Goal: Task Accomplishment & Management: Use online tool/utility

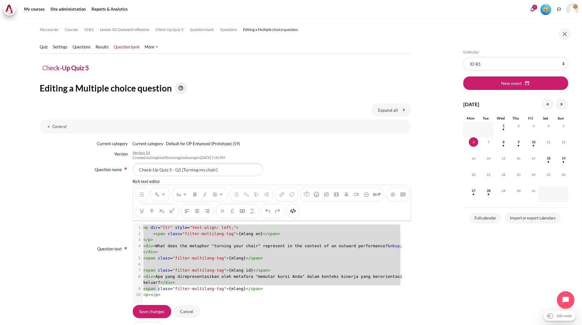
scroll to position [1, 0]
type textarea "<p dir="ltr" style="text-align: left;"> <span class="filter-multilang-tag">{mla…"
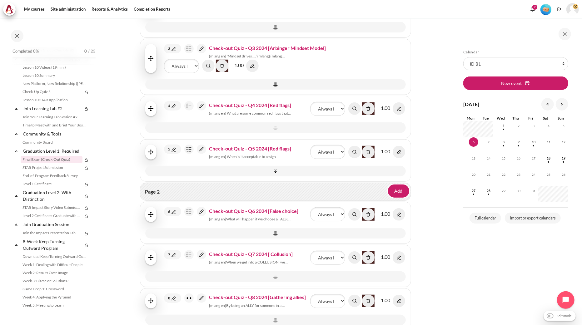
scroll to position [243, 0]
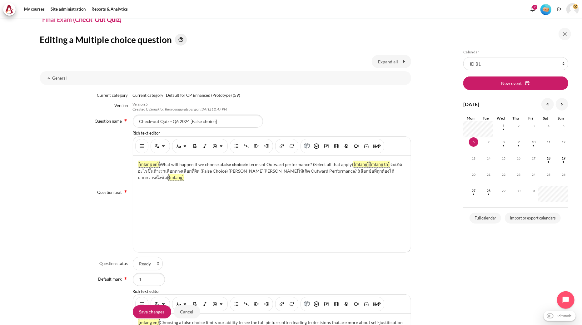
scroll to position [104, 0]
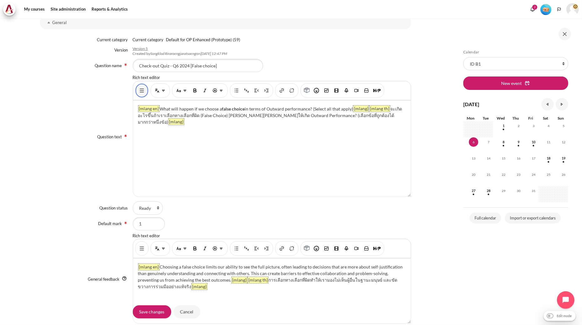
click at [140, 91] on img "Show/hide advanced buttons" at bounding box center [142, 90] width 6 height 6
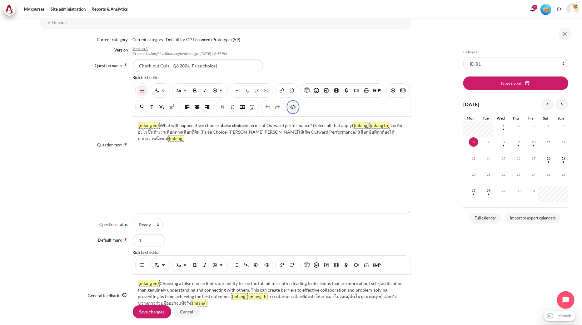
click at [298, 111] on button "HTML" at bounding box center [293, 107] width 10 height 11
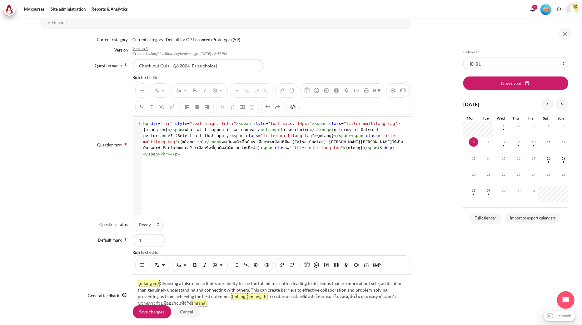
scroll to position [1, 0]
click at [208, 150] on span "< p dir = "ltr" style = "text-align: left;" >< span style = "font-size: 14px;" …" at bounding box center [274, 138] width 262 height 35
type textarea "<p dir="ltr" style="text-align: left;"><span style="font-size: 14px;"><span cla…"
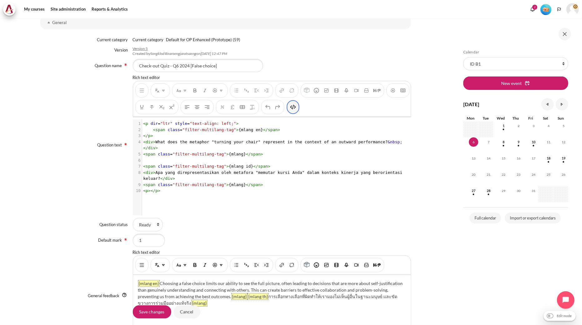
click at [296, 108] on img "HTML" at bounding box center [293, 107] width 6 height 6
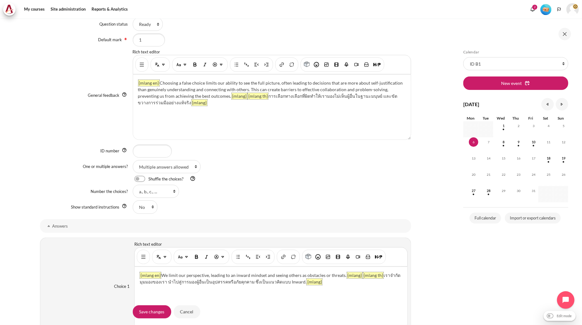
scroll to position [312, 0]
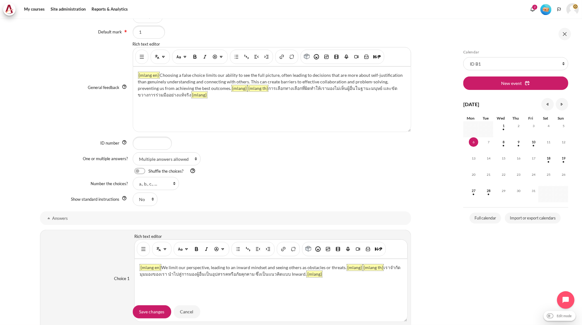
click at [145, 62] on div "Content" at bounding box center [141, 57] width 13 height 14
click at [141, 59] on img "Show/hide advanced buttons" at bounding box center [142, 57] width 6 height 6
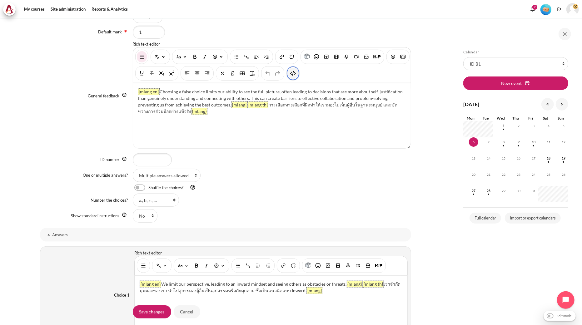
click at [296, 73] on img "HTML" at bounding box center [293, 73] width 6 height 6
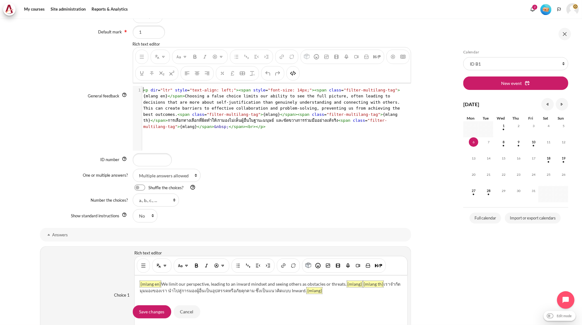
scroll to position [1, 0]
click at [285, 110] on span "< p dir = "ltr" style = "text-align: left;" >< span style = "font-size: 14px;" …" at bounding box center [272, 108] width 259 height 41
type textarea "<p dir="ltr" style="text-align: left;"><span style="font-size: 14px;"><span cla…"
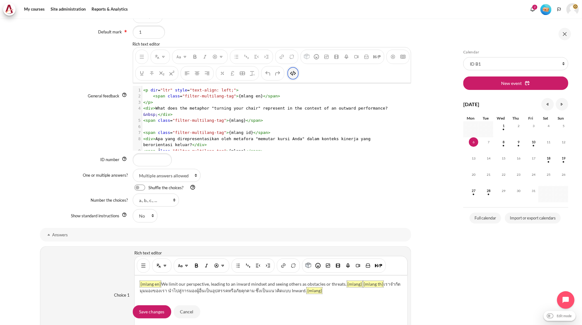
scroll to position [11, 0]
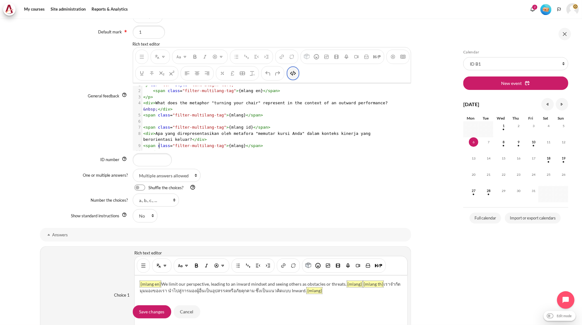
click at [296, 76] on img "HTML" at bounding box center [293, 73] width 6 height 6
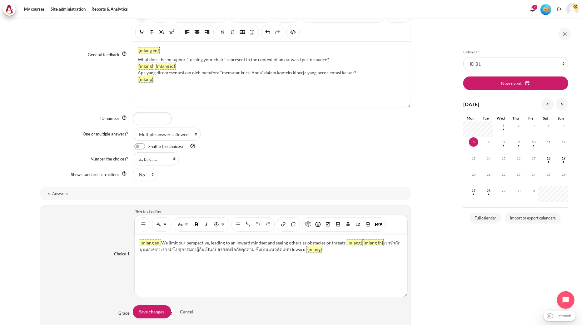
scroll to position [416, 0]
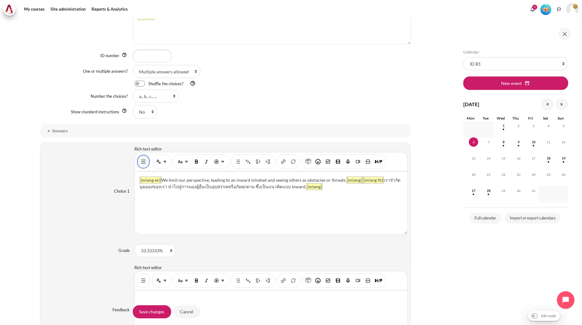
click at [140, 164] on img "Show/hide advanced buttons" at bounding box center [143, 162] width 6 height 6
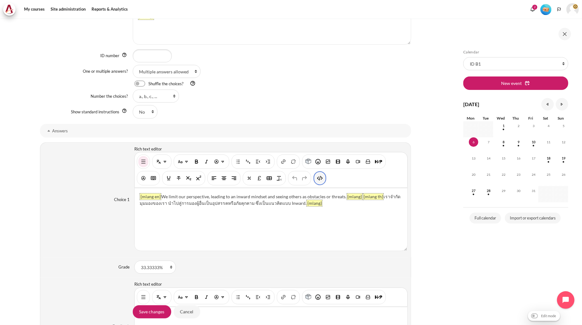
click at [317, 174] on button "HTML" at bounding box center [320, 178] width 10 height 11
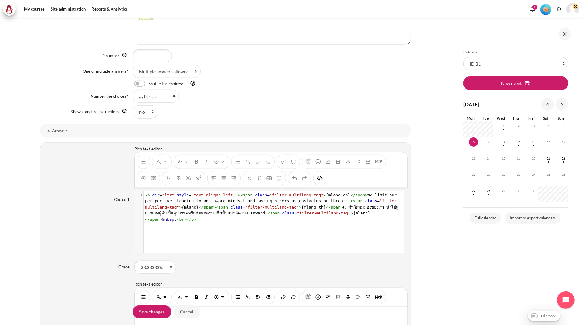
scroll to position [0, 0]
click at [313, 198] on pre "< p dir = "ltr" style = "text-align: left;" >< span class = "filter-multilang-t…" at bounding box center [273, 207] width 259 height 31
type textarea "<p dir="ltr" style="text-align: left;"><span class="filter-multilang-tag">{mlan…"
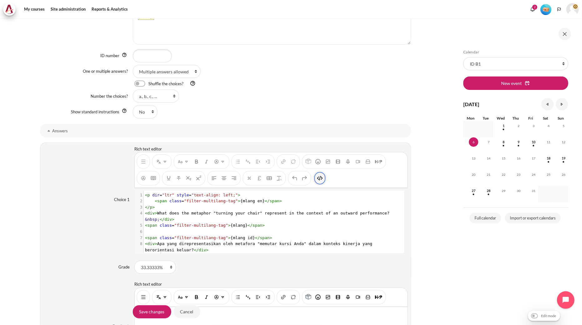
scroll to position [13, 0]
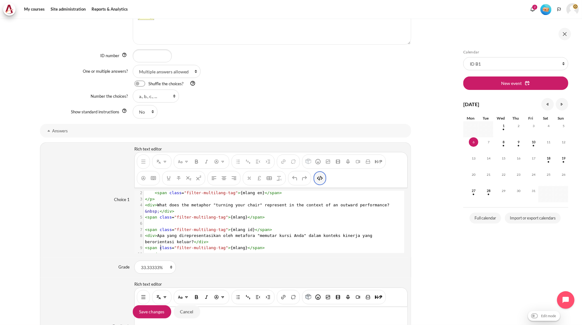
click at [319, 181] on img "HTML" at bounding box center [320, 178] width 6 height 6
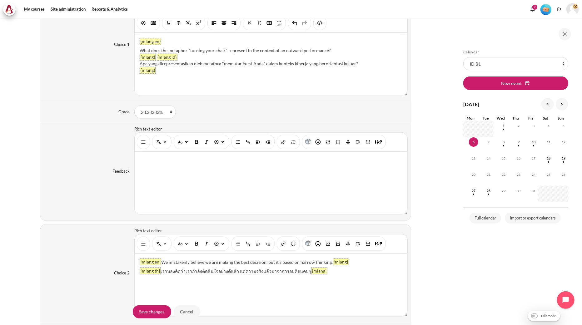
scroll to position [590, 0]
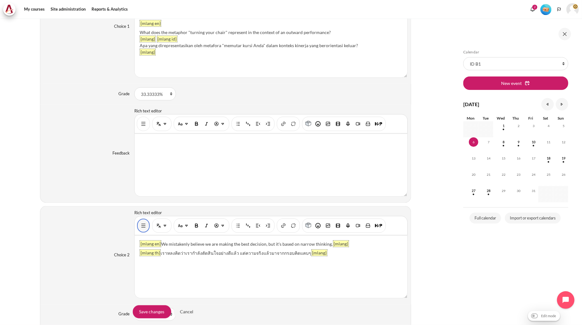
click at [140, 228] on img "Show/hide advanced buttons" at bounding box center [143, 226] width 6 height 6
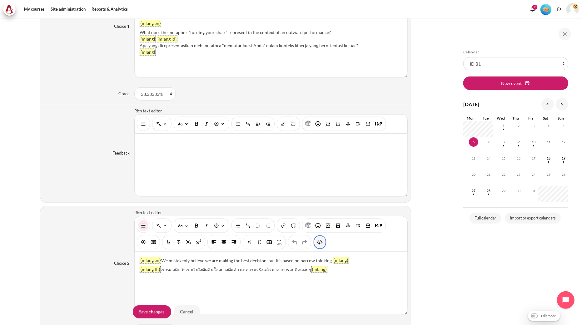
click at [317, 244] on img "HTML" at bounding box center [320, 242] width 6 height 6
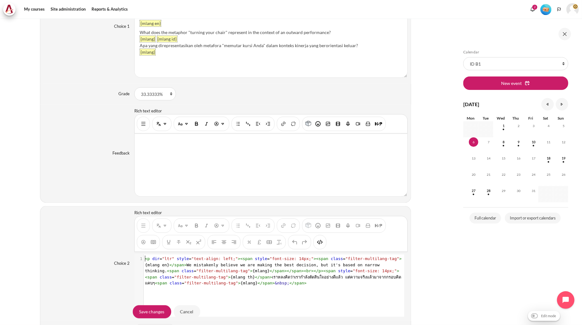
scroll to position [0, 0]
click at [310, 264] on span "< p dir = "ltr" style = "text-align: left;" >< span style = "font-size: 14px;" …" at bounding box center [273, 270] width 257 height 29
type textarea "<p dir="ltr" style="text-align: left;"><span style="font-size: 14px;"><span cla…"
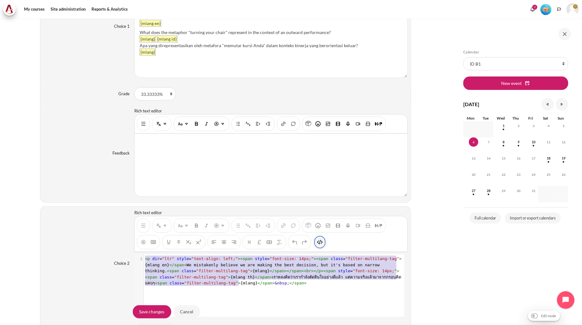
scroll to position [13, 0]
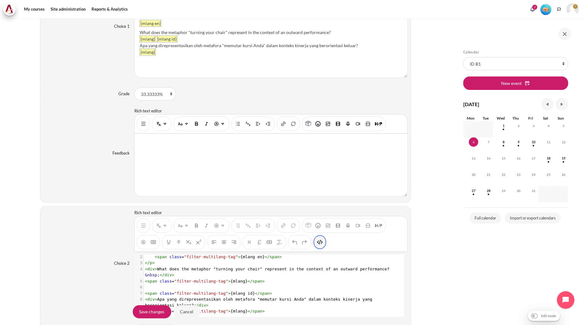
click at [321, 247] on button "HTML" at bounding box center [320, 242] width 10 height 11
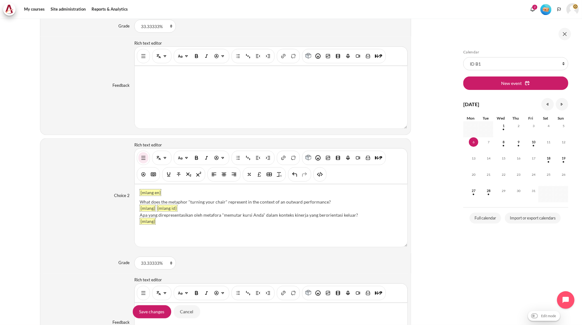
scroll to position [798, 0]
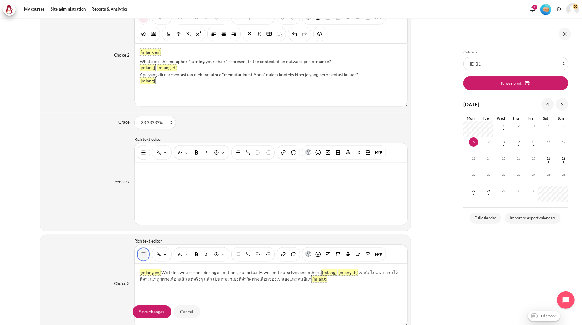
click at [145, 256] on img "Show/hide advanced buttons" at bounding box center [143, 254] width 6 height 6
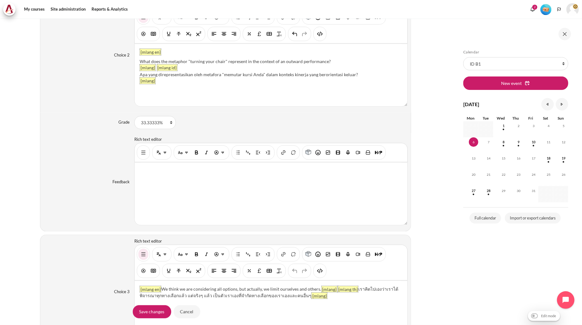
scroll to position [867, 0]
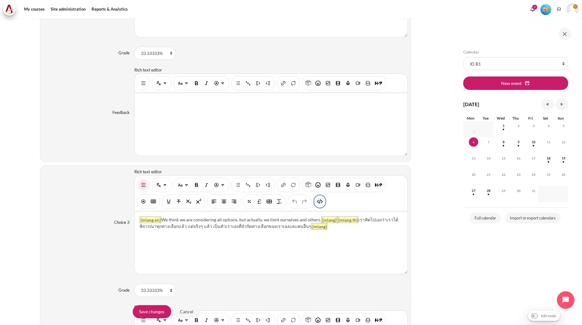
click at [321, 203] on img "HTML" at bounding box center [320, 202] width 6 height 6
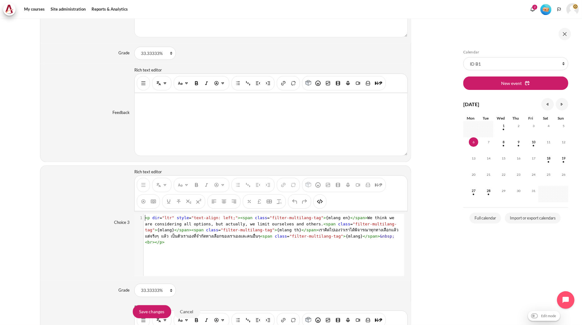
scroll to position [0, 0]
click at [304, 232] on span "< p dir = "ltr" style = "text-align: left;" >< span class = "filter-multilang-t…" at bounding box center [273, 230] width 256 height 29
type textarea "<p dir="ltr" style="text-align: left;"><span class="filter-multilang-tag">{mlan…"
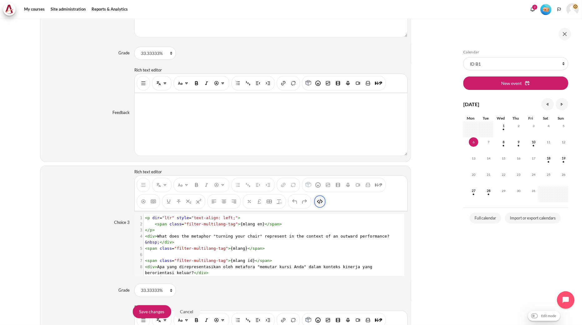
scroll to position [13, 0]
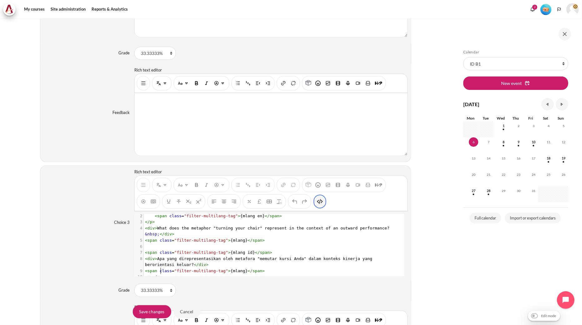
click at [319, 207] on button "HTML" at bounding box center [320, 201] width 10 height 11
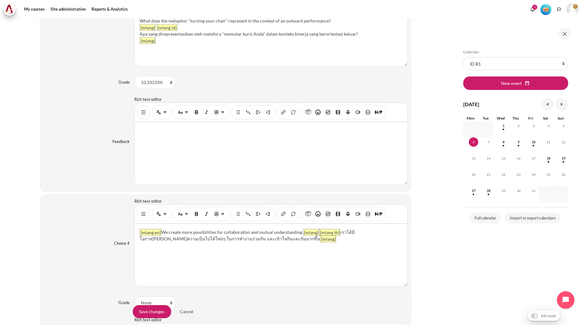
scroll to position [1180, 0]
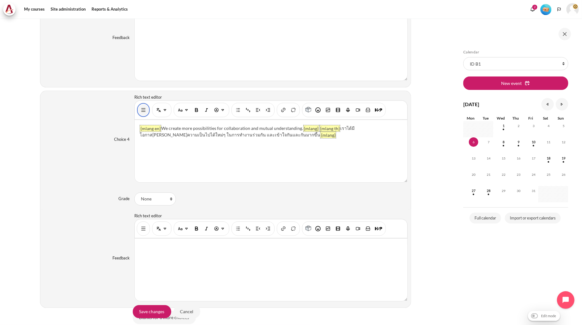
click at [142, 111] on img "Show/hide advanced buttons" at bounding box center [143, 110] width 6 height 6
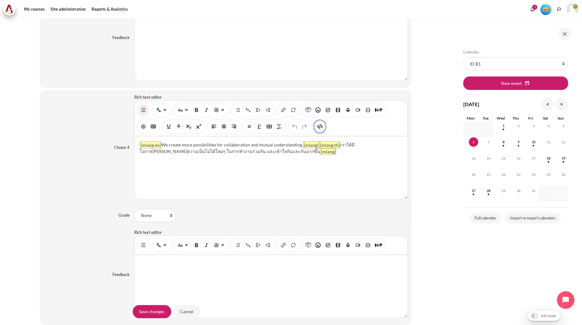
click at [321, 130] on img "HTML" at bounding box center [320, 126] width 6 height 6
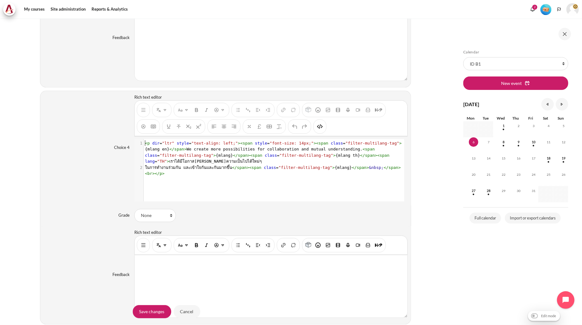
scroll to position [1, 0]
click at [379, 157] on span "span" at bounding box center [384, 155] width 10 height 5
type textarea "<p dir="ltr" style="text-align: left;"><span style="font-size: 14px;"><span cla…"
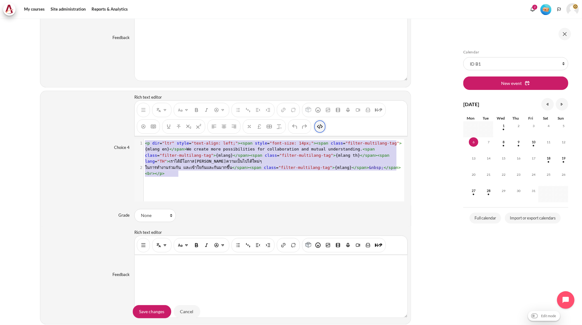
scroll to position [0, 0]
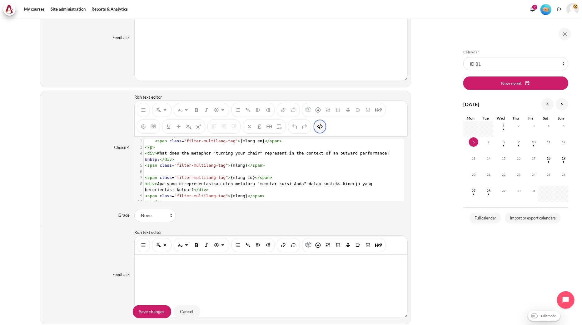
click at [321, 130] on img "HTML" at bounding box center [320, 126] width 6 height 6
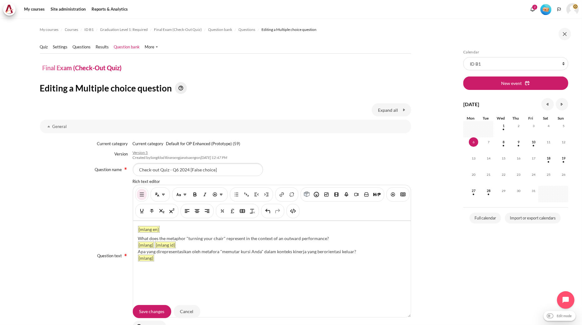
drag, startPoint x: 332, startPoint y: 235, endPoint x: 137, endPoint y: 237, distance: 195.5
click at [137, 237] on div "{mlang en} What does the metaphor "turning your chair" represent in the context…" at bounding box center [272, 269] width 278 height 96
paste div "Content"
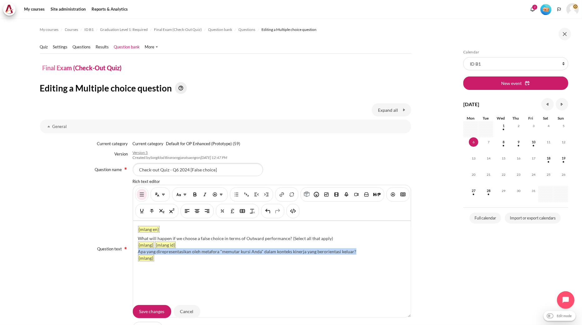
drag, startPoint x: 363, startPoint y: 250, endPoint x: 135, endPoint y: 253, distance: 228.6
click at [135, 253] on div "{mlang en} What will happen if we choose a false choice in terms of Outward per…" at bounding box center [272, 269] width 278 height 96
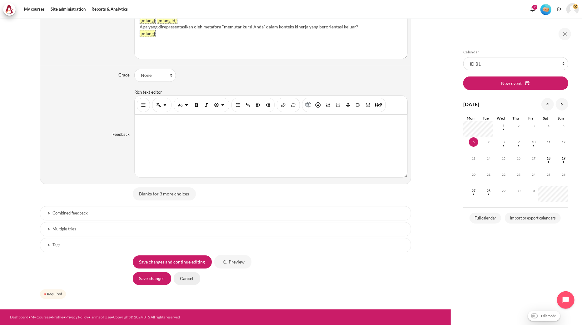
click at [188, 282] on input "Cancel" at bounding box center [187, 278] width 27 height 13
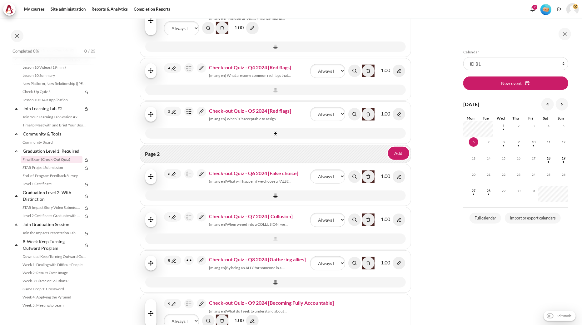
scroll to position [312, 0]
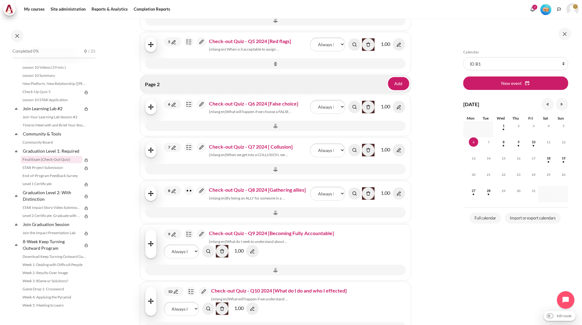
scroll to position [277, 0]
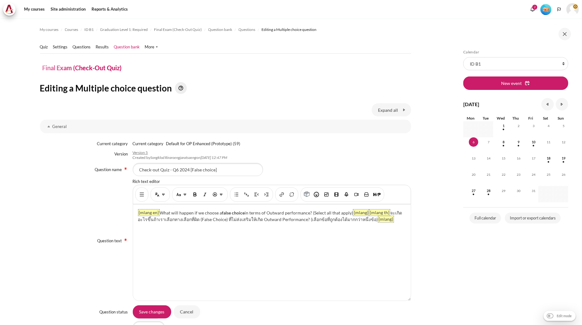
click at [176, 227] on div "{mlang en} What will happen if we choose a false choice in terms of Outward per…" at bounding box center [272, 253] width 278 height 96
click at [143, 194] on img "Show/hide advanced buttons" at bounding box center [142, 194] width 6 height 6
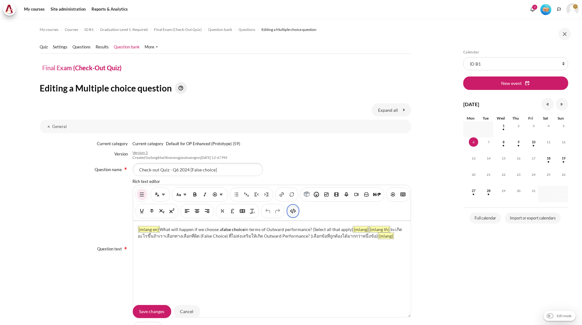
click at [298, 215] on button "HTML" at bounding box center [293, 211] width 10 height 11
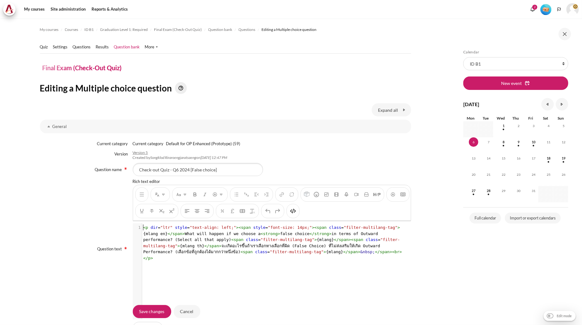
scroll to position [1, 0]
type textarea "<p dir="ltr" style="text-align: left;"><span style="font-size: 14px;"><span cla…"
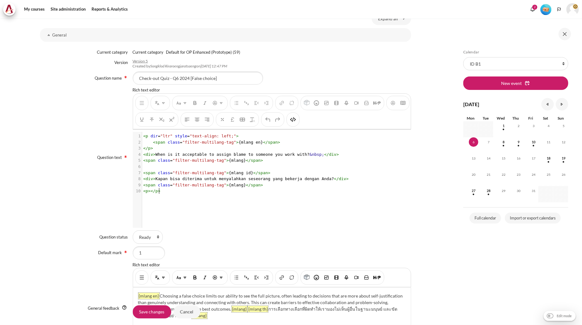
scroll to position [243, 0]
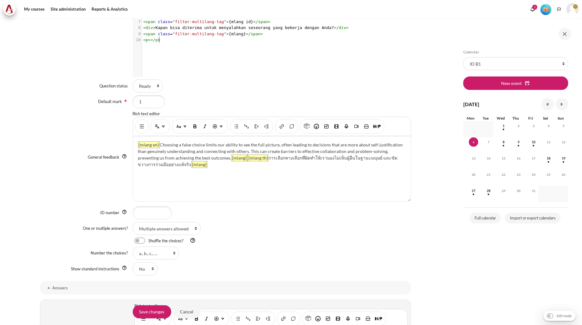
click at [137, 132] on div "Content" at bounding box center [141, 126] width 13 height 14
click at [139, 127] on img "Show/hide advanced buttons" at bounding box center [142, 126] width 6 height 6
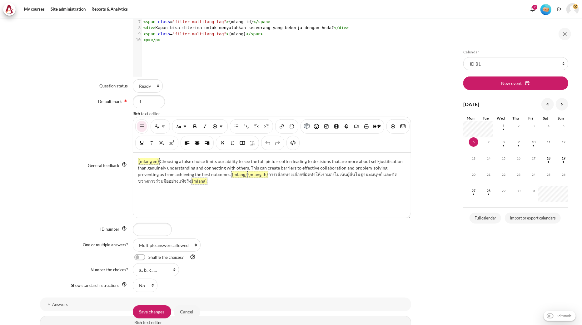
click at [300, 143] on div "You are now on another row of the editor's toolbar, where there are more button…" at bounding box center [292, 143] width 13 height 14
click at [296, 143] on img "HTML" at bounding box center [293, 143] width 6 height 6
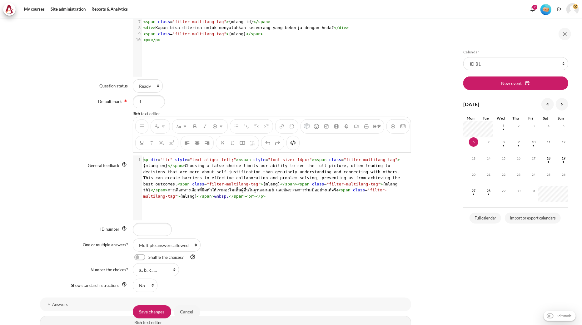
scroll to position [1, 0]
click at [298, 170] on span "< p dir = "ltr" style = "text-align: left;" >< span style = "font-size: 14px;" …" at bounding box center [272, 177] width 259 height 41
type textarea "<p dir="ltr" style="text-align: left;"><span style="font-size: 14px;"><span cla…"
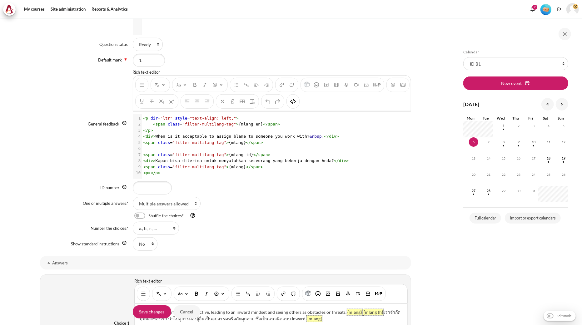
scroll to position [416, 0]
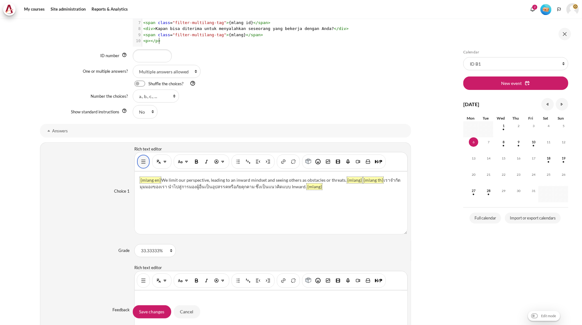
click at [144, 167] on button "Show/hide advanced buttons" at bounding box center [143, 161] width 10 height 11
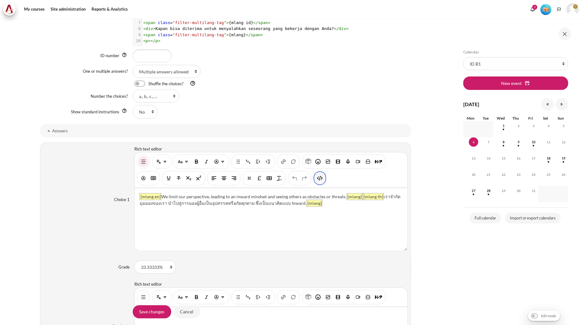
click at [317, 177] on img "HTML" at bounding box center [320, 178] width 6 height 6
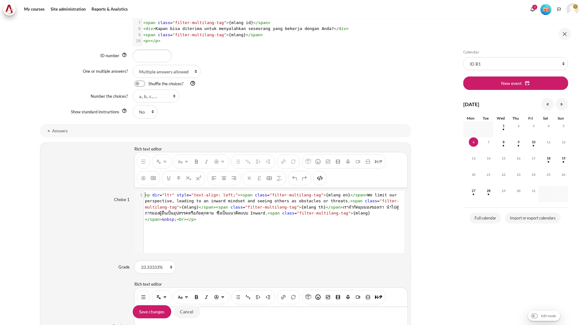
scroll to position [0, 0]
click at [273, 195] on span ""filter-multilang-tag"" at bounding box center [297, 195] width 54 height 5
type textarea "<p dir="ltr" style="text-align: left;"><span class="filter-multilang-tag">{mlan…"
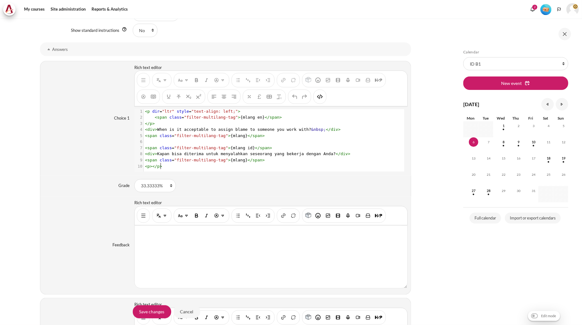
scroll to position [625, 0]
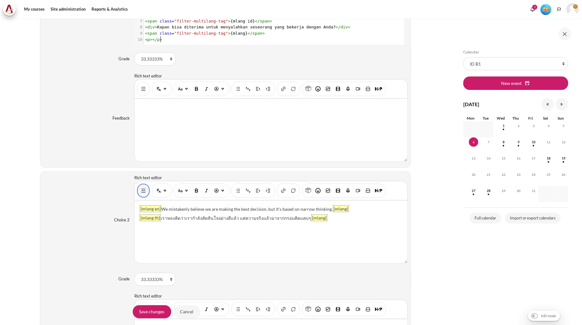
click at [141, 194] on img "Show/hide advanced buttons" at bounding box center [143, 191] width 6 height 6
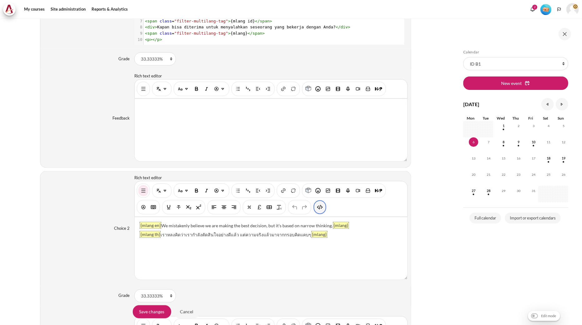
click at [320, 205] on img "HTML" at bounding box center [320, 207] width 6 height 6
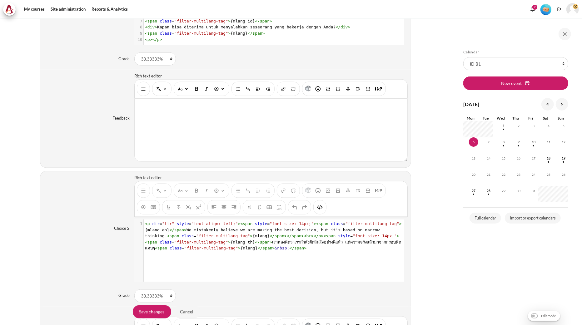
scroll to position [0, 0]
click at [311, 236] on span "></" at bounding box center [314, 236] width 7 height 5
type textarea "<p dir="ltr" style="text-align: left;"><span style="font-size: 14px;"><span cla…"
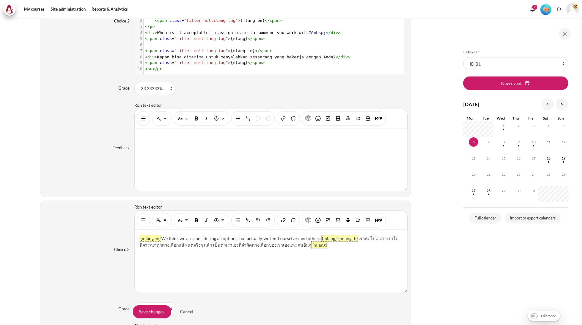
scroll to position [833, 0]
click at [137, 216] on div "Content" at bounding box center [143, 220] width 13 height 14
click at [141, 223] on img "Show/hide advanced buttons" at bounding box center [143, 220] width 6 height 6
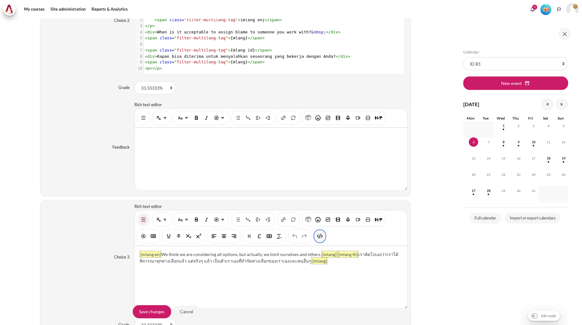
click at [319, 235] on img "HTML" at bounding box center [320, 236] width 6 height 6
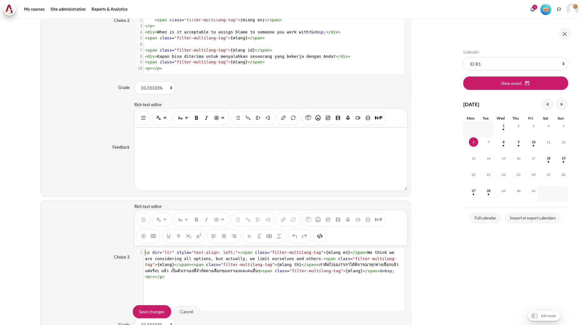
scroll to position [0, 0]
click at [326, 260] on span "span" at bounding box center [331, 259] width 10 height 5
type textarea "<p dir="ltr" style="text-align: left;"><span class="filter-multilang-tag">{mlan…"
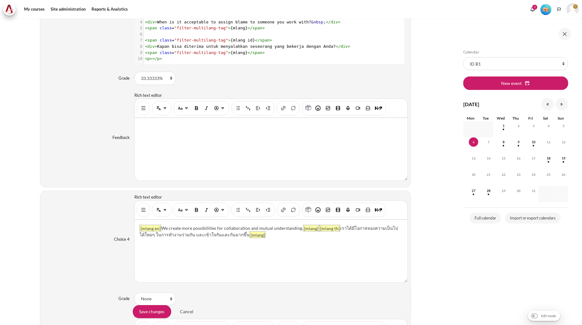
scroll to position [1214, 0]
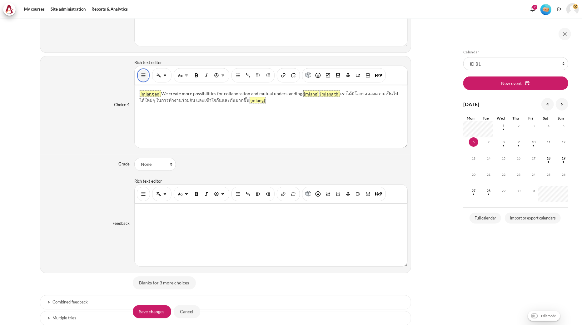
click at [147, 74] on button "Show/hide advanced buttons" at bounding box center [143, 75] width 10 height 11
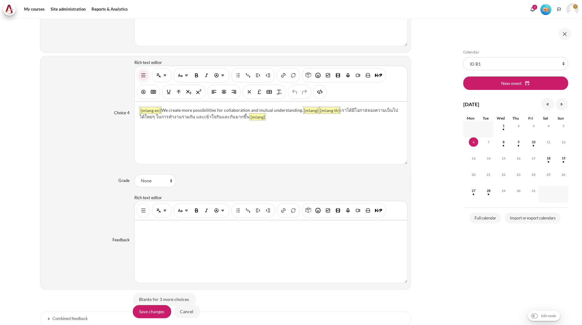
click at [326, 94] on div "Content" at bounding box center [270, 84] width 273 height 36
click at [322, 93] on img "HTML" at bounding box center [320, 92] width 6 height 6
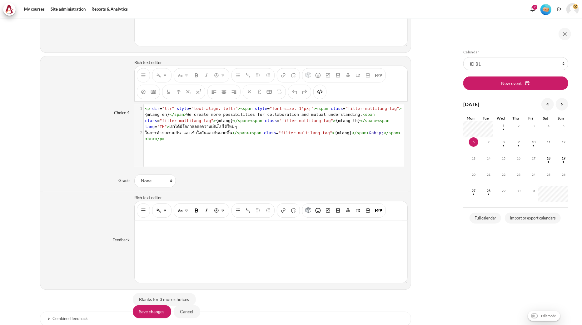
scroll to position [1, 0]
click at [297, 118] on span "< p dir = "ltr" style = "text-align: left;" >< span style = "font-size: 14px;" …" at bounding box center [273, 117] width 257 height 23
type textarea "<p dir="ltr" style="text-align: left;"><span style="font-size: 14px;"><span cla…"
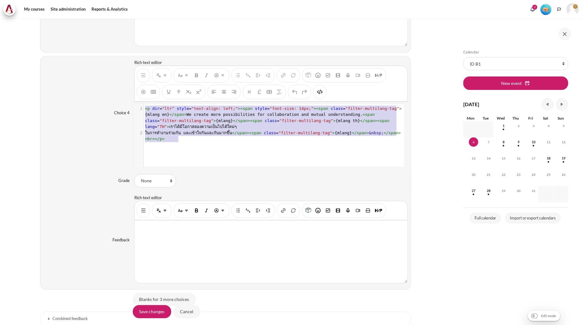
scroll to position [0, 0]
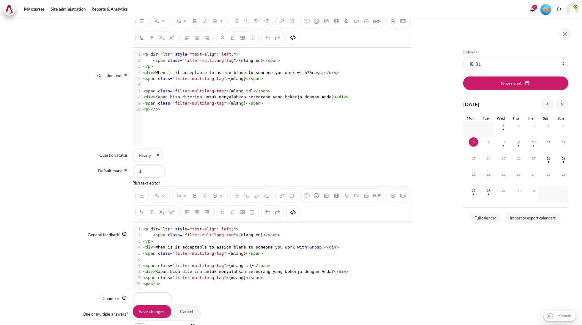
click at [300, 43] on div "You are now on another row of the editor's toolbar, where there are more button…" at bounding box center [292, 38] width 13 height 14
click at [296, 36] on img "HTML" at bounding box center [293, 38] width 6 height 6
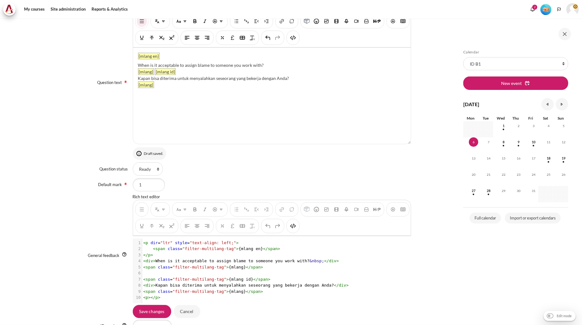
drag, startPoint x: 278, startPoint y: 63, endPoint x: 138, endPoint y: 63, distance: 140.2
click at [138, 63] on div "When is it acceptable to assign blame to someone you work with?" at bounding box center [272, 65] width 268 height 7
paste div "Content"
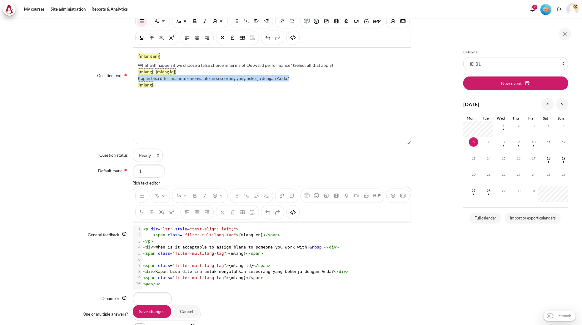
drag, startPoint x: 291, startPoint y: 77, endPoint x: 138, endPoint y: 76, distance: 153.4
click at [138, 76] on div "Kapan bisa diterima untuk menyalahkan seseorang yang bekerja dengan Anda?" at bounding box center [272, 78] width 268 height 7
click at [138, 77] on div "Apa yang akan terjadi jika kita memilih pilihan yang salah dalam hal kinerja Be…" at bounding box center [272, 78] width 268 height 7
click at [379, 80] on div "Apa yang akan terjadi jika kita memilih pilihan yang salah dalam hal kinerja Be…" at bounding box center [272, 78] width 268 height 7
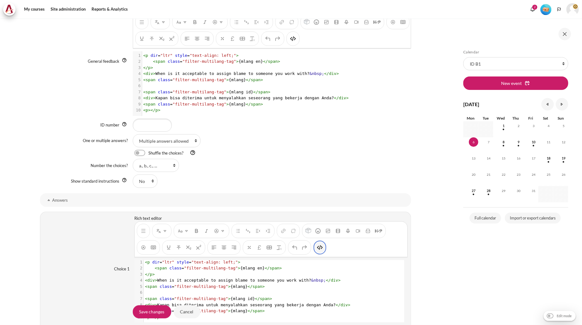
click at [317, 249] on img "HTML" at bounding box center [320, 248] width 6 height 6
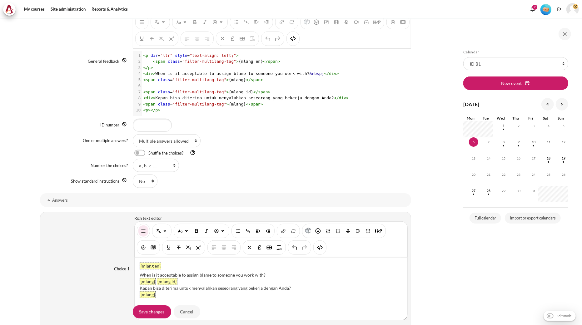
drag, startPoint x: 274, startPoint y: 274, endPoint x: 141, endPoint y: 270, distance: 133.4
click at [141, 270] on div "{mlang en} When is it acceptable to assign blame to someone you work with? {mla…" at bounding box center [271, 289] width 273 height 62
paste div "Content"
click at [138, 275] on div "{mlang en} We mistakenly believe we are making the best decision, but it's base…" at bounding box center [271, 289] width 273 height 62
drag, startPoint x: 295, startPoint y: 286, endPoint x: 140, endPoint y: 288, distance: 155.6
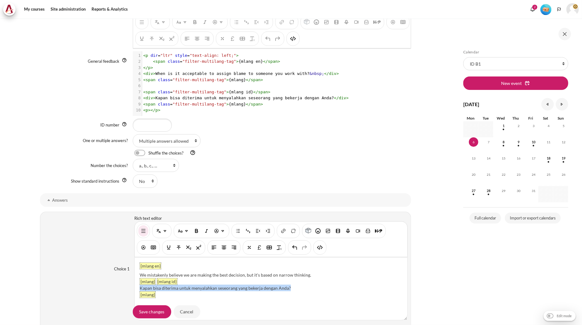
click at [140, 288] on div "Kapan bisa diterima untuk menyalahkan seseorang yang bekerja dengan Anda?" at bounding box center [271, 288] width 263 height 7
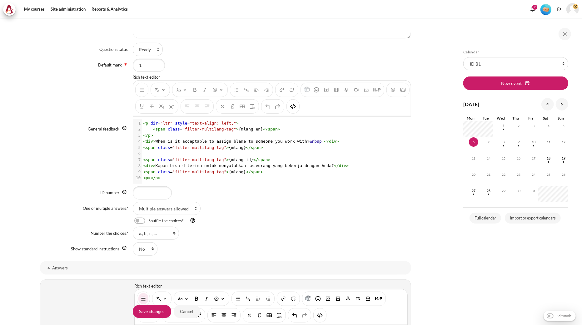
scroll to position [243, 0]
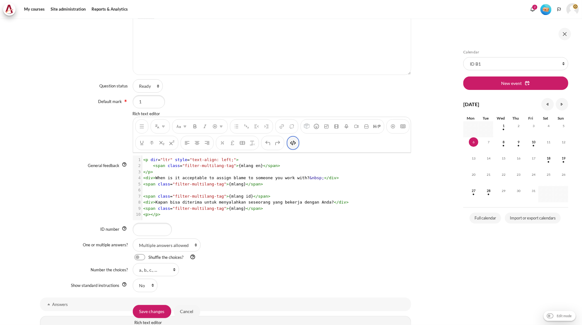
click at [296, 143] on img "HTML" at bounding box center [293, 143] width 6 height 6
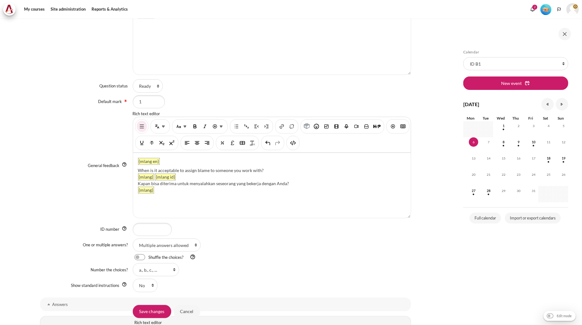
drag, startPoint x: 264, startPoint y: 169, endPoint x: 138, endPoint y: 173, distance: 125.3
click at [138, 173] on div "When is it acceptable to assign blame to someone you work with?" at bounding box center [272, 170] width 268 height 7
paste div "Content"
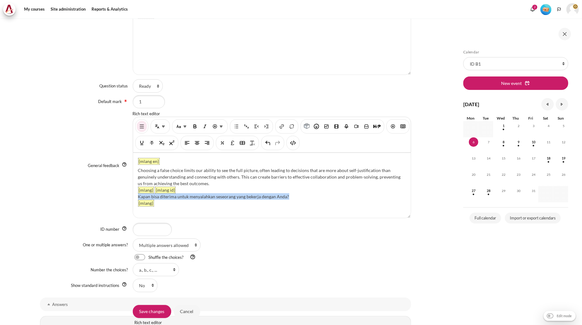
drag, startPoint x: 294, startPoint y: 195, endPoint x: 138, endPoint y: 195, distance: 155.8
click at [138, 195] on div "Kapan bisa diterima untuk menyalahkan seseorang yang bekerja dengan Anda?" at bounding box center [272, 196] width 268 height 7
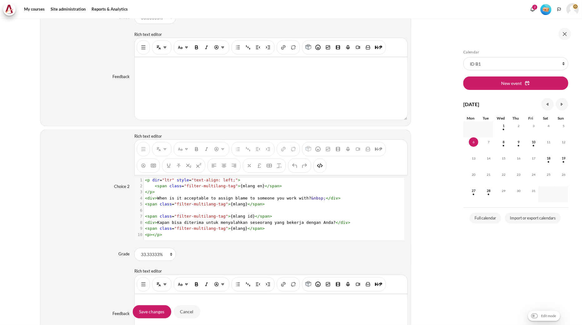
scroll to position [742, 0]
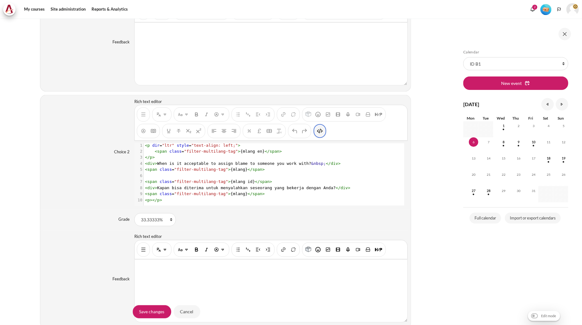
click at [318, 137] on button "HTML" at bounding box center [320, 131] width 10 height 11
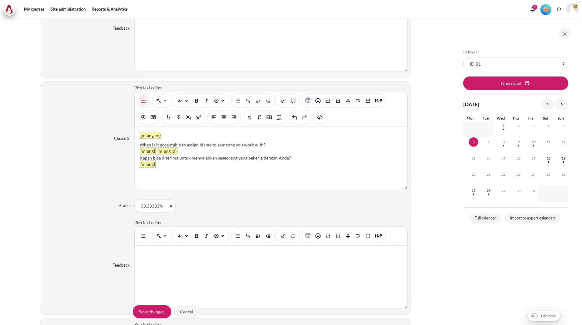
scroll to position [701, 0]
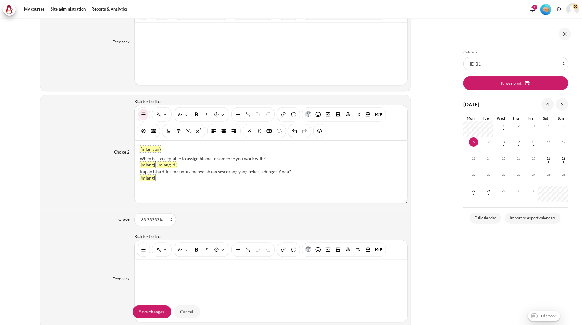
drag, startPoint x: 270, startPoint y: 158, endPoint x: 140, endPoint y: 157, distance: 129.9
click at [140, 157] on div "When is it acceptable to assign blame to someone you work with?" at bounding box center [271, 158] width 263 height 7
paste div "Content"
drag, startPoint x: 300, startPoint y: 174, endPoint x: 138, endPoint y: 171, distance: 161.8
click at [138, 171] on div "{mlang en} We think we are considering all options, but actually, we limit ours…" at bounding box center [271, 172] width 273 height 62
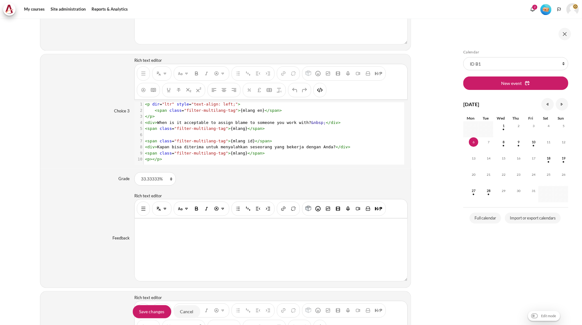
scroll to position [978, 0]
click at [319, 96] on button "HTML" at bounding box center [320, 90] width 10 height 11
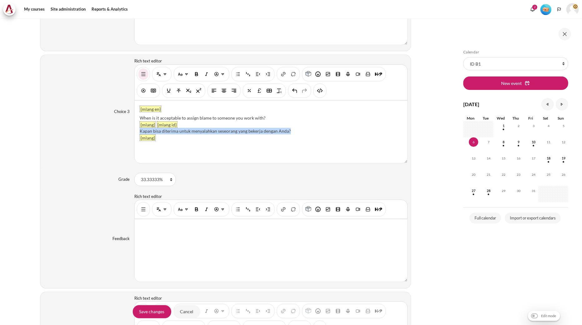
drag, startPoint x: 298, startPoint y: 133, endPoint x: 139, endPoint y: 131, distance: 159.6
click at [140, 131] on div "Kapan bisa diterima untuk menyalahkan seseorang yang bekerja dengan Anda?" at bounding box center [271, 131] width 263 height 7
paste div "Content"
drag, startPoint x: 270, startPoint y: 117, endPoint x: 137, endPoint y: 118, distance: 132.7
click at [137, 118] on div "{mlang en} When is it acceptable to assign blame to someone you work with? {mla…" at bounding box center [271, 132] width 273 height 62
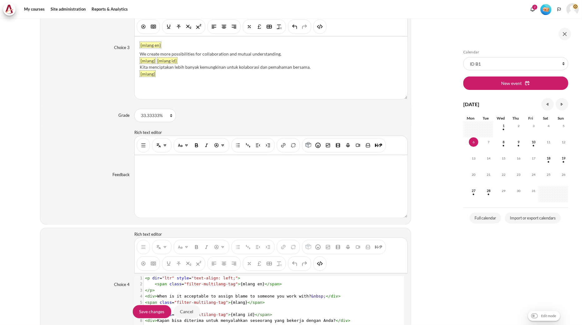
scroll to position [1187, 0]
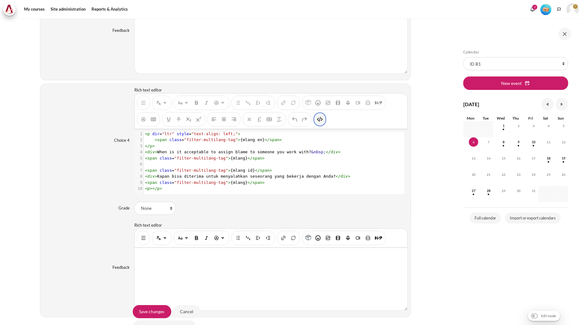
click at [316, 125] on button "HTML" at bounding box center [320, 119] width 10 height 11
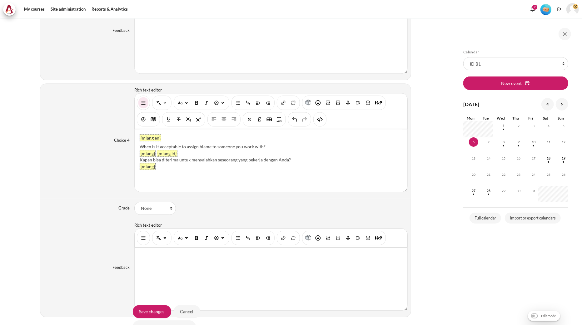
drag, startPoint x: 279, startPoint y: 148, endPoint x: 139, endPoint y: 146, distance: 139.3
click at [140, 146] on div "When is it acceptable to assign blame to someone you work with?" at bounding box center [271, 146] width 263 height 7
paste div "Content"
drag, startPoint x: 302, startPoint y: 161, endPoint x: 139, endPoint y: 159, distance: 163.0
click at [140, 159] on div "Kapan bisa diterima untuk menyalahkan seseorang yang bekerja dengan Anda?" at bounding box center [271, 159] width 263 height 7
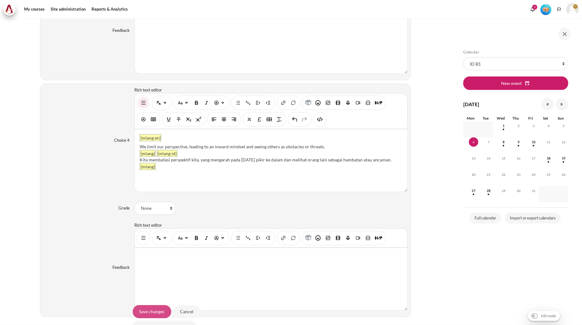
click at [143, 307] on input "Save changes" at bounding box center [152, 311] width 38 height 13
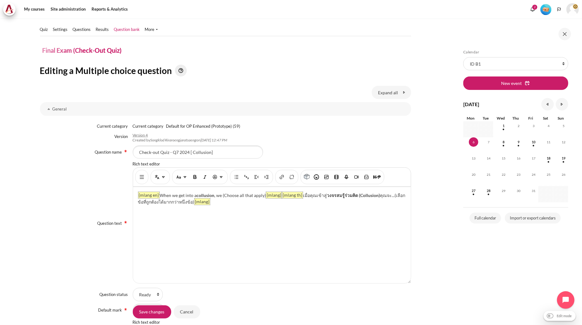
scroll to position [35, 0]
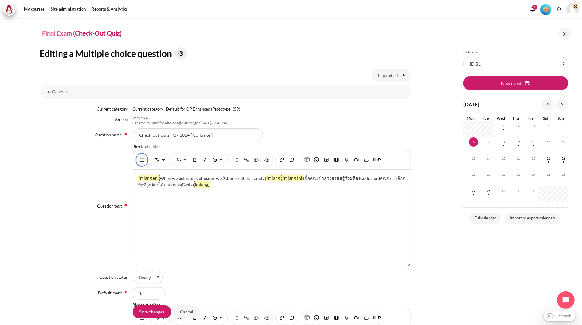
click at [137, 162] on button "Show/hide advanced buttons" at bounding box center [142, 159] width 10 height 11
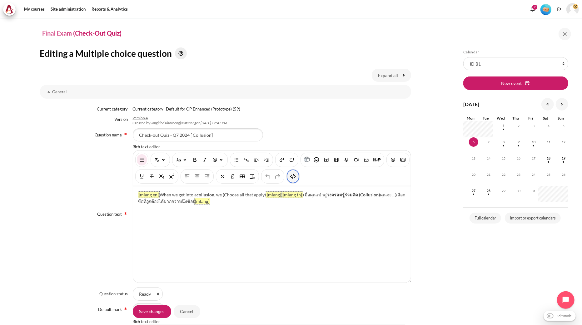
click at [298, 179] on button "HTML" at bounding box center [293, 176] width 10 height 11
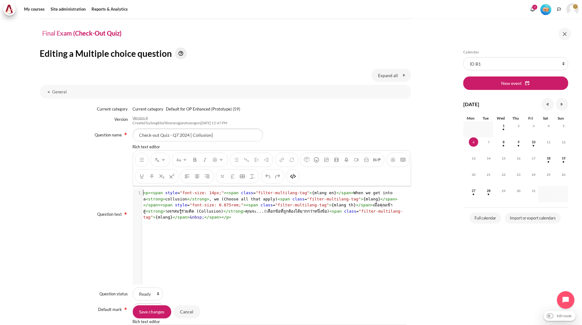
scroll to position [1, 0]
click at [201, 209] on span "< p >< span style = "font-size: 14px;" >< span class = "filter-multilang-tag" >…" at bounding box center [273, 205] width 260 height 29
type textarea "<p><span style="font-size: 14px;"><span class="filter-multilang-tag">{mlang en}…"
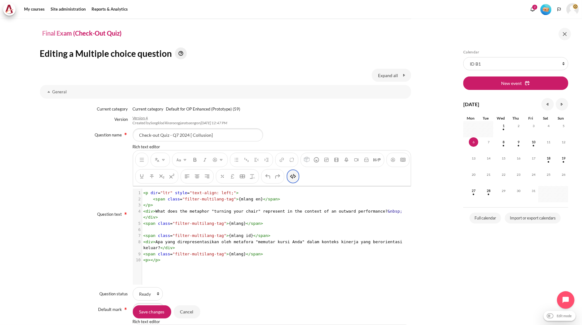
click at [298, 182] on button "HTML" at bounding box center [293, 176] width 10 height 11
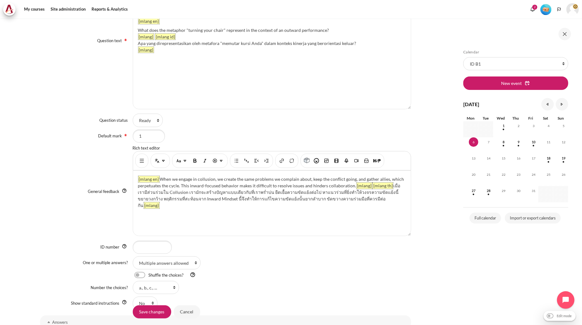
scroll to position [243, 0]
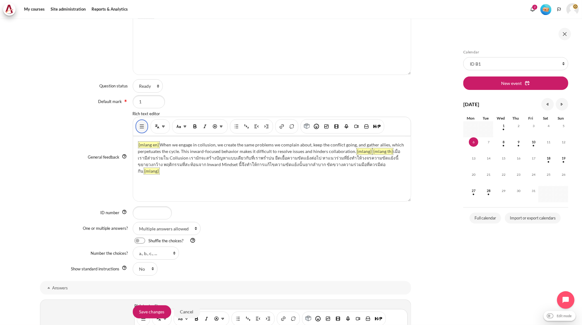
click at [139, 127] on img "Show/hide advanced buttons" at bounding box center [142, 126] width 6 height 6
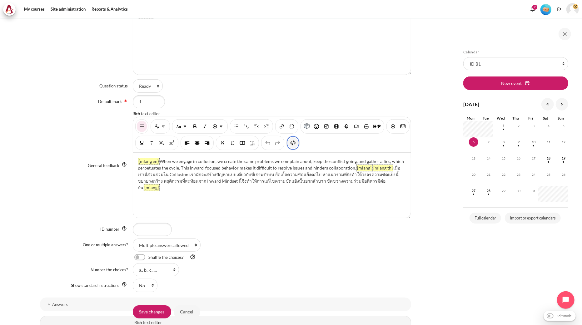
click at [298, 147] on button "HTML" at bounding box center [293, 142] width 10 height 11
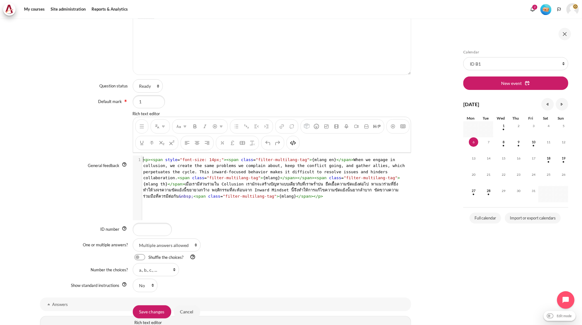
scroll to position [1, 0]
click at [290, 173] on span "< p >< span style = "font-size: 14px;" >< span class = "filter-multilang-tag" >…" at bounding box center [275, 177] width 264 height 41
type textarea "<p><span style="font-size: 14px;"><span class="filter-multilang-tag">{mlang en}…"
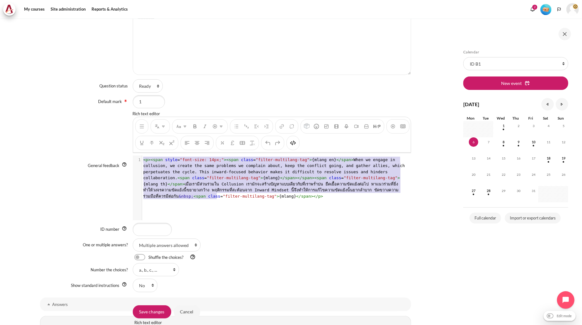
scroll to position [11, 0]
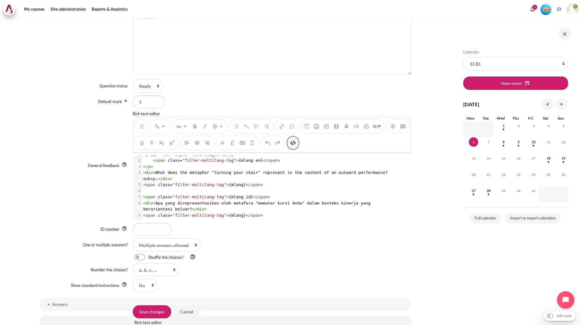
click at [298, 148] on button "HTML" at bounding box center [293, 142] width 10 height 11
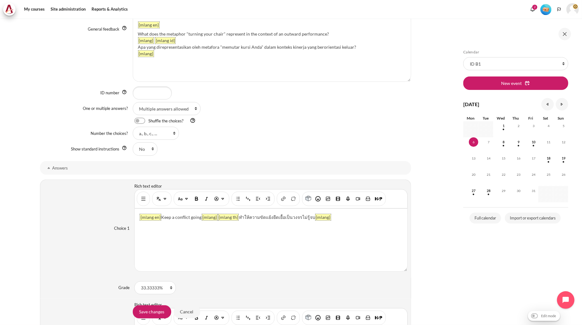
scroll to position [382, 0]
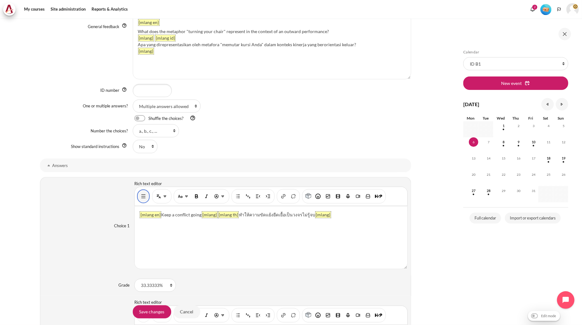
click at [144, 199] on img "Show/hide advanced buttons" at bounding box center [143, 196] width 6 height 6
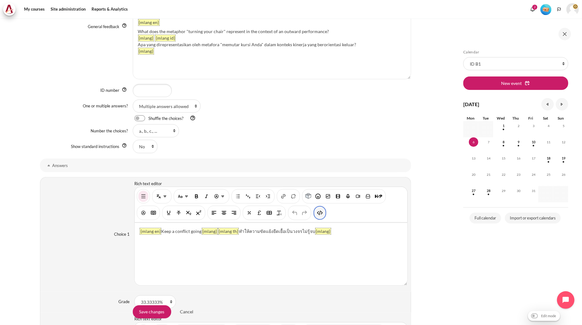
click at [322, 212] on img "HTML" at bounding box center [320, 213] width 6 height 6
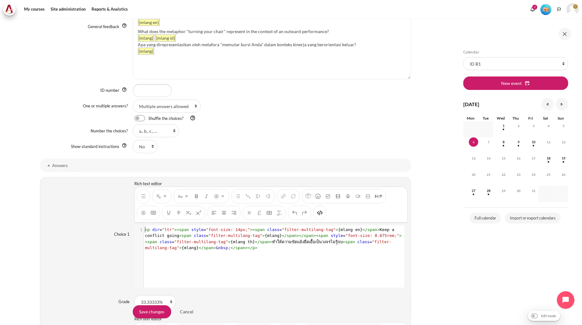
scroll to position [0, 0]
click at [299, 233] on pre "< p dir = "ltr" >< span style = "font-size: 14px;" >< span class = "filter-mult…" at bounding box center [273, 239] width 259 height 24
type textarea "<p dir="ltr"><span style="font-size: 14px;"><span class="filter-multilang-tag">…"
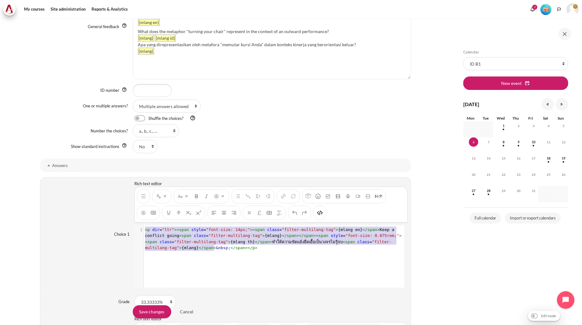
scroll to position [13, 0]
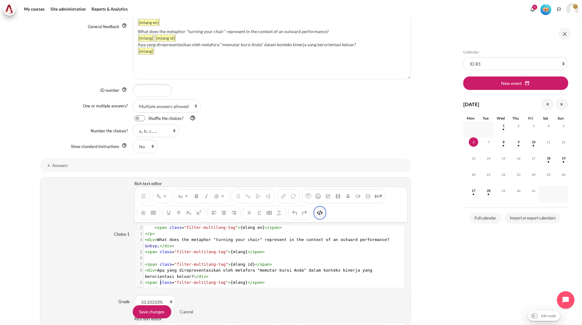
click at [321, 213] on img "HTML" at bounding box center [320, 213] width 6 height 6
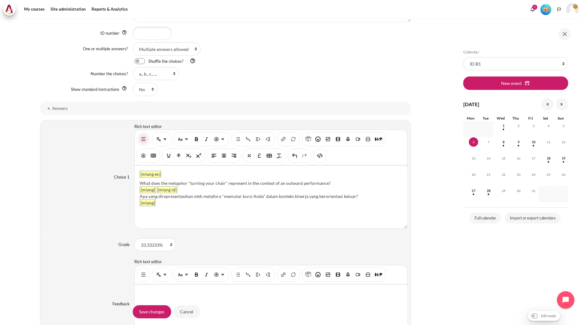
scroll to position [590, 0]
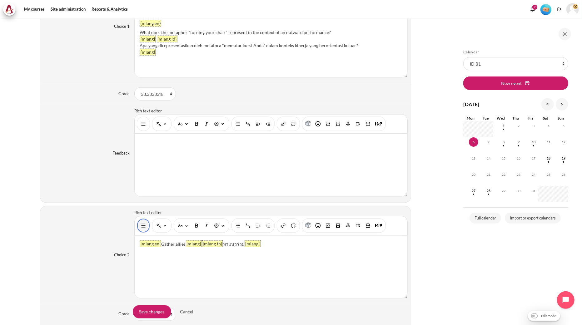
click at [140, 225] on img "Show/hide advanced buttons" at bounding box center [143, 226] width 6 height 6
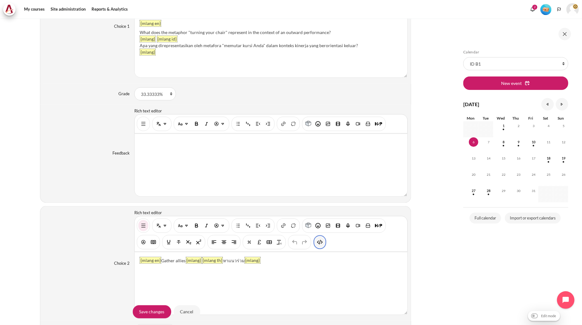
click at [315, 242] on button "HTML" at bounding box center [320, 242] width 10 height 11
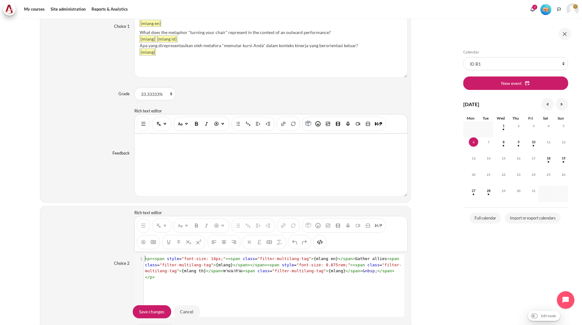
scroll to position [0, 0]
click at [274, 273] on span ""filter-multilang-tag"" at bounding box center [299, 271] width 54 height 5
type textarea "<p><span style="font-size: 14px;"><span class="filter-multilang-tag">{mlang en}…"
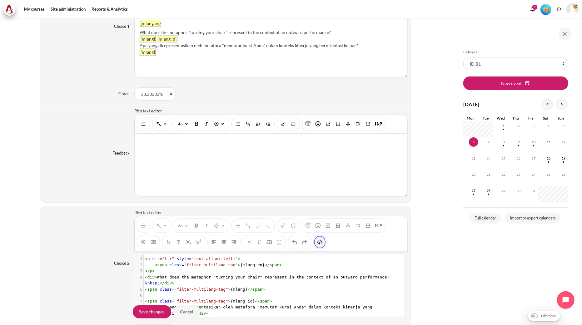
scroll to position [13, 0]
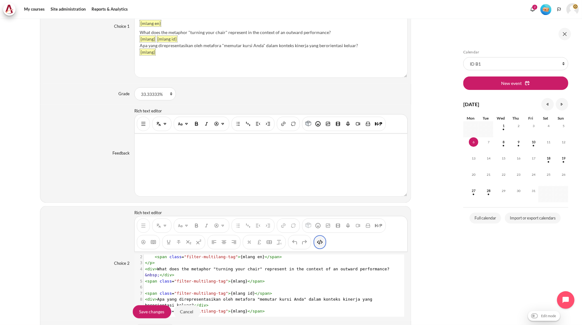
click at [321, 244] on img "HTML" at bounding box center [320, 242] width 6 height 6
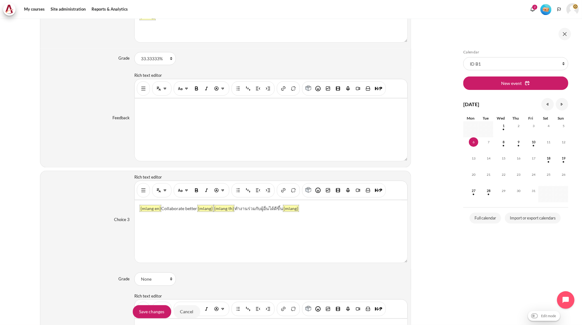
scroll to position [867, 0]
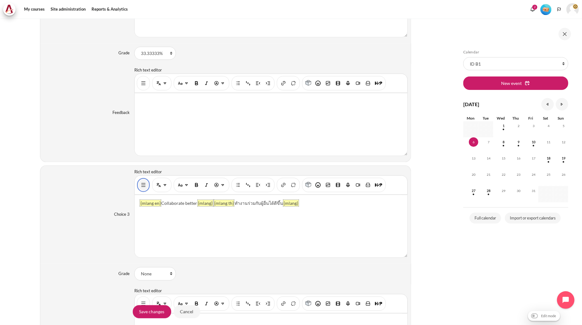
click at [140, 183] on img "Show/hide advanced buttons" at bounding box center [143, 185] width 6 height 6
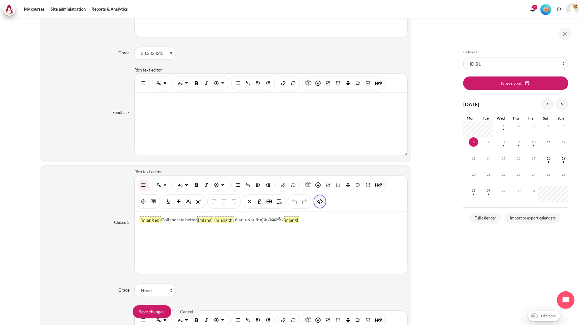
click at [315, 202] on button "HTML" at bounding box center [320, 201] width 10 height 11
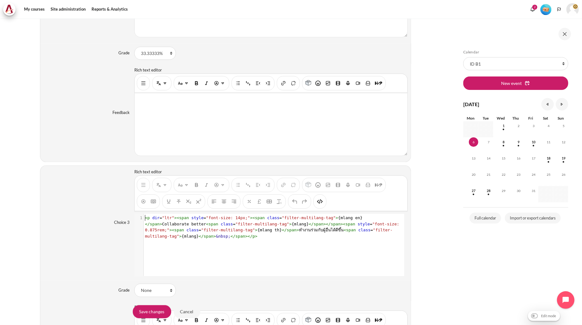
scroll to position [0, 0]
click at [288, 229] on pre "< p dir = "ltr" >< span style = "font-size: 14px;" >< span class = "filter-mult…" at bounding box center [273, 227] width 259 height 24
type textarea "<p dir="ltr"><span style="font-size: 14px;"><span class="filter-multilang-tag">…"
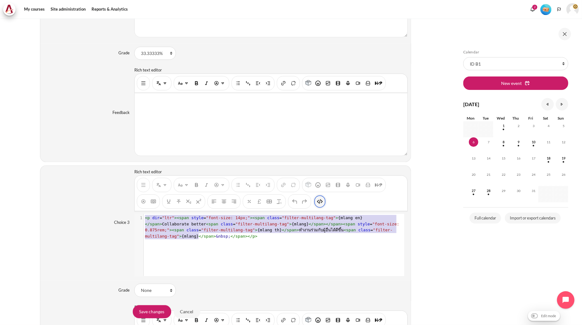
scroll to position [13, 0]
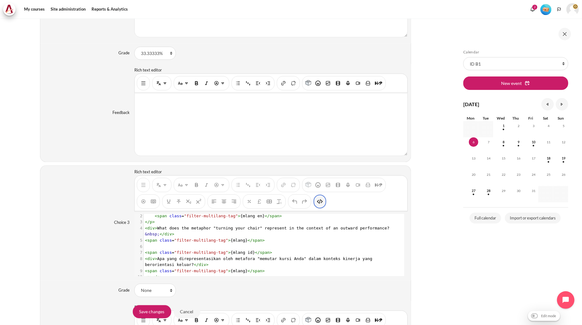
click at [318, 205] on img "HTML" at bounding box center [320, 202] width 6 height 6
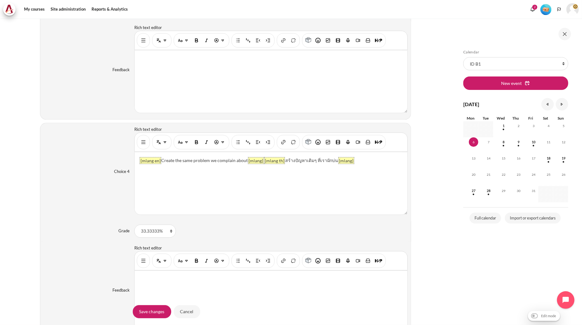
scroll to position [1145, 0]
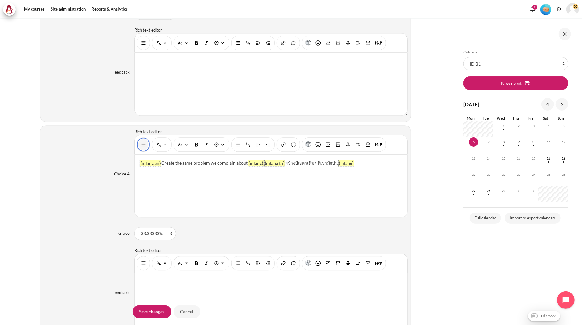
click at [138, 148] on button "Show/hide advanced buttons" at bounding box center [143, 144] width 10 height 11
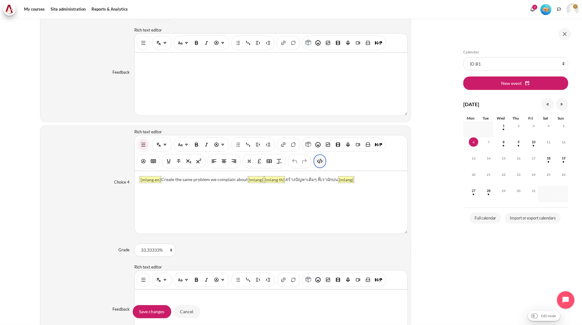
click at [322, 164] on img "HTML" at bounding box center [320, 161] width 6 height 6
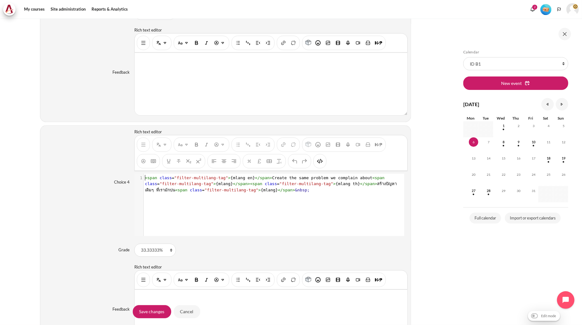
scroll to position [1, 0]
click at [235, 197] on div "xxxxxxxxxx 1 1 < span class = "filter-multilang-tag" > {mlang en} </ span > Cre…" at bounding box center [273, 210] width 279 height 72
type textarea "<span class="filter-multilang-tag">{mlang en}</span>Create the same problem we …"
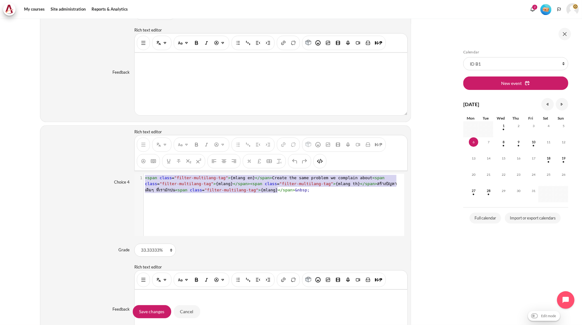
scroll to position [13, 0]
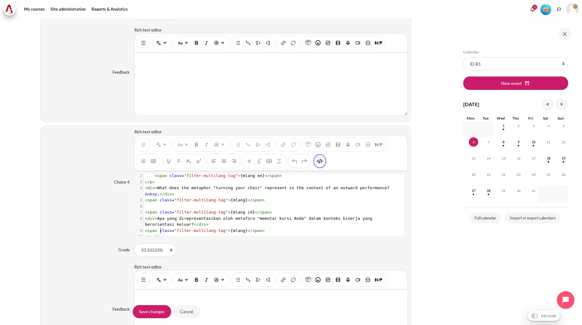
click at [319, 164] on img "HTML" at bounding box center [320, 161] width 6 height 6
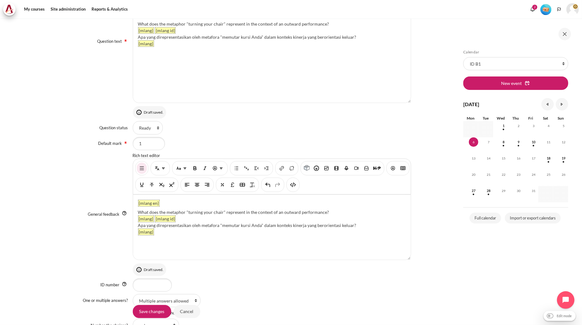
scroll to position [41, 0]
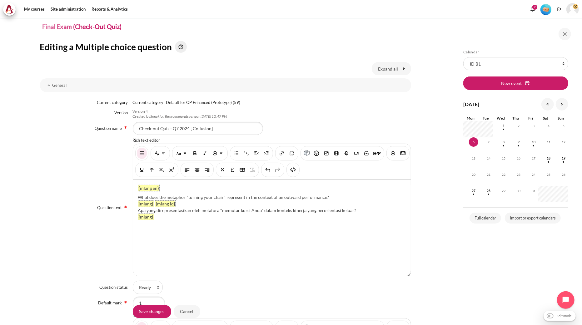
drag, startPoint x: 326, startPoint y: 196, endPoint x: 131, endPoint y: 195, distance: 194.6
click at [133, 195] on div "{mlang en} What does the metaphor "turning your chair" represent in the context…" at bounding box center [272, 228] width 278 height 97
paste div "Content"
drag, startPoint x: 137, startPoint y: 196, endPoint x: 324, endPoint y: 197, distance: 187.1
click at [324, 197] on div "What does the metaphor "turning your chair" represent in the context of an outw…" at bounding box center [272, 197] width 268 height 7
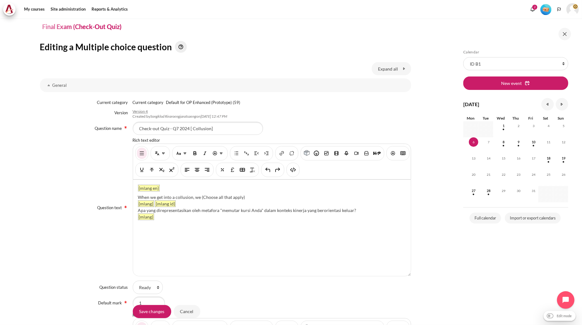
drag, startPoint x: 137, startPoint y: 196, endPoint x: 134, endPoint y: 197, distance: 3.4
click at [134, 197] on div "{mlang en} When we get into a collusion, we (Choose all that apply) {mlang} {ml…" at bounding box center [272, 228] width 278 height 96
drag, startPoint x: 354, startPoint y: 210, endPoint x: 137, endPoint y: 211, distance: 217.1
click at [138, 211] on div "Apa yang direpresentasikan oleh metafora "memutar kursi Anda" dalam konteks kin…" at bounding box center [272, 210] width 268 height 7
click at [138, 209] on div "Ketika kita terlibat dalam kolusi, kita (Pilih semua yang sesuai)" at bounding box center [272, 210] width 268 height 7
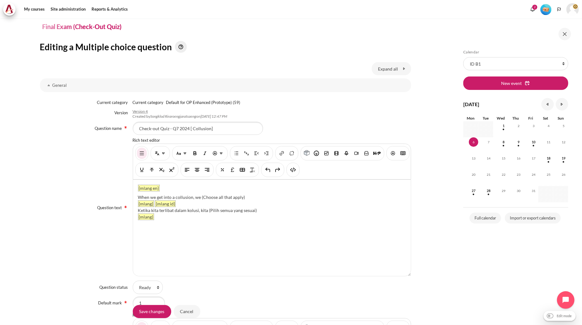
click at [260, 211] on div "Ketika kita terlibat dalam kolusi, kita (Pilih semua yang sesuai)" at bounding box center [272, 210] width 268 height 7
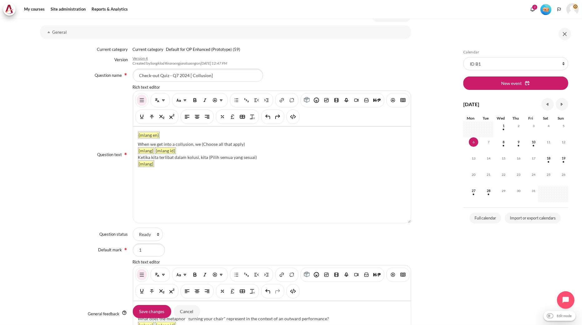
scroll to position [284, 0]
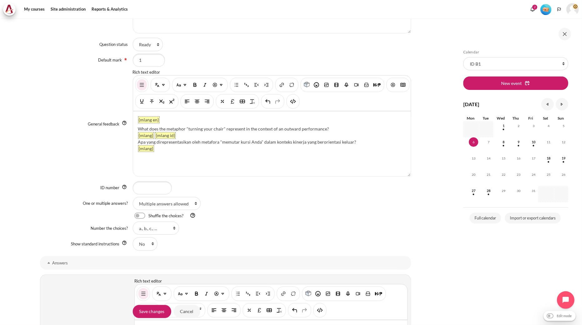
drag, startPoint x: 329, startPoint y: 128, endPoint x: 138, endPoint y: 127, distance: 190.8
click at [138, 127] on div "What does the metaphor "turning your chair" represent in the context of an outw…" at bounding box center [272, 129] width 268 height 7
paste div "Content"
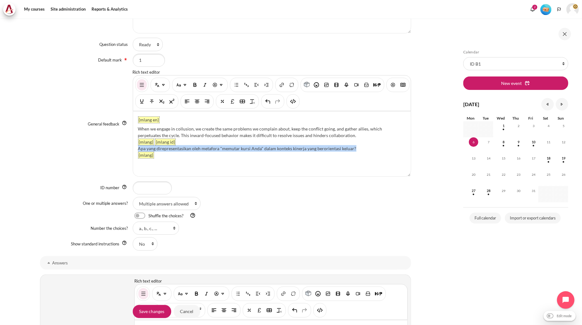
drag, startPoint x: 353, startPoint y: 147, endPoint x: 134, endPoint y: 149, distance: 218.9
click at [134, 149] on div "{mlang en} When we engage in collusion, we create the same problems we complain…" at bounding box center [272, 143] width 278 height 65
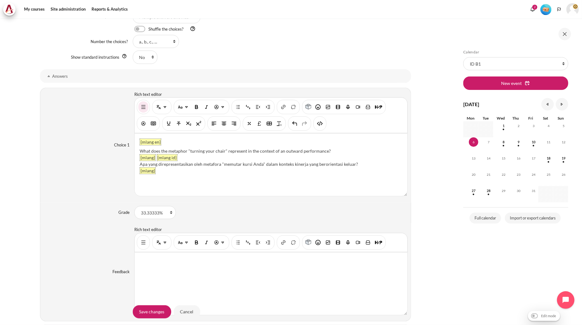
scroll to position [457, 0]
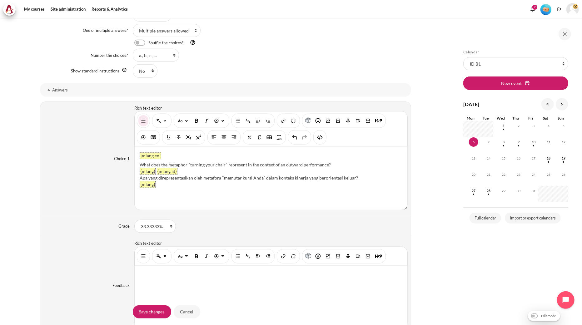
drag, startPoint x: 339, startPoint y: 166, endPoint x: 139, endPoint y: 164, distance: 199.6
click at [140, 164] on div "What does the metaphor "turning your chair" represent in the context of an outw…" at bounding box center [271, 164] width 263 height 7
paste div "Content"
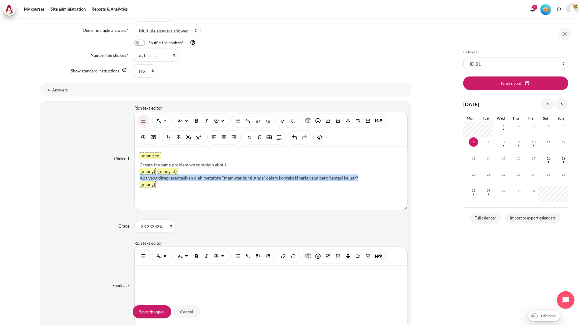
drag, startPoint x: 355, startPoint y: 177, endPoint x: 139, endPoint y: 180, distance: 215.8
click at [140, 180] on div "Apa yang direpresentasikan oleh metafora "memutar kursi Anda" dalam konteks kin…" at bounding box center [271, 178] width 263 height 7
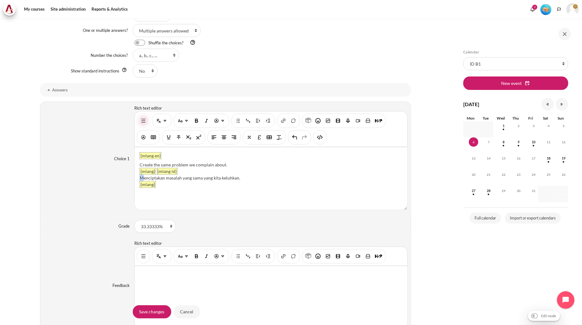
drag, startPoint x: 144, startPoint y: 179, endPoint x: 138, endPoint y: 177, distance: 5.6
click at [138, 177] on div "{mlang en} Create the same problem we complain about. {mlang} {mlang id} Mencip…" at bounding box center [271, 178] width 273 height 62
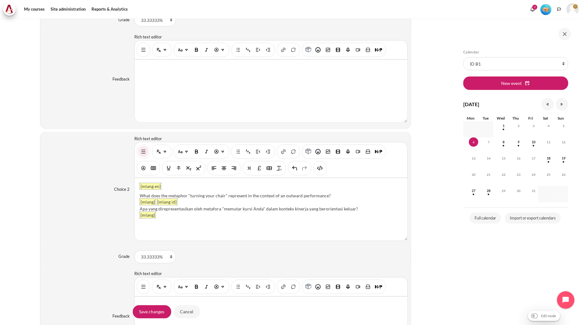
scroll to position [666, 0]
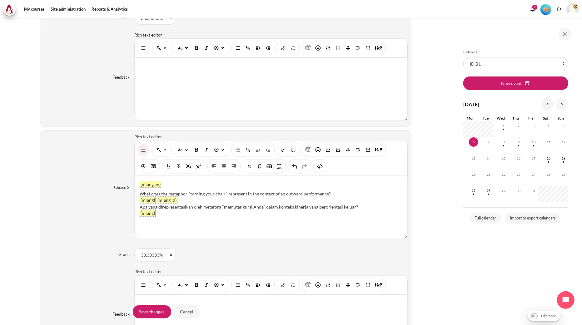
drag, startPoint x: 339, startPoint y: 195, endPoint x: 140, endPoint y: 194, distance: 199.6
click at [140, 194] on div "What does the metaphor "turning your chair" represent in the context of an outw…" at bounding box center [271, 194] width 263 height 7
paste div "Content"
drag, startPoint x: 169, startPoint y: 195, endPoint x: 139, endPoint y: 194, distance: 30.3
click at [140, 194] on div "Gather allies." at bounding box center [271, 194] width 263 height 7
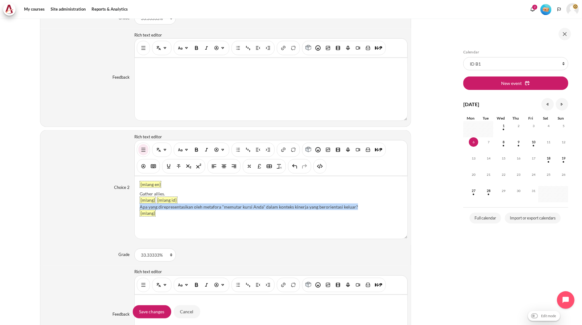
drag, startPoint x: 357, startPoint y: 207, endPoint x: 139, endPoint y: 210, distance: 218.6
click at [140, 210] on div "Apa yang direpresentasikan oleh metafora "memutar kursi Anda" dalam konteks kin…" at bounding box center [271, 207] width 263 height 7
drag, startPoint x: 153, startPoint y: 206, endPoint x: 138, endPoint y: 206, distance: 15.3
click at [138, 206] on div "{mlang en} Gather allies. {mlang} {mlang id} Mengumpulkan sekutu. {mlang}" at bounding box center [271, 207] width 273 height 62
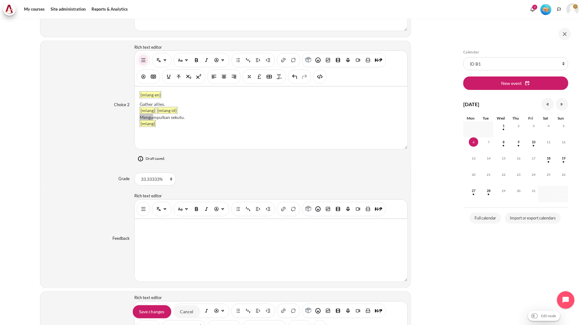
scroll to position [922, 0]
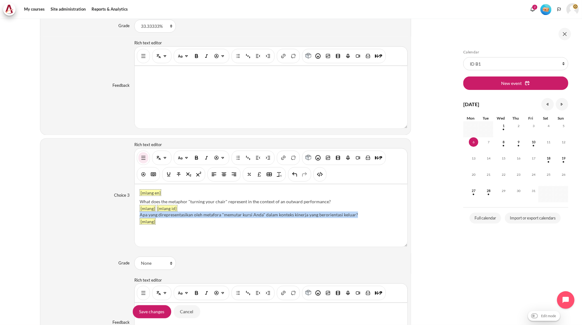
drag, startPoint x: 356, startPoint y: 218, endPoint x: 138, endPoint y: 216, distance: 218.3
click at [138, 216] on div "{mlang en} What does the metaphor "turning your chair" represent in the context…" at bounding box center [271, 215] width 273 height 62
paste div "Content"
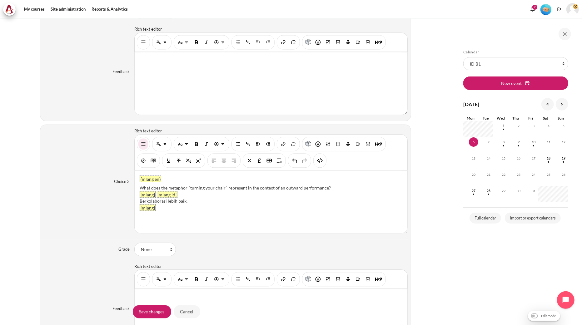
scroll to position [895, 0]
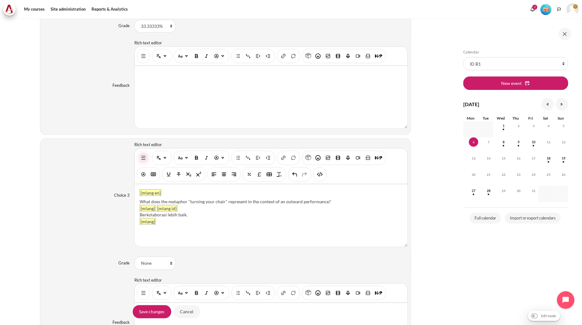
drag, startPoint x: 330, startPoint y: 203, endPoint x: 140, endPoint y: 201, distance: 190.2
click at [140, 201] on div "What does the metaphor "turning your chair" represent in the context of an outw…" at bounding box center [271, 201] width 263 height 7
drag, startPoint x: 183, startPoint y: 202, endPoint x: 133, endPoint y: 202, distance: 49.3
click at [135, 202] on div "{mlang en} Collaborate better. {mlang} {mlang id} Berkolaborasi lebih baik. {ml…" at bounding box center [271, 215] width 273 height 62
click at [203, 204] on div "Collaborate better." at bounding box center [271, 201] width 263 height 7
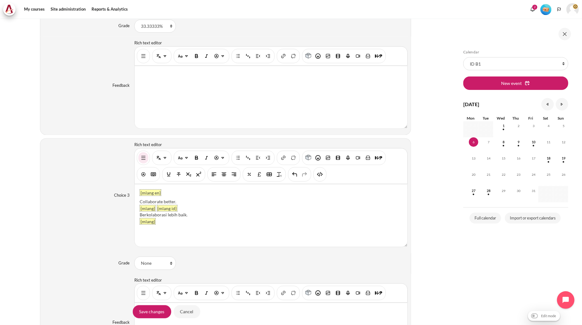
scroll to position [1103, 0]
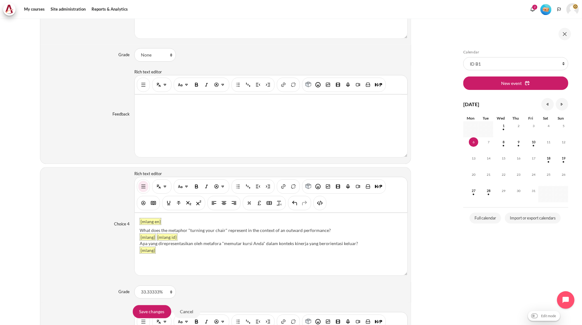
drag, startPoint x: 331, startPoint y: 230, endPoint x: 138, endPoint y: 230, distance: 193.3
click at [138, 230] on div "{mlang en} What does the metaphor "turning your chair" represent in the context…" at bounding box center [271, 244] width 273 height 62
paste div "Content"
drag, startPoint x: 184, startPoint y: 233, endPoint x: 131, endPoint y: 232, distance: 53.1
click at [131, 232] on div "Choice 4 Rich text editor {mlang en} Keep a conflict going. {mlang} {mlang id} …" at bounding box center [225, 224] width 371 height 115
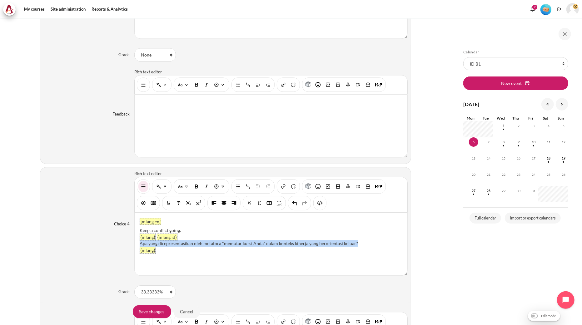
drag, startPoint x: 357, startPoint y: 245, endPoint x: 139, endPoint y: 246, distance: 217.7
click at [140, 246] on div "Apa yang direpresentasikan oleh metafora "memutar kursi Anda" dalam konteks kin…" at bounding box center [271, 243] width 263 height 7
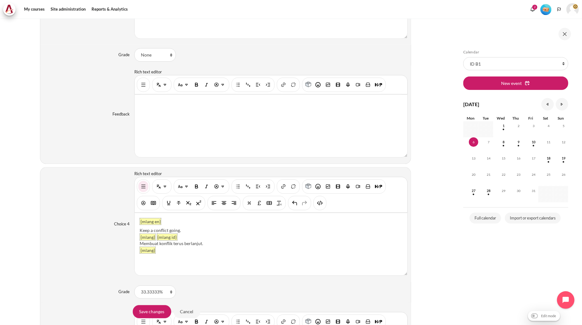
click at [106, 253] on div "Choice 4 Rich text editor {mlang en} Keep a conflict going. {mlang} {mlang id} …" at bounding box center [225, 224] width 371 height 115
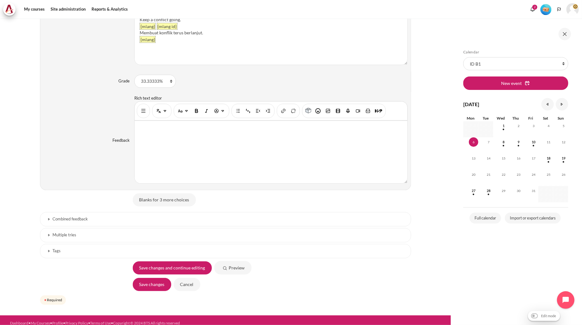
scroll to position [1322, 0]
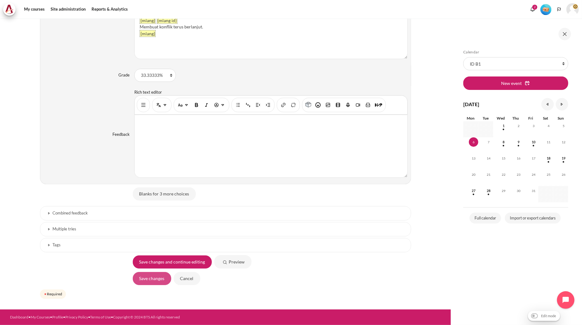
click at [141, 276] on input "Save changes" at bounding box center [152, 278] width 38 height 13
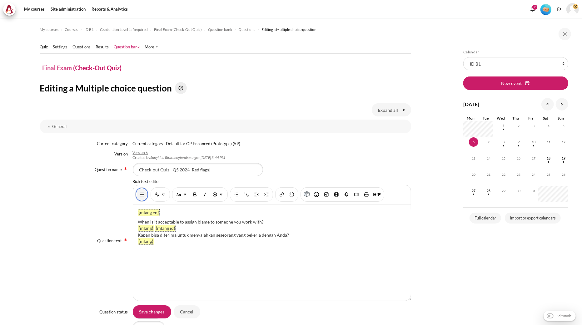
click at [137, 194] on button "Show/hide advanced buttons" at bounding box center [142, 194] width 10 height 11
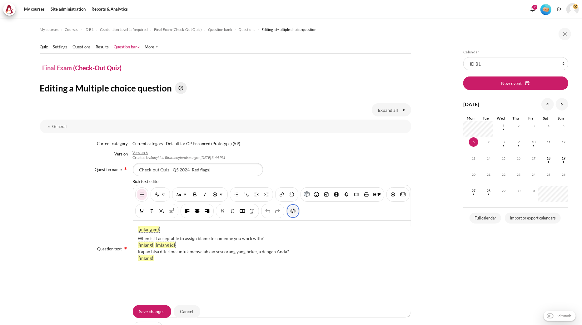
click at [296, 211] on img "HTML" at bounding box center [293, 211] width 6 height 6
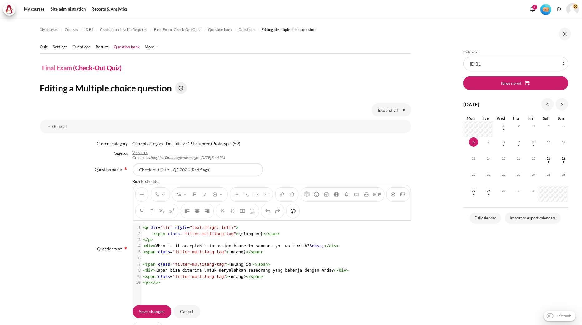
scroll to position [1, 0]
click at [290, 238] on pre "</ p >" at bounding box center [274, 240] width 265 height 6
type textarea "<p dir="ltr" style="text-align: left;"> <span class="filter-multilang-tag">{mla…"
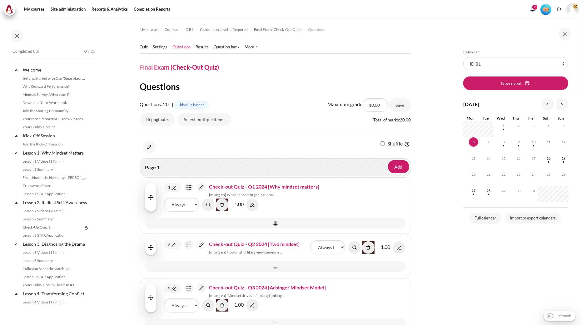
scroll to position [592, 0]
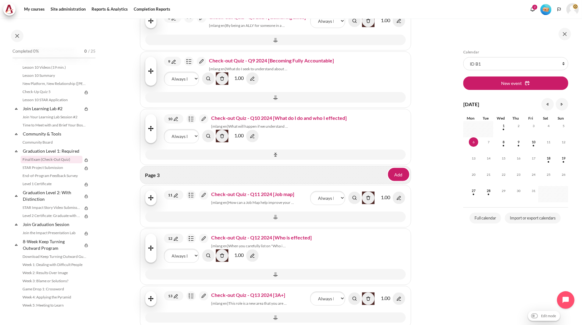
scroll to position [520, 0]
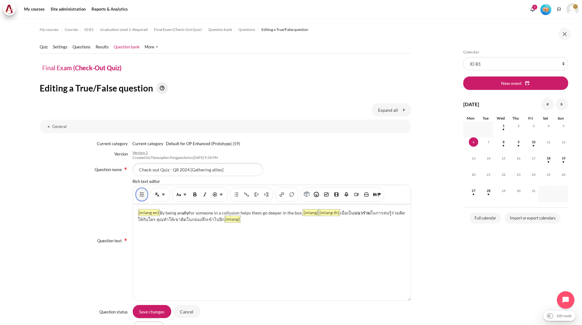
click at [138, 199] on button "Show/hide advanced buttons" at bounding box center [142, 194] width 10 height 11
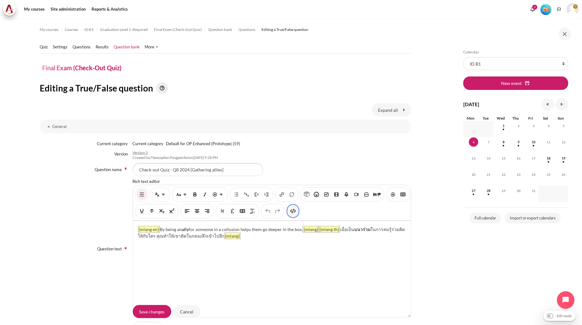
drag, startPoint x: 320, startPoint y: 212, endPoint x: 315, endPoint y: 216, distance: 6.2
click at [296, 212] on img "HTML" at bounding box center [293, 211] width 6 height 6
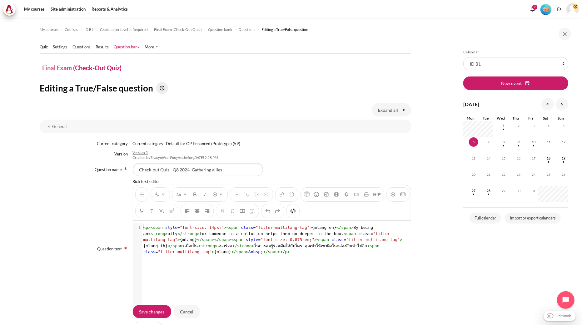
scroll to position [1, 0]
click at [231, 237] on pre "< p >< span style = "font-size: 14px;" >< span class = "filter-multilang-tag" >…" at bounding box center [274, 240] width 265 height 31
type textarea "<p><span style="font-size: 14px;"><span class="filter-multilang-tag">{mlang en}…"
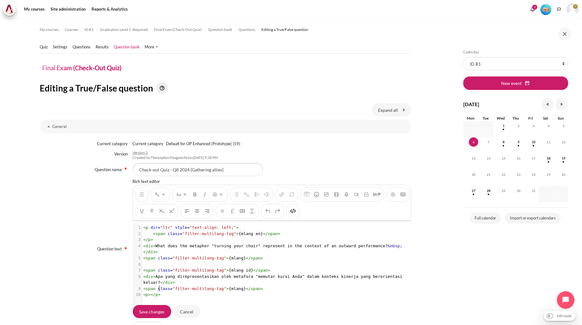
click at [322, 205] on div "Content" at bounding box center [272, 203] width 278 height 36
click at [296, 209] on img "HTML" at bounding box center [293, 211] width 6 height 6
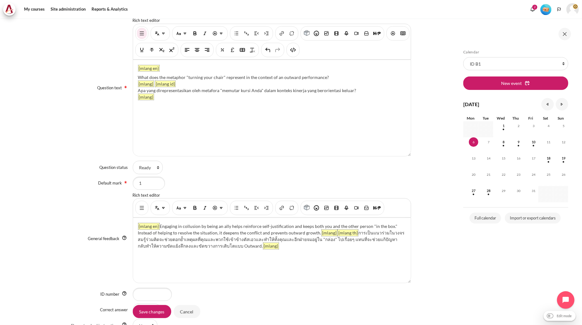
scroll to position [173, 0]
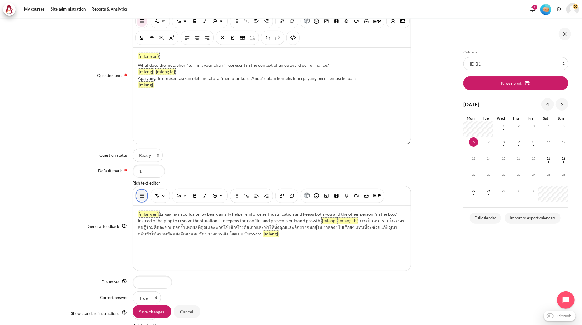
click at [141, 195] on img "Show/hide advanced buttons" at bounding box center [142, 196] width 6 height 6
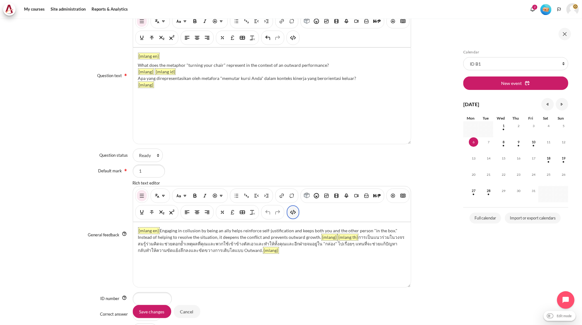
click at [296, 214] on img "HTML" at bounding box center [293, 212] width 6 height 6
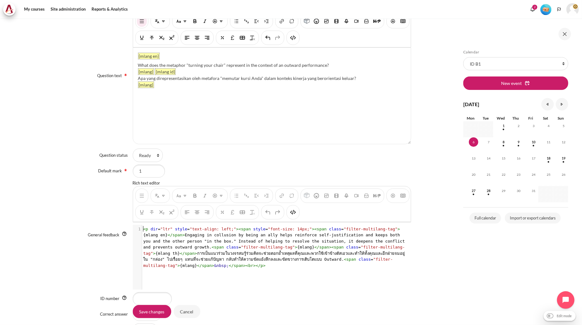
scroll to position [1, 0]
click at [305, 240] on span "< p dir = "ltr" style = "text-align: left;" >< span style = "font-size: 14px;" …" at bounding box center [275, 247] width 264 height 41
type textarea "<l ips="dol" sitam="cons-adipi: elit;"><sedd eiusm="temp-inci: 38ut;"><labo etd…"
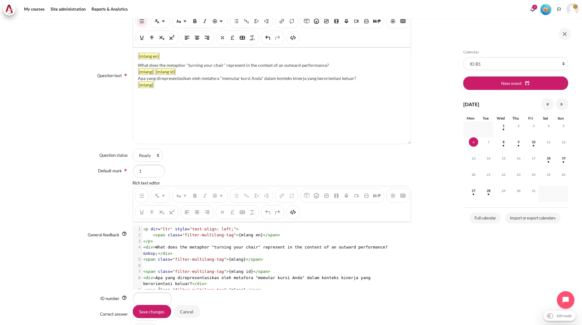
scroll to position [11, 0]
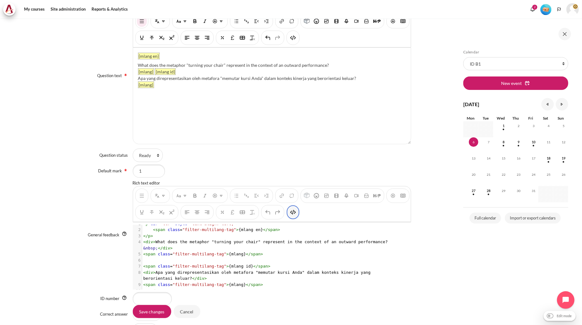
click at [296, 211] on img "HTML" at bounding box center [293, 212] width 6 height 6
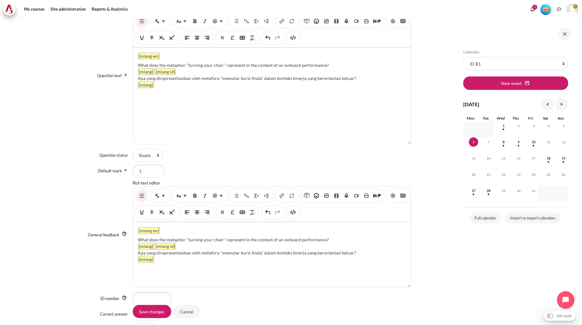
scroll to position [35, 0]
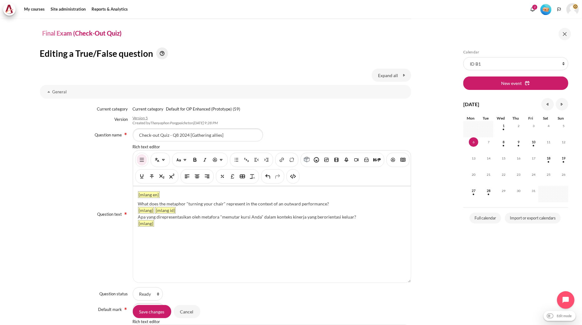
drag, startPoint x: 334, startPoint y: 201, endPoint x: 137, endPoint y: 204, distance: 196.8
click at [138, 204] on div "What does the metaphor "turning your chair" represent in the context of an outw…" at bounding box center [272, 204] width 268 height 7
paste div "Content"
drag, startPoint x: 138, startPoint y: 205, endPoint x: 133, endPoint y: 205, distance: 4.4
click at [133, 205] on div "{mlang en} By being an ally for someone in a collusion helps them go deeper in …" at bounding box center [272, 234] width 278 height 96
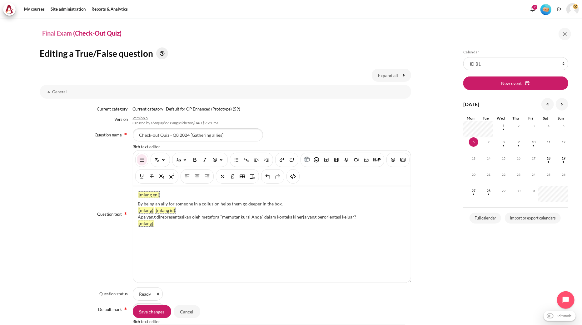
drag, startPoint x: 289, startPoint y: 206, endPoint x: 279, endPoint y: 205, distance: 10.1
click at [279, 205] on div "By being an ally for someone in a collusion helps them go deeper in the box." at bounding box center [272, 204] width 268 height 7
drag, startPoint x: 376, startPoint y: 219, endPoint x: 137, endPoint y: 217, distance: 238.9
click at [138, 217] on div "Apa yang direpresentasikan oleh metafora "memutar kursi Anda" dalam konteks kin…" at bounding box center [272, 217] width 268 height 7
click at [300, 255] on div "{mlang en} By being an ally for someone in a collusion helps them go deeper in …" at bounding box center [272, 234] width 278 height 96
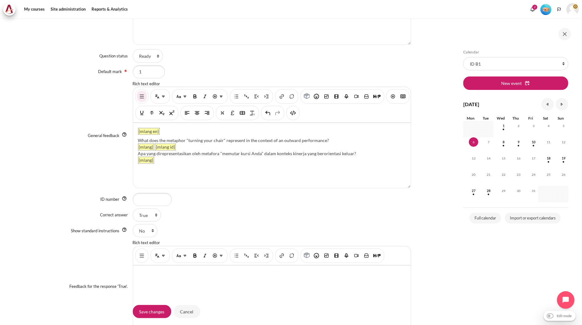
scroll to position [277, 0]
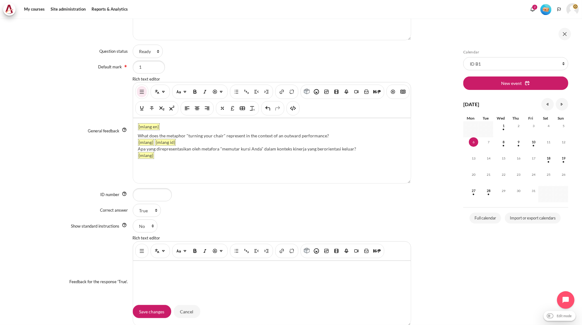
drag, startPoint x: 329, startPoint y: 135, endPoint x: 139, endPoint y: 134, distance: 189.9
click at [139, 134] on div "What does the metaphor "turning your chair" represent in the context of an outw…" at bounding box center [272, 135] width 268 height 7
paste div "Content"
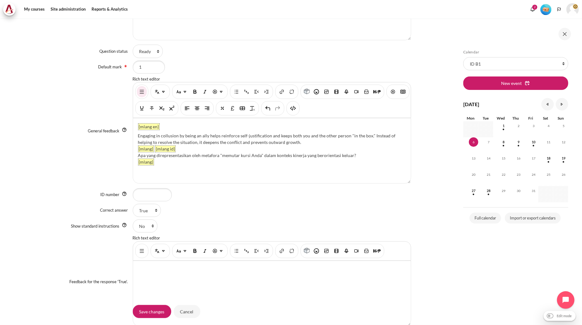
scroll to position [291, 0]
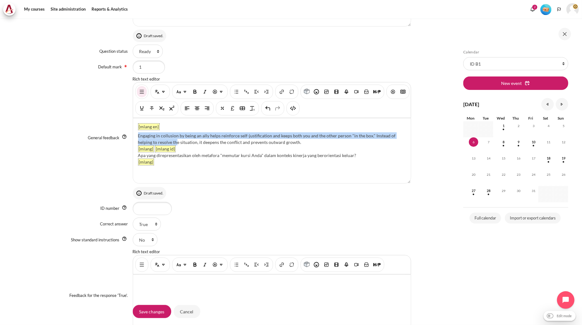
drag, startPoint x: 152, startPoint y: 139, endPoint x: 135, endPoint y: 136, distance: 16.8
click at [135, 136] on div "{mlang en} Engaging in collusion by being an ally helps reinforce self-justific…" at bounding box center [272, 150] width 278 height 65
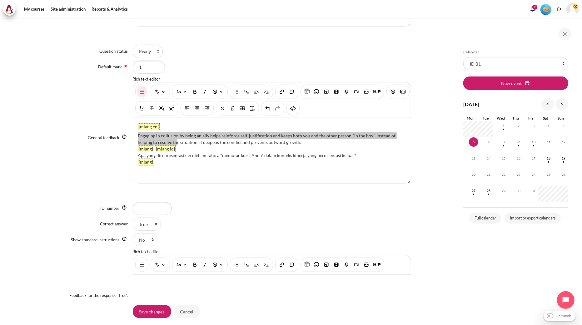
scroll to position [277, 0]
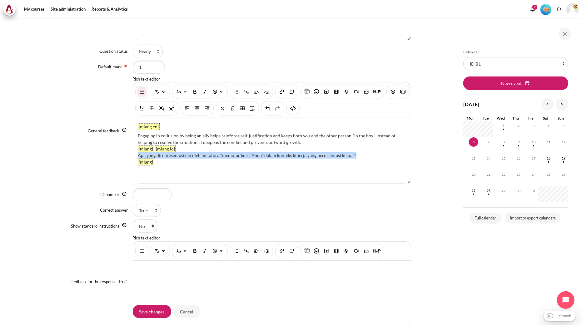
drag, startPoint x: 365, startPoint y: 154, endPoint x: 138, endPoint y: 155, distance: 226.7
click at [138, 155] on div "Apa yang direpresentasikan oleh metafora "memutar kursi Anda" dalam konteks kin…" at bounding box center [272, 155] width 268 height 7
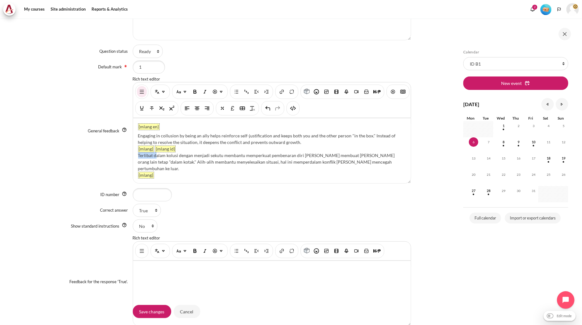
drag, startPoint x: 156, startPoint y: 155, endPoint x: 132, endPoint y: 157, distance: 23.2
click at [133, 157] on div "{mlang en} Engaging in collusion by being an ally helps reinforce self-justific…" at bounding box center [272, 150] width 278 height 65
click at [72, 273] on div "Feedback for the response 'True'. Rich text editor" at bounding box center [225, 281] width 371 height 93
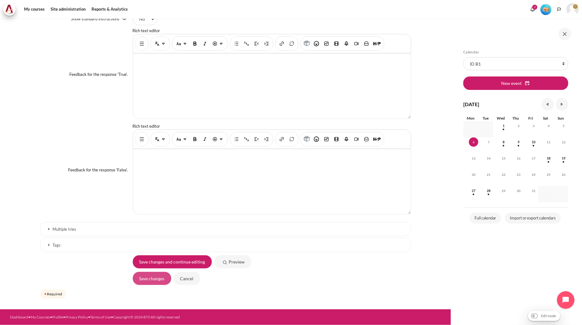
click at [149, 278] on input "Save changes" at bounding box center [152, 278] width 38 height 13
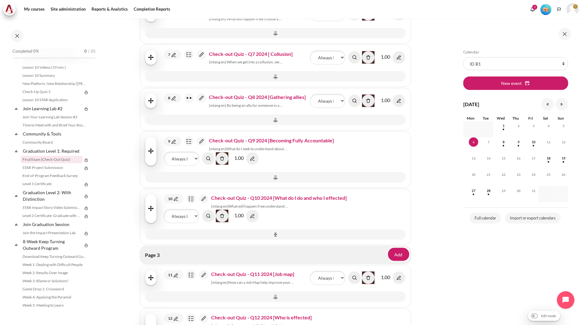
scroll to position [451, 0]
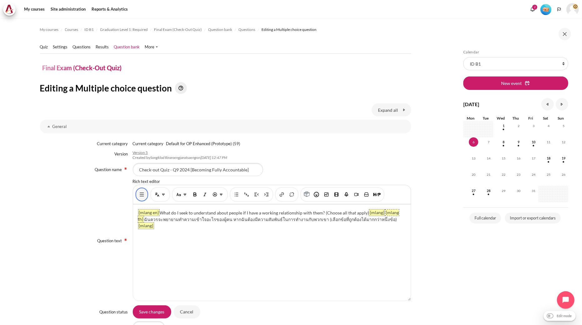
click at [143, 194] on img "Show/hide advanced buttons" at bounding box center [142, 194] width 6 height 6
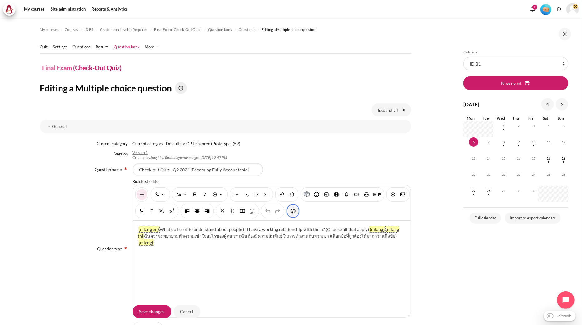
click at [298, 210] on button "HTML" at bounding box center [293, 211] width 10 height 11
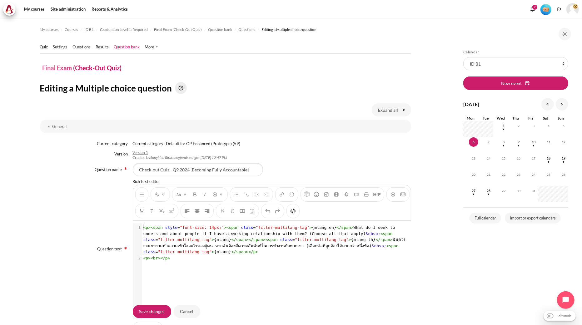
scroll to position [1, 0]
click at [295, 238] on span ""filter-multilang-tag"" at bounding box center [322, 239] width 54 height 5
type textarea "<p><span style="font-size: 14px;"><span class="filter-multilang-tag">{mlang en}…"
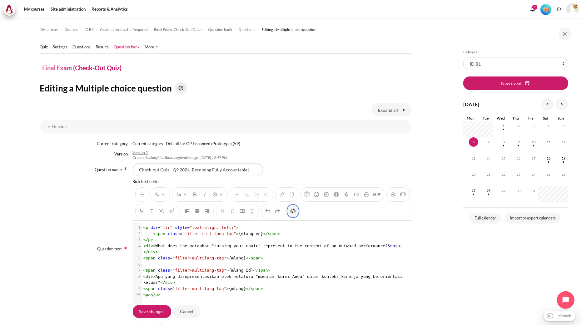
click at [298, 206] on button "HTML" at bounding box center [293, 211] width 10 height 11
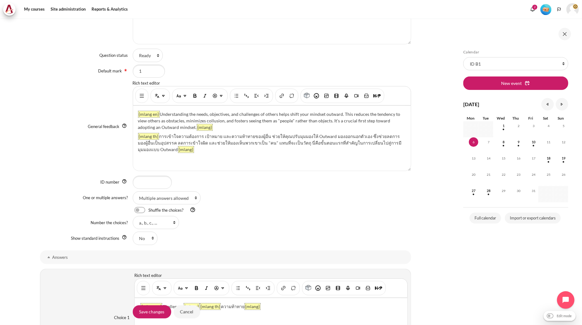
scroll to position [277, 0]
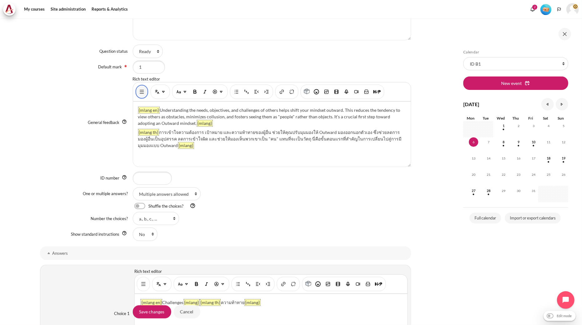
click at [141, 89] on img "Show/hide advanced buttons" at bounding box center [142, 92] width 6 height 6
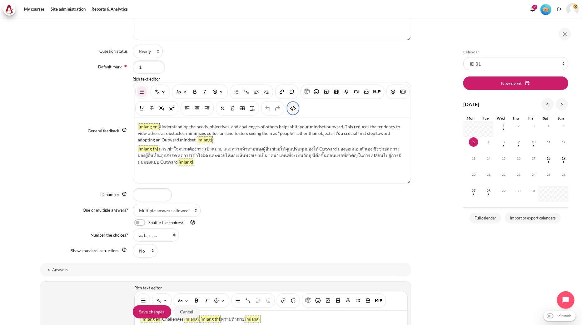
click at [298, 113] on button "HTML" at bounding box center [293, 108] width 10 height 11
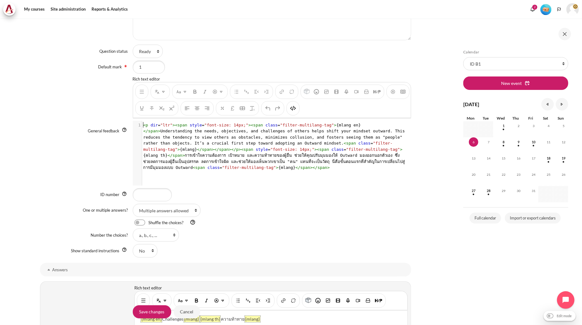
scroll to position [1, 0]
click at [278, 144] on span ""filter-multilang-tag"" at bounding box center [267, 146] width 249 height 11
type textarea "<l ips="dol"><sita conse="adip-elit: 57se;"><doei tempo="incidi-utlaboree-dol">…"
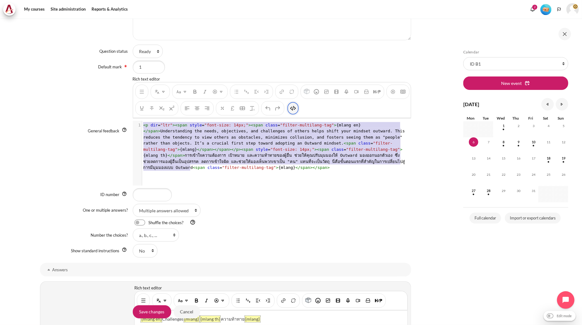
scroll to position [11, 0]
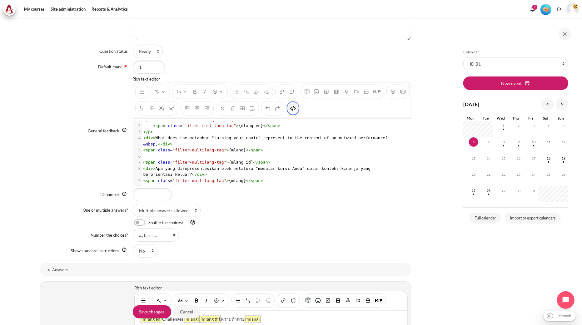
click at [296, 108] on img "HTML" at bounding box center [293, 108] width 6 height 6
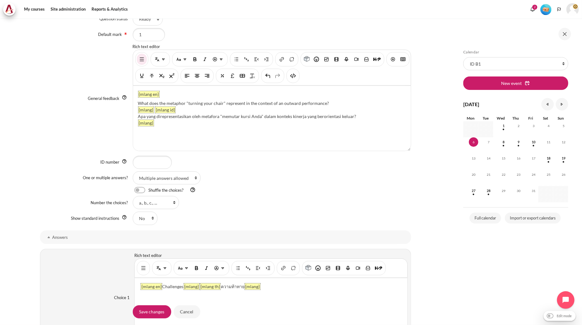
scroll to position [451, 0]
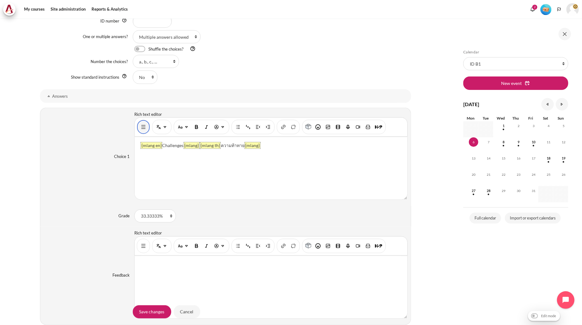
click at [141, 124] on img "Show/hide advanced buttons" at bounding box center [143, 127] width 6 height 6
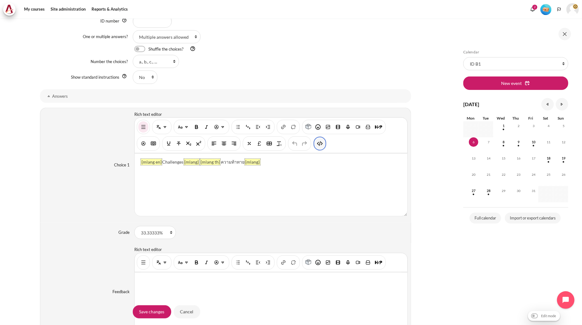
click at [320, 143] on img "HTML" at bounding box center [320, 144] width 6 height 6
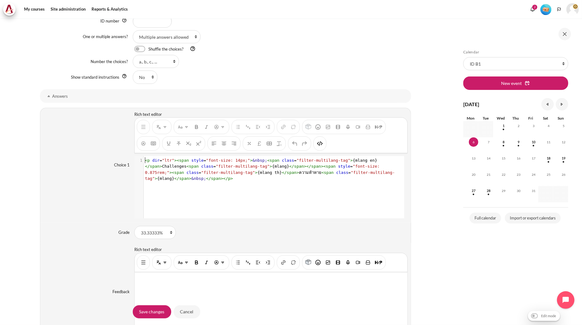
scroll to position [0, 0]
click at [287, 183] on div "xxxxxxxxxx 1 1 < p dir = "ltr" >< span style = "font-size: 14px;" > &nbsp; < sp…" at bounding box center [273, 169] width 259 height 27
type textarea "<p dir="ltr"><span style="font-size: 14px;">&nbsp;<span class="filter-multilang…"
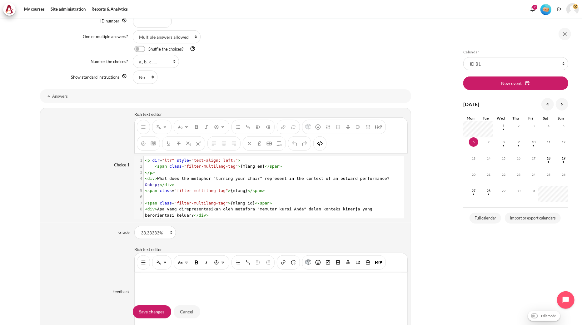
scroll to position [13, 0]
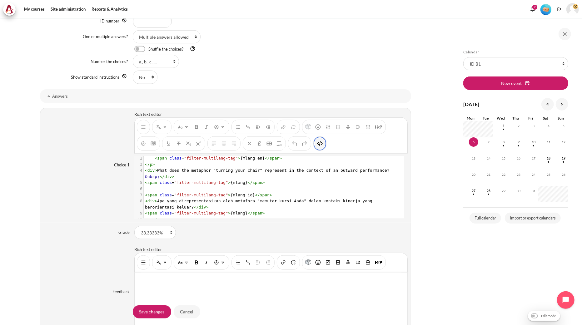
click at [317, 147] on img "HTML" at bounding box center [320, 144] width 6 height 6
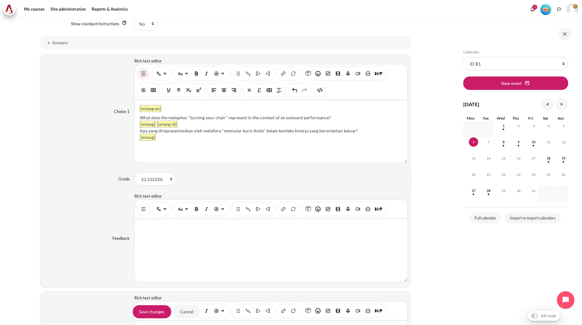
scroll to position [625, 0]
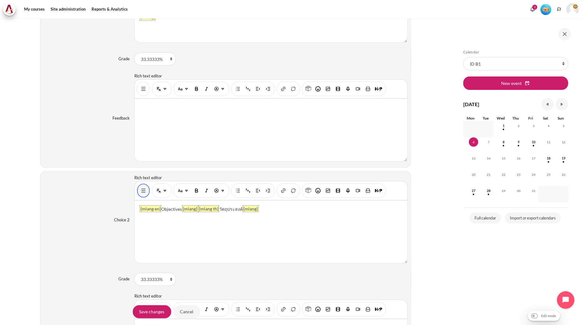
click at [145, 192] on img "Show/hide advanced buttons" at bounding box center [143, 191] width 6 height 6
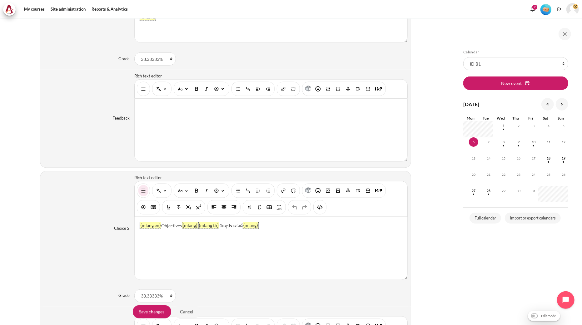
click at [325, 207] on div "You are now on another row of the editor's toolbar, where there are more button…" at bounding box center [319, 207] width 13 height 14
click at [322, 209] on img "HTML" at bounding box center [320, 207] width 6 height 6
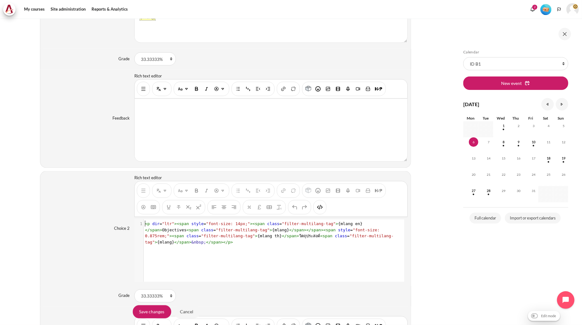
scroll to position [0, 0]
click at [316, 225] on span ""filter-multilang-tag"" at bounding box center [309, 223] width 54 height 5
type textarea "<p dir="ltr"><span style="font-size: 14px;"><span class="filter-multilang-tag">…"
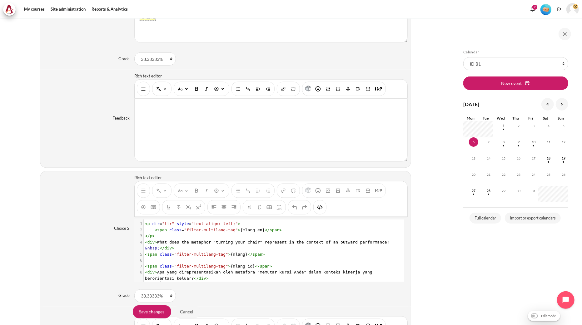
scroll to position [13, 0]
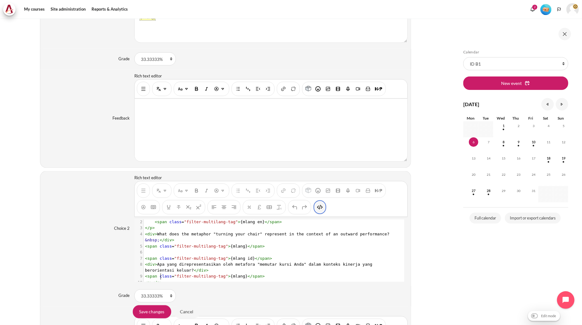
click at [324, 208] on button "HTML" at bounding box center [320, 207] width 10 height 11
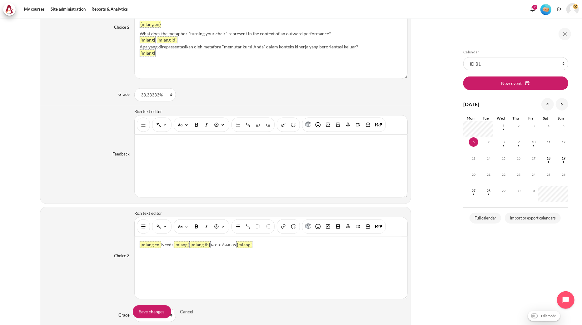
scroll to position [833, 0]
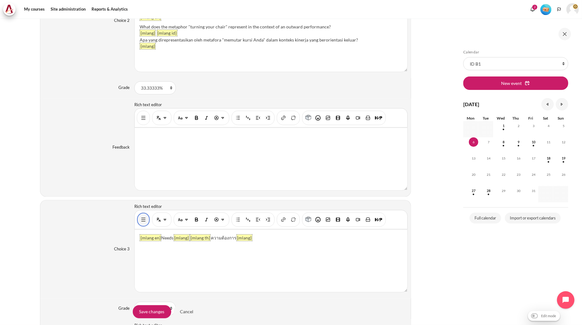
click at [142, 216] on button "Show/hide advanced buttons" at bounding box center [143, 219] width 10 height 11
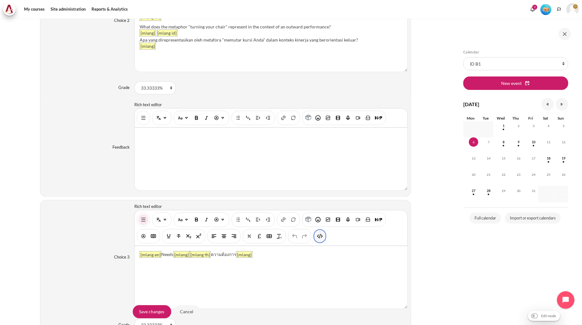
click at [317, 240] on img "HTML" at bounding box center [320, 236] width 6 height 6
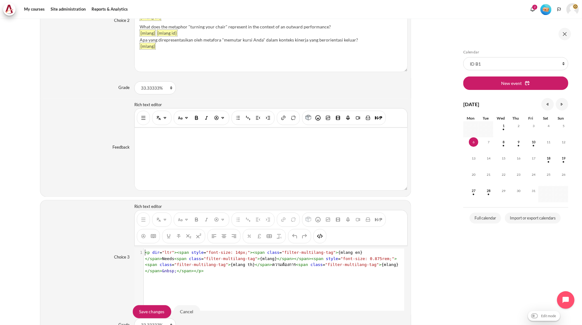
scroll to position [0, 0]
click at [340, 260] on span ""font-size: 0.875rem;"" at bounding box center [367, 259] width 54 height 5
type textarea "<p dir="ltr"><span style="font-size: 14px;"><span class="filter-multilang-tag">…"
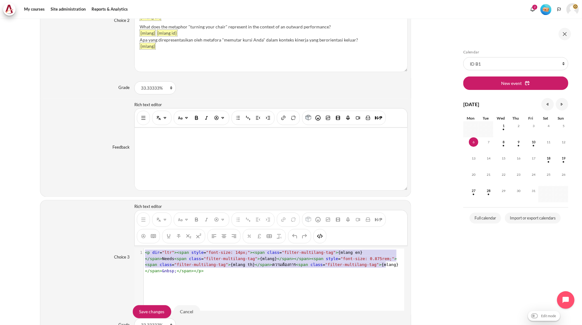
scroll to position [13, 0]
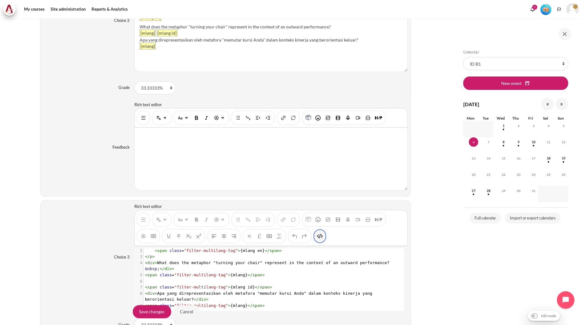
click at [322, 239] on img "HTML" at bounding box center [320, 236] width 6 height 6
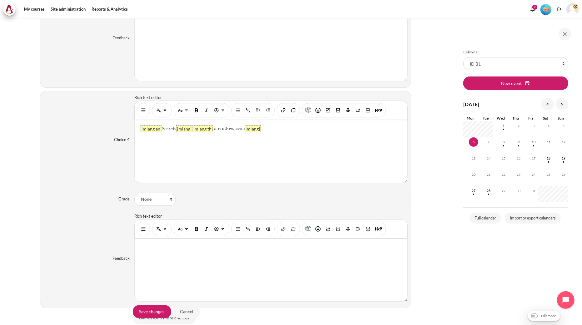
scroll to position [1180, 0]
click at [141, 113] on img "Show/hide advanced buttons" at bounding box center [143, 110] width 6 height 6
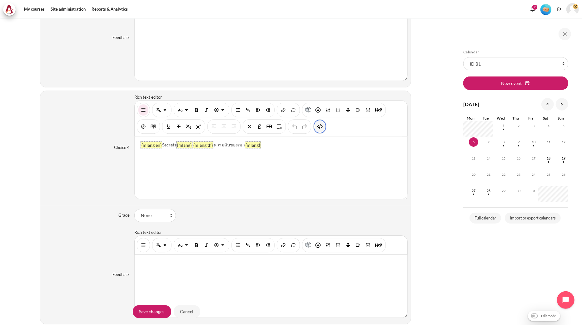
click at [320, 127] on img "HTML" at bounding box center [320, 126] width 6 height 6
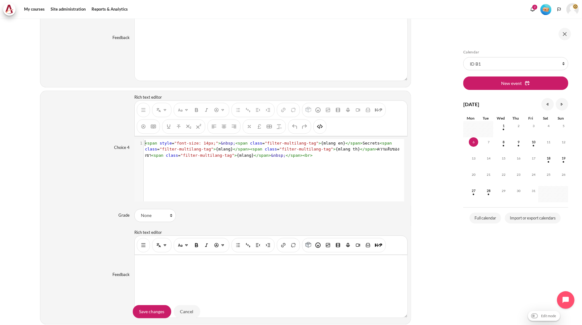
scroll to position [1, 0]
click at [287, 159] on pre "< span style = "font-size: 14px;" > &nbsp; < span class = "filter-multilang-tag…" at bounding box center [273, 149] width 259 height 18
type textarea "<span style="font-size: 14px;">&nbsp;<span class="filter-multilang-tag">{mlang …"
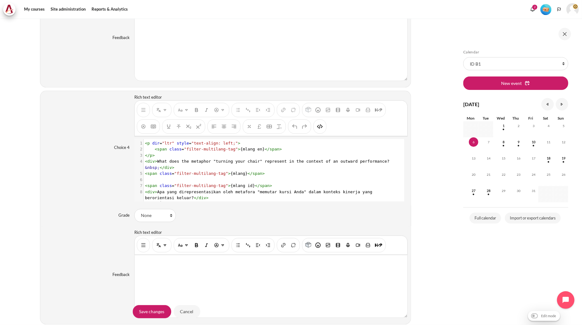
scroll to position [13, 0]
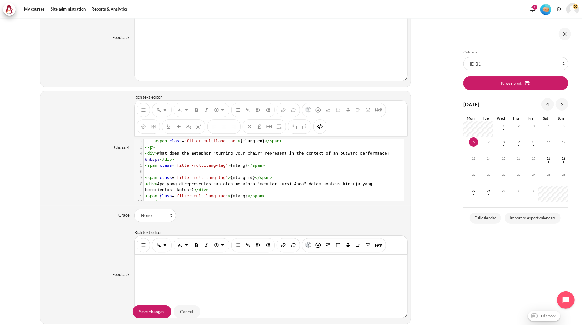
click at [325, 129] on div "You are now on another row of the editor's toolbar, where there are more button…" at bounding box center [319, 126] width 13 height 14
click at [319, 129] on img "HTML" at bounding box center [320, 126] width 6 height 6
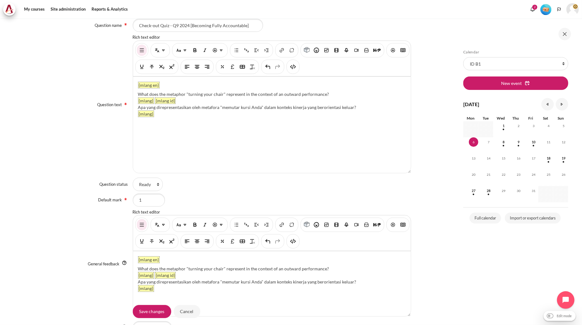
scroll to position [0, 0]
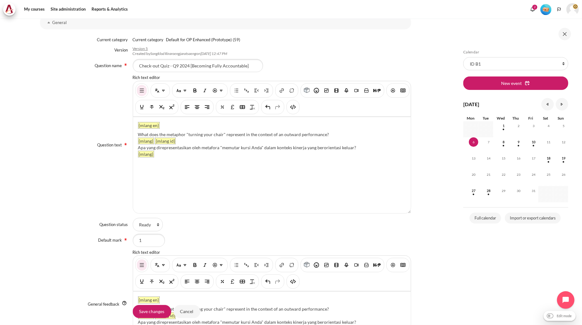
drag, startPoint x: 328, startPoint y: 135, endPoint x: 137, endPoint y: 135, distance: 191.1
click at [138, 135] on div "What does the metaphor "turning your chair" represent in the context of an outw…" at bounding box center [272, 134] width 268 height 7
paste div "Content"
drag, startPoint x: 176, startPoint y: 134, endPoint x: 127, endPoint y: 134, distance: 49.3
click at [127, 134] on div "Question text Rich text editor {mlang en} What do I seek to understand about pe…" at bounding box center [225, 145] width 371 height 141
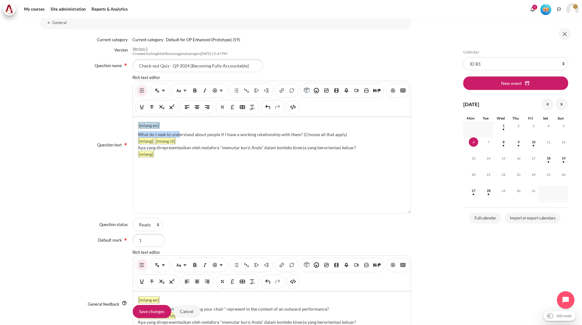
click at [140, 133] on div "What do I seek to understand about people if I have a working relationship with…" at bounding box center [272, 134] width 268 height 7
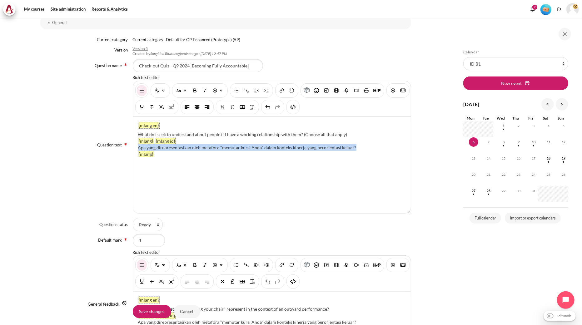
drag, startPoint x: 354, startPoint y: 148, endPoint x: 138, endPoint y: 148, distance: 216.1
click at [138, 148] on div "Apa yang direpresentasikan oleh metafora "memutar kursi Anda" dalam konteks kin…" at bounding box center [272, 147] width 268 height 7
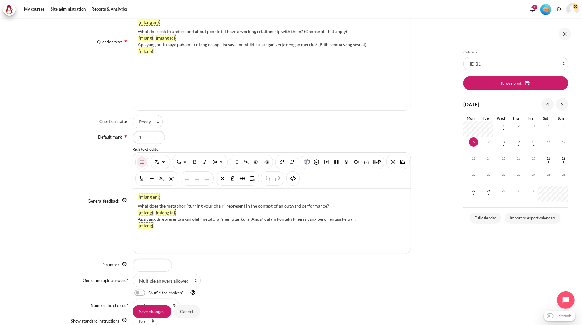
scroll to position [208, 0]
drag, startPoint x: 329, startPoint y: 206, endPoint x: 138, endPoint y: 205, distance: 190.5
click at [138, 205] on div "What does the metaphor "turning your chair" represent in the context of an outw…" at bounding box center [272, 205] width 268 height 7
paste div "Content"
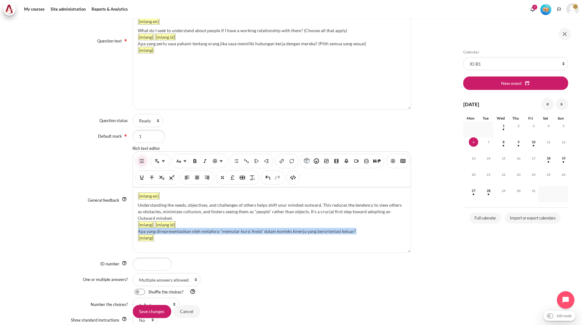
drag, startPoint x: 372, startPoint y: 231, endPoint x: 138, endPoint y: 230, distance: 234.2
click at [138, 230] on div "Apa yang direpresentasikan oleh metafora "memutar kursi Anda" dalam konteks kin…" at bounding box center [272, 231] width 268 height 7
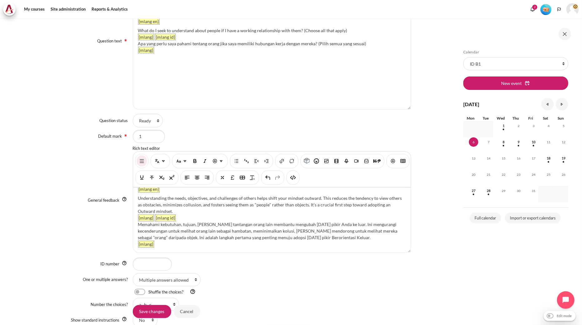
scroll to position [9, 0]
click at [324, 235] on div "Memahami kebutuhan, tujuan, dan tantangan orang lain membantu mengubah pola pik…" at bounding box center [272, 229] width 268 height 20
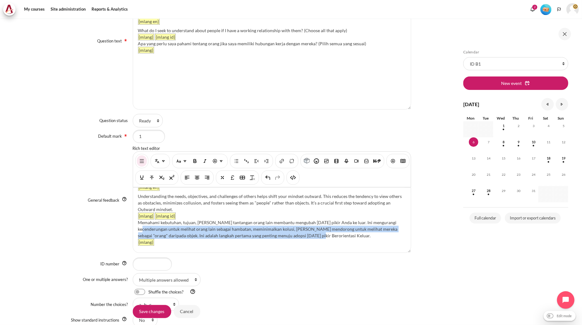
drag, startPoint x: 316, startPoint y: 236, endPoint x: 136, endPoint y: 226, distance: 180.1
click at [136, 226] on div "{mlang en} Understanding the needs, objectives, and challenges of others helps …" at bounding box center [272, 220] width 278 height 65
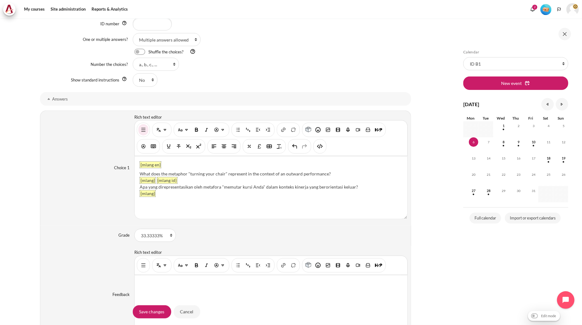
scroll to position [451, 0]
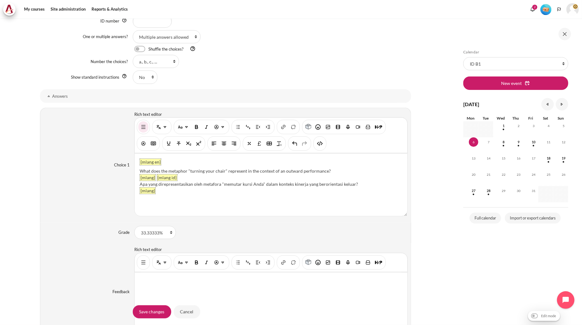
drag, startPoint x: 333, startPoint y: 173, endPoint x: 136, endPoint y: 172, distance: 196.1
click at [136, 172] on div "{mlang en} What does the metaphor "turning your chair" represent in the context…" at bounding box center [271, 185] width 273 height 62
paste div "Content"
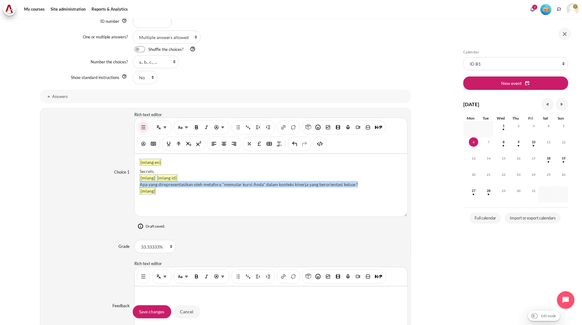
drag, startPoint x: 361, startPoint y: 184, endPoint x: 138, endPoint y: 185, distance: 223.3
click at [138, 185] on div "{mlang en} Secrets. {mlang} {mlang id} Apa yang direpresentasikan oleh metafora…" at bounding box center [271, 185] width 273 height 62
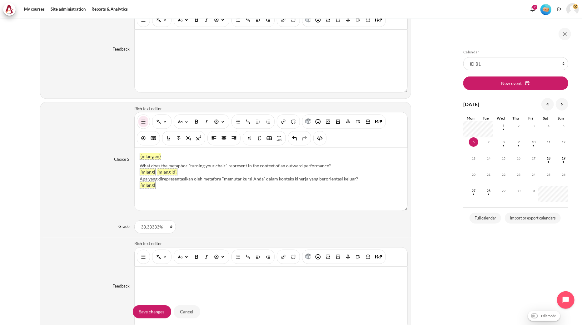
scroll to position [694, 0]
drag, startPoint x: 344, startPoint y: 166, endPoint x: 217, endPoint y: 176, distance: 127.2
click at [138, 166] on div "{mlang en} What does the metaphor "turning your chair" represent in the context…" at bounding box center [271, 179] width 273 height 62
paste div "Content"
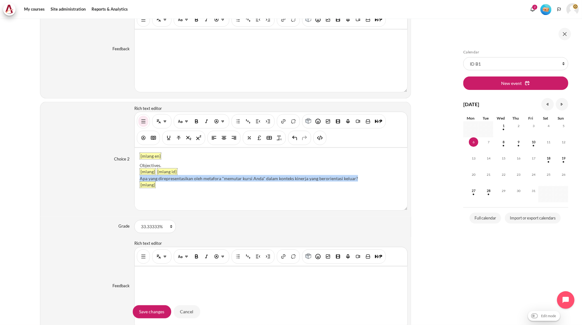
drag, startPoint x: 364, startPoint y: 179, endPoint x: 138, endPoint y: 179, distance: 225.2
click at [138, 179] on div "{mlang en} Objectives. {mlang} {mlang id} Apa yang direpresentasikan oleh metaf…" at bounding box center [271, 179] width 273 height 62
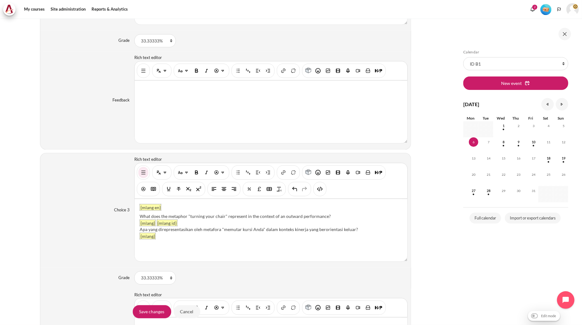
scroll to position [902, 0]
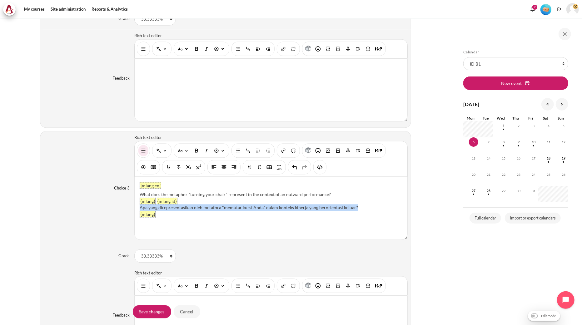
drag, startPoint x: 357, startPoint y: 208, endPoint x: 139, endPoint y: 208, distance: 218.3
click at [140, 208] on div "Apa yang direpresentasikan oleh metafora "memutar kursi Anda" dalam konteks kin…" at bounding box center [271, 207] width 263 height 7
paste div "Content"
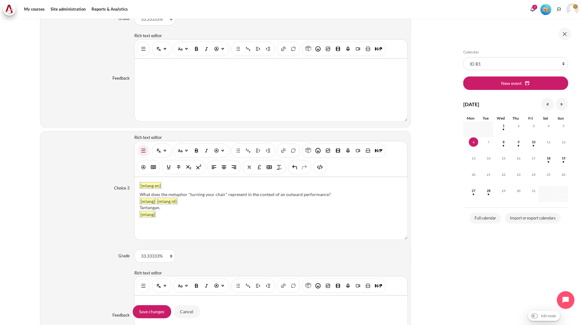
drag, startPoint x: 333, startPoint y: 194, endPoint x: 140, endPoint y: 197, distance: 193.0
click at [140, 197] on div "What does the metaphor "turning your chair" represent in the context of an outw…" at bounding box center [271, 194] width 263 height 7
drag, startPoint x: 139, startPoint y: 197, endPoint x: 135, endPoint y: 196, distance: 3.8
click at [135, 196] on div "{mlang en} Challenges. {mlang} {mlang id} Tantangan. {mlang}" at bounding box center [271, 208] width 273 height 62
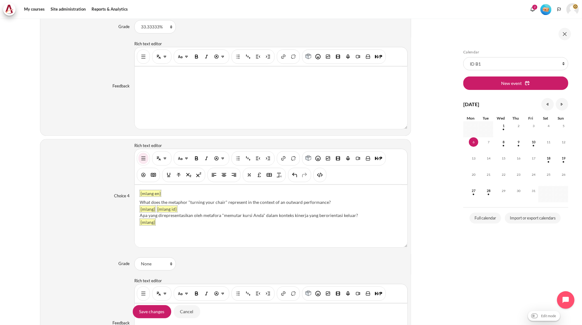
scroll to position [1132, 0]
drag, startPoint x: 327, startPoint y: 202, endPoint x: 139, endPoint y: 202, distance: 188.6
click at [140, 202] on div "What does the metaphor "turning your chair" represent in the context of an outw…" at bounding box center [271, 202] width 263 height 7
paste div "Content"
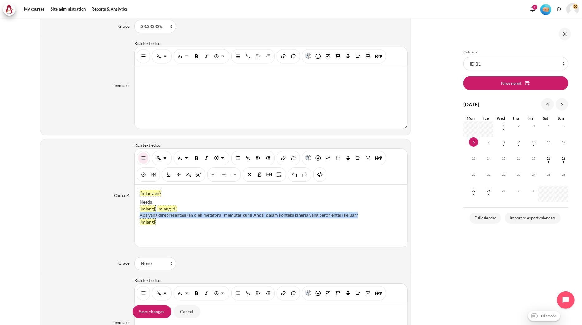
drag, startPoint x: 357, startPoint y: 214, endPoint x: 136, endPoint y: 217, distance: 220.2
click at [136, 217] on div "{mlang en} Needs. {mlang} {mlang id} Apa yang direpresentasikan oleh metafora "…" at bounding box center [271, 216] width 273 height 62
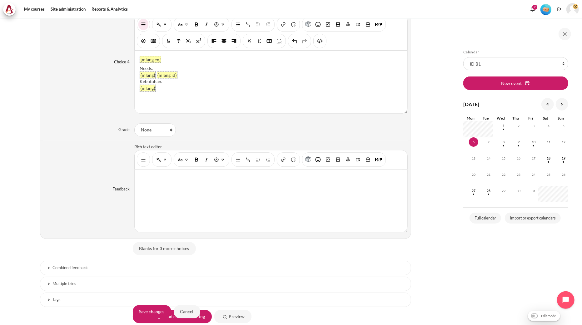
scroll to position [1322, 0]
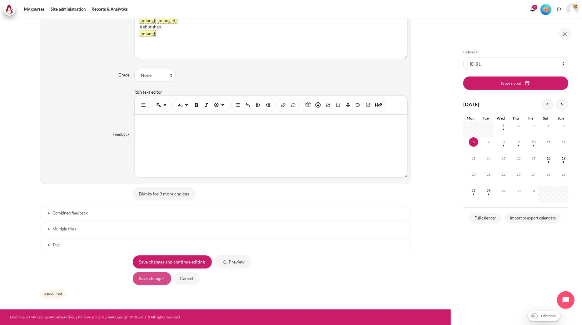
click at [153, 282] on input "Save changes" at bounding box center [152, 278] width 38 height 13
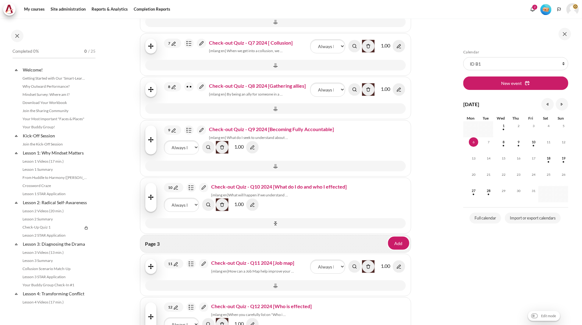
scroll to position [592, 0]
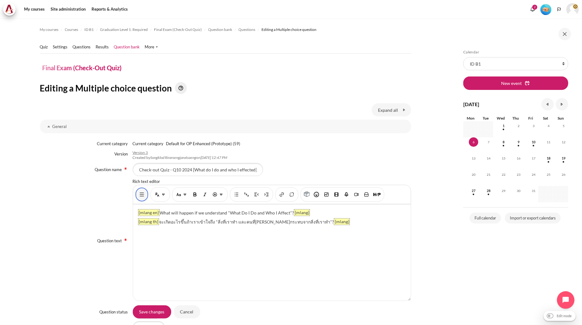
click at [139, 195] on img "Show/hide advanced buttons" at bounding box center [142, 194] width 6 height 6
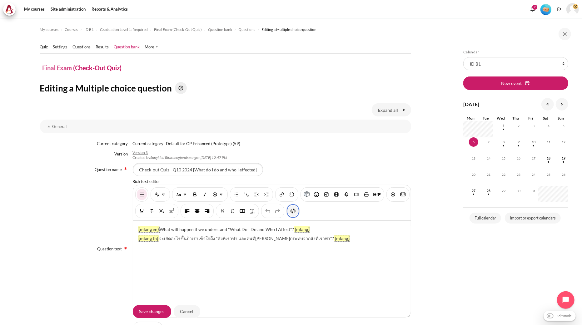
click at [296, 214] on img "HTML" at bounding box center [293, 211] width 6 height 6
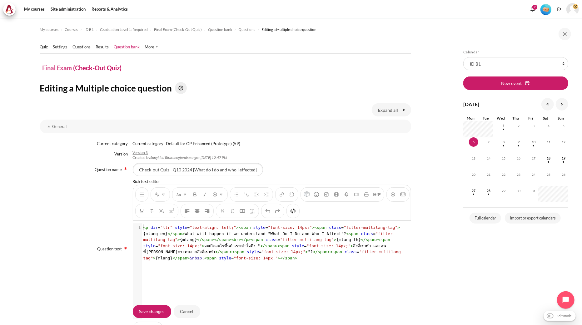
scroll to position [1, 0]
click at [280, 241] on span ""filter-multilang-tag"" at bounding box center [307, 239] width 54 height 5
click at [298, 214] on button "HTML" at bounding box center [293, 211] width 10 height 11
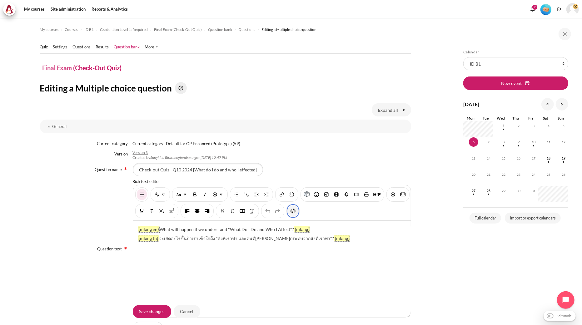
click at [296, 213] on img "HTML" at bounding box center [293, 211] width 6 height 6
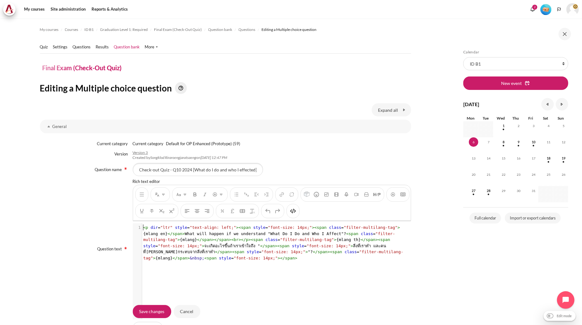
click at [302, 232] on span "< p dir = "ltr" style = "text-align: left;" >< span style = "font-size: 14px;" …" at bounding box center [273, 242] width 260 height 35
type textarea "<p dir="ltr" style="text-align: left;"><span style="font-size: 14px;"><span cla…"
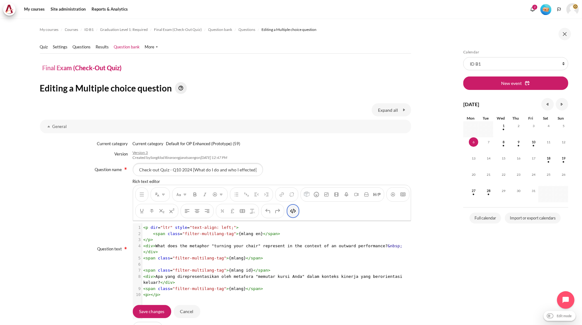
click at [296, 213] on img "HTML" at bounding box center [293, 211] width 6 height 6
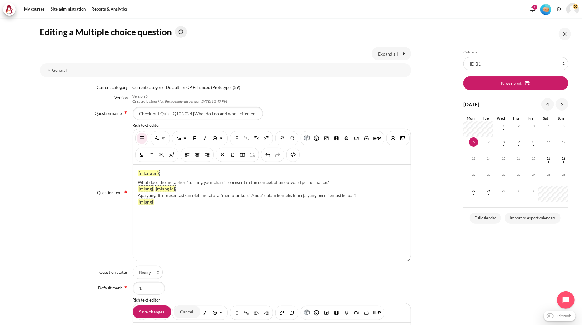
scroll to position [243, 0]
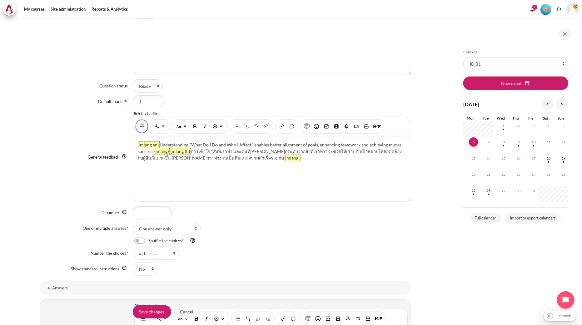
click at [141, 129] on img "Show/hide advanced buttons" at bounding box center [142, 126] width 6 height 6
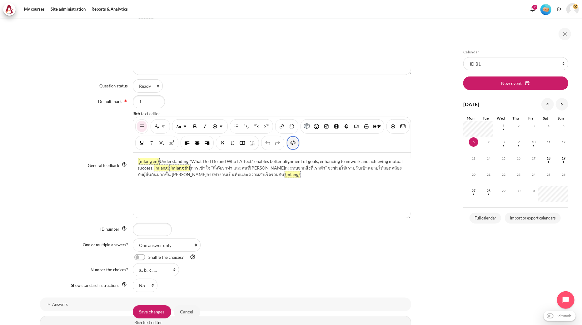
click at [298, 145] on button "HTML" at bounding box center [293, 142] width 10 height 11
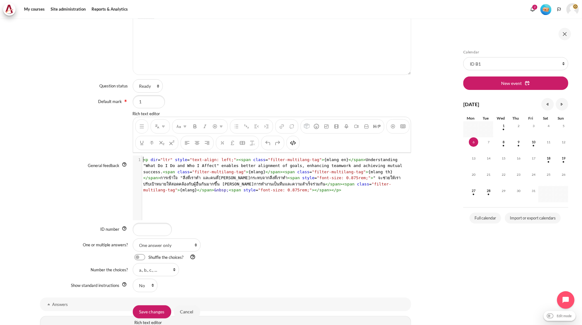
scroll to position [1, 0]
click at [304, 167] on span "< p dir = "ltr" style = "text-align: left;" >< span class = "filter-multilang-t…" at bounding box center [273, 174] width 261 height 35
type textarea "<p dir="ltr" style="text-align: left;"><span class="filter-multilang-tag">{mlan…"
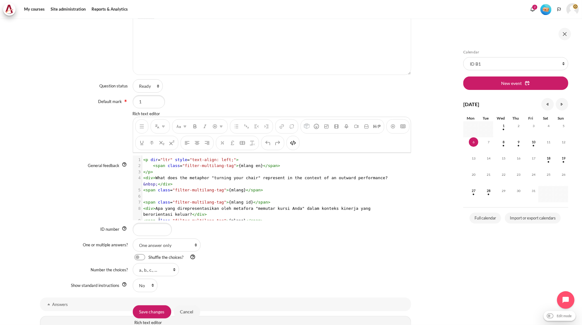
scroll to position [11, 0]
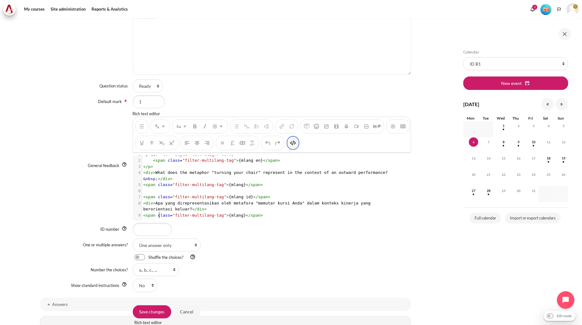
click at [296, 145] on img "HTML" at bounding box center [293, 143] width 6 height 6
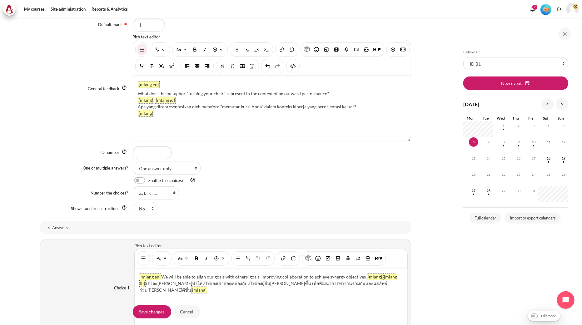
scroll to position [486, 0]
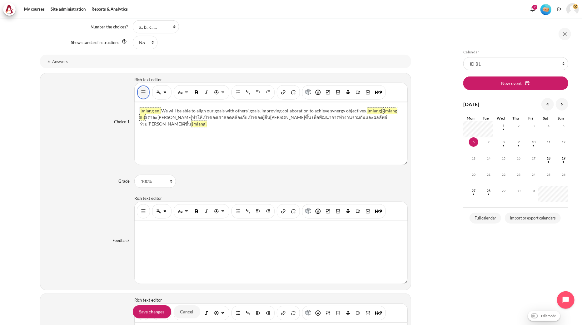
click at [141, 94] on img "Show/hide advanced buttons" at bounding box center [143, 92] width 6 height 6
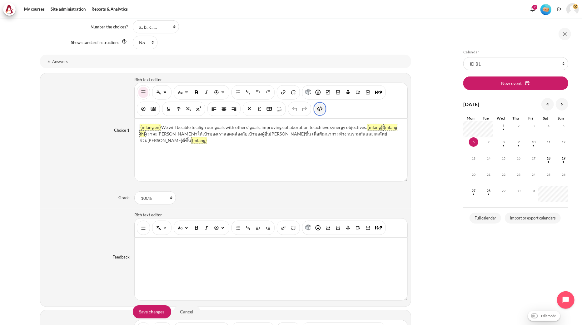
click at [321, 113] on button "HTML" at bounding box center [320, 108] width 10 height 11
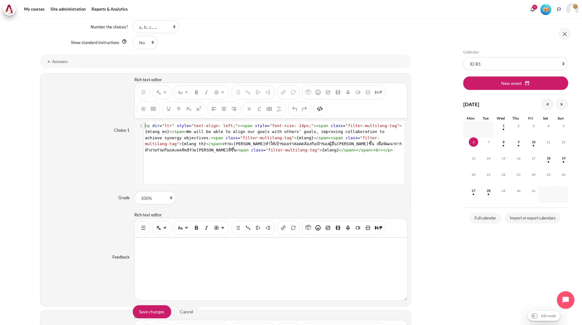
scroll to position [0, 0]
click at [294, 141] on pre "< p dir = "ltr" style = "text-align: left;" >< span style = "font-size: 14px;" …" at bounding box center [273, 138] width 259 height 31
type textarea "<p dir="ltr" style="text-align: left;"><span style="font-size: 14px;"><span cla…"
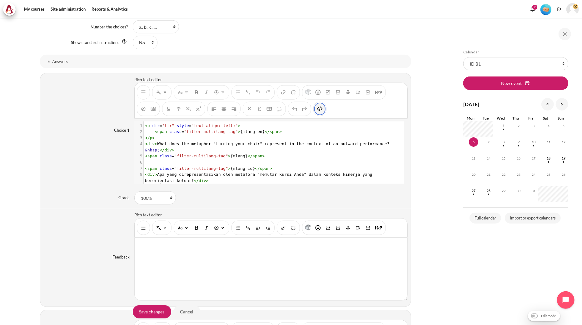
scroll to position [13, 0]
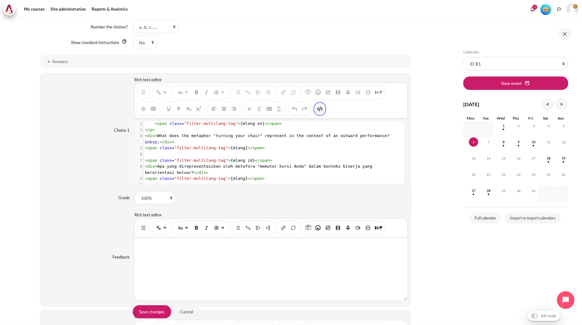
click at [320, 110] on img "HTML" at bounding box center [320, 109] width 6 height 6
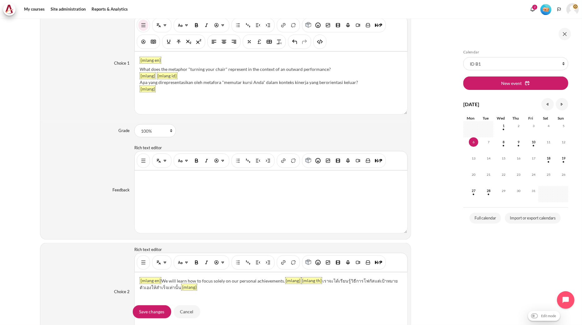
scroll to position [659, 0]
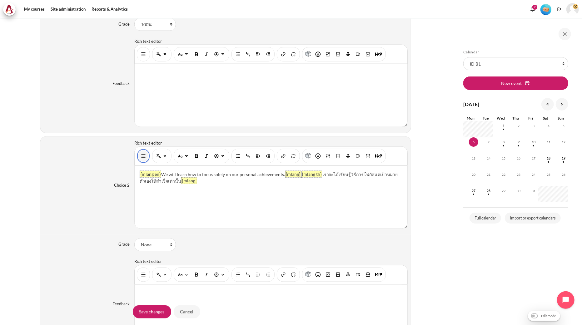
click at [141, 154] on img "Show/hide advanced buttons" at bounding box center [143, 156] width 6 height 6
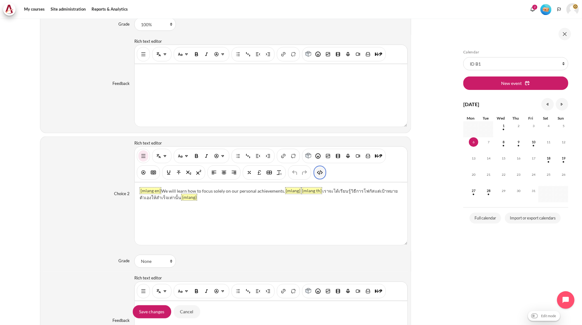
click at [319, 173] on img "HTML" at bounding box center [320, 173] width 6 height 6
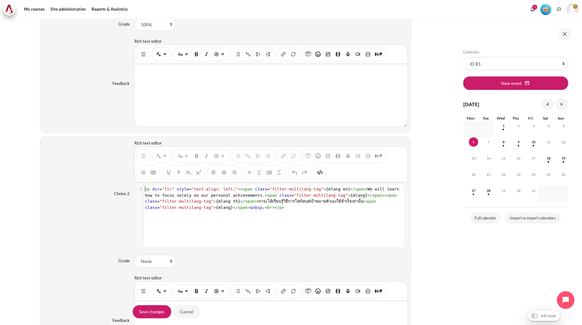
scroll to position [0, 0]
click at [313, 195] on span ""filter-multilang-tag"" at bounding box center [321, 195] width 54 height 5
type textarea "<p dir="ltr" style="text-align: left;"><span class="filter-multilang-tag">{mlan…"
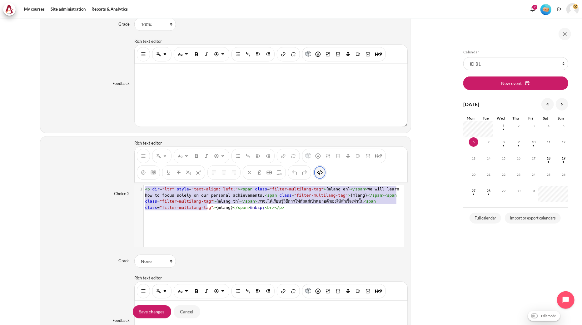
scroll to position [13, 0]
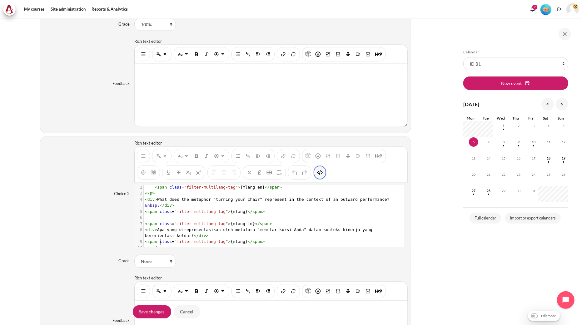
click at [320, 176] on img "HTML" at bounding box center [320, 173] width 6 height 6
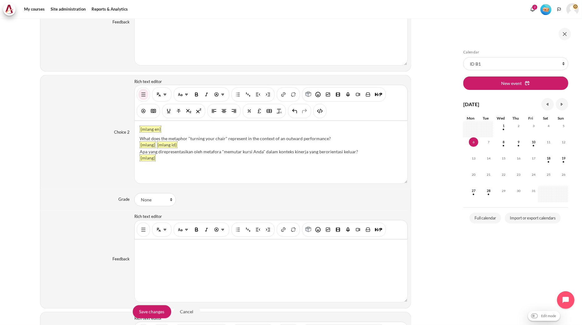
scroll to position [867, 0]
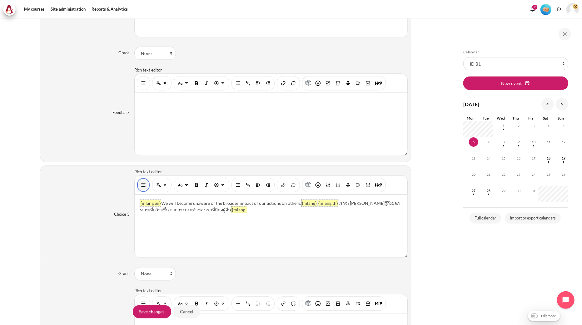
click at [144, 182] on button "Show/hide advanced buttons" at bounding box center [143, 185] width 10 height 11
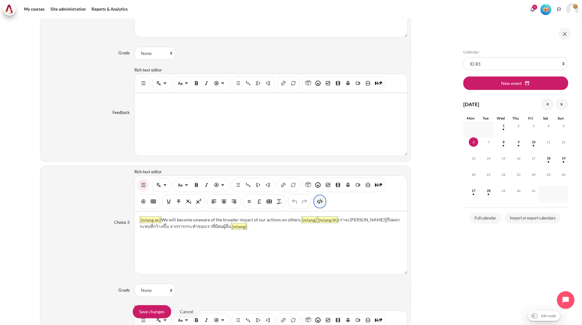
click at [317, 201] on img "HTML" at bounding box center [320, 202] width 6 height 6
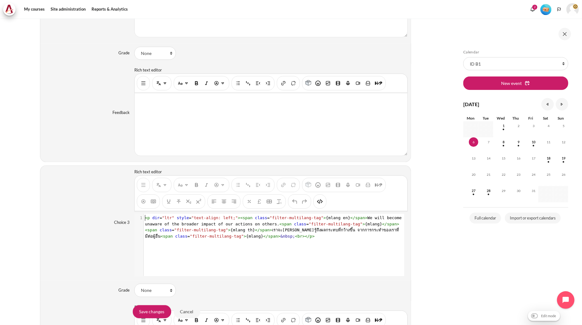
scroll to position [0, 0]
click at [316, 226] on span ""filter-multilang-tag"" at bounding box center [336, 224] width 54 height 5
type textarea "<p dir="ltr" style="text-align: left;"><span class="filter-multilang-tag">{mlan…"
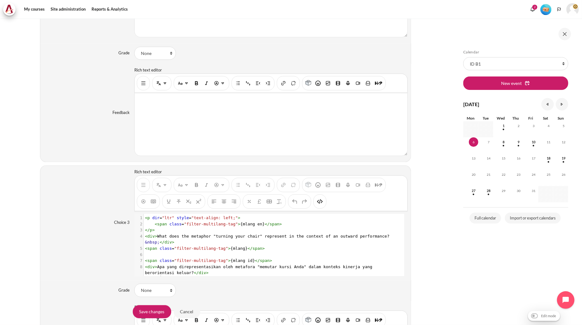
scroll to position [13, 0]
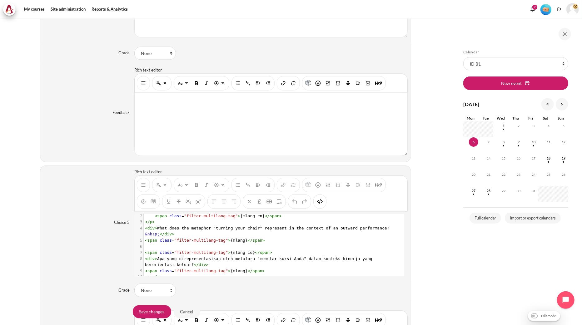
click at [325, 206] on div "You are now on another row of the editor's toolbar, where there are more button…" at bounding box center [319, 202] width 13 height 14
click at [322, 204] on img "HTML" at bounding box center [320, 202] width 6 height 6
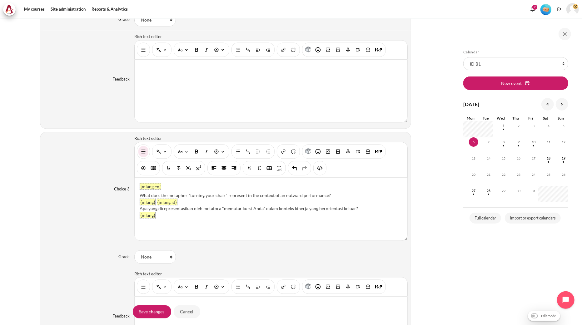
scroll to position [1110, 0]
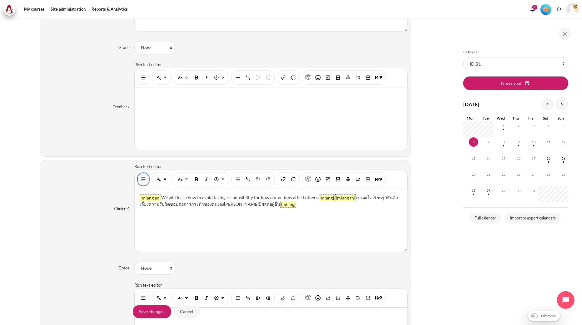
click at [146, 183] on button "Show/hide advanced buttons" at bounding box center [143, 179] width 10 height 11
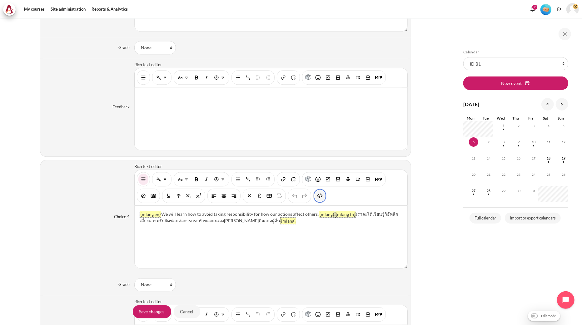
click at [320, 198] on img "HTML" at bounding box center [320, 196] width 6 height 6
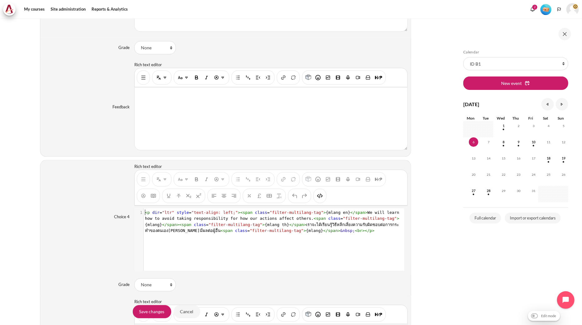
scroll to position [1, 0]
click at [263, 222] on span "< p dir = "ltr" style = "text-align: left;" >< span class = "filter-multilang-t…" at bounding box center [273, 221] width 257 height 23
type textarea "<p dir="ltr" style="text-align: left;"><span class="filter-multilang-tag">{mlan…"
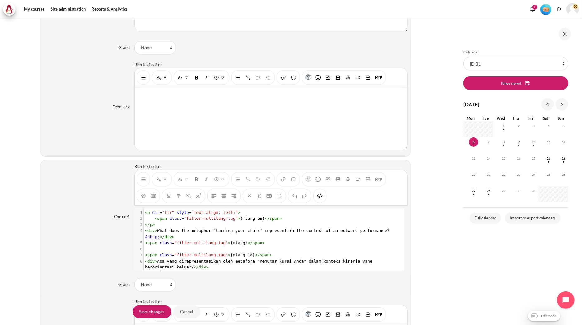
scroll to position [13, 0]
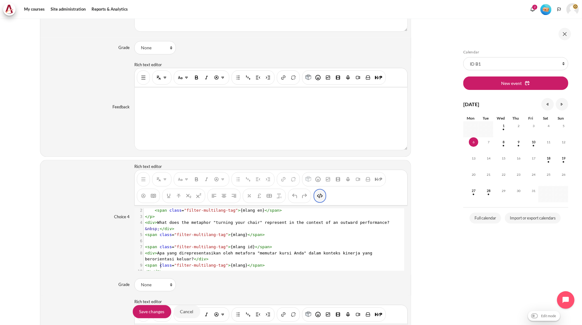
click at [317, 201] on button "HTML" at bounding box center [320, 195] width 10 height 11
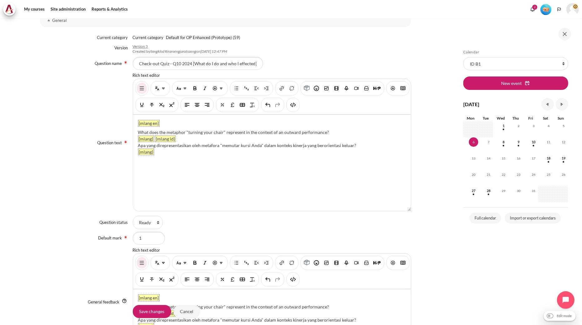
scroll to position [0, 0]
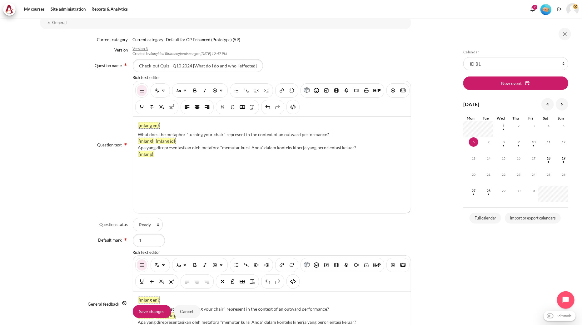
drag, startPoint x: 330, startPoint y: 133, endPoint x: 136, endPoint y: 131, distance: 194.3
click at [136, 131] on div "{mlang en} What does the metaphor "turning your chair" represent in the context…" at bounding box center [272, 165] width 278 height 96
paste div "Content"
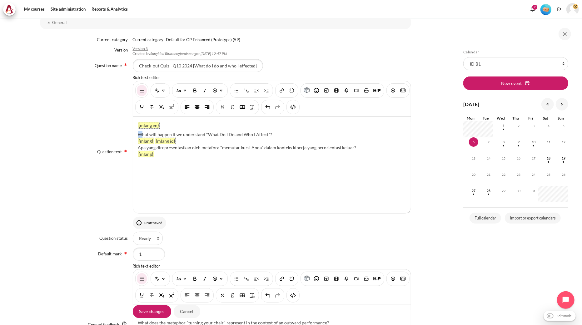
drag, startPoint x: 139, startPoint y: 133, endPoint x: 133, endPoint y: 133, distance: 5.3
click at [133, 133] on div "{mlang en} What will happen if we understand "What Do I Do and Who I Affect"? {…" at bounding box center [272, 165] width 278 height 96
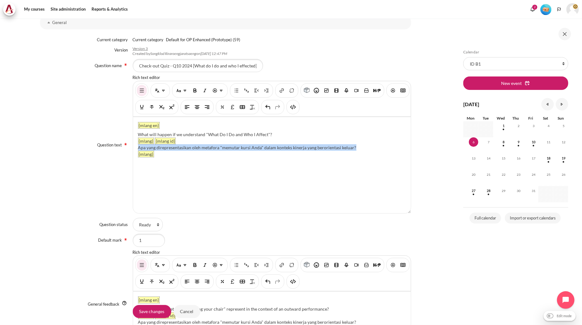
drag, startPoint x: 363, startPoint y: 146, endPoint x: 137, endPoint y: 147, distance: 225.2
click at [138, 147] on div "Apa yang direpresentasikan oleh metafora "memutar kursi Anda" dalam konteks kin…" at bounding box center [272, 147] width 268 height 7
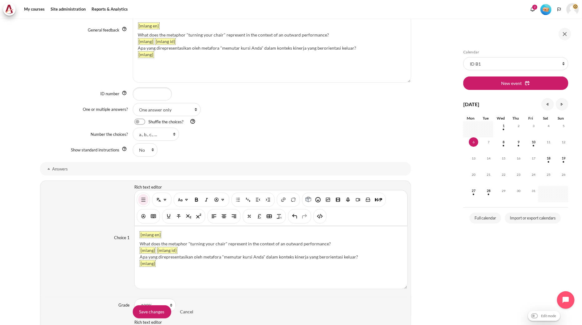
scroll to position [382, 0]
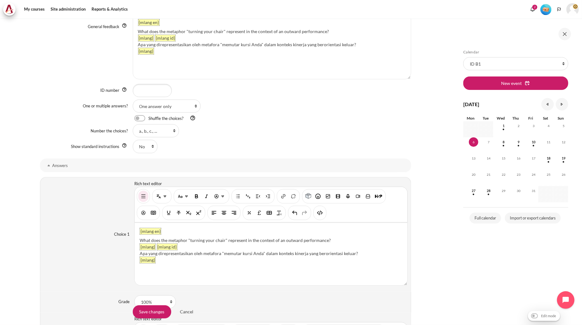
drag, startPoint x: 329, startPoint y: 240, endPoint x: 138, endPoint y: 238, distance: 190.8
click at [138, 238] on div "{mlang en} What does the metaphor "turning your chair" represent in the context…" at bounding box center [271, 254] width 273 height 62
paste div "Content"
drag, startPoint x: 151, startPoint y: 239, endPoint x: 10, endPoint y: 236, distance: 141.2
click at [135, 240] on div "{mlang en} We will become unaware of the broader impact of our actions on other…" at bounding box center [271, 254] width 273 height 62
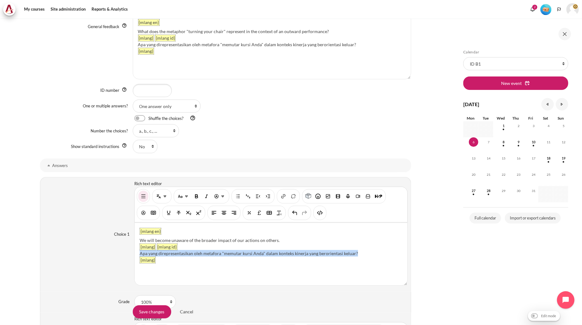
drag, startPoint x: 357, startPoint y: 253, endPoint x: 139, endPoint y: 254, distance: 217.7
click at [140, 254] on div "Apa yang direpresentasikan oleh metafora "memutar kursi Anda" dalam konteks kin…" at bounding box center [271, 253] width 263 height 7
drag, startPoint x: 141, startPoint y: 255, endPoint x: 134, endPoint y: 255, distance: 7.2
click at [135, 255] on div "{mlang en} We will become unaware of the broader impact of our actions on other…" at bounding box center [271, 254] width 273 height 62
drag, startPoint x: 327, startPoint y: 28, endPoint x: 138, endPoint y: 28, distance: 189.0
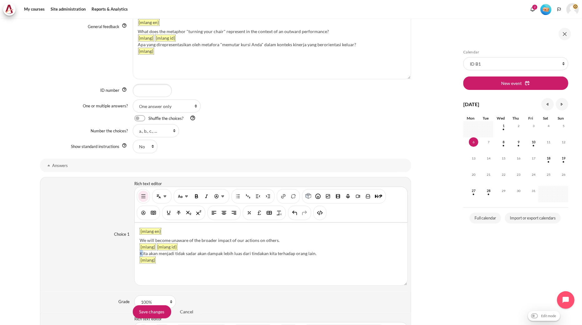
click at [138, 28] on div "{mlang en} What does the metaphor "turning your chair" represent in the context…" at bounding box center [272, 46] width 278 height 65
paste div "Content"
drag, startPoint x: 136, startPoint y: 30, endPoint x: 132, endPoint y: 30, distance: 4.4
click at [133, 30] on div "{mlang en} Understanding "What Do I Do and Who I Affect" enables better alignme…" at bounding box center [272, 46] width 278 height 65
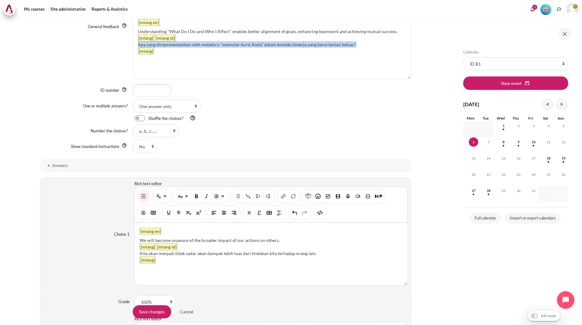
drag, startPoint x: 357, startPoint y: 43, endPoint x: 138, endPoint y: 43, distance: 219.6
click at [138, 43] on div "Apa yang direpresentasikan oleh metafora "memutar kursi Anda" dalam konteks kin…" at bounding box center [272, 44] width 268 height 7
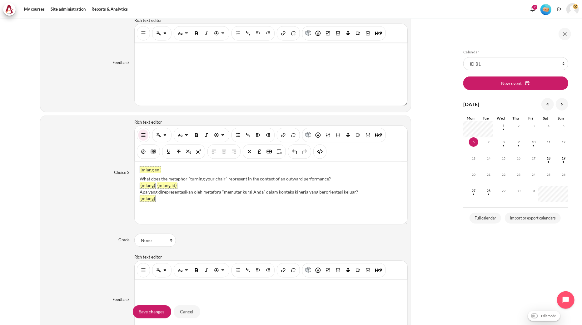
scroll to position [680, 0]
drag, startPoint x: 330, startPoint y: 179, endPoint x: 140, endPoint y: 179, distance: 190.8
click at [140, 179] on div "What does the metaphor "turning your chair" represent in the context of an outw…" at bounding box center [271, 179] width 263 height 7
paste div "Content"
click at [141, 178] on div ".We will learn how to avoid taking responsibility for how our actions affect ot…" at bounding box center [271, 179] width 263 height 7
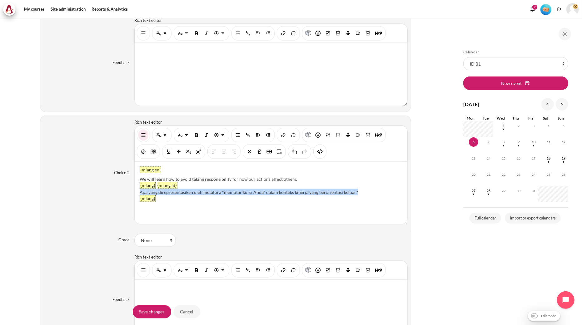
drag, startPoint x: 360, startPoint y: 192, endPoint x: 136, endPoint y: 192, distance: 223.6
click at [136, 192] on div "{mlang en} We will learn how to avoid taking responsibility for how our actions…" at bounding box center [271, 193] width 273 height 62
drag, startPoint x: 139, startPoint y: 194, endPoint x: 135, endPoint y: 194, distance: 4.1
click at [135, 194] on div "{mlang en} We will learn how to avoid taking responsibility for how our actions…" at bounding box center [271, 193] width 273 height 62
click at [362, 193] on div "Kita akan belajar cara menghindari tanggung jawab atas bagaimana tindakan kita …" at bounding box center [271, 192] width 263 height 7
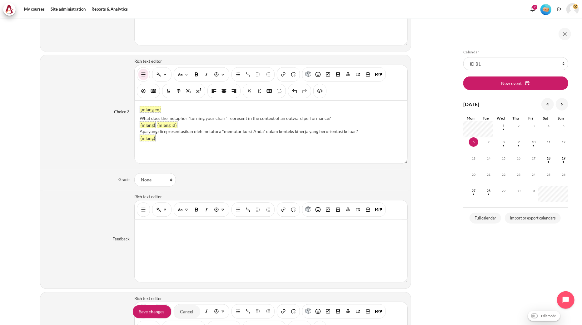
scroll to position [993, 0]
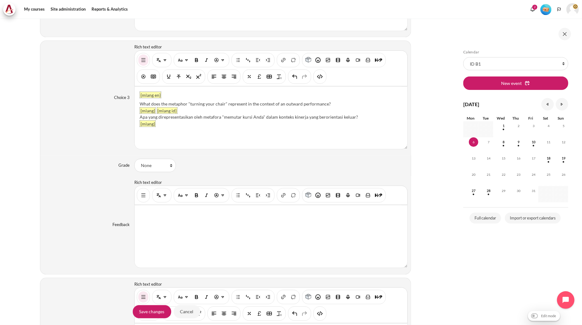
drag, startPoint x: 336, startPoint y: 102, endPoint x: 135, endPoint y: 105, distance: 201.2
click at [135, 105] on div "{mlang en} What does the metaphor "turning your chair" represent in the context…" at bounding box center [271, 118] width 273 height 62
paste div "Content"
drag, startPoint x: 140, startPoint y: 105, endPoint x: 136, endPoint y: 105, distance: 3.1
click at [136, 105] on div "{mlang en} We will be able to align our goals with others' goals, improving col…" at bounding box center [271, 118] width 273 height 62
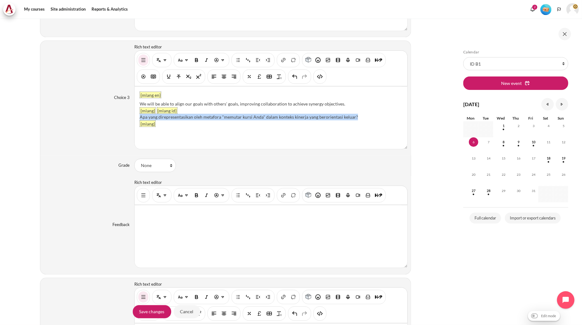
drag, startPoint x: 360, startPoint y: 116, endPoint x: 136, endPoint y: 120, distance: 224.0
click at [136, 120] on div "{mlang en} We will be able to align our goals with others' goals, improving col…" at bounding box center [271, 118] width 273 height 62
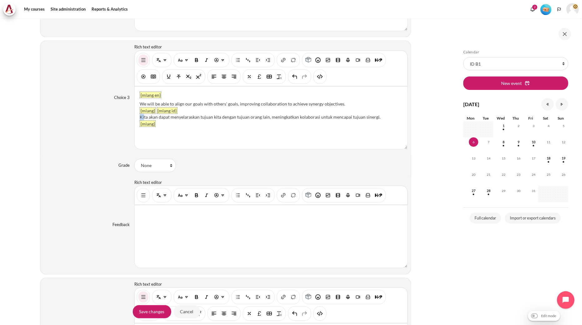
drag, startPoint x: 143, startPoint y: 119, endPoint x: 139, endPoint y: 119, distance: 4.1
click at [140, 119] on div "Kita akan dapat menyelaraskan tujuan kita dengan tujuan orang lain, meningkatka…" at bounding box center [271, 117] width 263 height 7
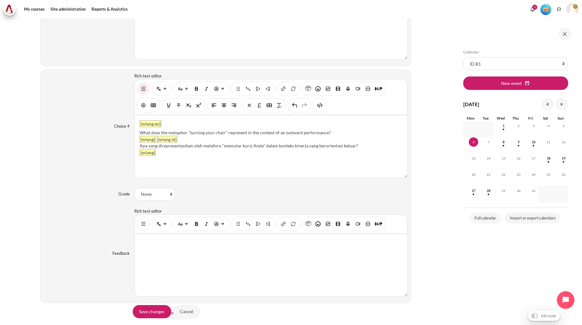
scroll to position [1228, 0]
drag, startPoint x: 363, startPoint y: 147, endPoint x: 138, endPoint y: 149, distance: 225.2
click at [138, 149] on div "{mlang en} What does the metaphor "turning your chair" represent in the context…" at bounding box center [271, 146] width 273 height 62
paste div "Content"
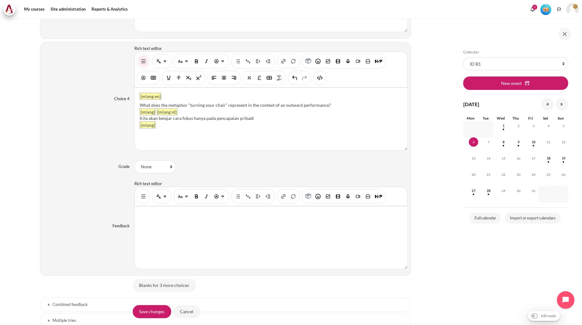
scroll to position [1201, 0]
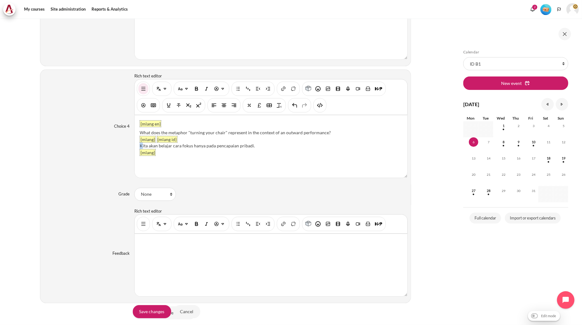
click at [141, 149] on div "Kita akan belajar cara fokus hanya pada pencapaian pribadi." at bounding box center [271, 145] width 263 height 7
drag, startPoint x: 333, startPoint y: 132, endPoint x: 137, endPoint y: 133, distance: 195.8
click at [137, 133] on div "{mlang en} What does the metaphor "turning your chair" represent in the context…" at bounding box center [271, 146] width 273 height 62
drag, startPoint x: 142, startPoint y: 133, endPoint x: 134, endPoint y: 133, distance: 8.1
click at [135, 133] on div "{mlang en} We will learn how to focus solely on our personal achievements. {mla…" at bounding box center [271, 146] width 273 height 62
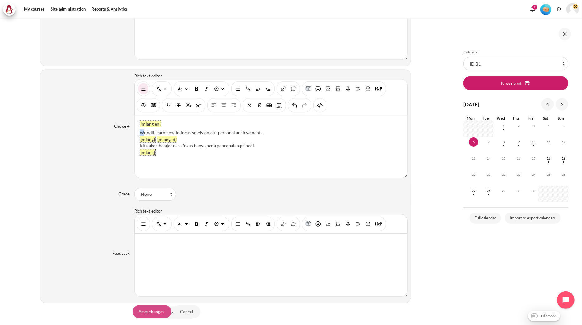
click at [156, 312] on input "Save changes" at bounding box center [152, 311] width 38 height 13
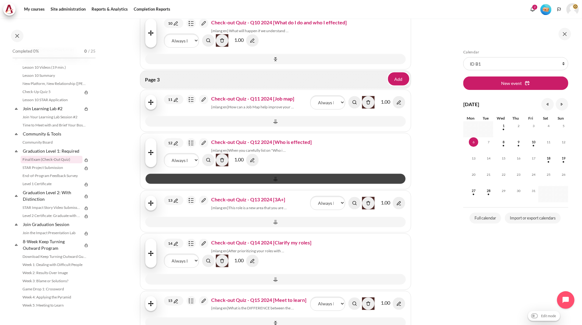
scroll to position [625, 0]
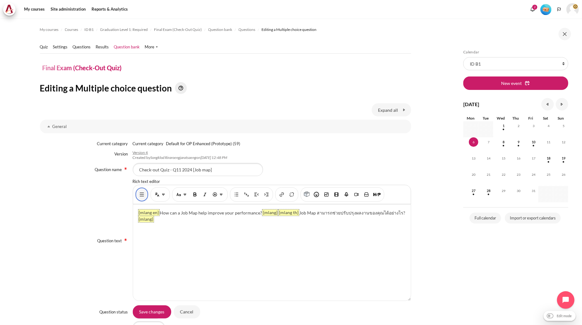
click at [142, 195] on img "Show/hide advanced buttons" at bounding box center [142, 194] width 6 height 6
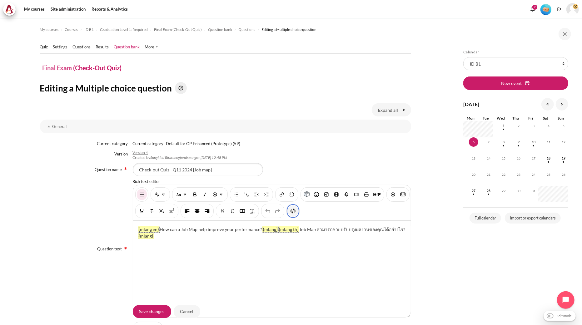
click at [298, 209] on button "HTML" at bounding box center [293, 211] width 10 height 11
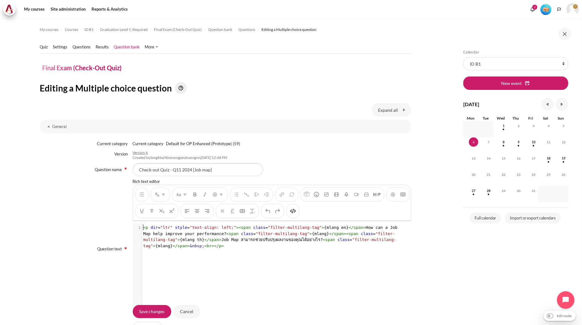
scroll to position [1, 0]
click at [257, 242] on span "< p dir = "ltr" style = "text-align: left;" >< span class = "filter-multilang-t…" at bounding box center [271, 236] width 257 height 23
type textarea "<p dir="ltr" style="text-align: left;"><span class="filter-multilang-tag">{mlan…"
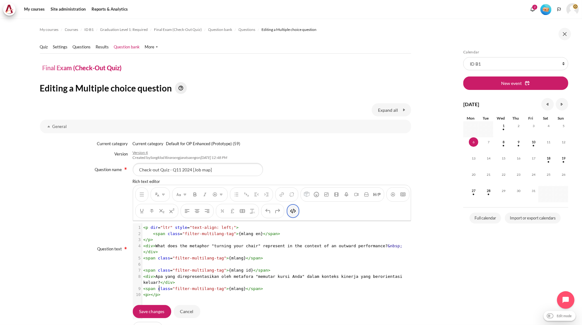
click at [296, 214] on img "HTML" at bounding box center [293, 211] width 6 height 6
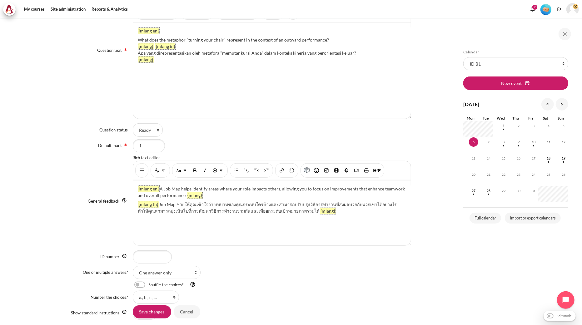
scroll to position [208, 0]
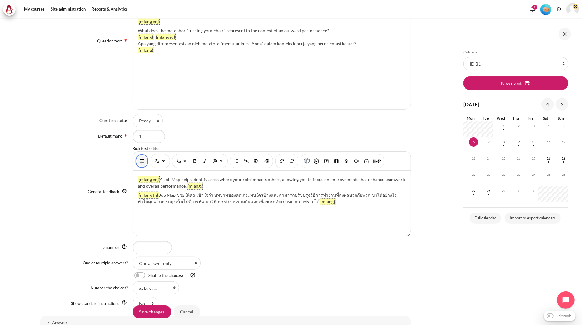
click at [142, 163] on img "Show/hide advanced buttons" at bounding box center [142, 161] width 6 height 6
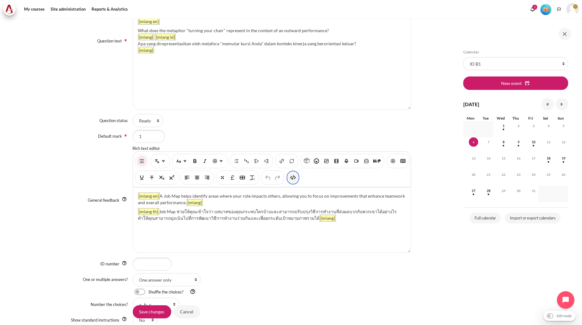
click at [296, 177] on img "HTML" at bounding box center [293, 178] width 6 height 6
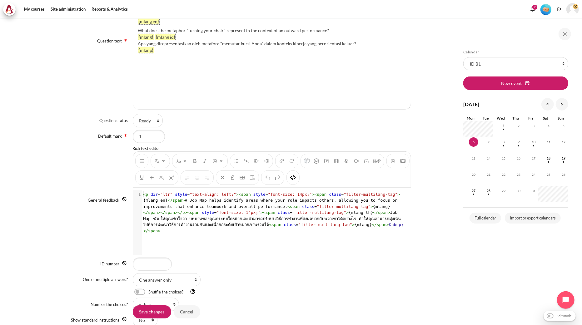
scroll to position [1, 0]
click at [274, 202] on span "< p dir = "ltr" style = "text-align: left;" >< span style = "font-size: 14px;" …" at bounding box center [273, 212] width 260 height 41
type textarea "<p dir="ltr" style="text-align: left;"><span style="font-size: 14px;"><span cla…"
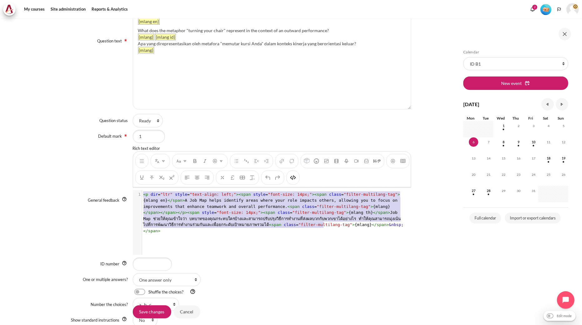
scroll to position [11, 0]
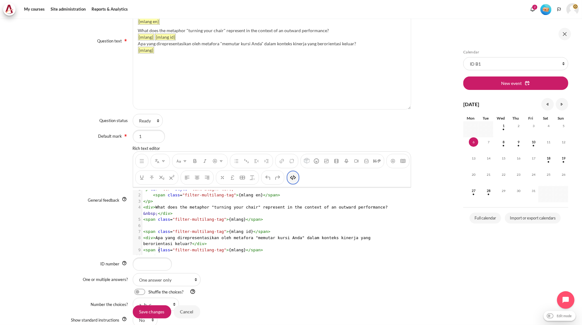
click at [296, 177] on img "HTML" at bounding box center [293, 178] width 6 height 6
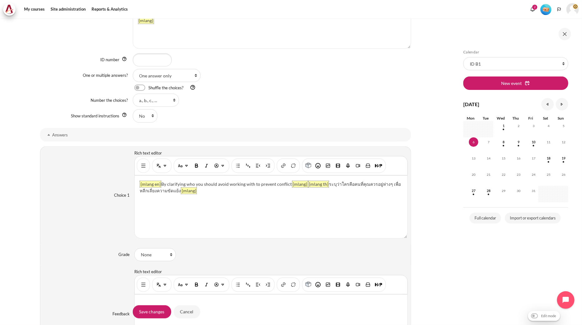
scroll to position [416, 0]
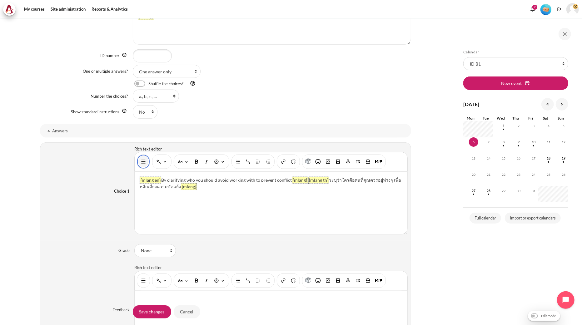
click at [141, 163] on img "Show/hide advanced buttons" at bounding box center [143, 162] width 6 height 6
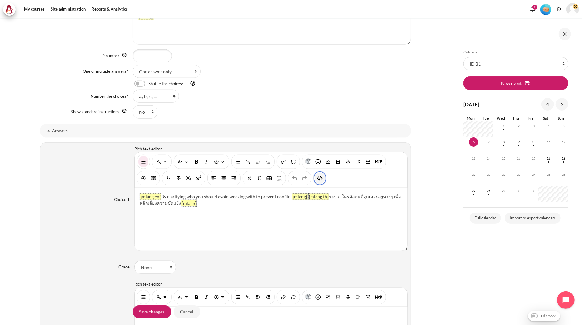
click at [319, 180] on img "HTML" at bounding box center [320, 178] width 6 height 6
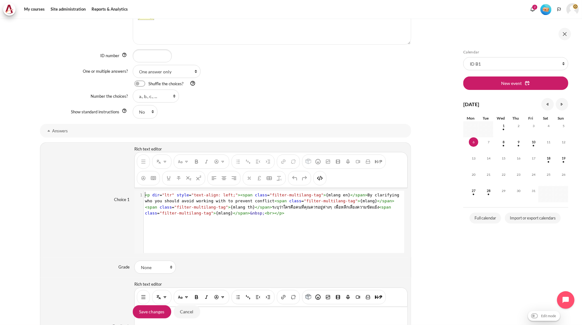
scroll to position [0, 0]
click at [311, 201] on span ""filter-multilang-tag"" at bounding box center [331, 201] width 54 height 5
type textarea "<p dir="ltr" style="text-align: left;"><span class="filter-multilang-tag">{mlan…"
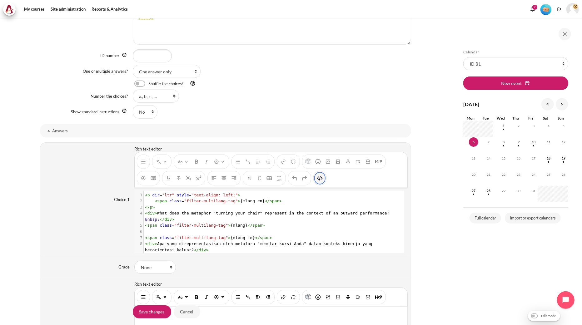
scroll to position [13, 0]
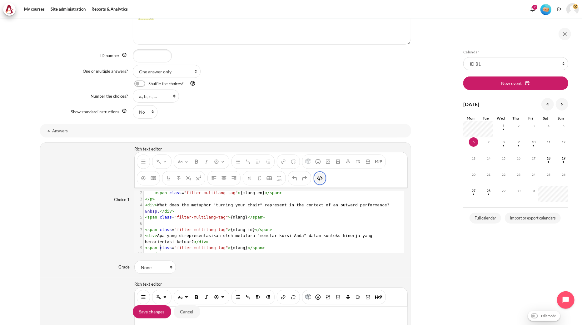
click at [321, 180] on img "HTML" at bounding box center [320, 178] width 6 height 6
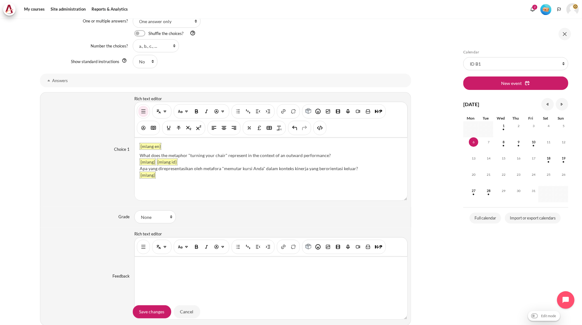
scroll to position [590, 0]
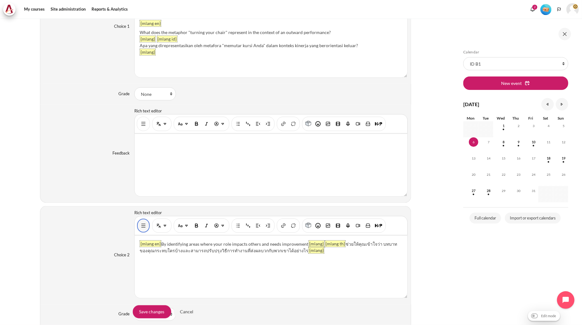
click at [146, 225] on button "Show/hide advanced buttons" at bounding box center [143, 225] width 10 height 11
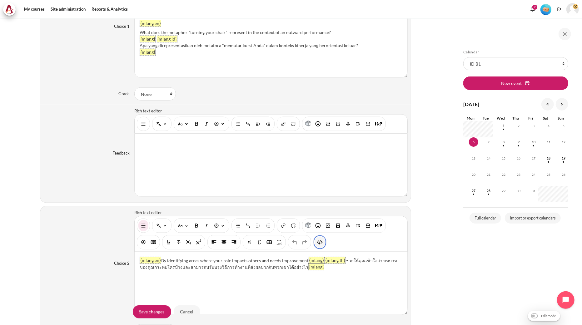
click at [322, 244] on img "HTML" at bounding box center [320, 242] width 6 height 6
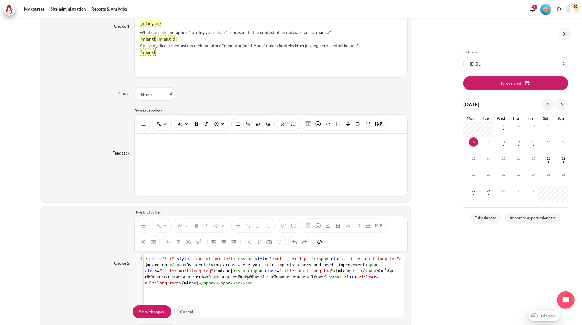
scroll to position [0, 0]
click at [313, 266] on span "< p dir = "ltr" style = "text-align: left;" >< span style = "font-size: 14px;" …" at bounding box center [273, 270] width 257 height 29
type textarea "<p dir="ltr" style="text-align: left;"><span style="font-size: 14px;"><span cla…"
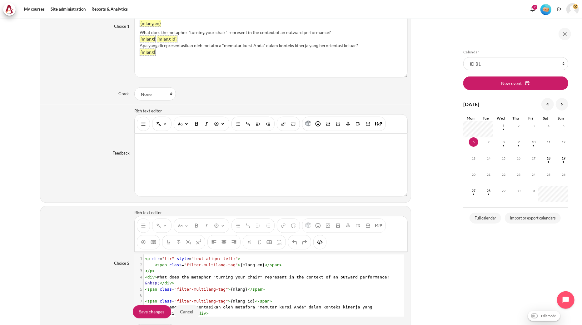
scroll to position [13, 0]
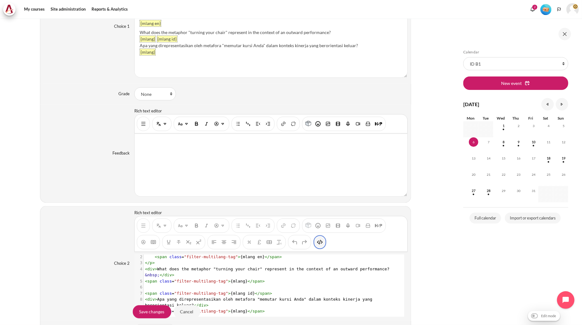
click at [319, 245] on img "HTML" at bounding box center [320, 242] width 6 height 6
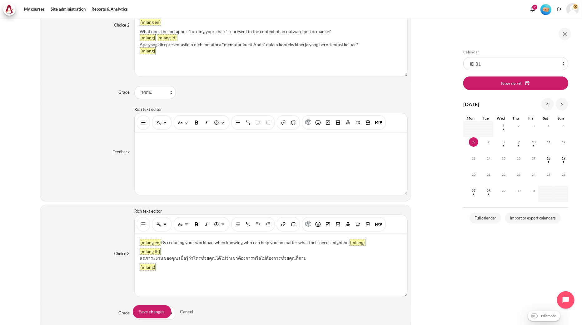
scroll to position [833, 0]
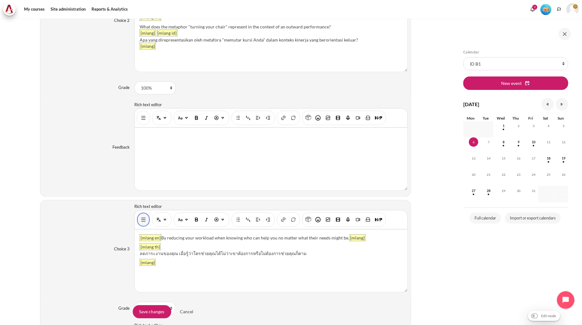
click at [145, 220] on img "Show/hide advanced buttons" at bounding box center [143, 220] width 6 height 6
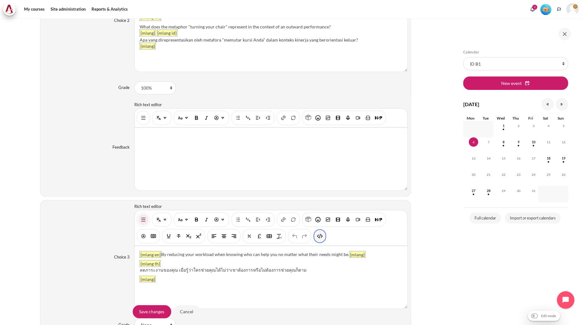
click at [321, 237] on img "HTML" at bounding box center [320, 236] width 6 height 6
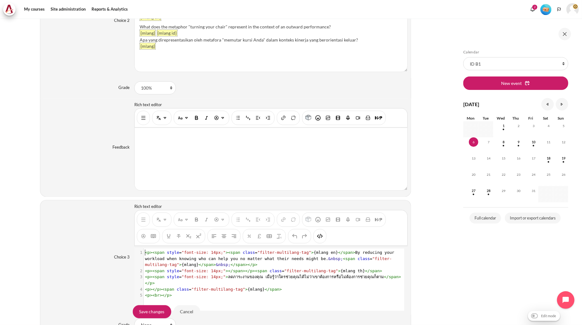
scroll to position [0, 0]
click at [311, 265] on pre "< p >< span style = "font-size: 14px;" >< span class = "filter-multilang-tag" >…" at bounding box center [273, 259] width 259 height 18
type textarea "<p><span style="font-size: 14px;"><span class="filter-multilang-tag">{mlang en}…"
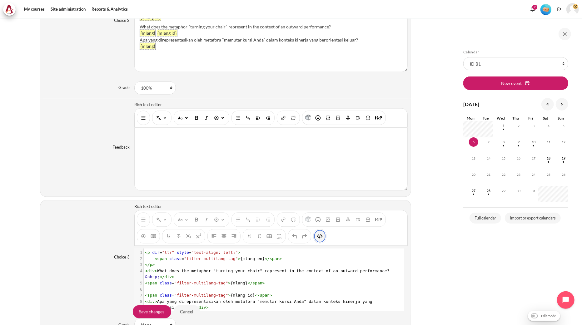
scroll to position [13, 0]
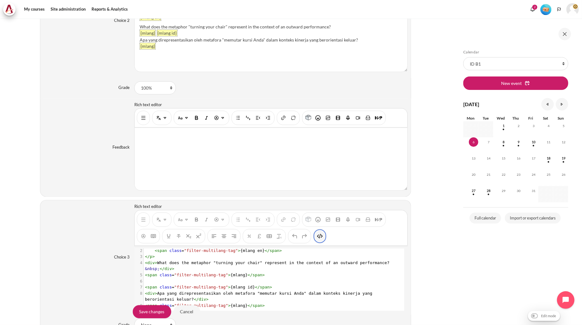
click at [319, 240] on img "HTML" at bounding box center [320, 236] width 6 height 6
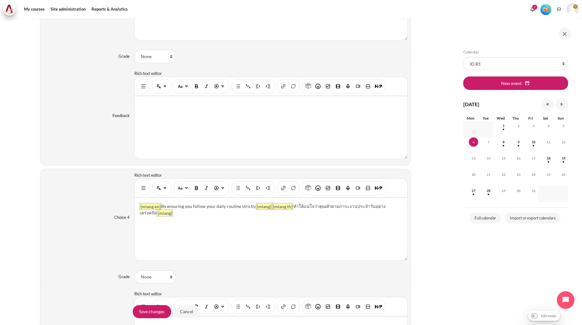
scroll to position [1145, 0]
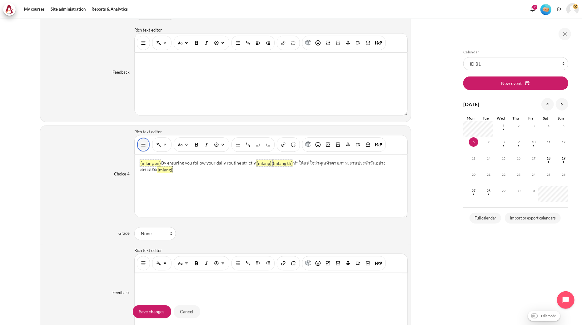
click at [138, 147] on button "Show/hide advanced buttons" at bounding box center [143, 144] width 10 height 11
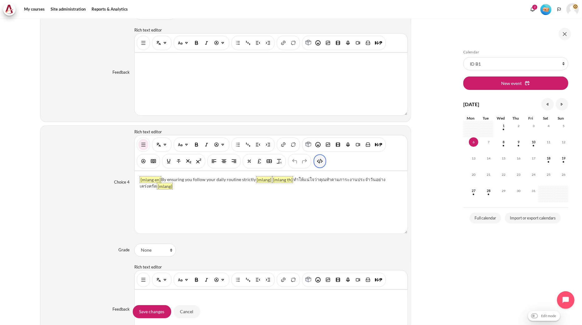
click at [319, 164] on img "HTML" at bounding box center [320, 161] width 6 height 6
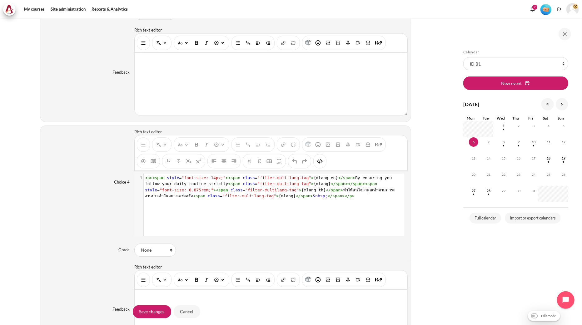
scroll to position [1, 0]
click at [342, 197] on span "></" at bounding box center [345, 196] width 7 height 5
type textarea "<p><span style="font-size: 14px;"><span class="filter-multilang-tag">{mlang en}…"
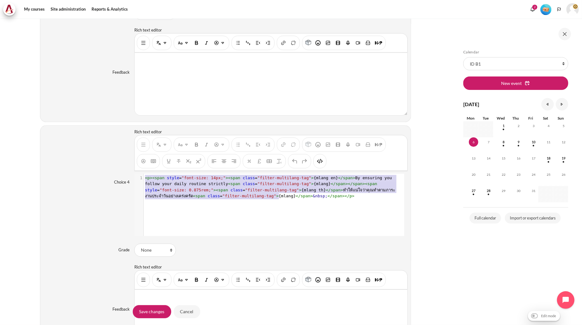
scroll to position [13, 0]
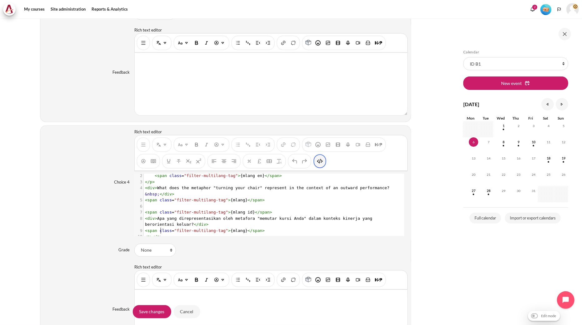
click at [317, 164] on img "HTML" at bounding box center [320, 161] width 6 height 6
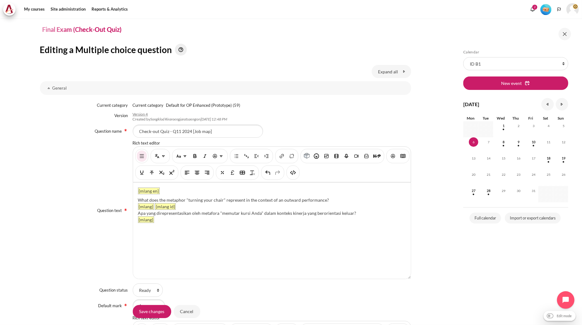
scroll to position [73, 0]
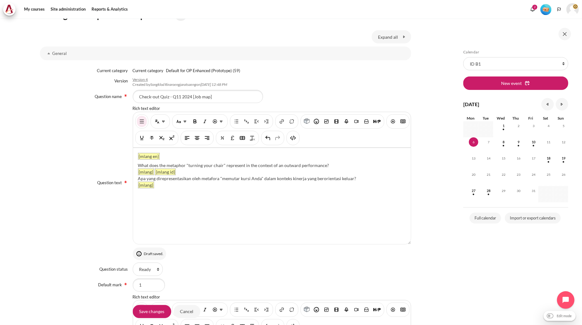
drag, startPoint x: 331, startPoint y: 165, endPoint x: 138, endPoint y: 161, distance: 193.4
click at [138, 161] on div "{mlang en} What does the metaphor "turning your chair" represent in the context…" at bounding box center [272, 196] width 278 height 96
paste div "Content"
click at [139, 164] on div "How can a Job Map help improve your performance?" at bounding box center [272, 165] width 268 height 7
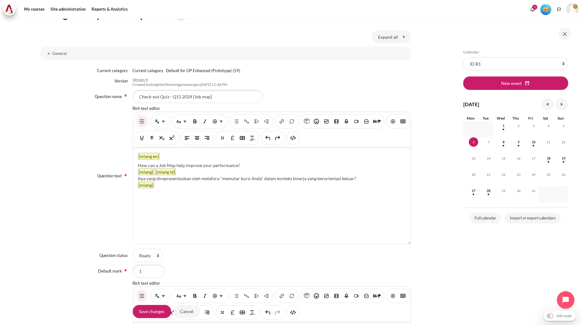
click at [138, 165] on div "How can a Job Map help improve your performance?" at bounding box center [272, 165] width 268 height 7
click at [249, 163] on div "How can a Job Map help improve your performance?" at bounding box center [272, 165] width 268 height 7
drag, startPoint x: 357, startPoint y: 176, endPoint x: 139, endPoint y: 177, distance: 217.7
click at [138, 177] on div "Apa yang direpresentasikan oleh metafora "memutar kursi Anda" dalam konteks kin…" at bounding box center [272, 178] width 268 height 7
drag, startPoint x: 141, startPoint y: 179, endPoint x: 134, endPoint y: 178, distance: 7.2
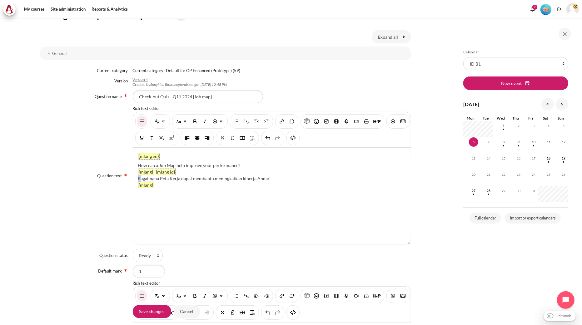
click at [134, 178] on div "{mlang en} How can a Job Map help improve your performance? {mlang} {mlang id} …" at bounding box center [272, 196] width 278 height 96
click at [207, 199] on div "{mlang en} How can a Job Map help improve your performance? {mlang} {mlang id} …" at bounding box center [272, 196] width 278 height 96
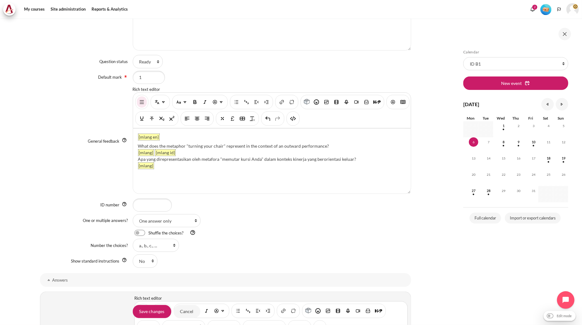
scroll to position [281, 0]
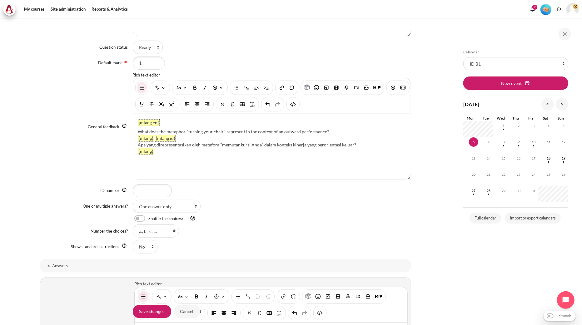
drag, startPoint x: 333, startPoint y: 131, endPoint x: 138, endPoint y: 131, distance: 195.2
click at [138, 131] on div "What does the metaphor "turning your chair" represent in the context of an outw…" at bounding box center [272, 131] width 268 height 7
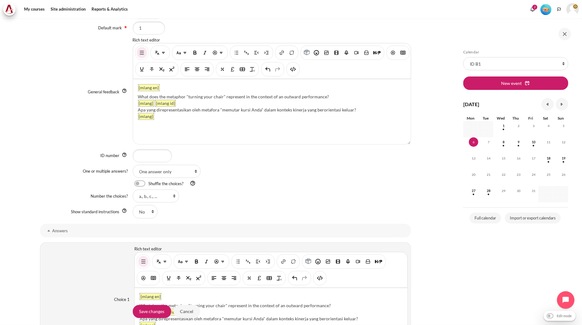
scroll to position [385, 0]
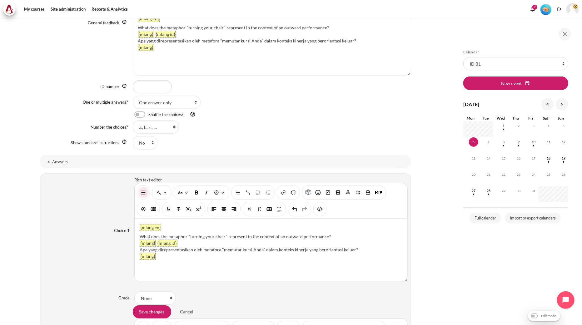
drag, startPoint x: 338, startPoint y: 235, endPoint x: 141, endPoint y: 233, distance: 197.1
click at [141, 233] on div "{mlang en} What does the metaphor "turning your chair" represent in the context…" at bounding box center [271, 250] width 273 height 62
paste div "Content"
drag, startPoint x: 141, startPoint y: 238, endPoint x: 136, endPoint y: 236, distance: 6.2
click at [136, 236] on div "{mlang en} By identifying areas where your role impacts others and needs improv…" at bounding box center [271, 250] width 273 height 62
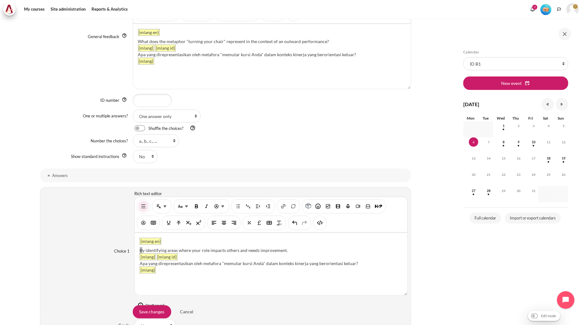
scroll to position [399, 0]
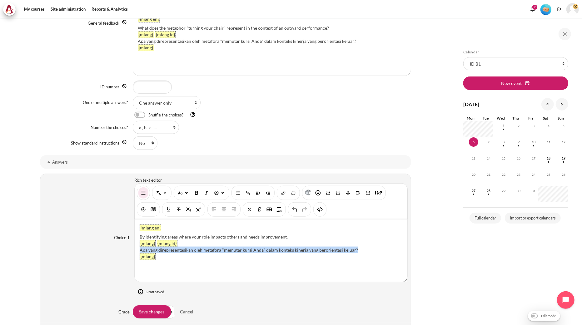
drag, startPoint x: 363, startPoint y: 250, endPoint x: 139, endPoint y: 248, distance: 224.6
click at [140, 248] on div "Apa yang direpresentasikan oleh metafora "memutar kursi Anda" dalam konteks kin…" at bounding box center [271, 250] width 263 height 7
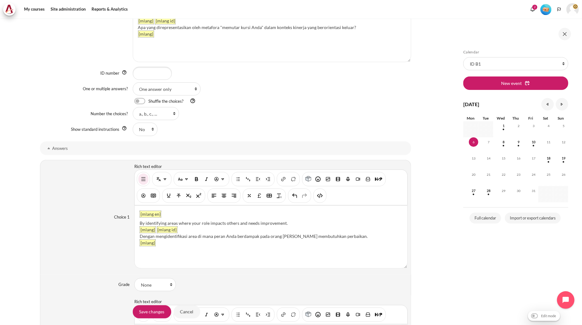
scroll to position [385, 0]
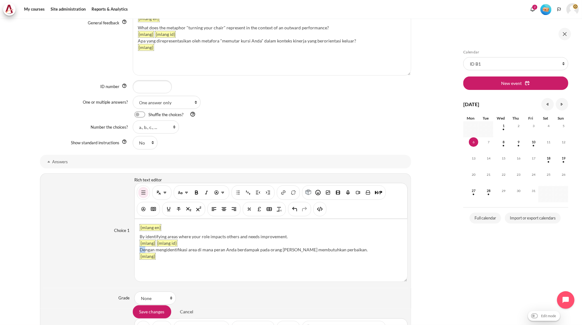
drag, startPoint x: 145, startPoint y: 251, endPoint x: 138, endPoint y: 249, distance: 6.4
click at [138, 249] on div "{mlang en} By identifying areas where your role impacts others and needs improv…" at bounding box center [271, 250] width 273 height 62
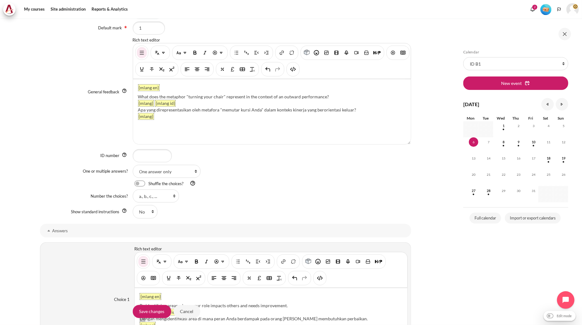
scroll to position [316, 0]
drag, startPoint x: 330, startPoint y: 96, endPoint x: 138, endPoint y: 96, distance: 191.8
click at [138, 96] on div "What does the metaphor "turning your chair" represent in the context of an outw…" at bounding box center [272, 97] width 268 height 7
paste div "Content"
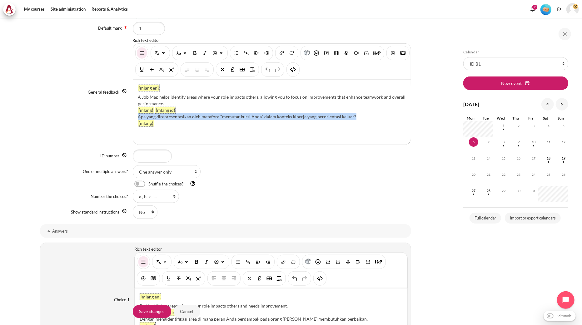
drag, startPoint x: 364, startPoint y: 116, endPoint x: 138, endPoint y: 117, distance: 225.5
click at [138, 117] on div "Apa yang direpresentasikan oleh metafora "memutar kursi Anda" dalam konteks kin…" at bounding box center [272, 116] width 268 height 7
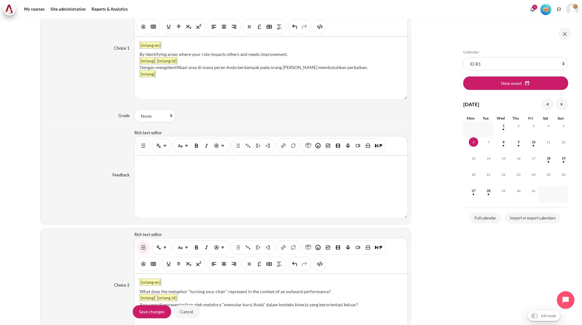
scroll to position [698, 0]
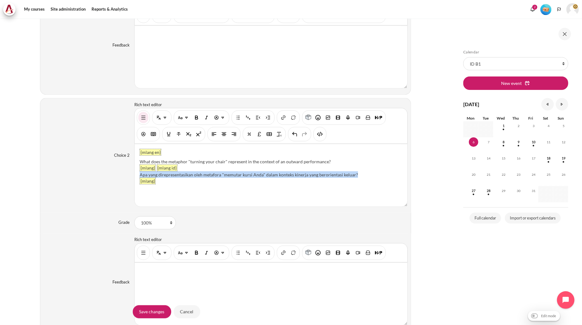
drag, startPoint x: 361, startPoint y: 176, endPoint x: 139, endPoint y: 174, distance: 221.4
click at [140, 174] on div "Apa yang direpresentasikan oleh metafora "memutar kursi Anda" dalam konteks kin…" at bounding box center [271, 174] width 263 height 7
paste div "Content"
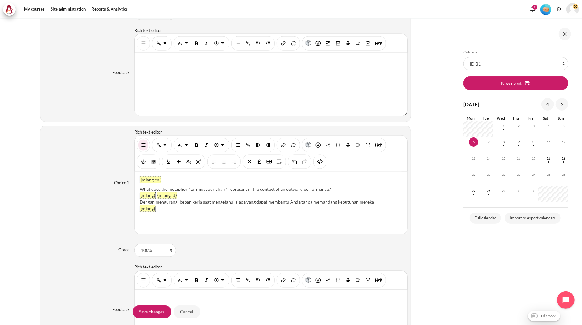
scroll to position [726, 0]
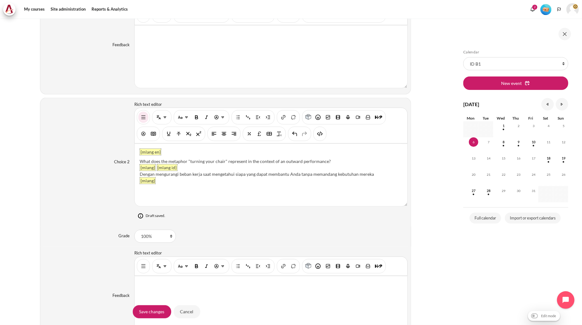
drag, startPoint x: 335, startPoint y: 160, endPoint x: 136, endPoint y: 161, distance: 199.3
click at [136, 161] on div "{mlang en} What does the metaphor "turning your chair" represent in the context…" at bounding box center [271, 175] width 273 height 62
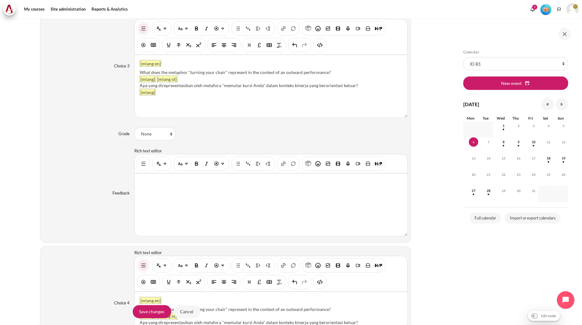
scroll to position [997, 0]
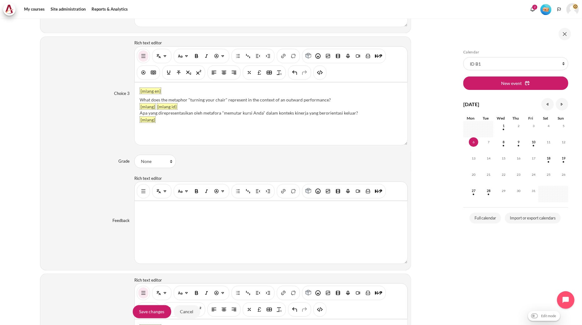
drag, startPoint x: 331, startPoint y: 99, endPoint x: 138, endPoint y: 100, distance: 193.6
click at [138, 100] on div "{mlang en} What does the metaphor "turning your chair" represent in the context…" at bounding box center [271, 113] width 273 height 62
paste div "Content"
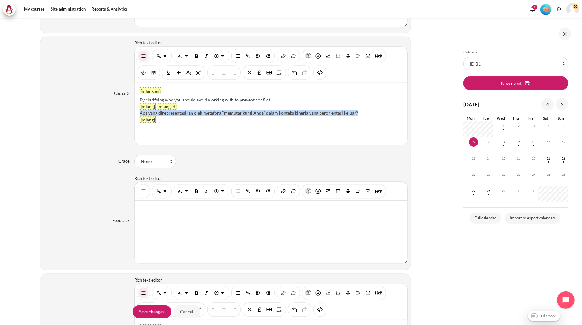
drag, startPoint x: 363, startPoint y: 113, endPoint x: 140, endPoint y: 113, distance: 223.6
click at [140, 113] on div "Apa yang direpresentasikan oleh metafora "memutar kursi Anda" dalam konteks kin…" at bounding box center [271, 113] width 263 height 7
drag, startPoint x: 143, startPoint y: 114, endPoint x: 135, endPoint y: 114, distance: 7.8
click at [135, 114] on div "{mlang en} By clarifying who you should avoid working with to prevent conflict.…" at bounding box center [271, 113] width 273 height 62
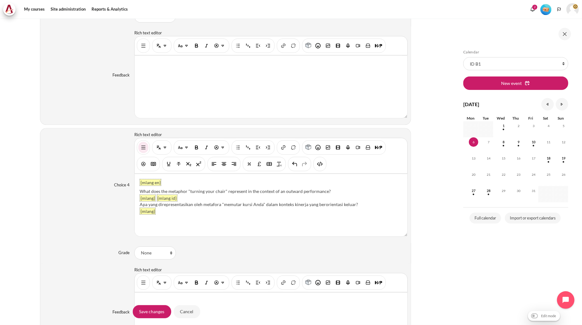
scroll to position [1170, 0]
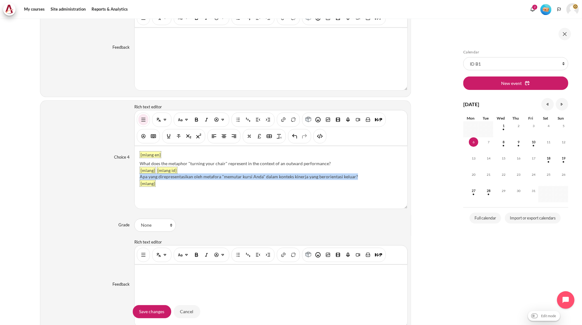
drag, startPoint x: 365, startPoint y: 176, endPoint x: 138, endPoint y: 177, distance: 227.1
click at [138, 177] on div "{mlang en} What does the metaphor "turning your chair" represent in the context…" at bounding box center [271, 177] width 273 height 62
paste div "Content"
drag, startPoint x: 139, startPoint y: 177, endPoint x: 136, endPoint y: 178, distance: 3.2
click at [136, 178] on div "{mlang en} What does the metaphor "turning your chair" represent in the context…" at bounding box center [271, 177] width 273 height 62
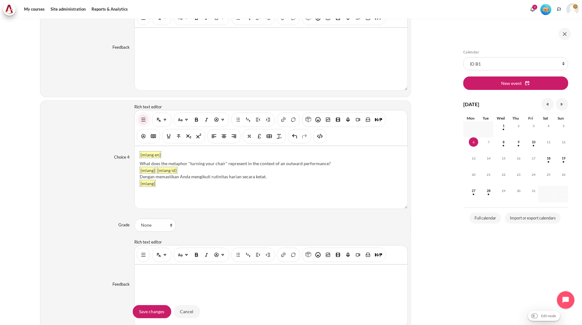
drag, startPoint x: 327, startPoint y: 164, endPoint x: 135, endPoint y: 162, distance: 192.1
click at [135, 162] on div "{mlang en} What does the metaphor "turning your chair" represent in the context…" at bounding box center [271, 177] width 273 height 62
drag, startPoint x: 143, startPoint y: 165, endPoint x: 136, endPoint y: 166, distance: 6.9
click at [136, 165] on div "{mlang en} By ensuring you follow your daily routine strictly. {mlang} {mlang i…" at bounding box center [271, 177] width 273 height 62
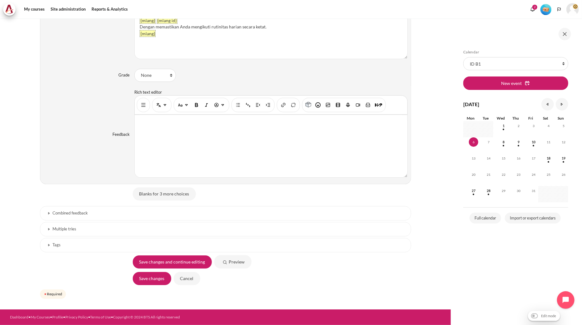
scroll to position [1322, 0]
click at [150, 280] on input "Save changes" at bounding box center [152, 278] width 38 height 13
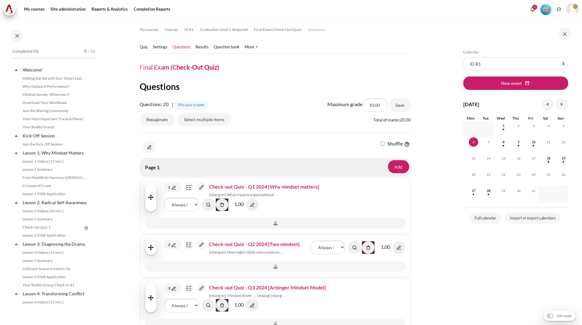
scroll to position [592, 0]
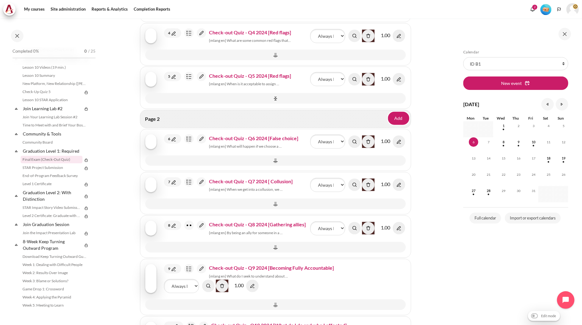
scroll to position [659, 0]
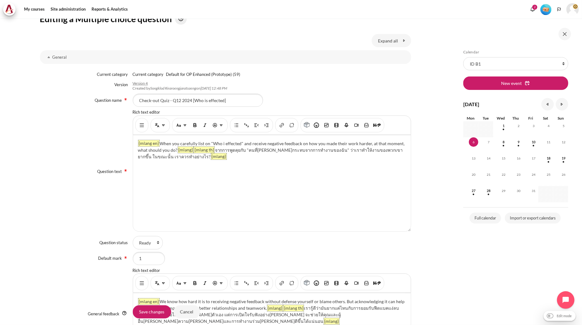
scroll to position [104, 0]
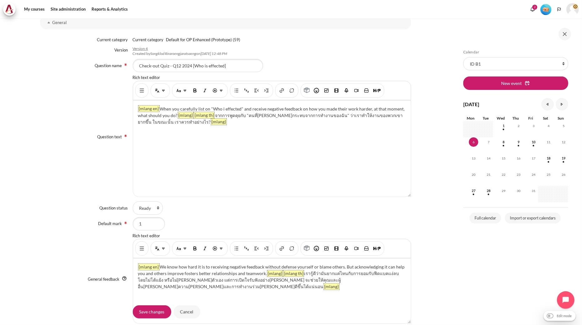
click at [140, 96] on div "Content" at bounding box center [141, 90] width 13 height 14
click at [140, 95] on button "Show/hide advanced buttons" at bounding box center [142, 90] width 10 height 11
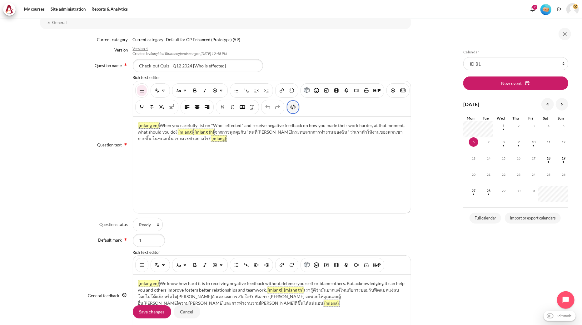
click at [296, 108] on img "HTML" at bounding box center [293, 107] width 6 height 6
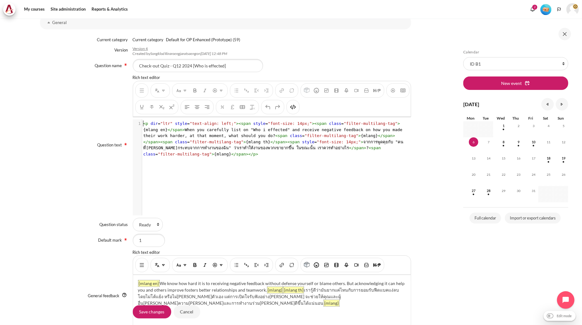
scroll to position [1, 0]
click at [317, 142] on span ""font-size: 14px;"" at bounding box center [339, 142] width 44 height 5
type textarea "<p dir="ltr" style="text-align: left;"><span style="font-size: 14px;"><span cla…"
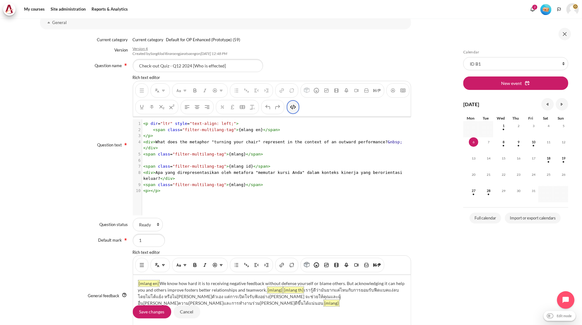
click at [298, 108] on button "HTML" at bounding box center [293, 107] width 10 height 11
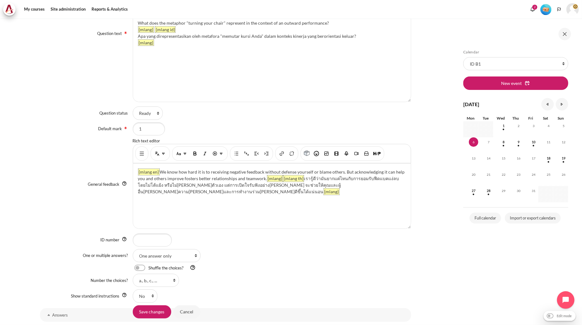
scroll to position [243, 0]
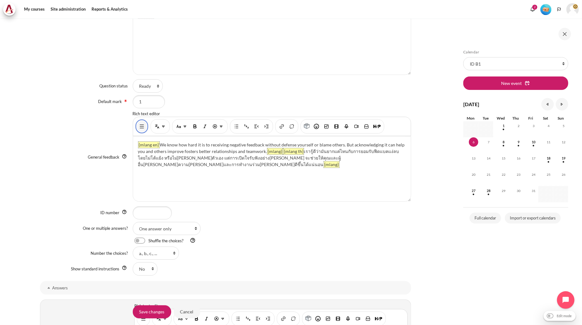
click at [139, 129] on img "Show/hide advanced buttons" at bounding box center [142, 126] width 6 height 6
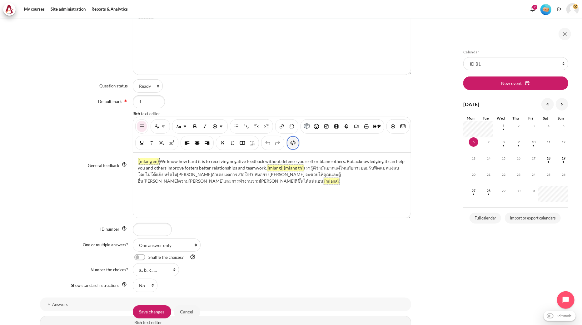
click at [296, 145] on img "HTML" at bounding box center [293, 143] width 6 height 6
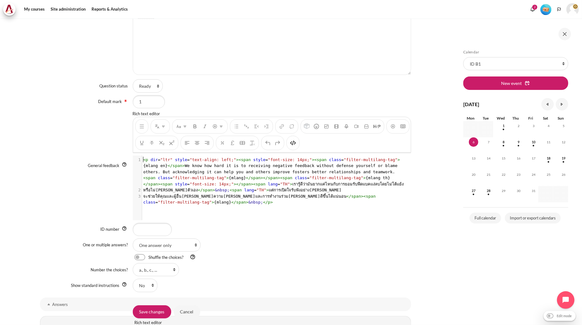
scroll to position [1, 0]
click at [306, 180] on span "< p dir = "ltr" style = "text-align: left;" >< span style = "font-size: 14px;" …" at bounding box center [273, 171] width 260 height 29
type textarea "<p dir="ltr" style="text-align: left;"><span style="font-size: 14px;"><span cla…"
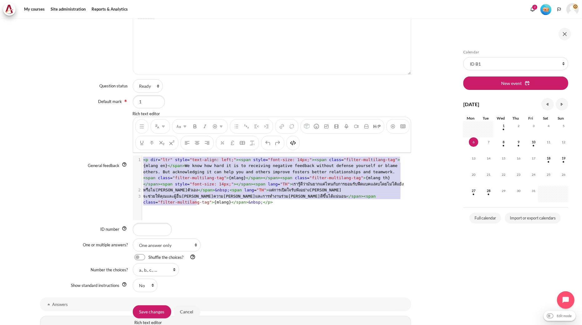
scroll to position [11, 0]
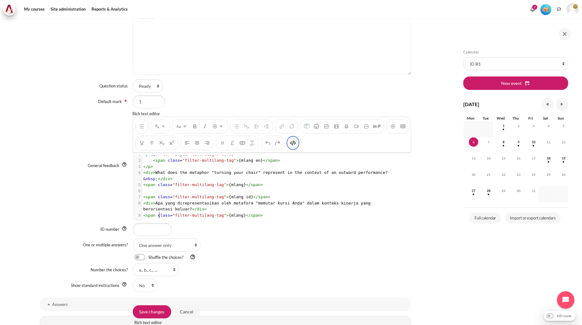
click at [298, 147] on button "HTML" at bounding box center [293, 142] width 10 height 11
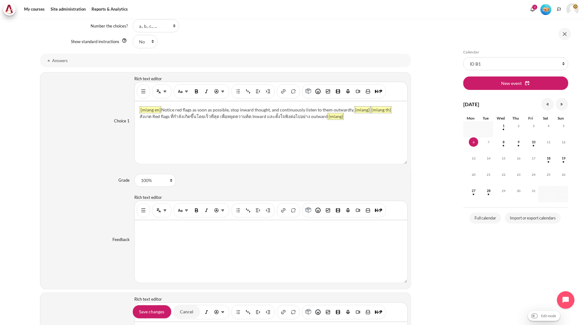
scroll to position [536, 0]
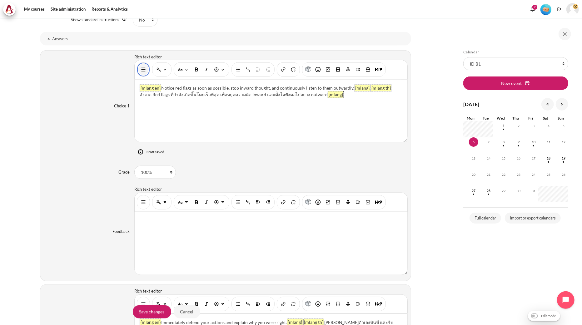
click at [141, 67] on img "Show/hide advanced buttons" at bounding box center [143, 70] width 6 height 6
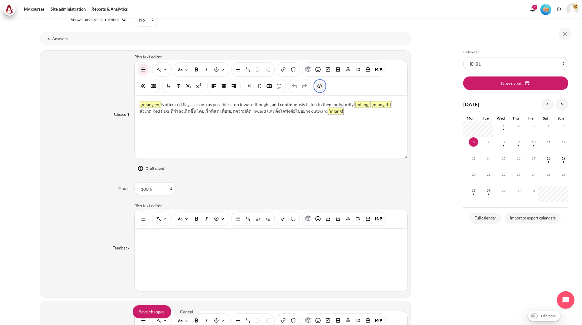
click at [317, 87] on img "HTML" at bounding box center [320, 86] width 6 height 6
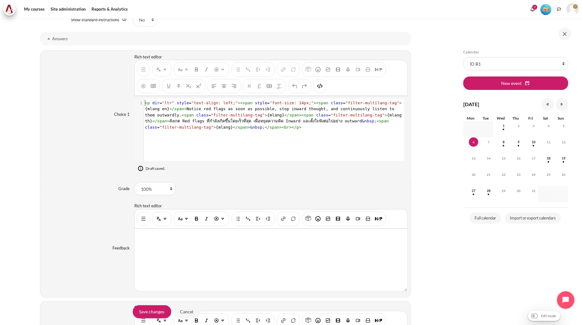
scroll to position [1, 0]
click at [331, 113] on span ""filter-multilang-tag"" at bounding box center [358, 115] width 54 height 5
type textarea "<p dir="ltr" style="text-align: left;"><span style="font-size: 14px;"><span cla…"
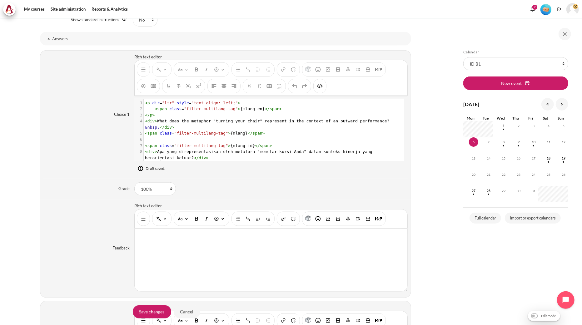
scroll to position [13, 0]
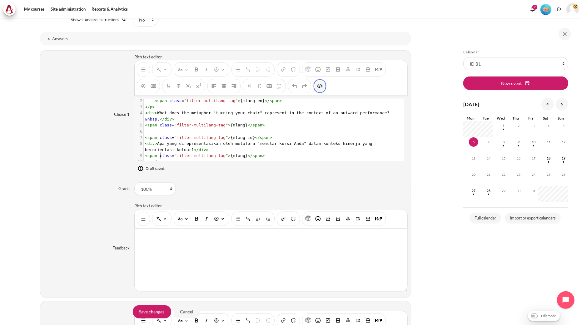
click at [320, 89] on img "HTML" at bounding box center [320, 86] width 6 height 6
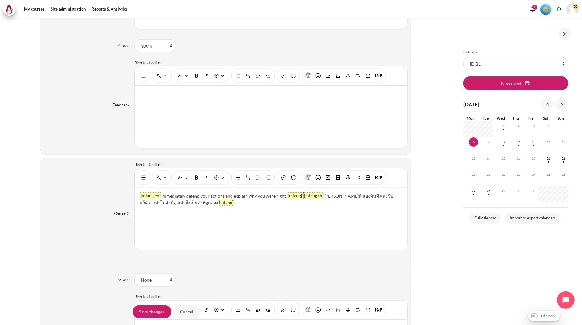
scroll to position [647, 0]
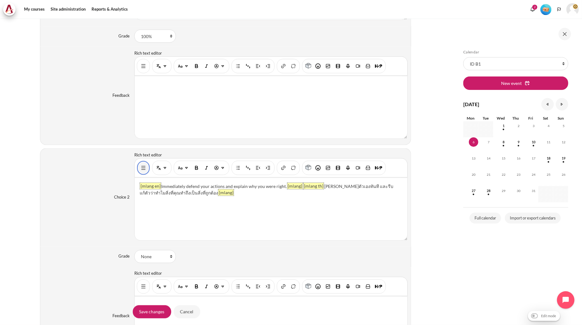
click at [142, 169] on img "Show/hide advanced buttons" at bounding box center [143, 168] width 6 height 6
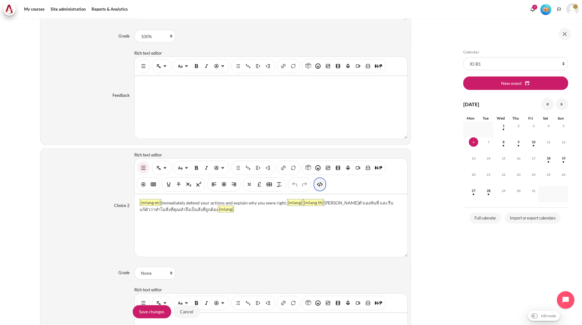
click at [324, 184] on button "HTML" at bounding box center [320, 184] width 10 height 11
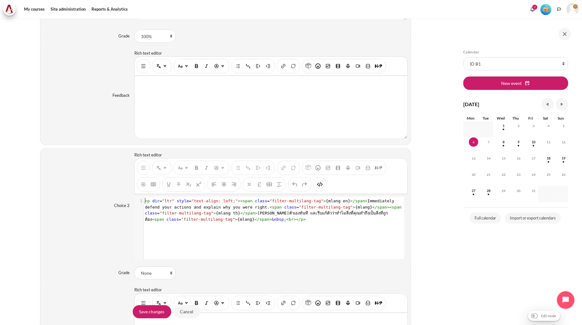
scroll to position [0, 0]
click at [309, 210] on span ""filter-multilang-tag"" at bounding box center [326, 207] width 54 height 5
type textarea "<p dir="ltr" style="text-align: left;"><span class="filter-multilang-tag">{mlan…"
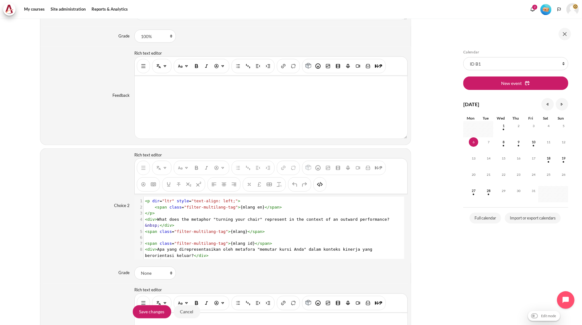
scroll to position [13, 0]
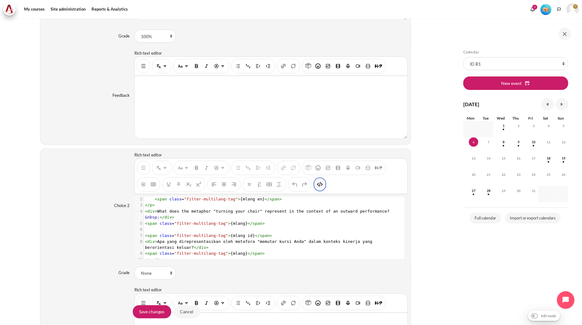
click at [322, 186] on img "HTML" at bounding box center [320, 184] width 6 height 6
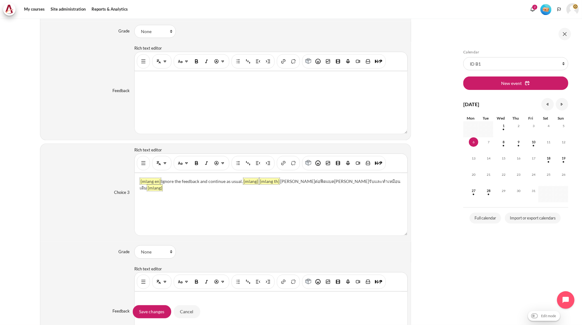
scroll to position [890, 0]
click at [140, 161] on img "Show/hide advanced buttons" at bounding box center [143, 162] width 6 height 6
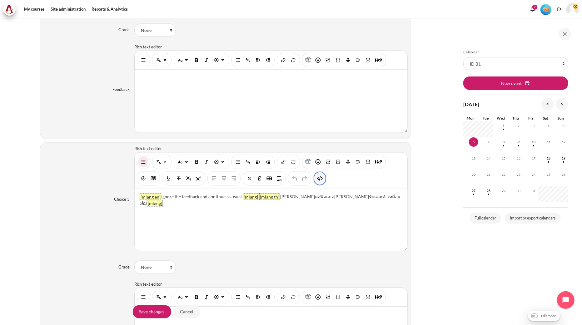
click at [319, 179] on img "HTML" at bounding box center [320, 179] width 6 height 6
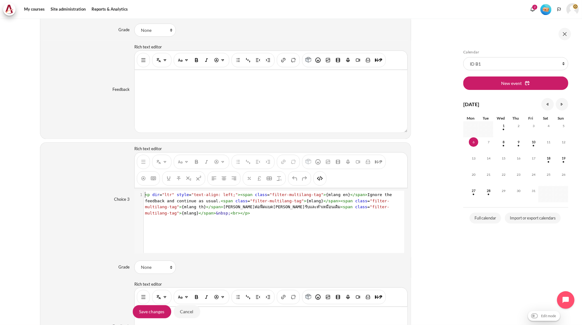
scroll to position [0, 0]
click at [343, 203] on span "span" at bounding box center [348, 201] width 10 height 5
type textarea "<p dir="ltr" style="text-align: left;"><span class="filter-multilang-tag">{mlan…"
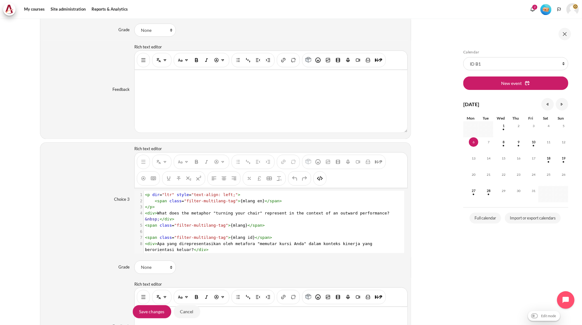
scroll to position [13, 0]
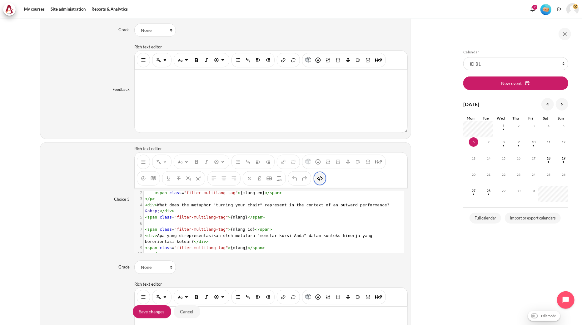
click at [323, 179] on button "HTML" at bounding box center [320, 178] width 10 height 11
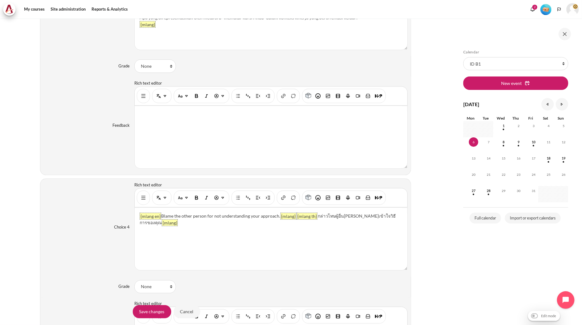
scroll to position [1098, 0]
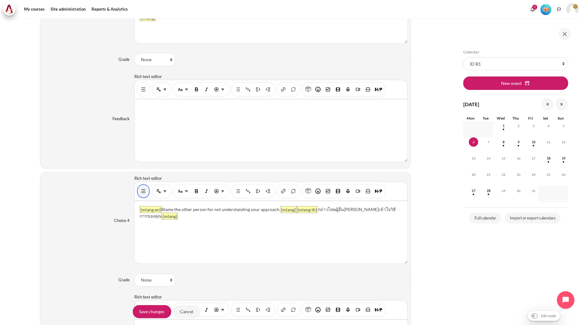
click at [146, 189] on button "Show/hide advanced buttons" at bounding box center [143, 191] width 10 height 11
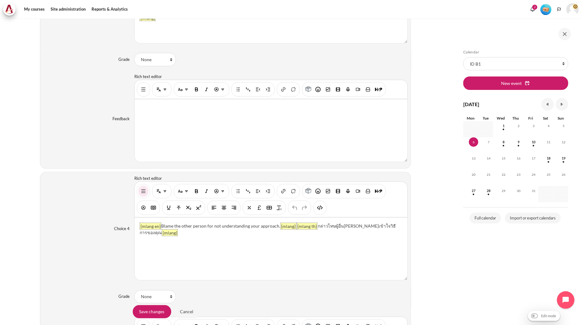
click at [317, 203] on div "You are now on another row of the editor's toolbar, where there are more button…" at bounding box center [319, 208] width 13 height 14
click at [320, 208] on img "HTML" at bounding box center [320, 208] width 6 height 6
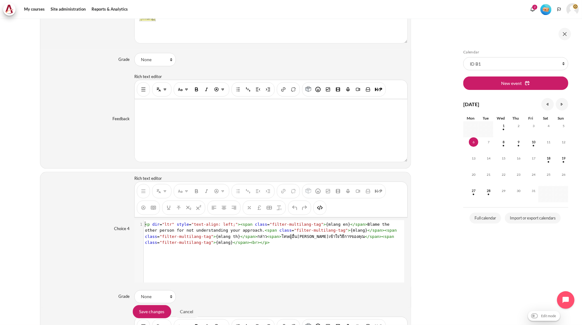
scroll to position [1, 0]
click at [302, 227] on span ""filter-multilang-tag"" at bounding box center [297, 224] width 54 height 5
type textarea "<p dir="ltr" style="text-align: left;"><span class="filter-multilang-tag">{mlan…"
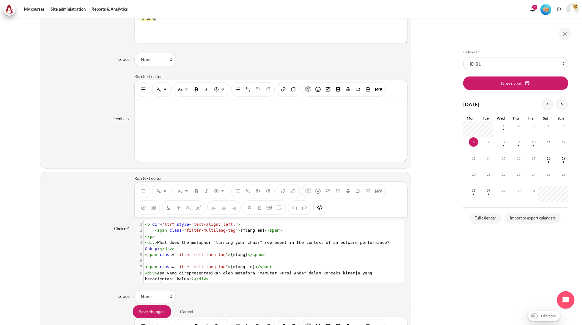
scroll to position [13, 0]
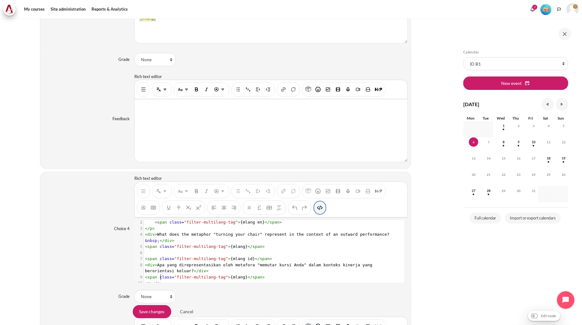
click at [317, 213] on button "HTML" at bounding box center [320, 207] width 10 height 11
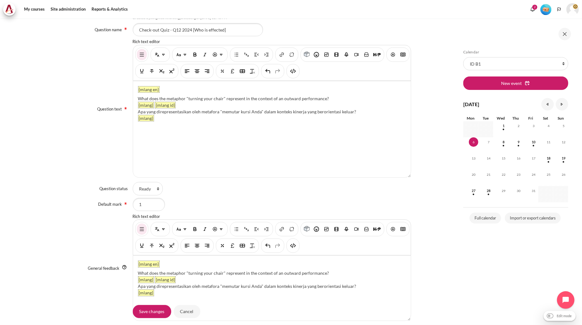
scroll to position [161, 0]
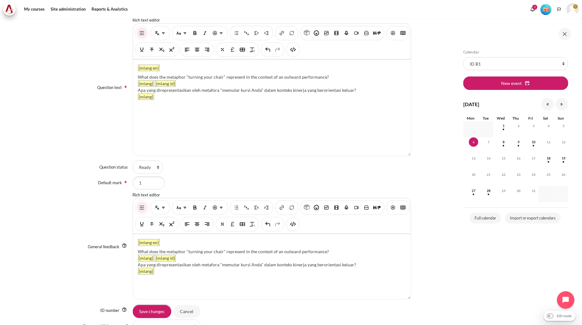
drag, startPoint x: 331, startPoint y: 76, endPoint x: 139, endPoint y: 74, distance: 192.4
click at [139, 74] on div "What does the metaphor "turning your chair" represent in the context of an outw…" at bounding box center [272, 77] width 268 height 7
paste div "Content"
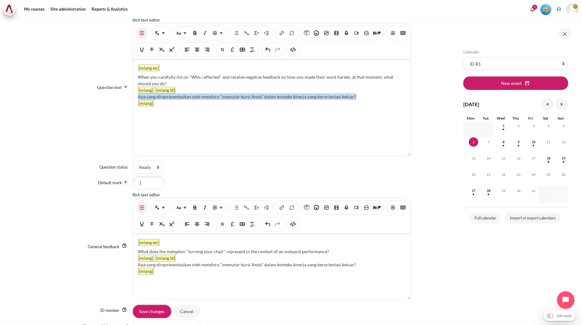
drag, startPoint x: 355, startPoint y: 95, endPoint x: 137, endPoint y: 95, distance: 217.7
click at [138, 95] on div "Apa yang direpresentasikan oleh metafora "memutar kursi Anda" dalam konteks kin…" at bounding box center [272, 96] width 268 height 7
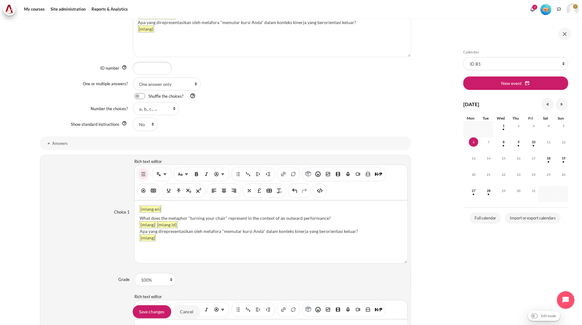
scroll to position [404, 0]
drag, startPoint x: 354, startPoint y: 230, endPoint x: 137, endPoint y: 230, distance: 217.1
click at [137, 230] on div "{mlang en} What does the metaphor "turning your chair" represent in the context…" at bounding box center [271, 231] width 273 height 62
paste div "Content"
drag, startPoint x: 329, startPoint y: 216, endPoint x: 140, endPoint y: 214, distance: 189.0
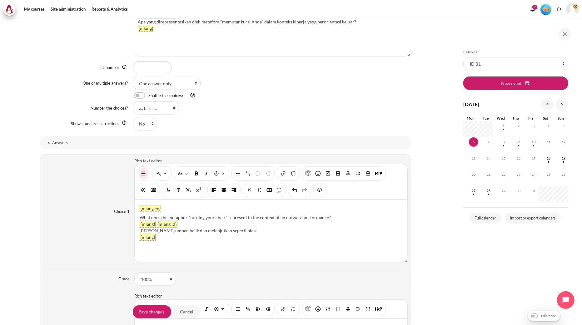
click at [140, 214] on div "{mlang en} What does the metaphor "turning your chair" represent in the context…" at bounding box center [271, 231] width 273 height 62
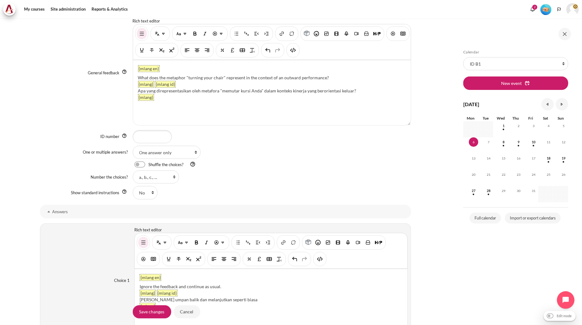
scroll to position [335, 0]
drag, startPoint x: 344, startPoint y: 76, endPoint x: 138, endPoint y: 76, distance: 206.4
click at [138, 76] on div "What does the metaphor "turning your chair" represent in the context of an outw…" at bounding box center [272, 78] width 268 height 7
paste div "Content"
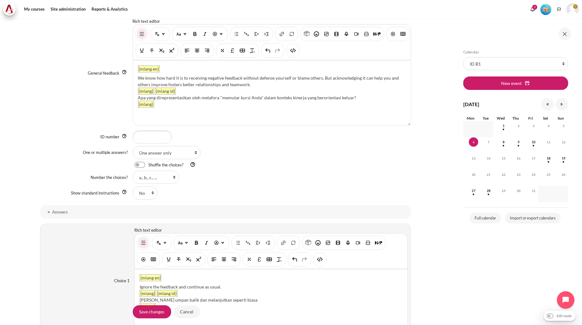
click at [297, 95] on div "Apa yang direpresentasikan oleh metafora "memutar kursi Anda" dalam konteks kin…" at bounding box center [272, 97] width 268 height 7
drag, startPoint x: 351, startPoint y: 97, endPoint x: 137, endPoint y: 97, distance: 214.6
click at [138, 97] on div "Apa yang direpresentasikan oleh metafora "memutar kursi Anda" dalam konteks kin…" at bounding box center [272, 97] width 268 height 7
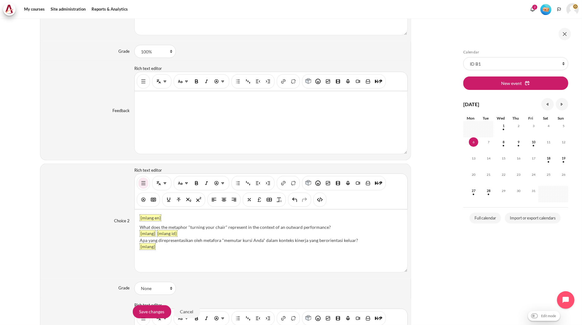
scroll to position [647, 0]
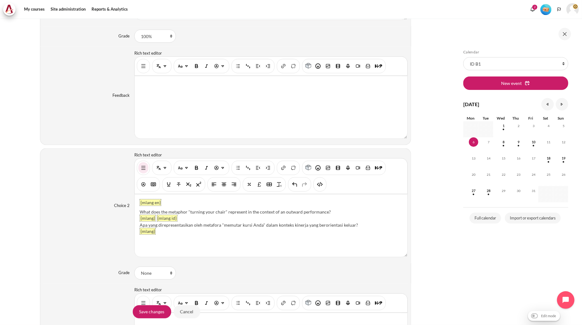
drag, startPoint x: 326, startPoint y: 211, endPoint x: 138, endPoint y: 211, distance: 188.6
click at [138, 211] on div "{mlang en} What does the metaphor "turning your chair" represent in the context…" at bounding box center [271, 226] width 273 height 62
paste div "Content"
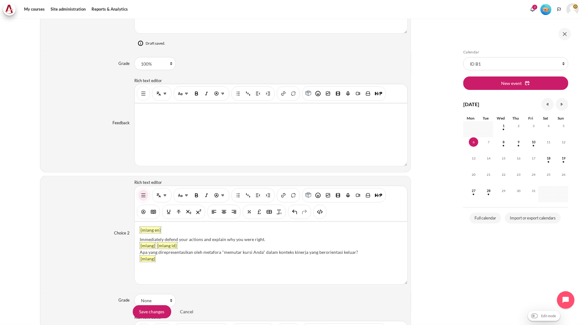
scroll to position [675, 0]
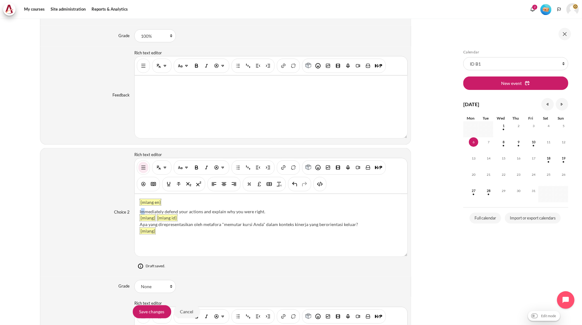
drag, startPoint x: 143, startPoint y: 213, endPoint x: 139, endPoint y: 211, distance: 4.0
click at [140, 211] on div "Immediately defend your actions and explain why you were right." at bounding box center [271, 211] width 263 height 7
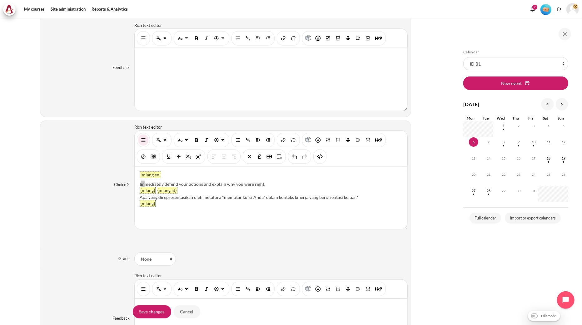
scroll to position [647, 0]
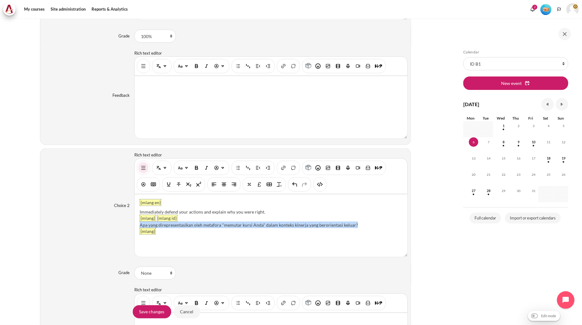
drag, startPoint x: 368, startPoint y: 226, endPoint x: 140, endPoint y: 225, distance: 228.3
click at [140, 225] on div "Apa yang direpresentasikan oleh metafora "memutar kursi Anda" dalam konteks kin…" at bounding box center [271, 225] width 263 height 7
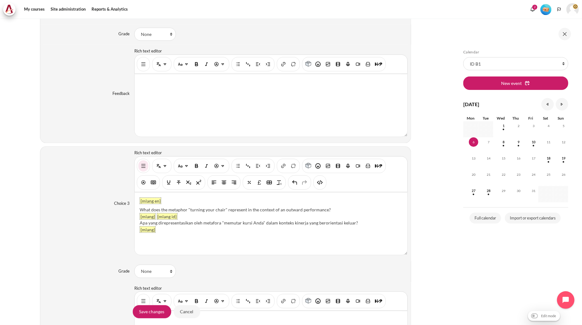
scroll to position [890, 0]
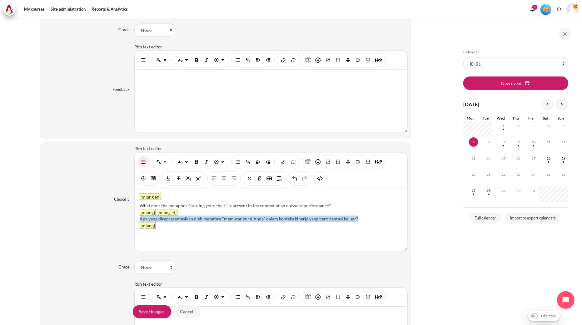
drag, startPoint x: 357, startPoint y: 220, endPoint x: 139, endPoint y: 218, distance: 217.4
click at [140, 218] on div "Apa yang direpresentasikan oleh metafora "memutar kursi Anda" dalam konteks kin…" at bounding box center [271, 219] width 263 height 7
paste div "Content"
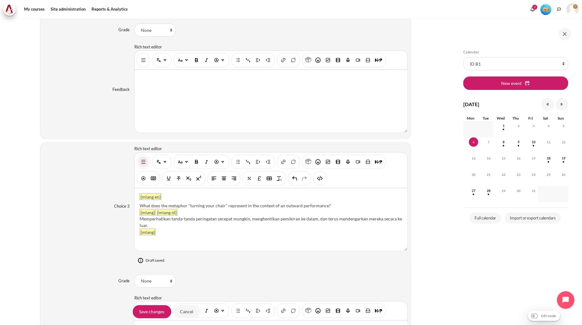
drag, startPoint x: 329, startPoint y: 204, endPoint x: 139, endPoint y: 205, distance: 189.9
click at [139, 205] on div "{mlang en} What does the metaphor "turning your chair" represent in the context…" at bounding box center [271, 220] width 273 height 62
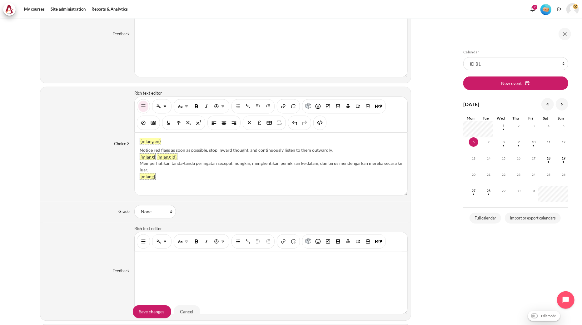
scroll to position [1098, 0]
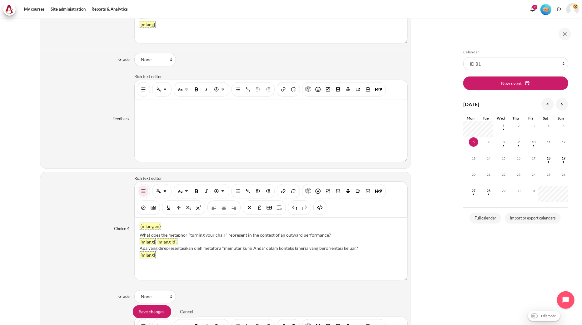
drag, startPoint x: 337, startPoint y: 234, endPoint x: 141, endPoint y: 233, distance: 196.5
click at [141, 233] on div "{mlang en} What does the metaphor "turning your chair" represent in the context…" at bounding box center [271, 249] width 273 height 62
paste div "Content"
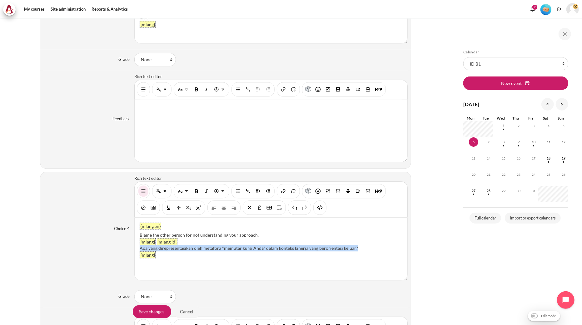
drag, startPoint x: 369, startPoint y: 250, endPoint x: 139, endPoint y: 248, distance: 229.6
click at [140, 248] on div "Apa yang direpresentasikan oleh metafora "memutar kursi Anda" dalam konteks kin…" at bounding box center [271, 248] width 263 height 7
drag, startPoint x: 289, startPoint y: 254, endPoint x: 134, endPoint y: 252, distance: 154.9
click at [135, 252] on div "{mlang en} Blame the other person for not understanding your approach. {mlang} …" at bounding box center [271, 249] width 273 height 62
click at [140, 250] on div "Menyalahkan orang lain karena tidak memahami pendekatan Anda." at bounding box center [271, 248] width 263 height 7
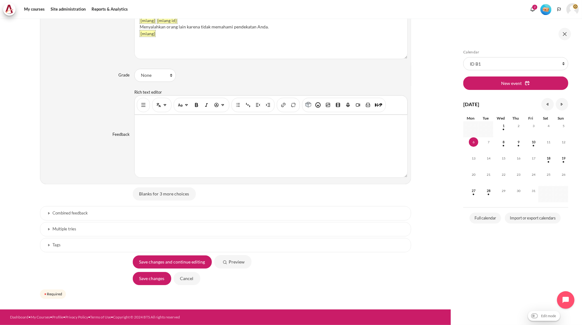
scroll to position [1322, 0]
click at [157, 280] on input "Save changes" at bounding box center [152, 278] width 38 height 13
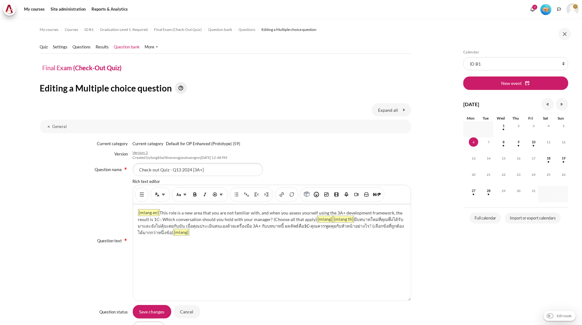
click at [217, 286] on div "{mlang en} This role is a new area that you are not familiar with, and when you…" at bounding box center [272, 253] width 278 height 96
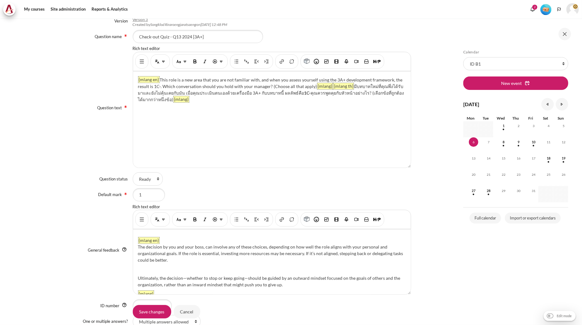
scroll to position [139, 0]
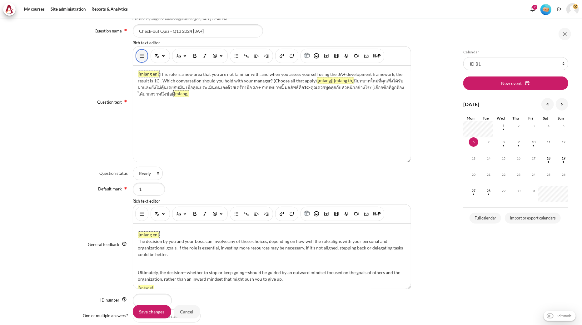
click at [139, 58] on img "Show/hide advanced buttons" at bounding box center [142, 56] width 6 height 6
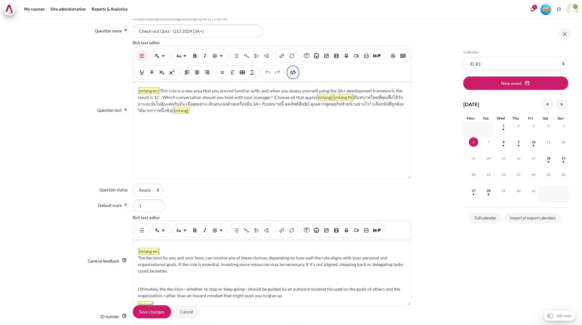
click at [298, 76] on button "HTML" at bounding box center [293, 72] width 10 height 11
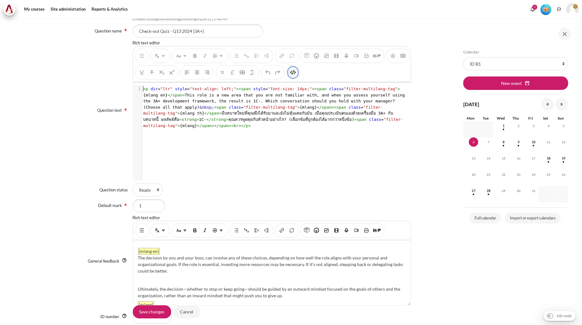
scroll to position [1, 0]
click at [264, 127] on div "1 < p dir = "ltr" style = "text-align: left;" >< span style = "font-size: 14px;…" at bounding box center [275, 138] width 285 height 106
type textarea "<l ips="dol" sitam="cons-adipi: elit;"><sedd eiusm="temp-inci: 06ut;"><labo etd…"
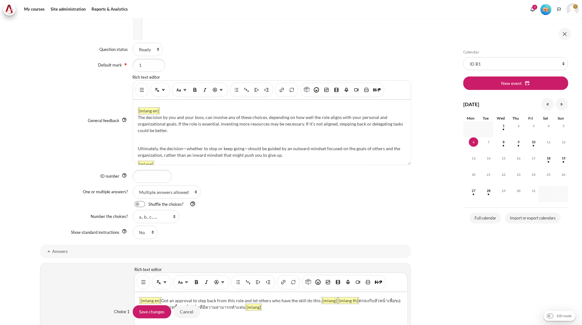
scroll to position [277, 0]
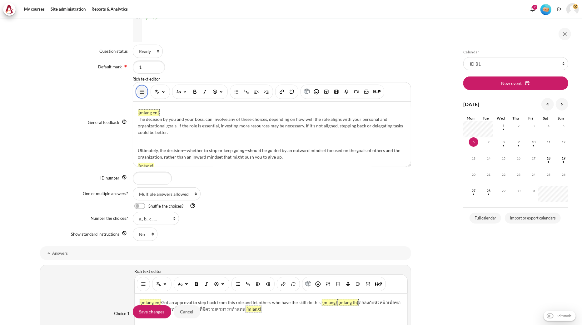
click at [137, 92] on button "Show/hide advanced buttons" at bounding box center [142, 91] width 10 height 11
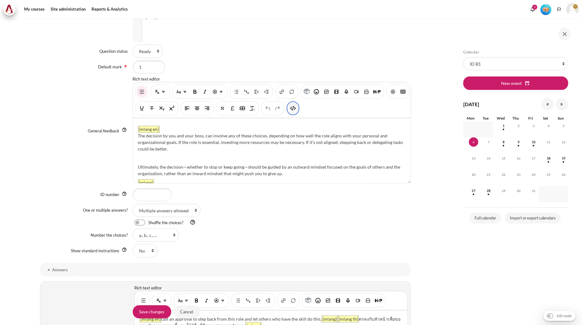
click at [296, 110] on img "HTML" at bounding box center [293, 108] width 6 height 6
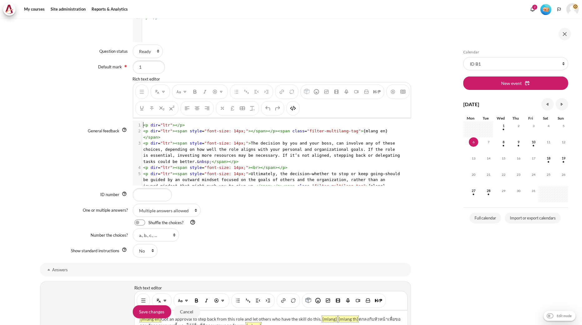
scroll to position [1, 0]
click at [281, 140] on pre "< p dir = "ltr" >< span style = "font-size: 14px;" > The decision by you and yo…" at bounding box center [272, 152] width 260 height 24
type textarea "<l ips="dol"></s> <a con="adi"><elit seddo="eius-temp: 47in;"></utla></e><dolo …"
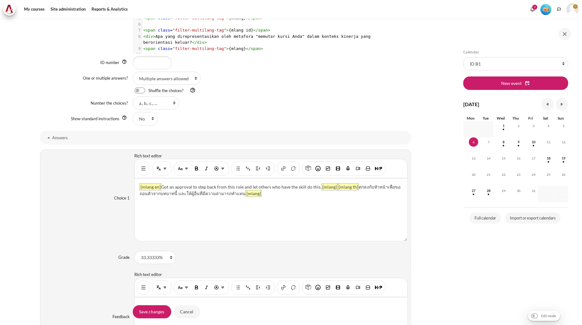
scroll to position [451, 0]
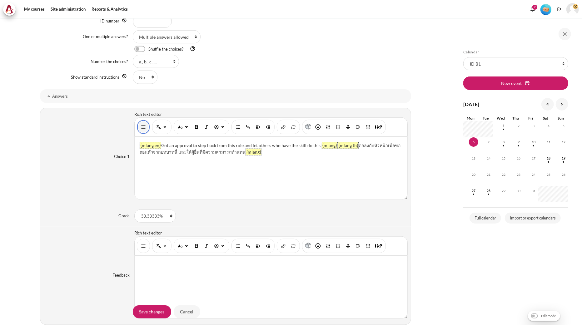
click at [141, 126] on img "Show/hide advanced buttons" at bounding box center [143, 127] width 6 height 6
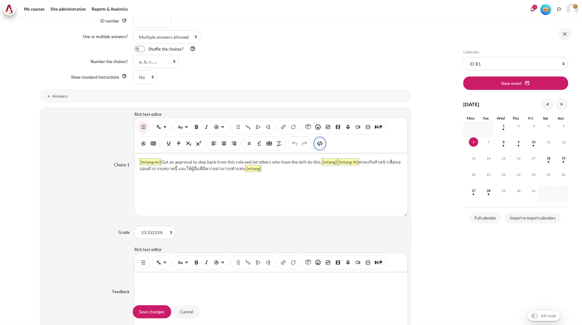
click at [317, 147] on button "HTML" at bounding box center [320, 143] width 10 height 11
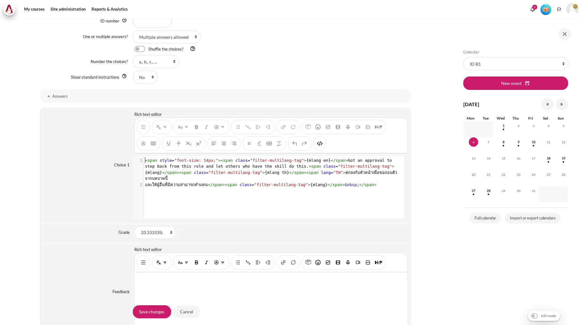
scroll to position [0, 0]
click at [295, 182] on pre "และให้ผู้อื่นที่มีความสามารถทำแทน </ span >< span class = "filter-multilang-tag…" at bounding box center [273, 185] width 259 height 6
type textarea "<span style="font-size: 14px;"><span class="filter-multilang-tag">{mlang en}</s…"
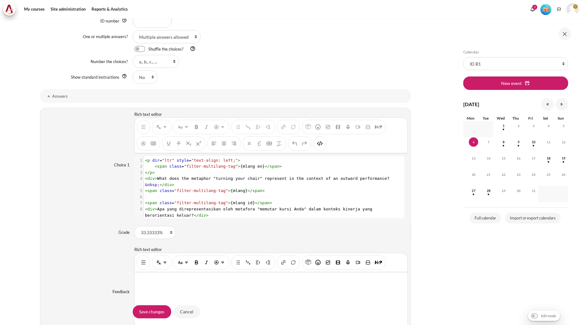
scroll to position [13, 0]
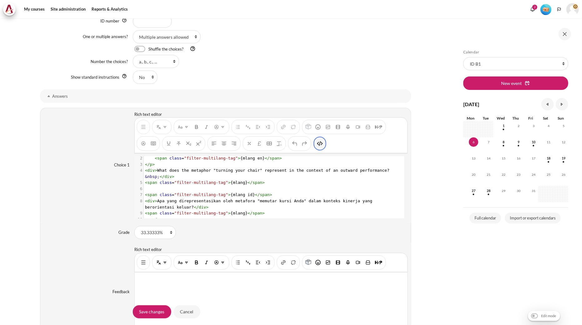
click at [317, 144] on img "HTML" at bounding box center [320, 144] width 6 height 6
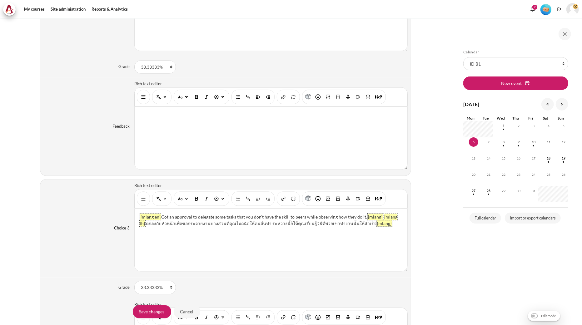
scroll to position [937, 0]
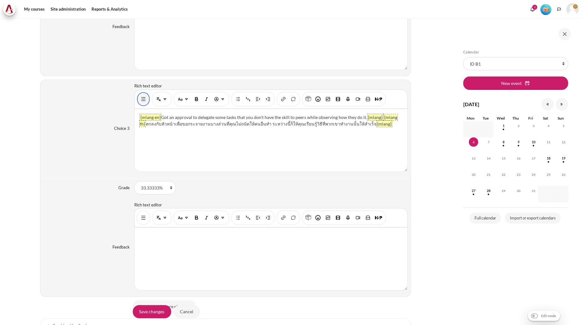
click at [144, 102] on img "Show/hide advanced buttons" at bounding box center [143, 99] width 6 height 6
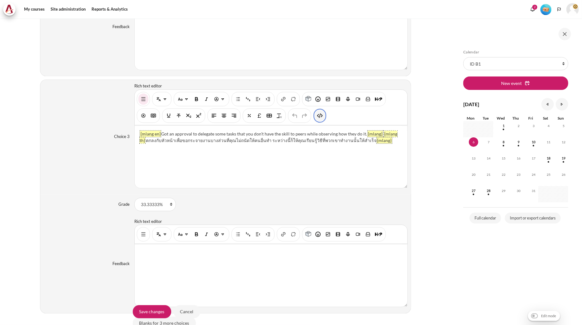
click at [324, 118] on button "HTML" at bounding box center [320, 115] width 10 height 11
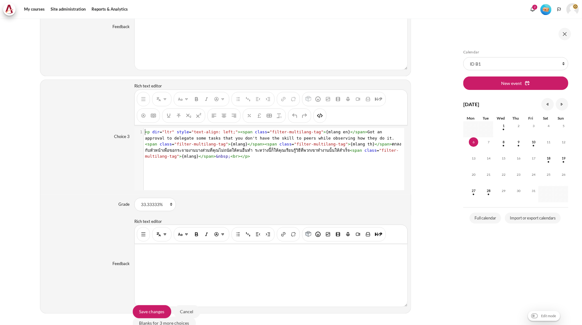
scroll to position [0, 0]
click at [302, 155] on pre "< p dir = "ltr" style = "text-align: left;" >< span class = "filter-multilang-t…" at bounding box center [273, 144] width 259 height 31
type textarea "<p dir="ltr" style="text-align: left;"><span class="filter-multilang-tag">{mlan…"
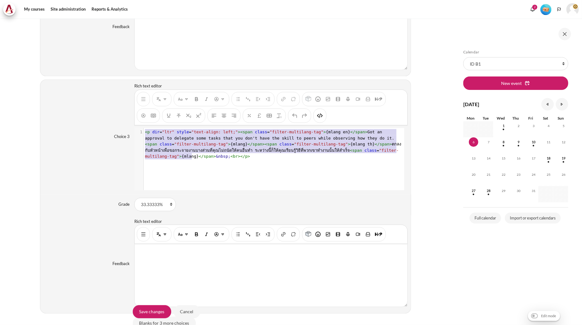
scroll to position [13, 0]
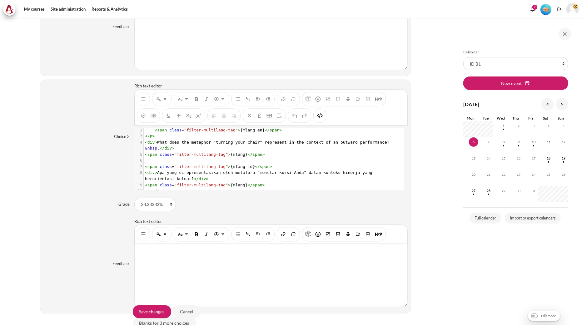
click at [325, 121] on div "Content" at bounding box center [270, 107] width 273 height 36
click at [321, 119] on img "HTML" at bounding box center [320, 115] width 6 height 6
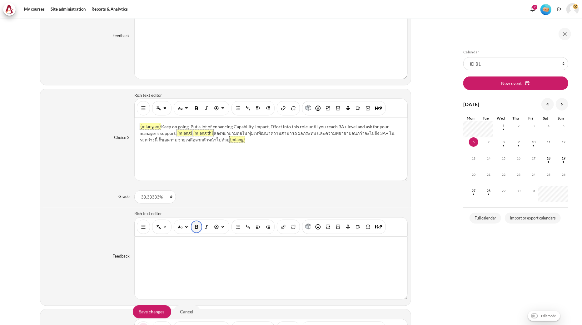
scroll to position [729, 0]
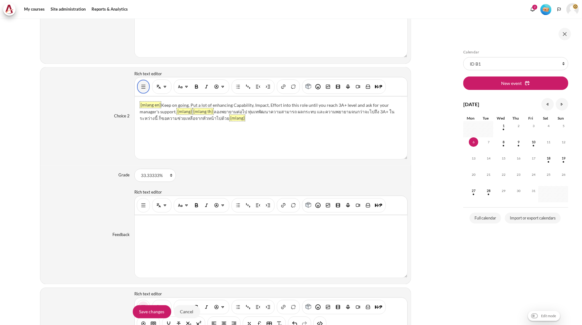
click at [141, 90] on img "Show/hide advanced buttons" at bounding box center [143, 87] width 6 height 6
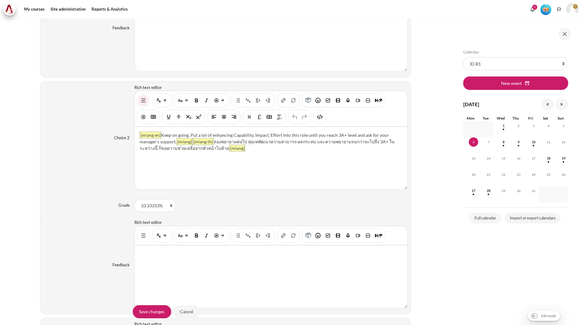
scroll to position [770, 0]
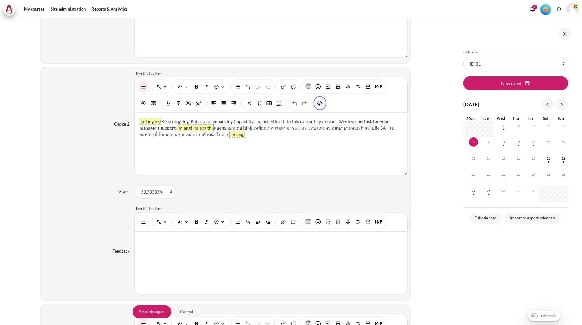
click at [319, 101] on img "HTML" at bounding box center [320, 103] width 6 height 6
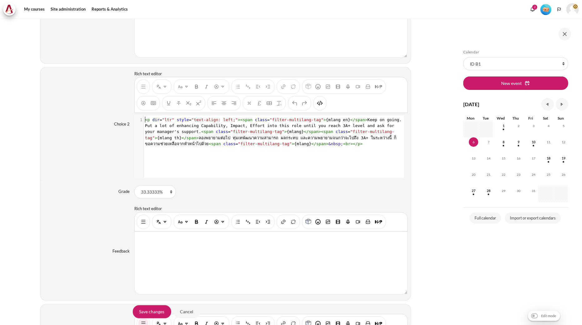
scroll to position [0, 0]
click at [295, 123] on pre "< p dir = "ltr" style = "text-align: left;" >< span class = "filter-multilang-t…" at bounding box center [273, 132] width 259 height 31
type textarea "<p dir="ltr" style="text-align: left;"><span class="filter-multilang-tag">{mlan…"
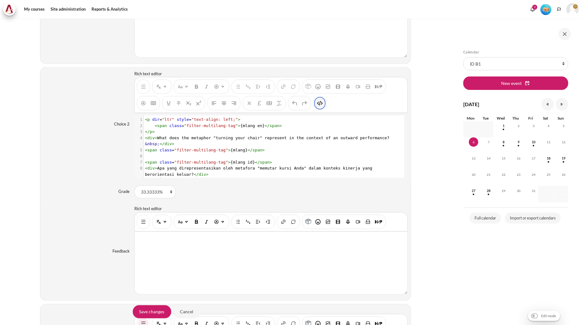
scroll to position [13, 0]
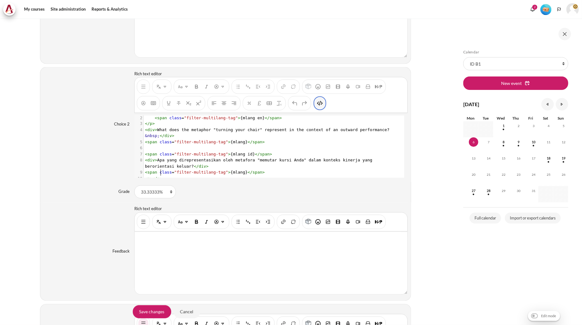
click at [319, 105] on img "HTML" at bounding box center [320, 103] width 6 height 6
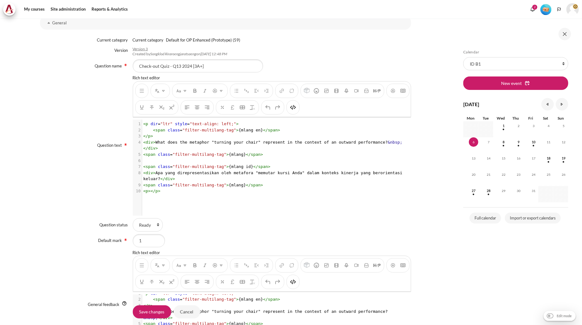
scroll to position [104, 0]
click at [298, 110] on button "HTML" at bounding box center [293, 107] width 10 height 11
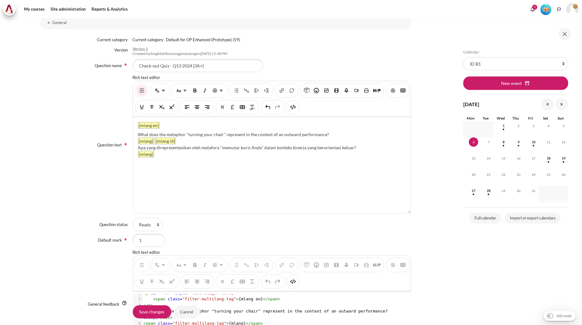
drag, startPoint x: 329, startPoint y: 133, endPoint x: 138, endPoint y: 134, distance: 191.1
click at [138, 134] on div "What does the metaphor "turning your chair" represent in the context of an outw…" at bounding box center [272, 134] width 268 height 7
paste div "Content"
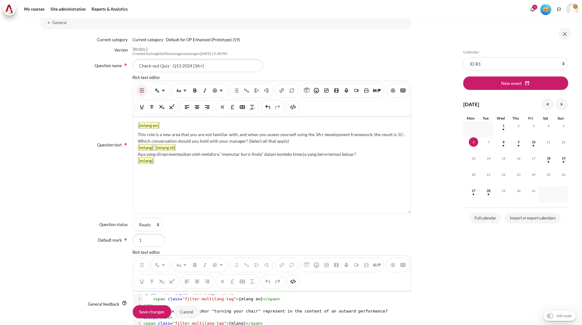
click at [138, 133] on div "This role is a new area that you are not familiar with, and when you assess you…" at bounding box center [272, 137] width 268 height 13
click at [294, 141] on div "This role is a new area that you are not familiar with, and when you assess you…" at bounding box center [272, 137] width 268 height 13
click at [279, 157] on div "Apa yang direpresentasikan oleh metafora "memutar kursi Anda" dalam konteks kin…" at bounding box center [272, 154] width 268 height 7
drag, startPoint x: 354, startPoint y: 152, endPoint x: 136, endPoint y: 152, distance: 218.0
click at [136, 152] on div "{mlang en} This role is a new area that you are not familiar with, and when you…" at bounding box center [272, 165] width 278 height 96
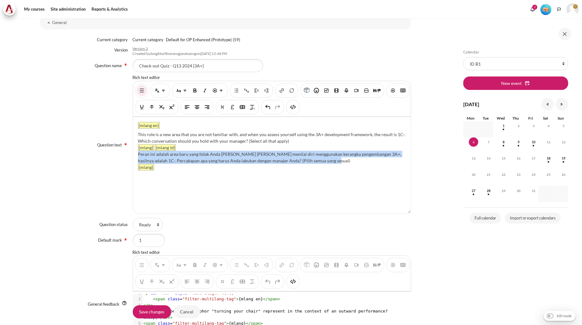
drag, startPoint x: 327, startPoint y: 161, endPoint x: 133, endPoint y: 156, distance: 194.0
click at [133, 156] on div "{mlang en} This role is a new area that you are not familiar with, and when you…" at bounding box center [272, 165] width 278 height 96
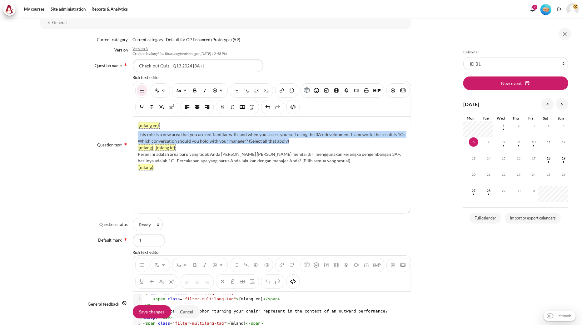
drag, startPoint x: 295, startPoint y: 139, endPoint x: 136, endPoint y: 133, distance: 159.7
click at [136, 133] on div "{mlang en} This role is a new area that you are not familiar with, and when you…" at bounding box center [272, 165] width 278 height 96
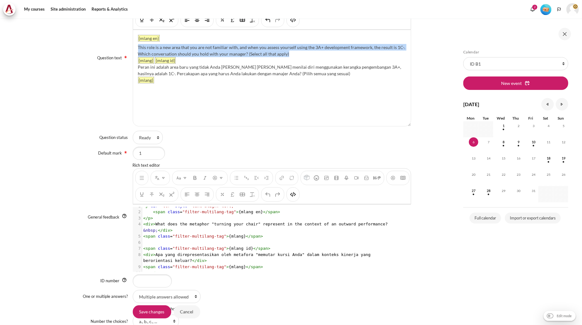
scroll to position [208, 0]
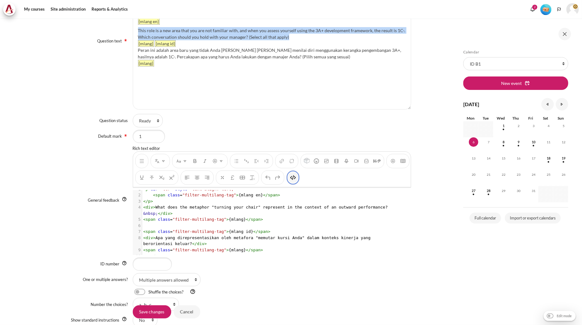
click at [298, 177] on button "HTML" at bounding box center [293, 177] width 10 height 11
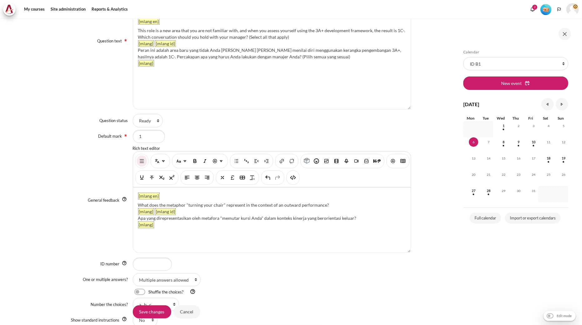
drag, startPoint x: 325, startPoint y: 202, endPoint x: 133, endPoint y: 201, distance: 191.5
click at [133, 201] on div "{mlang en} What does the metaphor "turning your chair" represent in the context…" at bounding box center [272, 220] width 278 height 65
paste div "Content"
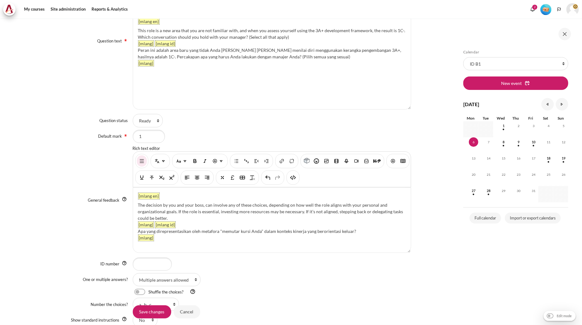
click at [181, 216] on div "The decision by you and your boss, can involve any of these choices, depending …" at bounding box center [272, 212] width 268 height 20
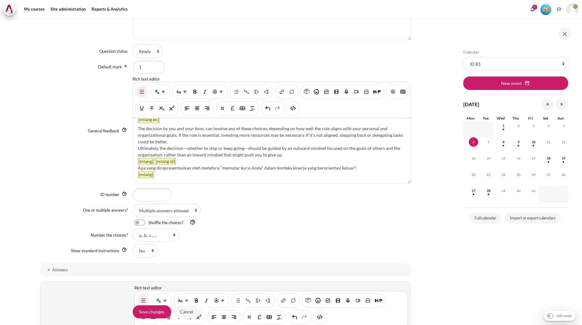
scroll to position [9, 0]
drag, startPoint x: 355, startPoint y: 166, endPoint x: 138, endPoint y: 166, distance: 217.4
click at [138, 166] on div "Apa yang direpresentasikan oleh metafora "memutar kursi Anda" dalam konteks kin…" at bounding box center [272, 166] width 268 height 7
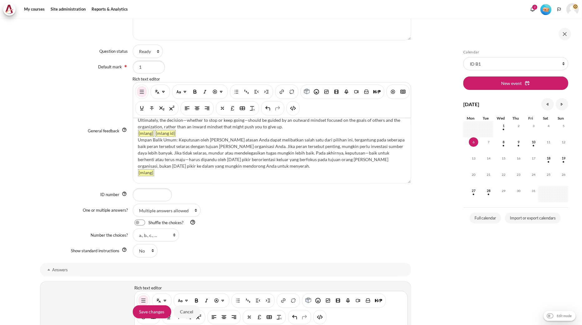
scroll to position [0, 0]
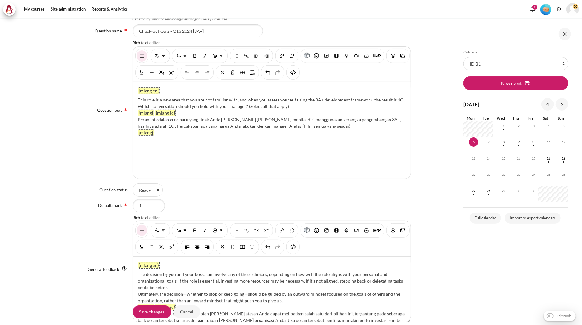
click at [57, 218] on div "General feedback Rich text editor {mlang en} The decision by you and your boss,…" at bounding box center [225, 270] width 371 height 110
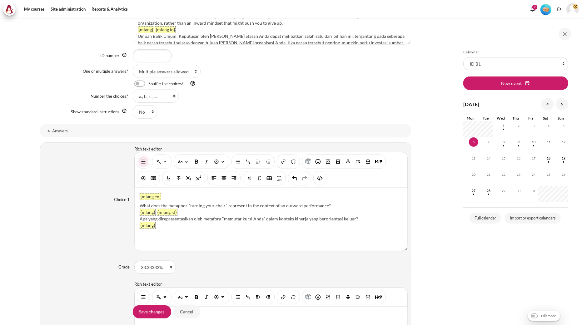
drag, startPoint x: 328, startPoint y: 207, endPoint x: 139, endPoint y: 206, distance: 189.6
click at [140, 206] on div "What does the metaphor "turning your chair" represent in the context of an outw…" at bounding box center [271, 205] width 263 height 7
paste div "Content"
drag, startPoint x: 181, startPoint y: 205, endPoint x: 135, endPoint y: 204, distance: 46.6
click at [135, 204] on div "{mlang en} Got an approval to step back from this role and let others. {mlang} …" at bounding box center [271, 219] width 273 height 62
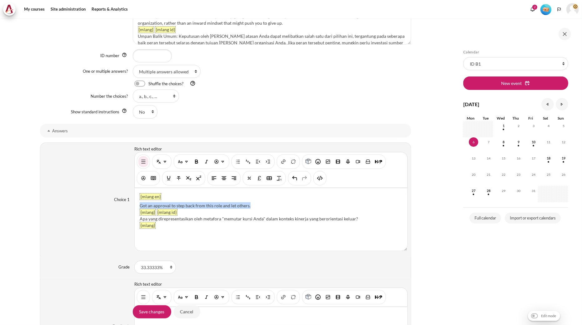
drag, startPoint x: 254, startPoint y: 205, endPoint x: 139, endPoint y: 204, distance: 115.3
click at [140, 204] on div "Got an approval to step back from this role and let others." at bounding box center [271, 205] width 263 height 7
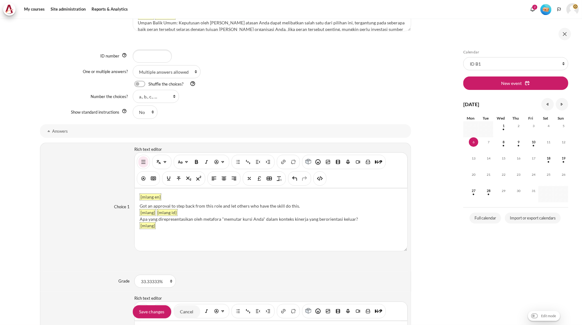
click at [318, 230] on div "{mlang en} Got an approval to step back from this role and let others who have …" at bounding box center [271, 220] width 273 height 62
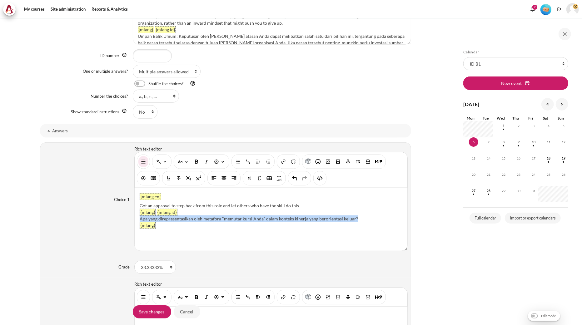
drag, startPoint x: 361, startPoint y: 217, endPoint x: 140, endPoint y: 218, distance: 221.4
click at [140, 218] on div "Apa yang direpresentasikan oleh metafora "memutar kursi Anda" dalam konteks kin…" at bounding box center [271, 219] width 263 height 7
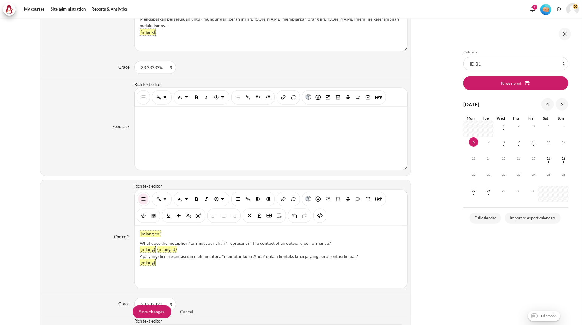
scroll to position [659, 0]
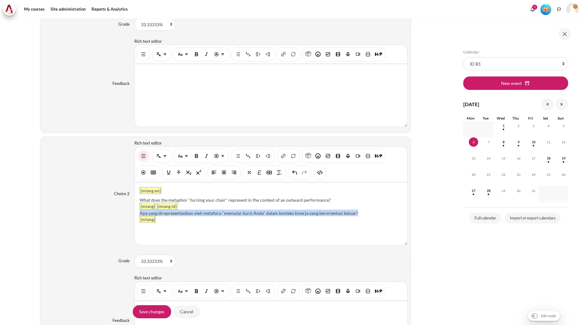
drag, startPoint x: 359, startPoint y: 212, endPoint x: 139, endPoint y: 214, distance: 220.2
click at [140, 214] on div "Apa yang direpresentasikan oleh metafora "memutar kursi Anda" dalam konteks kin…" at bounding box center [271, 213] width 263 height 7
paste div "Content"
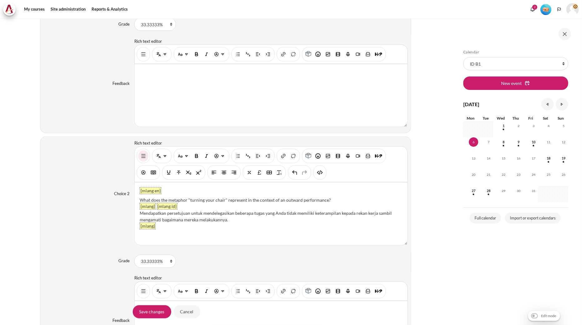
drag, startPoint x: 330, startPoint y: 199, endPoint x: 140, endPoint y: 202, distance: 190.2
click at [140, 202] on div "What does the metaphor "turning your chair" represent in the context of an outw…" at bounding box center [271, 200] width 263 height 7
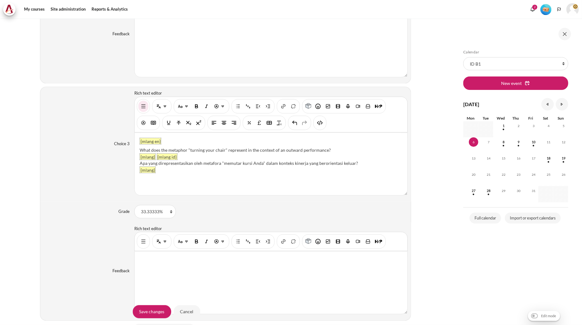
scroll to position [946, 0]
drag, startPoint x: 337, startPoint y: 152, endPoint x: 140, endPoint y: 148, distance: 197.7
click at [140, 148] on div "What does the metaphor "turning your chair" represent in the context of an outw…" at bounding box center [271, 150] width 263 height 7
paste div "Content"
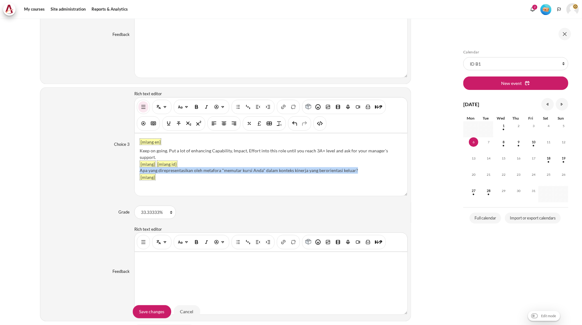
drag, startPoint x: 363, startPoint y: 163, endPoint x: 140, endPoint y: 166, distance: 223.3
click at [140, 167] on div "Apa yang direpresentasikan oleh metafora "memutar kursi Anda" dalam konteks kin…" at bounding box center [271, 170] width 263 height 7
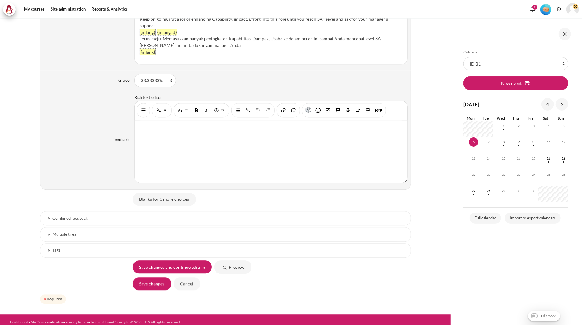
scroll to position [1085, 0]
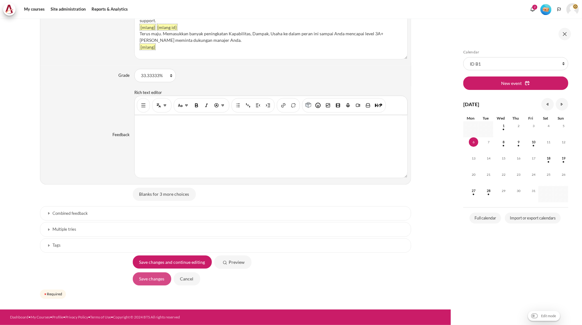
click at [145, 282] on input "Save changes" at bounding box center [152, 278] width 38 height 13
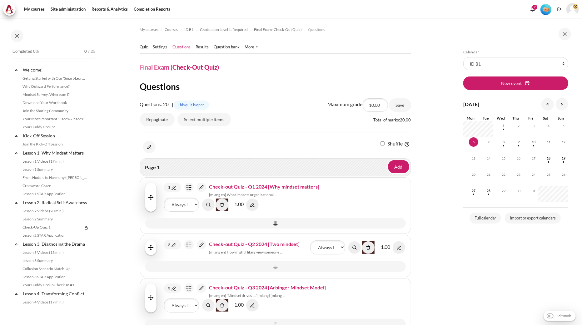
scroll to position [592, 0]
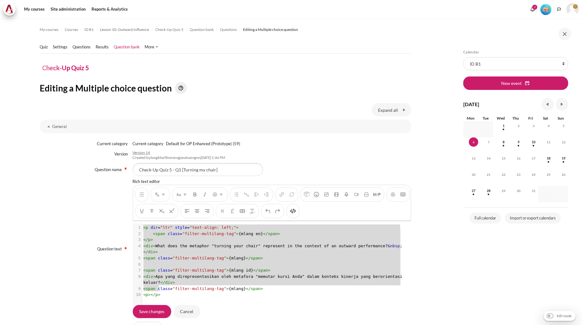
scroll to position [1, 0]
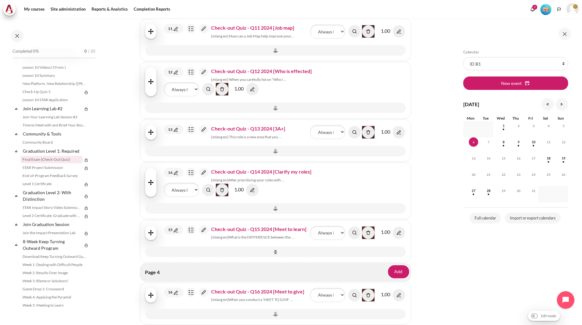
scroll to position [729, 0]
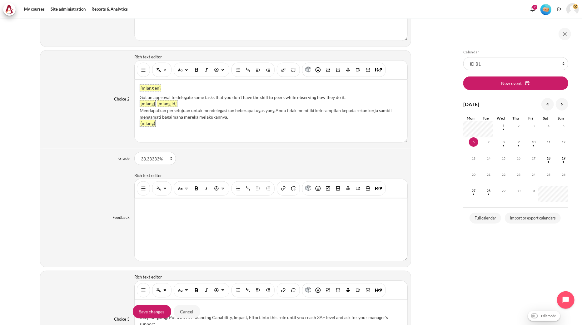
scroll to position [937, 0]
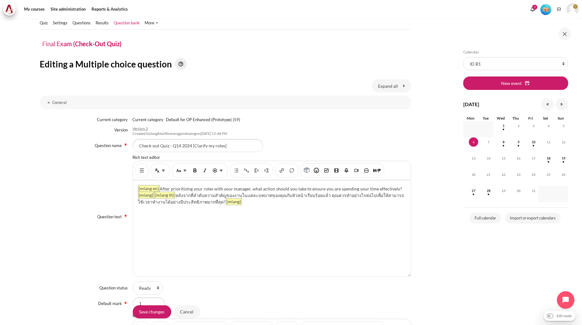
scroll to position [35, 0]
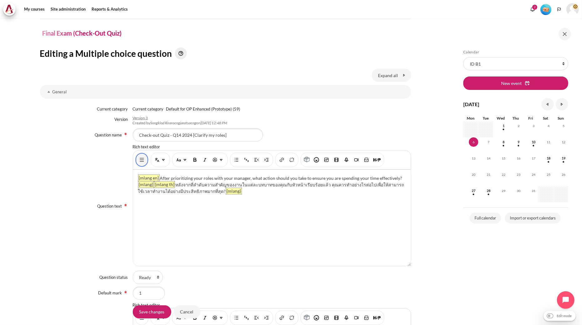
click at [141, 161] on img "Show/hide advanced buttons" at bounding box center [142, 160] width 6 height 6
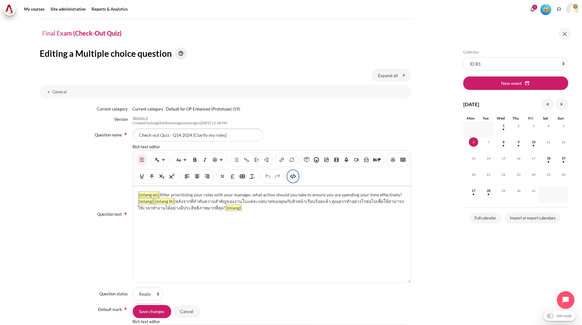
click at [296, 177] on img "HTML" at bounding box center [293, 176] width 6 height 6
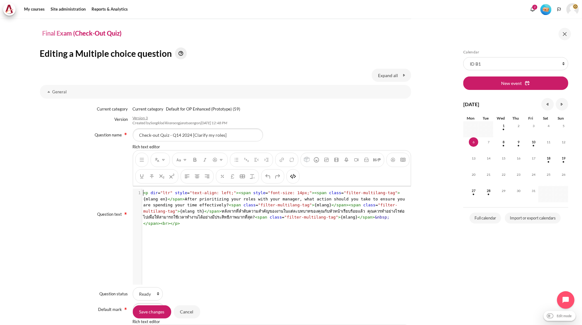
scroll to position [1, 0]
click at [273, 198] on span "< p dir = "ltr" style = "text-align: left;" >< span style = "font-size: 14px;" …" at bounding box center [275, 208] width 264 height 35
type textarea "<p dir="ltr" style="text-align: left;"><span style="font-size: 14px;"><span cla…"
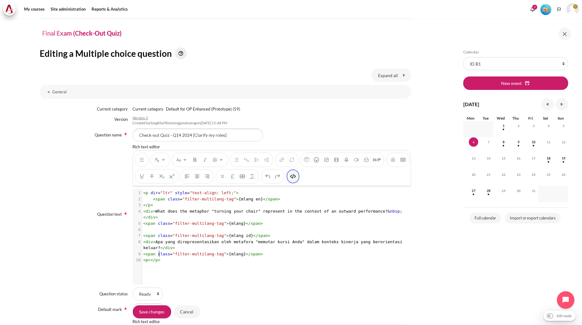
click at [296, 175] on img "HTML" at bounding box center [293, 176] width 6 height 6
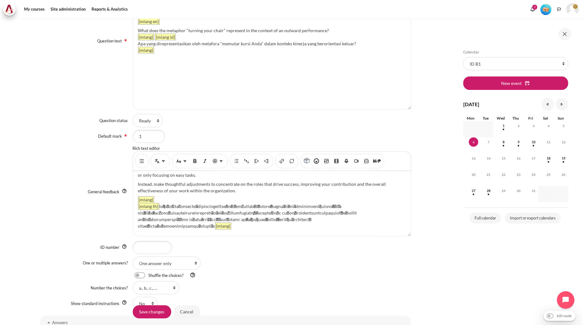
scroll to position [36, 0]
click at [142, 163] on img "Show/hide advanced buttons" at bounding box center [142, 161] width 6 height 6
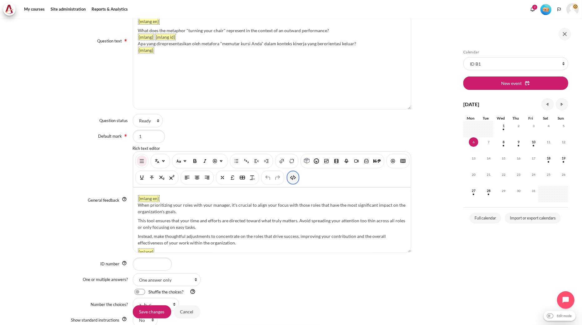
click at [298, 173] on button "HTML" at bounding box center [293, 177] width 10 height 11
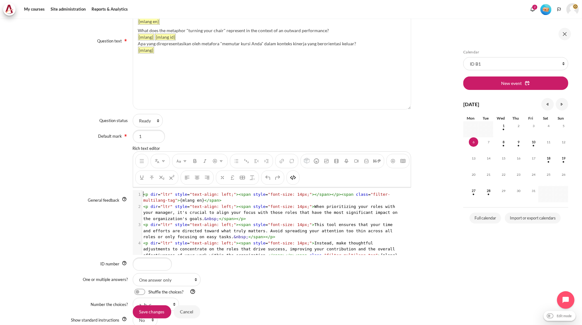
scroll to position [1, 0]
click at [256, 211] on span "< p dir = "ltr" style = "text-align: left;" >< span style = "font-size: 14px;" …" at bounding box center [271, 212] width 257 height 17
type textarea "<p dir="ltr" style="text-align: left;"><span style="font-size: 14px;"></span></…"
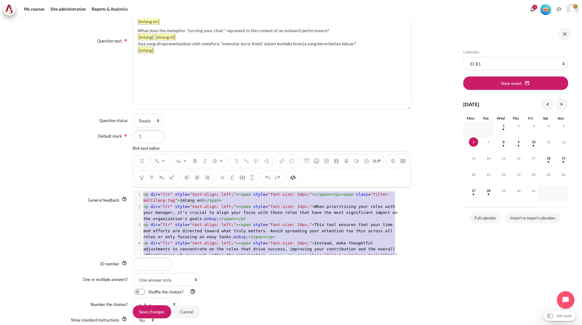
scroll to position [11, 0]
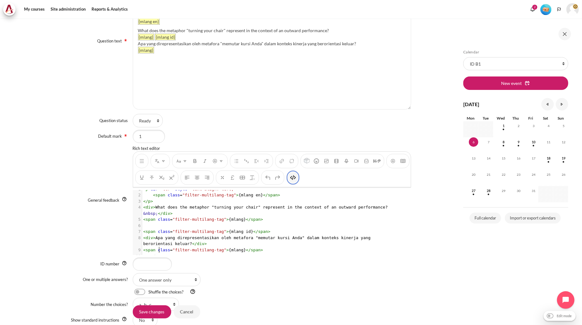
click at [296, 179] on img "HTML" at bounding box center [293, 178] width 6 height 6
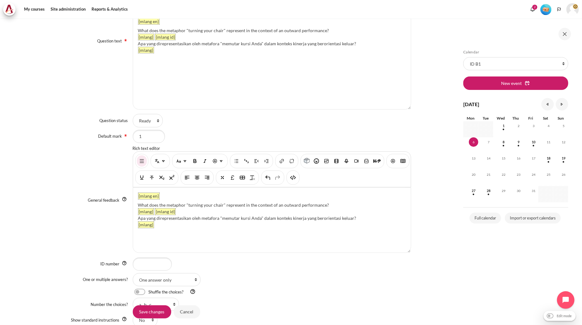
scroll to position [382, 0]
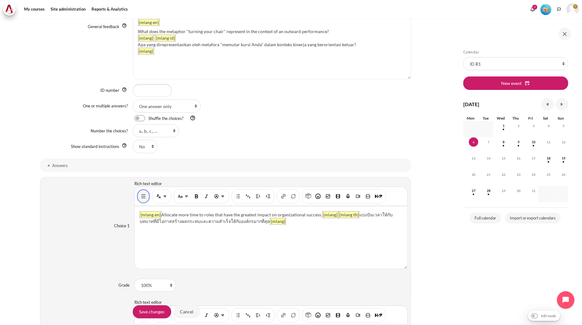
click at [141, 198] on img "Show/hide advanced buttons" at bounding box center [143, 196] width 6 height 6
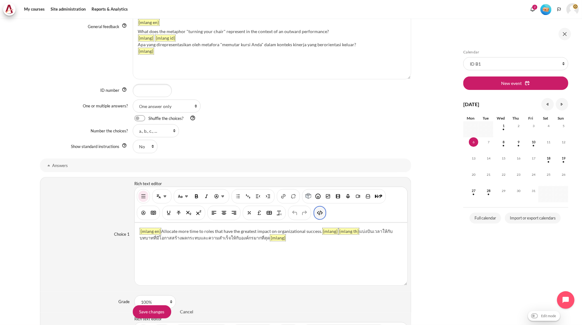
click at [323, 213] on button "HTML" at bounding box center [320, 212] width 10 height 11
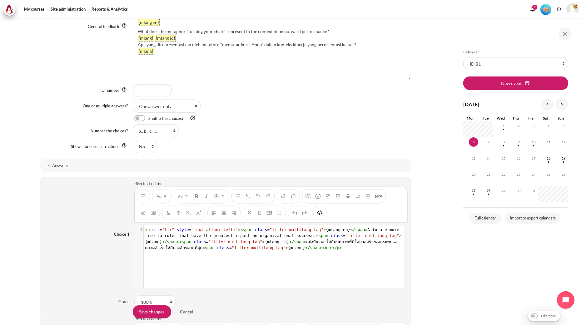
scroll to position [0, 0]
click at [331, 236] on span "class" at bounding box center [337, 235] width 12 height 5
type textarea "<p dir="ltr" style="text-align: left;"><span class="filter-multilang-tag">{mlan…"
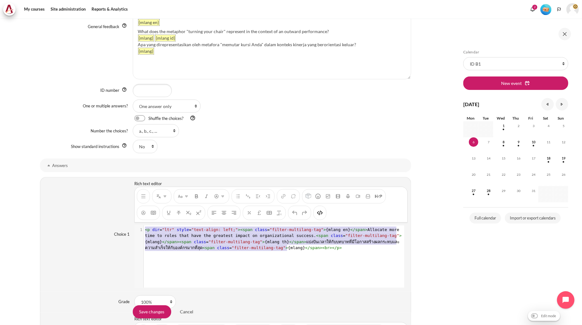
scroll to position [13, 0]
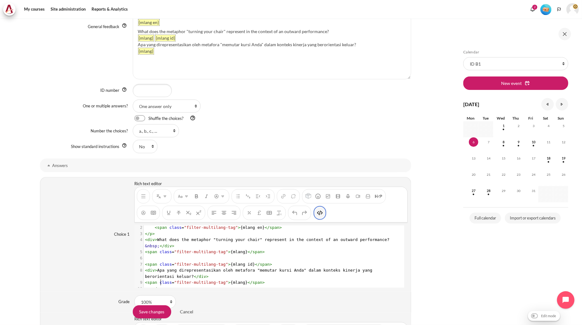
click at [322, 213] on img "HTML" at bounding box center [320, 213] width 6 height 6
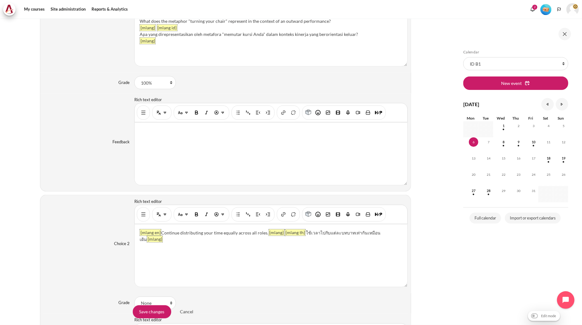
scroll to position [625, 0]
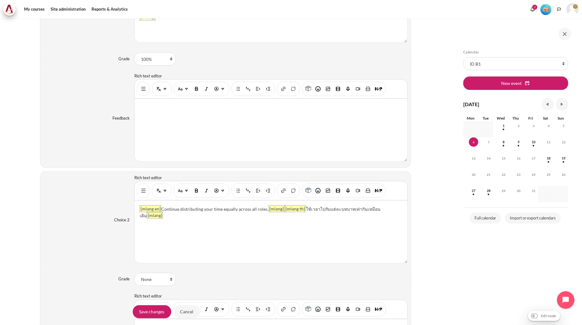
click at [146, 196] on div "Content" at bounding box center [143, 191] width 13 height 14
click at [146, 196] on button "Show/hide advanced buttons" at bounding box center [143, 190] width 10 height 11
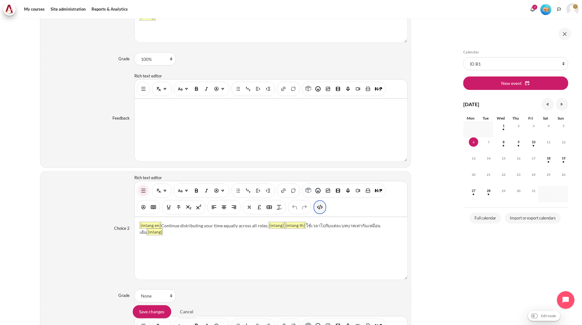
click at [319, 210] on img "HTML" at bounding box center [320, 207] width 6 height 6
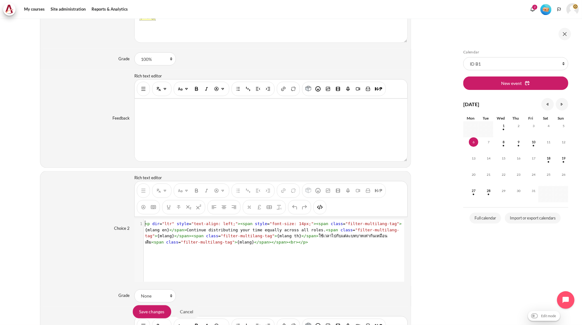
scroll to position [0, 0]
click at [273, 233] on pre "< p dir = "ltr" style = "text-align: left;" >< span style = "font-size: 14px;" …" at bounding box center [273, 233] width 259 height 24
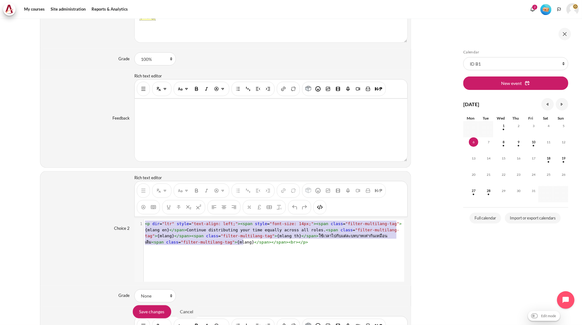
type textarea "<p dir="ltr" style="text-align: left;"><span style="font-size: 14px;"><span cla…"
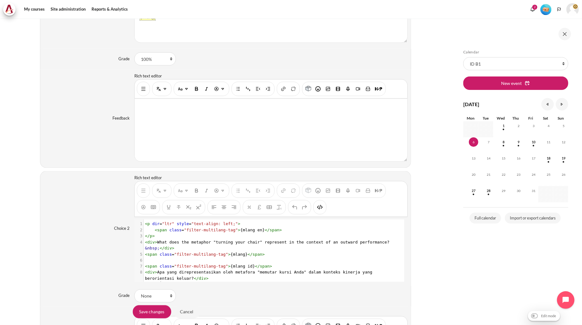
scroll to position [13, 0]
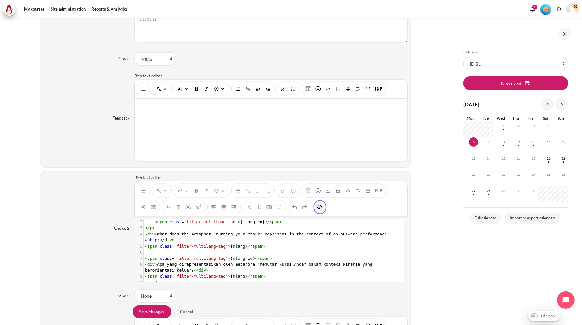
click at [320, 206] on img "HTML" at bounding box center [320, 207] width 6 height 6
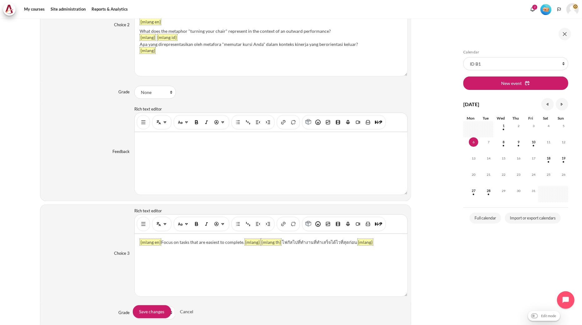
scroll to position [833, 0]
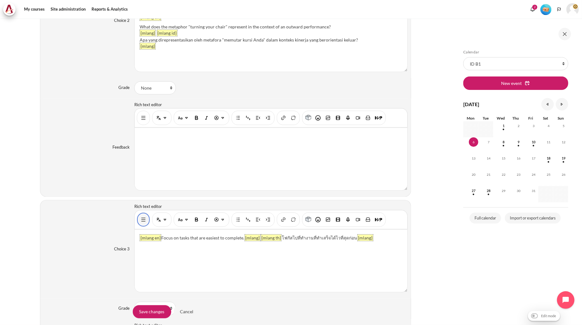
click at [145, 225] on button "Show/hide advanced buttons" at bounding box center [143, 219] width 10 height 11
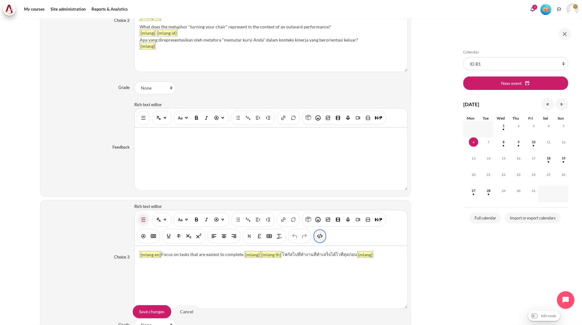
click at [316, 239] on button "HTML" at bounding box center [320, 236] width 10 height 11
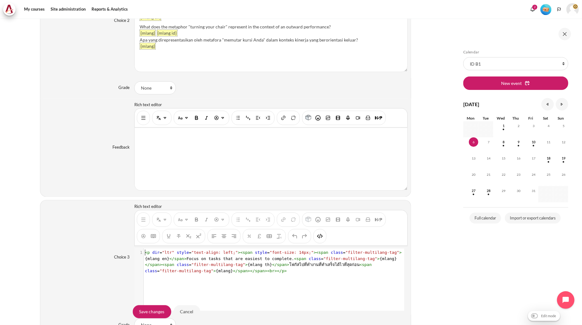
scroll to position [0, 0]
click at [323, 260] on span ""filter-multilang-tag"" at bounding box center [350, 259] width 54 height 5
type textarea "<p dir="ltr" style="text-align: left;"><span style="font-size: 14px;"><span cla…"
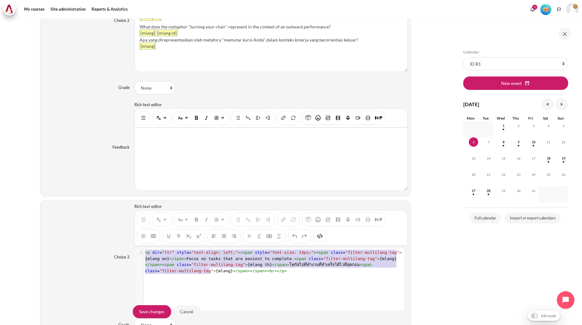
scroll to position [13, 0]
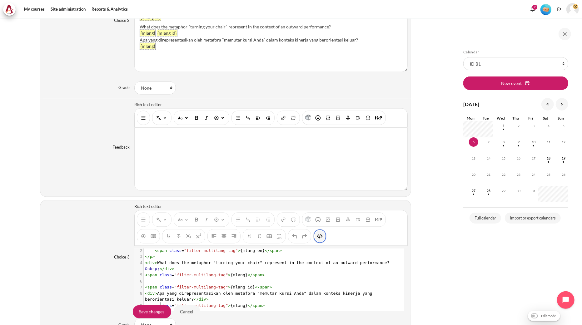
click at [323, 240] on button "HTML" at bounding box center [320, 236] width 10 height 11
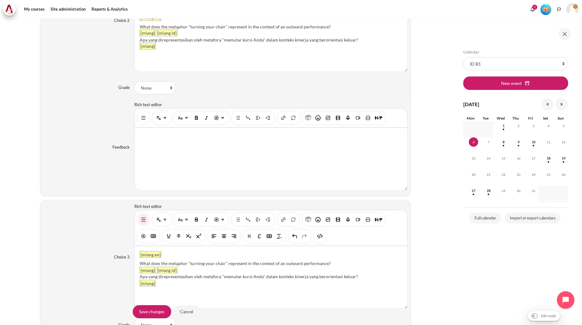
scroll to position [1041, 0]
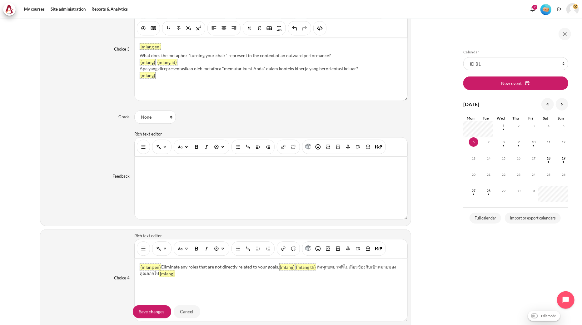
click at [149, 250] on div "Content" at bounding box center [260, 247] width 251 height 5
click at [146, 251] on button "Show/hide advanced buttons" at bounding box center [143, 248] width 10 height 11
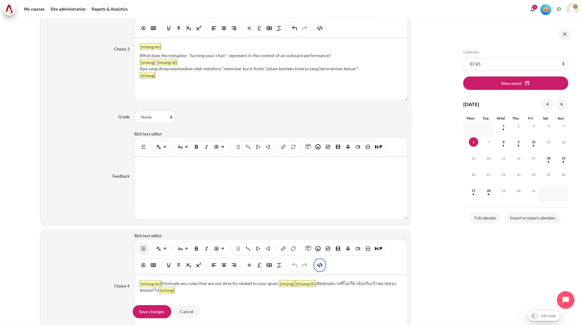
click at [323, 266] on button "HTML" at bounding box center [320, 265] width 10 height 11
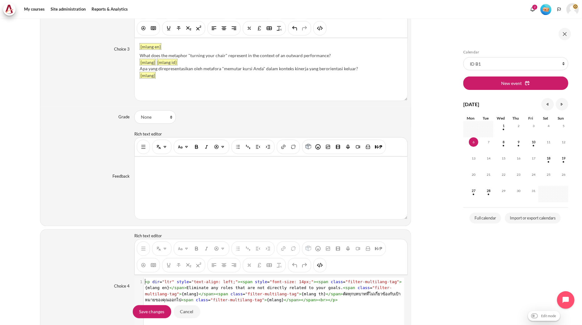
scroll to position [1, 0]
click at [285, 286] on pre "< p dir = "ltr" style = "text-align: left;" >< span style = "font-size: 14px;" …" at bounding box center [273, 291] width 259 height 24
type textarea "<p dir="ltr" style="text-align: left;"><span style="font-size: 14px;"><span cla…"
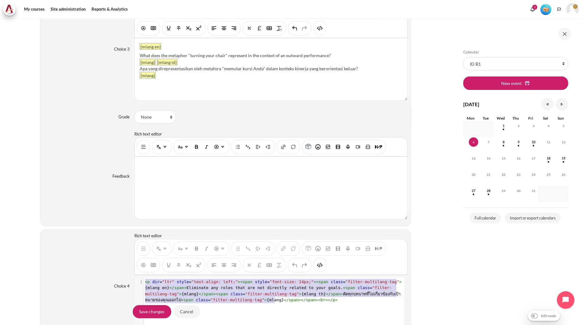
scroll to position [0, 0]
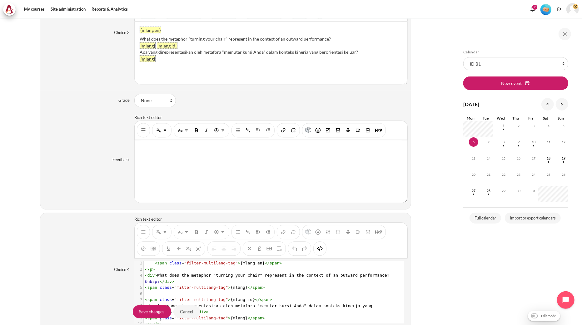
click at [321, 272] on pre "< div > What does the metaphor "turning your chair" represent in the context of…" at bounding box center [271, 278] width 254 height 12
click at [319, 252] on img "HTML" at bounding box center [320, 248] width 6 height 6
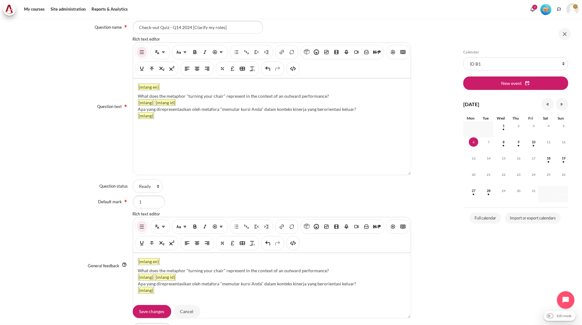
drag, startPoint x: 339, startPoint y: 95, endPoint x: 137, endPoint y: 94, distance: 201.8
click at [138, 94] on div "What does the metaphor "turning your chair" represent in the context of an outw…" at bounding box center [272, 96] width 268 height 7
paste div "Content"
click at [135, 97] on div "{mlang en} After prioritizing your roles with your manager, what action should …" at bounding box center [272, 127] width 278 height 96
click at [384, 96] on div "After prioritizing your roles with your manager, what action should you take to…" at bounding box center [272, 96] width 268 height 7
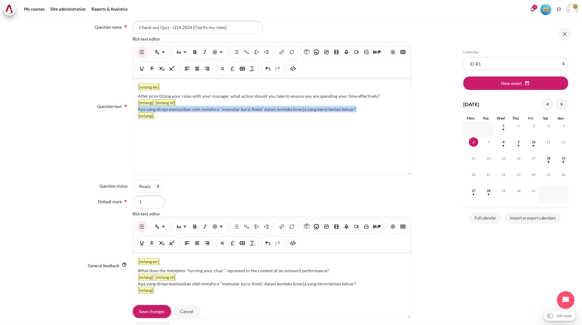
drag, startPoint x: 355, startPoint y: 107, endPoint x: 138, endPoint y: 110, distance: 217.7
click at [138, 110] on div "Apa yang direpresentasikan oleh metafora "memutar kursi Anda" dalam konteks kin…" at bounding box center [272, 109] width 268 height 7
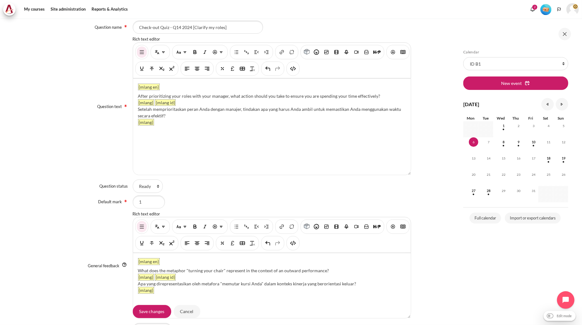
click at [332, 270] on div "What does the metaphor "turning your chair" represent in the context of an outw…" at bounding box center [272, 270] width 268 height 7
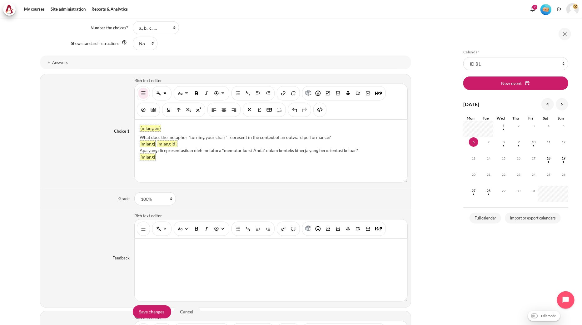
scroll to position [489, 0]
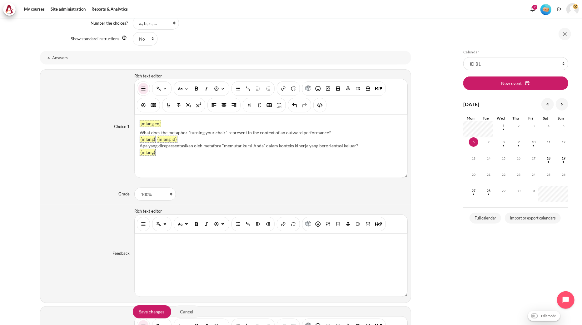
drag, startPoint x: 315, startPoint y: 133, endPoint x: 139, endPoint y: 134, distance: 175.5
click at [140, 134] on div "What does the metaphor "turning your chair" represent in the context of an outw…" at bounding box center [271, 132] width 263 height 7
paste div "Content"
drag, startPoint x: 145, startPoint y: 133, endPoint x: 343, endPoint y: 136, distance: 197.7
click at [343, 136] on div "Allocate more time to roles that have the greatest impact on organizational suc…" at bounding box center [271, 132] width 263 height 7
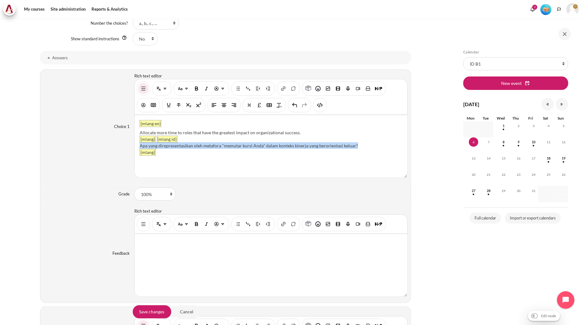
drag, startPoint x: 367, startPoint y: 149, endPoint x: 140, endPoint y: 146, distance: 227.1
click at [140, 146] on div "{mlang en} Allocate more time to roles that have the greatest impact on organiz…" at bounding box center [271, 146] width 273 height 62
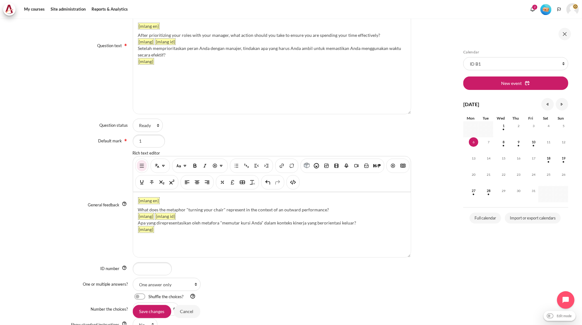
scroll to position [212, 0]
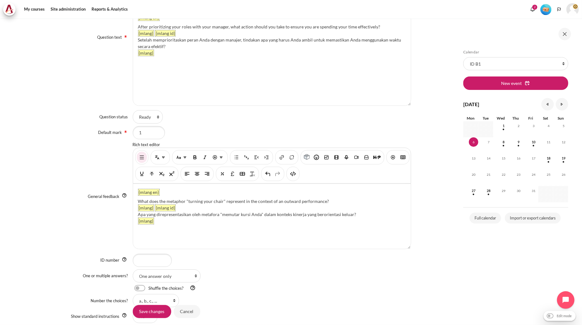
drag, startPoint x: 319, startPoint y: 199, endPoint x: 135, endPoint y: 197, distance: 183.7
click at [135, 197] on div "{mlang en} What does the metaphor "turning your chair" represent in the context…" at bounding box center [272, 216] width 278 height 65
paste div "Content"
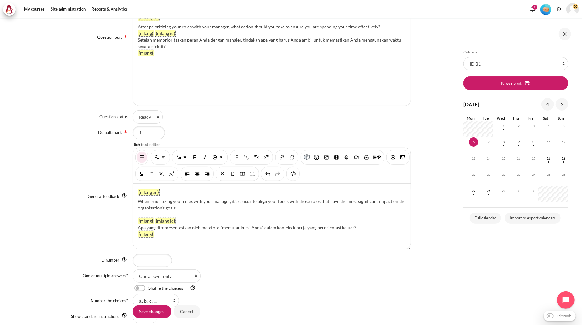
click at [152, 213] on div "Content" at bounding box center [272, 214] width 268 height 7
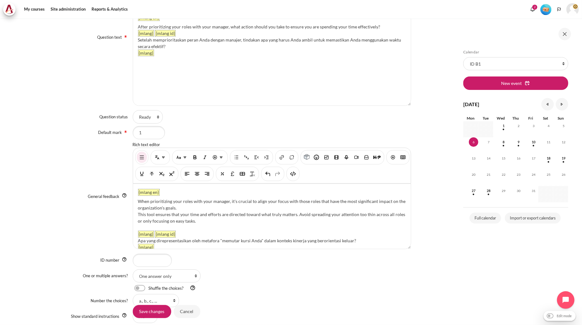
click at [151, 226] on div "Content" at bounding box center [272, 227] width 268 height 7
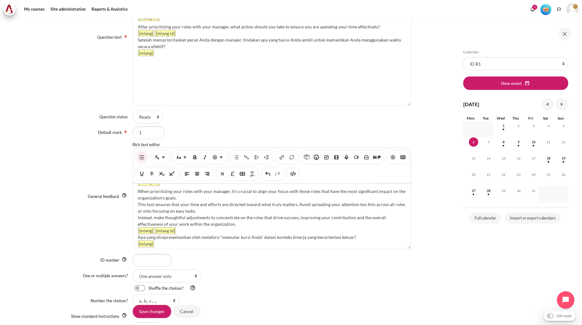
scroll to position [16, 0]
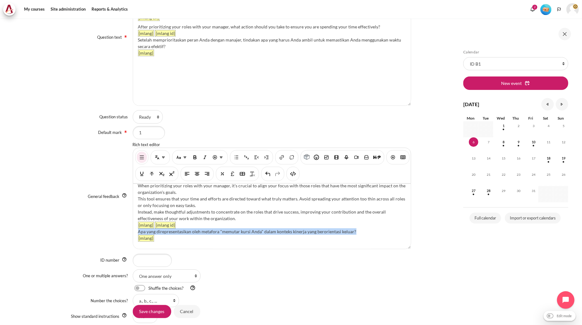
drag, startPoint x: 364, startPoint y: 230, endPoint x: 138, endPoint y: 229, distance: 225.8
click at [138, 229] on div "Apa yang direpresentasikan oleh metafora "memutar kursi Anda" dalam konteks kin…" at bounding box center [272, 231] width 268 height 7
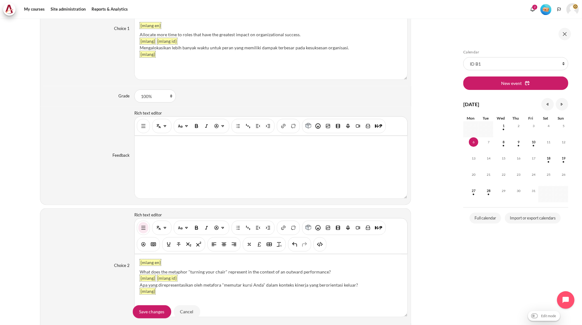
scroll to position [628, 0]
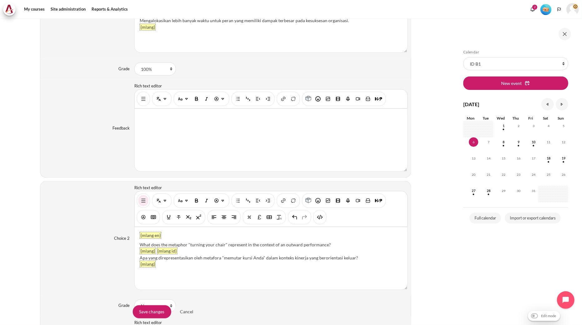
drag, startPoint x: 331, startPoint y: 244, endPoint x: 140, endPoint y: 242, distance: 191.5
click at [140, 242] on div "What does the metaphor "turning your chair" represent in the context of an outw…" at bounding box center [271, 244] width 263 height 7
paste div "Content"
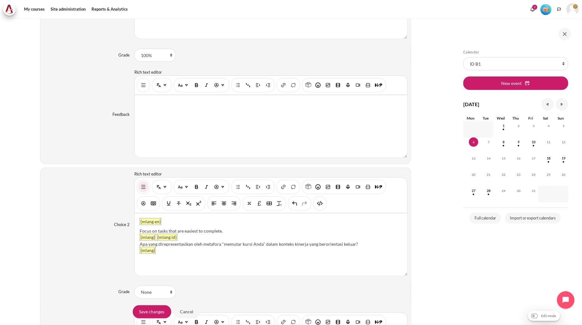
scroll to position [614, 0]
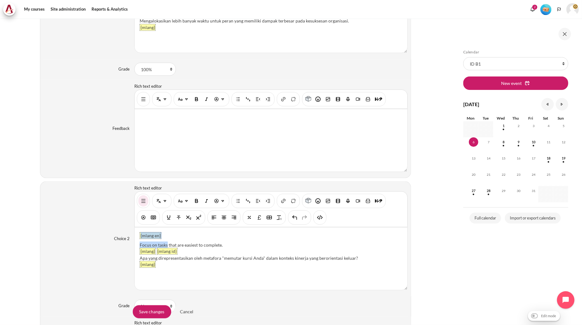
drag, startPoint x: 166, startPoint y: 245, endPoint x: 131, endPoint y: 247, distance: 35.3
click at [131, 247] on div "Choice 2 Rich text editor {mlang en} Focus on tasks that are easiest to complet…" at bounding box center [225, 238] width 371 height 115
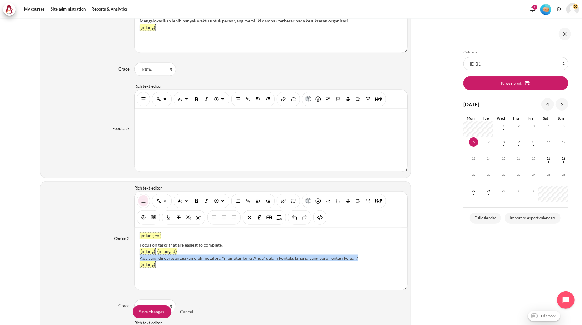
drag, startPoint x: 358, startPoint y: 258, endPoint x: 135, endPoint y: 260, distance: 223.3
click at [135, 260] on div "{mlang en} Focus on tasks that are easiest to complete. {mlang} {mlang id} Apa …" at bounding box center [271, 259] width 273 height 62
click at [47, 255] on div "Choice 2 Rich text editor {mlang en} Focus on tasks that are easiest to complet…" at bounding box center [225, 238] width 371 height 115
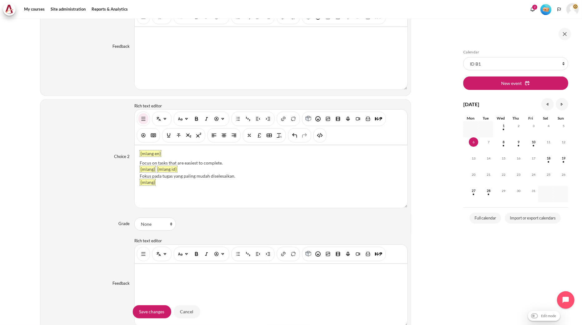
scroll to position [892, 0]
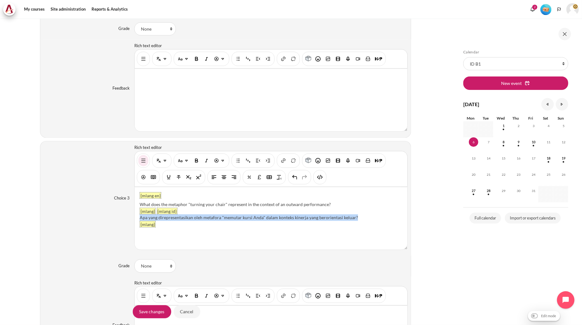
drag, startPoint x: 370, startPoint y: 217, endPoint x: 139, endPoint y: 219, distance: 230.8
click at [140, 219] on div "Apa yang direpresentasikan oleh metafora "memutar kursi Anda" dalam konteks kin…" at bounding box center [271, 217] width 263 height 7
paste div "Content"
drag, startPoint x: 330, startPoint y: 204, endPoint x: 137, endPoint y: 201, distance: 192.7
click at [137, 201] on div "{mlang en} What does the metaphor "turning your chair" represent in the context…" at bounding box center [271, 218] width 273 height 62
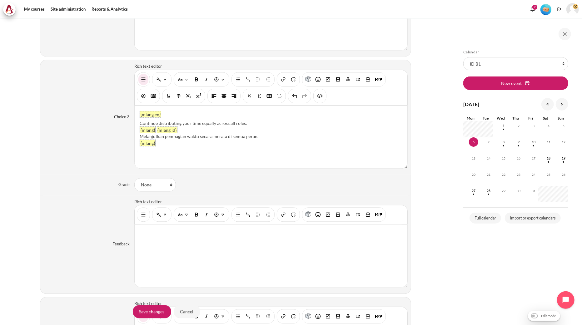
scroll to position [1100, 0]
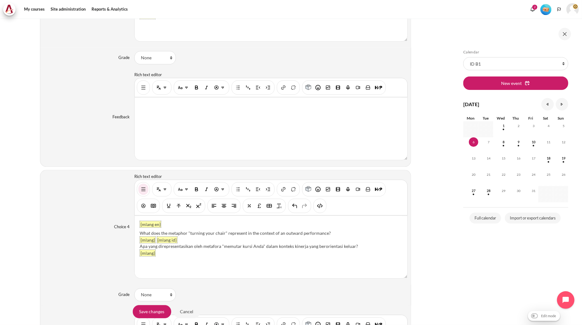
drag, startPoint x: 328, startPoint y: 234, endPoint x: 136, endPoint y: 236, distance: 192.1
click at [136, 236] on div "{mlang en} What does the metaphor "turning your chair" represent in the context…" at bounding box center [271, 247] width 273 height 62
paste div "Content"
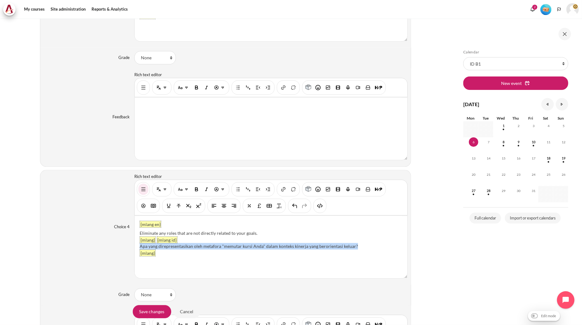
drag, startPoint x: 356, startPoint y: 245, endPoint x: 140, endPoint y: 246, distance: 216.8
click at [140, 246] on div "Apa yang direpresentasikan oleh metafora "memutar kursi Anda" dalam konteks kin…" at bounding box center [271, 246] width 263 height 7
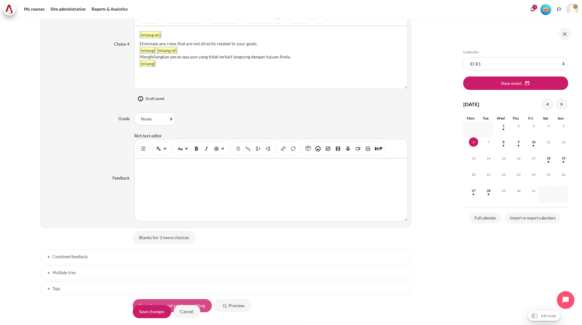
scroll to position [1336, 0]
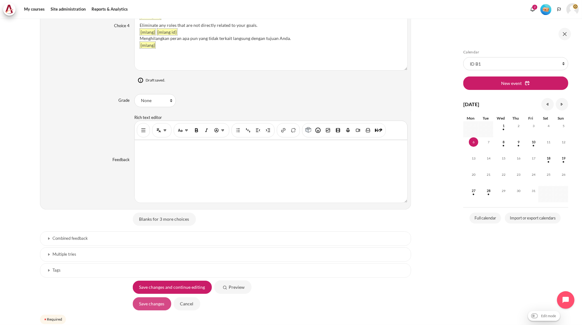
click at [161, 304] on input "Save changes" at bounding box center [152, 303] width 38 height 13
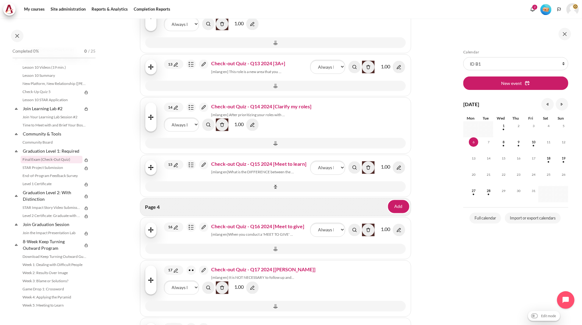
scroll to position [729, 0]
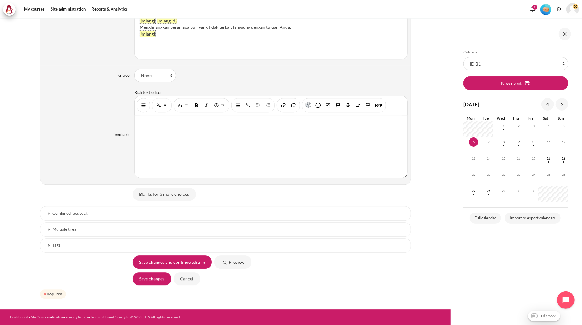
scroll to position [1084, 0]
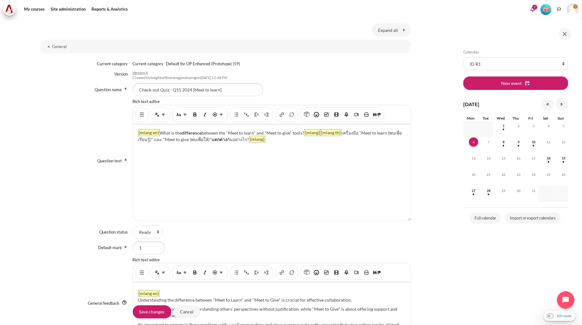
scroll to position [104, 0]
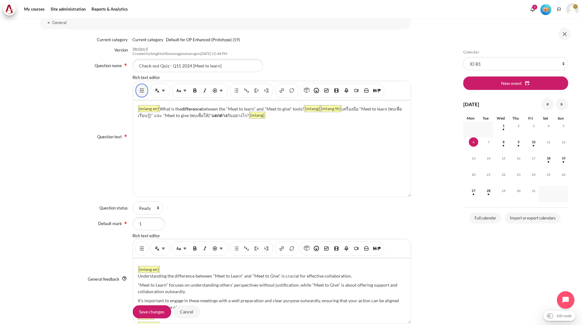
click at [139, 90] on img "Show/hide advanced buttons" at bounding box center [142, 90] width 6 height 6
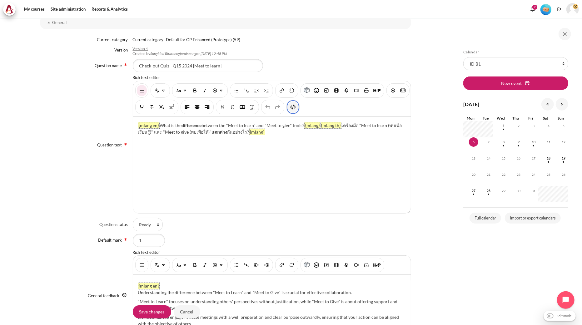
click at [296, 107] on img "HTML" at bounding box center [293, 107] width 6 height 6
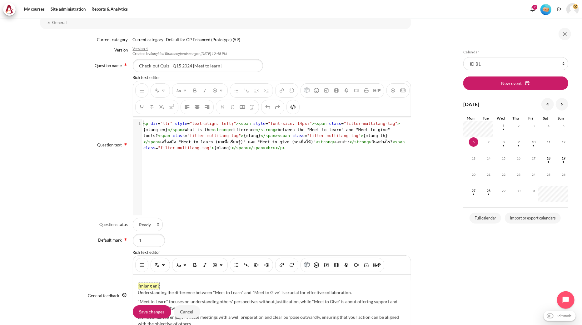
scroll to position [1, 0]
click at [318, 141] on span "strong" at bounding box center [325, 142] width 15 height 5
type textarea "<p dir="ltr" style="text-align: left;"><span style="font-size: 14px;"><span cla…"
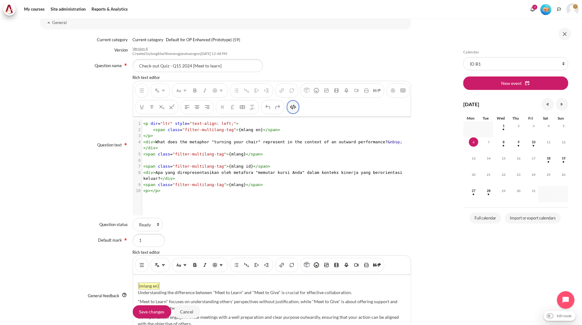
click at [296, 106] on img "HTML" at bounding box center [293, 107] width 6 height 6
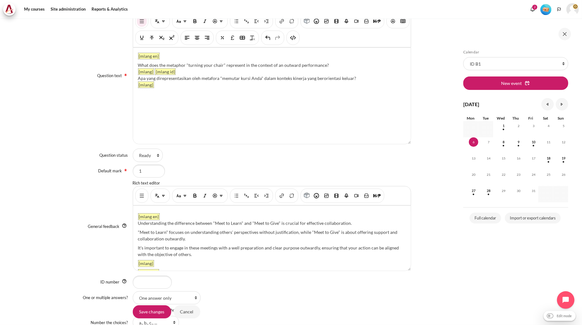
scroll to position [208, 0]
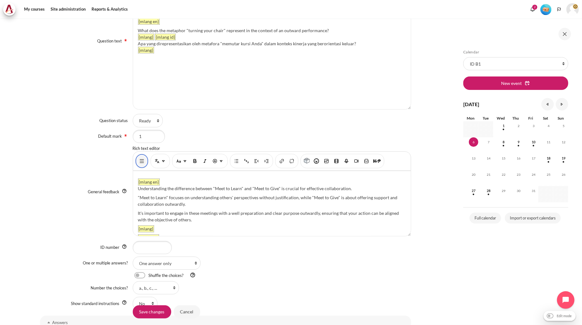
click at [141, 164] on img "Show/hide advanced buttons" at bounding box center [142, 161] width 6 height 6
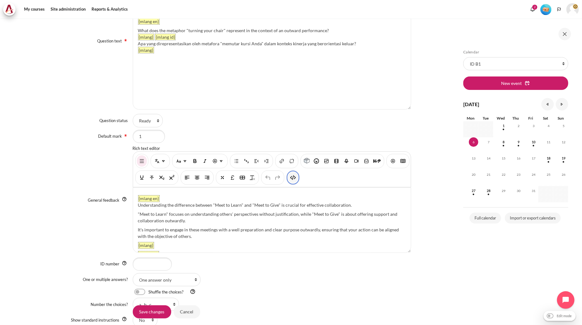
click at [296, 177] on img "HTML" at bounding box center [293, 178] width 6 height 6
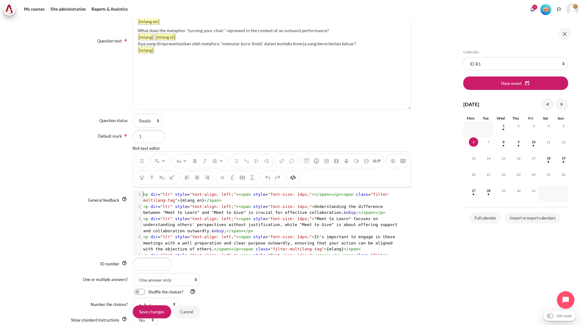
scroll to position [1, 0]
click at [252, 203] on pre "< p dir = "ltr" style = "text-align: left;" >< span style = "font-size: 14px;" …" at bounding box center [272, 197] width 260 height 12
type textarea "<p dir="ltr" style="text-align: left;"><span style="font-size: 14px;"></span></…"
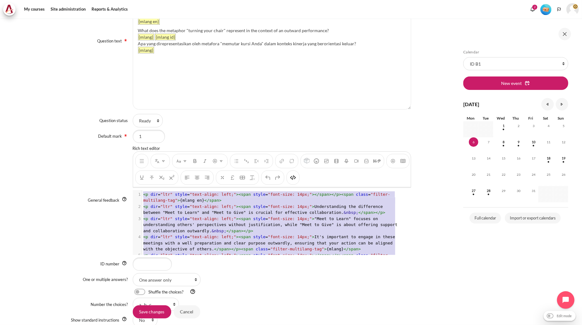
scroll to position [11, 0]
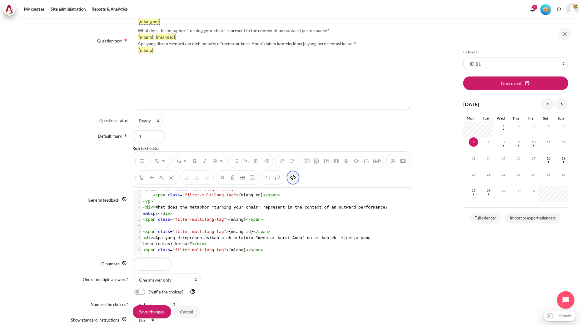
click at [296, 179] on img "HTML" at bounding box center [293, 178] width 6 height 6
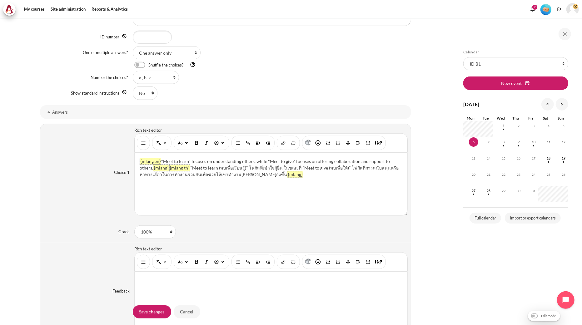
scroll to position [451, 0]
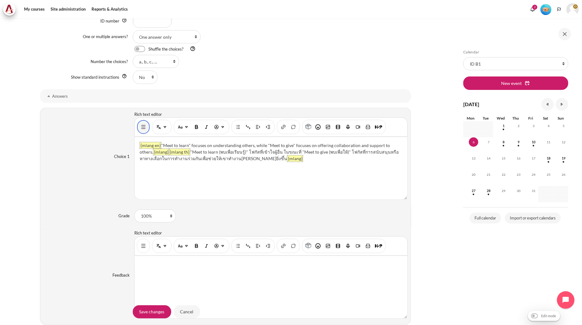
click at [145, 126] on img "Show/hide advanced buttons" at bounding box center [143, 127] width 6 height 6
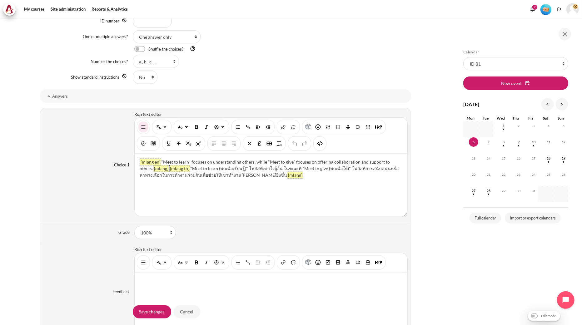
click at [312, 143] on div "You are now on another row of the editor's toolbar, where there are more button…" at bounding box center [231, 143] width 192 height 5
click at [315, 144] on button "HTML" at bounding box center [320, 143] width 10 height 11
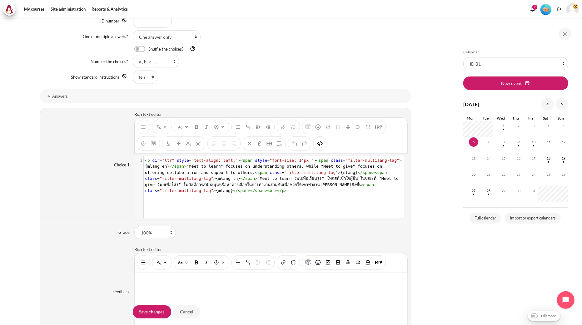
scroll to position [0, 0]
click at [295, 172] on span ""filter-multilang-tag"" at bounding box center [311, 172] width 54 height 5
type textarea "<p dir="ltr" style="text-align: left;"><span style="font-size: 14px;"><span cla…"
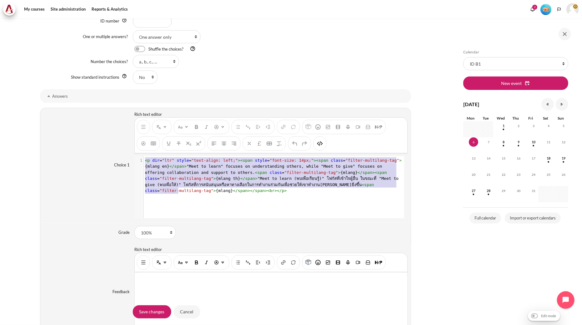
scroll to position [13, 0]
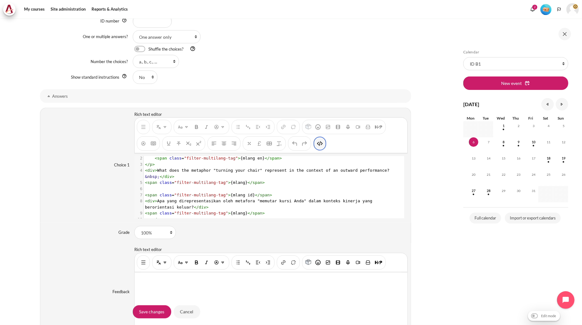
click at [320, 148] on button "HTML" at bounding box center [320, 143] width 10 height 11
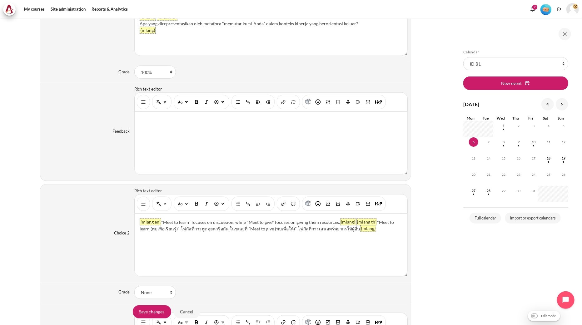
scroll to position [625, 0]
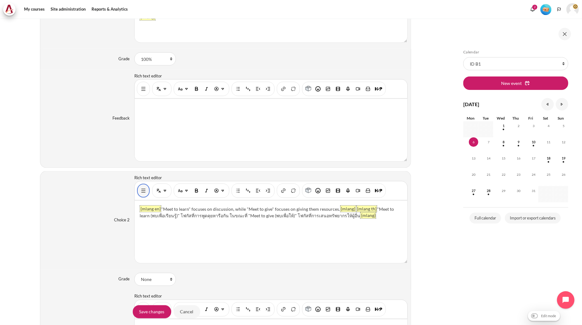
click at [143, 191] on img "Show/hide advanced buttons" at bounding box center [143, 191] width 6 height 6
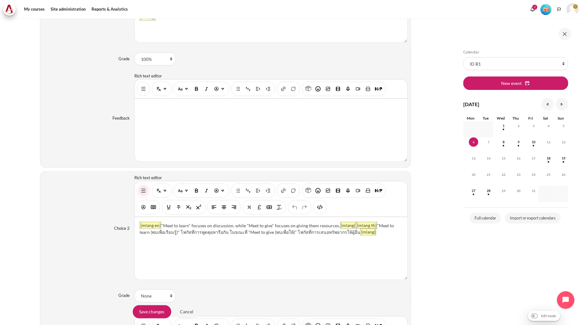
click at [313, 208] on div "You are now on another row of the editor's toolbar, where there are more button…" at bounding box center [319, 207] width 13 height 14
click at [315, 208] on button "HTML" at bounding box center [320, 207] width 10 height 11
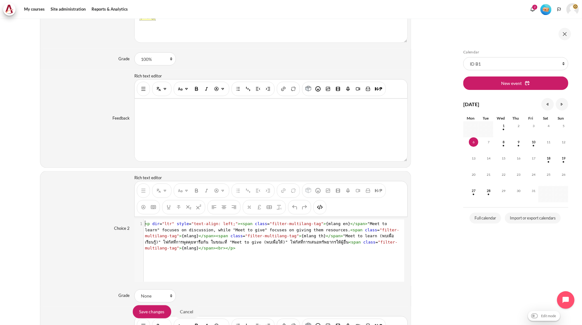
scroll to position [0, 0]
click at [283, 234] on pre "< p dir = "ltr" style = "text-align: left;" >< span class = "filter-multilang-t…" at bounding box center [273, 236] width 259 height 31
type textarea "<p dir="ltr" style="text-align: left;"><span class="filter-multilang-tag">{mlan…"
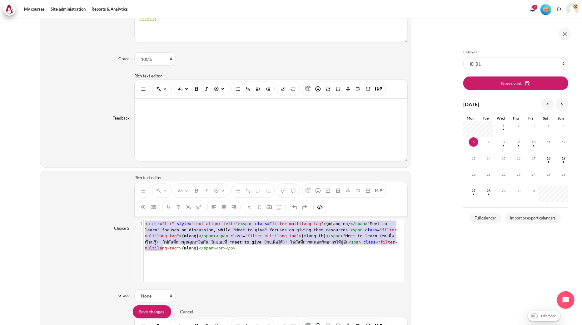
scroll to position [13, 0]
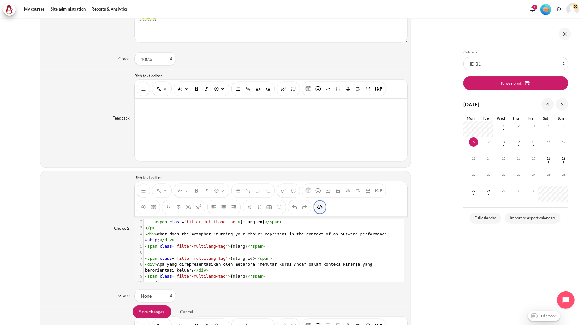
click at [315, 210] on button "HTML" at bounding box center [320, 207] width 10 height 11
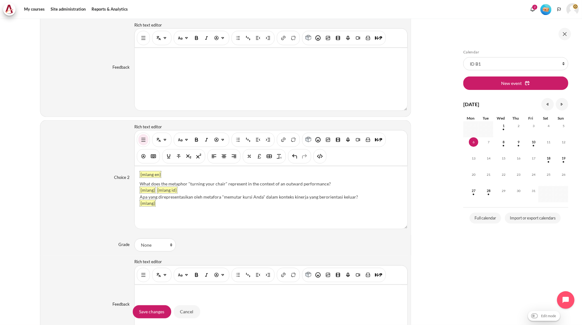
scroll to position [867, 0]
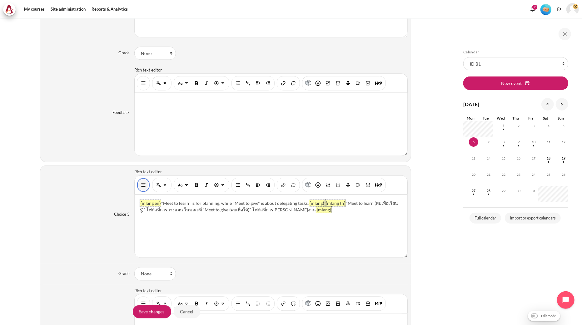
click at [138, 186] on button "Show/hide advanced buttons" at bounding box center [143, 185] width 10 height 11
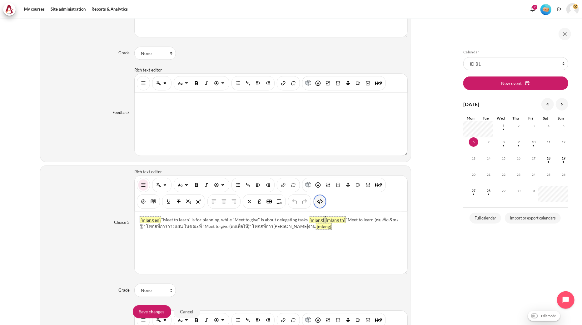
click at [317, 202] on img "HTML" at bounding box center [320, 202] width 6 height 6
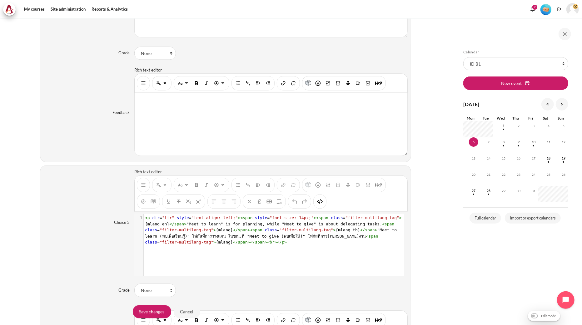
scroll to position [0, 0]
click at [264, 229] on pre "< p dir = "ltr" style = "text-align: left;" >< span style = "font-size: 14px;" …" at bounding box center [273, 230] width 259 height 31
type textarea "<p dir="ltr" style="text-align: left;"><span style="font-size: 14px;"><span cla…"
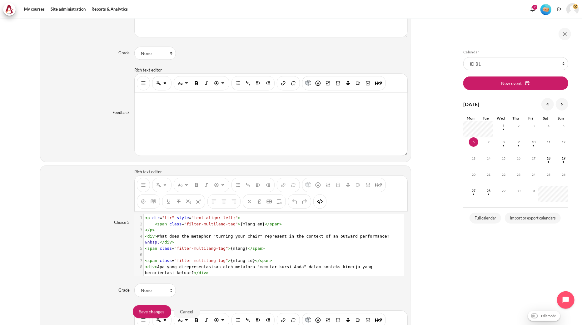
scroll to position [13, 0]
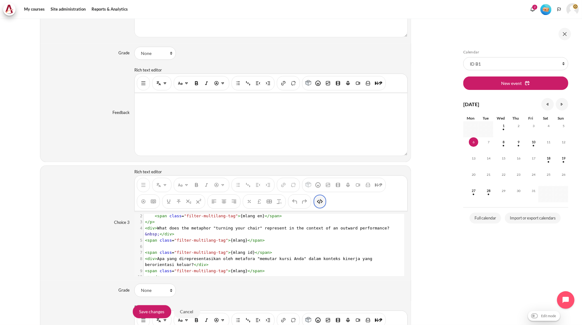
click at [318, 205] on img "HTML" at bounding box center [320, 202] width 6 height 6
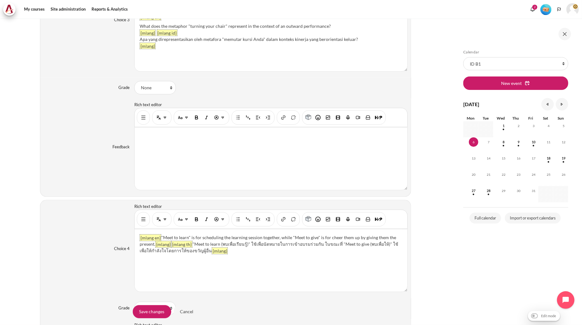
scroll to position [1076, 0]
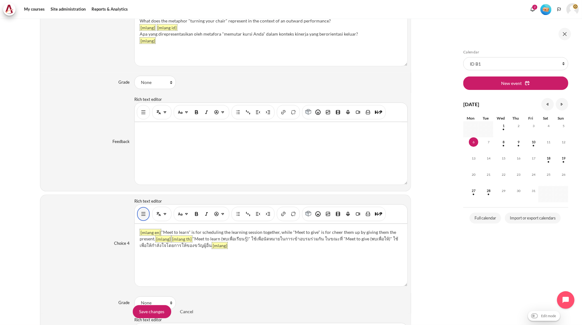
click at [147, 216] on button "Show/hide advanced buttons" at bounding box center [143, 213] width 10 height 11
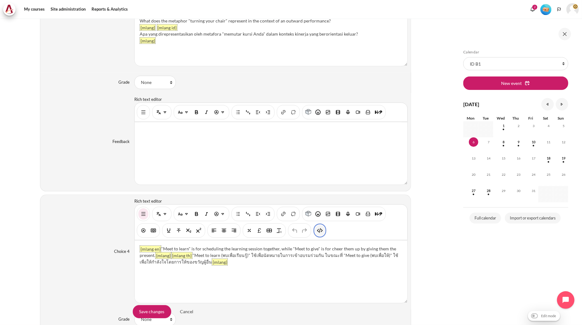
click at [319, 233] on img "HTML" at bounding box center [320, 230] width 6 height 6
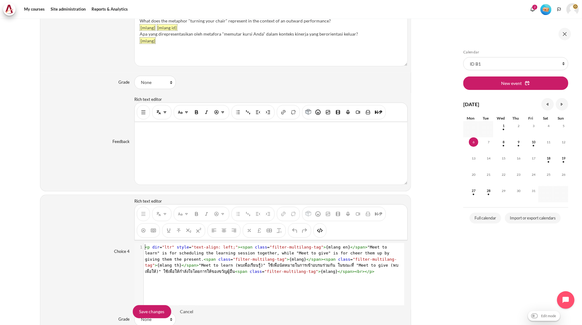
scroll to position [1, 0]
click at [282, 258] on pre "< p dir = "ltr" style = "text-align: left;" >< span class = "filter-multilang-t…" at bounding box center [273, 259] width 259 height 31
type textarea "<p dir="ltr" style="text-align: left;"><span class="filter-multilang-tag">{mlan…"
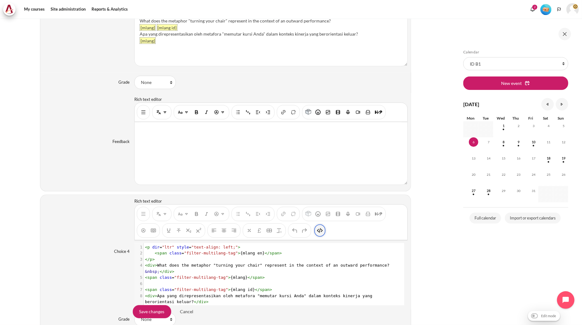
scroll to position [13, 0]
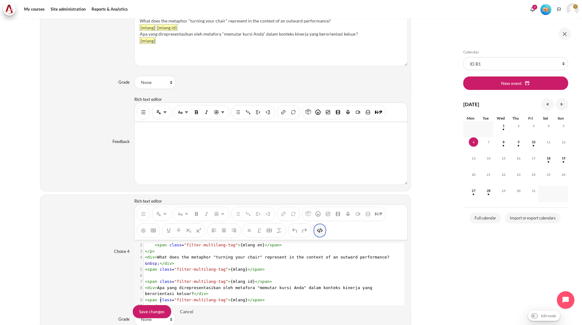
click at [323, 233] on button "HTML" at bounding box center [320, 230] width 10 height 11
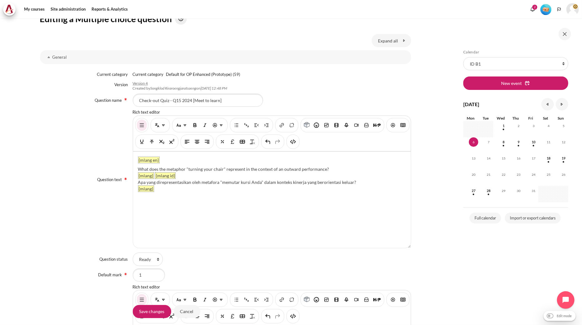
scroll to position [0, 0]
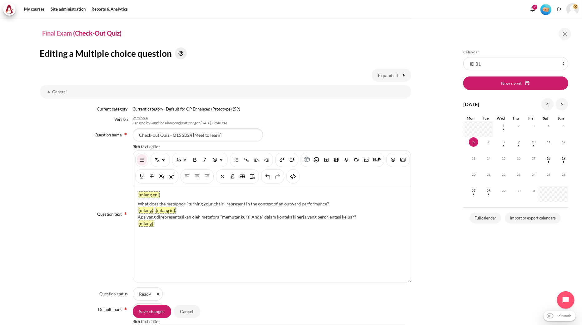
drag, startPoint x: 329, startPoint y: 202, endPoint x: 137, endPoint y: 204, distance: 191.5
click at [138, 204] on div "What does the metaphor "turning your chair" represent in the context of an outw…" at bounding box center [272, 204] width 268 height 7
paste div "Content"
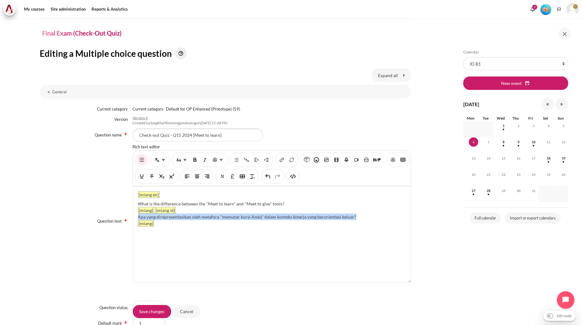
drag, startPoint x: 357, startPoint y: 215, endPoint x: 138, endPoint y: 216, distance: 219.3
click at [138, 216] on div "Apa yang direpresentasikan oleh metafora "memutar kursi Anda" dalam konteks kin…" at bounding box center [272, 217] width 268 height 7
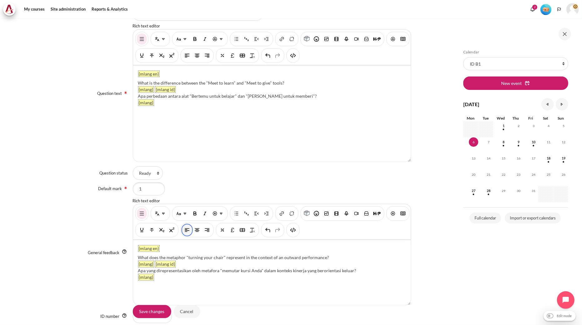
scroll to position [173, 0]
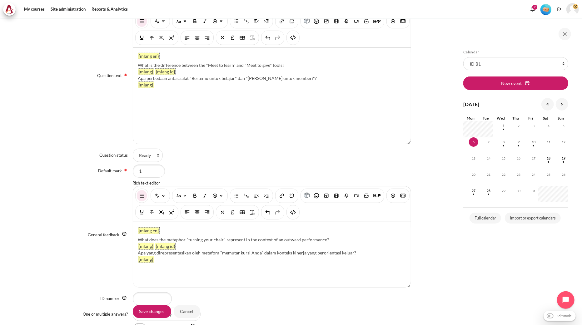
drag, startPoint x: 330, startPoint y: 239, endPoint x: 145, endPoint y: 240, distance: 185.5
click at [145, 240] on div "What does the metaphor "turning your chair" represent in the context of an outw…" at bounding box center [272, 239] width 268 height 7
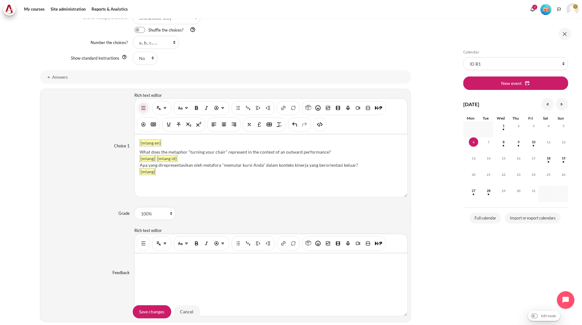
scroll to position [486, 0]
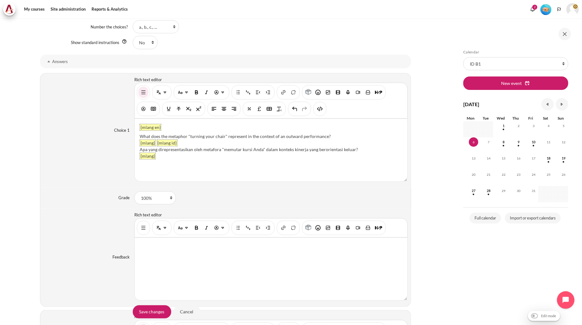
drag, startPoint x: 332, startPoint y: 136, endPoint x: 139, endPoint y: 139, distance: 192.7
click at [140, 139] on div "What does the metaphor "turning your chair" represent in the context of an outw…" at bounding box center [271, 136] width 263 height 7
paste div "Content"
click at [312, 135] on div ""Meet to learn" focuses on discussion, while "Meet to give" focuses on giving t…" at bounding box center [271, 136] width 263 height 7
drag, startPoint x: 357, startPoint y: 148, endPoint x: 138, endPoint y: 150, distance: 218.9
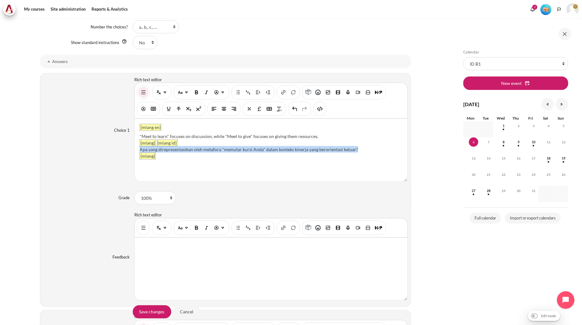
click at [138, 150] on div "{mlang en} "Meet to learn" focuses on discussion, while "Meet to give" focuses …" at bounding box center [271, 150] width 273 height 62
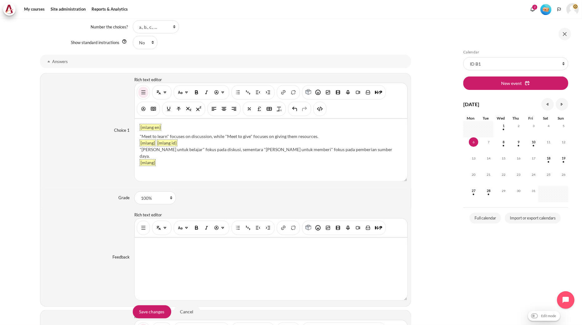
scroll to position [312, 0]
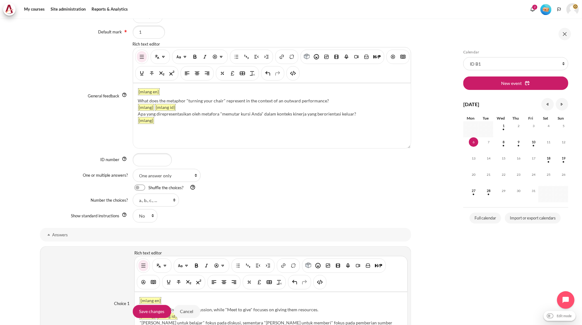
drag, startPoint x: 339, startPoint y: 99, endPoint x: 135, endPoint y: 98, distance: 203.9
click at [135, 98] on div "{mlang en} What does the metaphor "turning your chair" represent in the context…" at bounding box center [272, 115] width 278 height 65
paste div "Content"
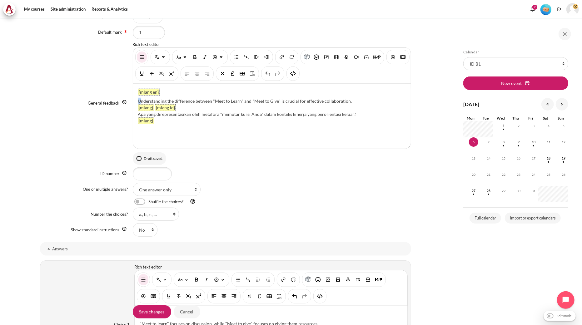
click at [140, 100] on div "Understanding the difference between "Meet to Learn" and "Meet to Give" is cruc…" at bounding box center [272, 101] width 268 height 7
click at [349, 100] on div "Understanding the difference between "Meet to Learn" and "Meet to Give" is cruc…" at bounding box center [272, 101] width 268 height 7
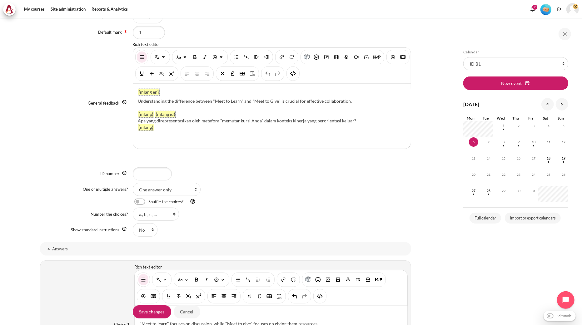
scroll to position [312, 0]
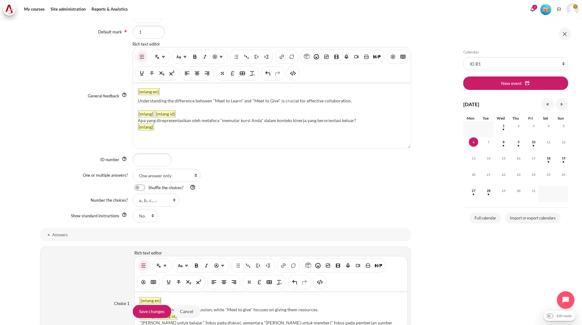
click at [149, 105] on div "Content" at bounding box center [272, 107] width 268 height 7
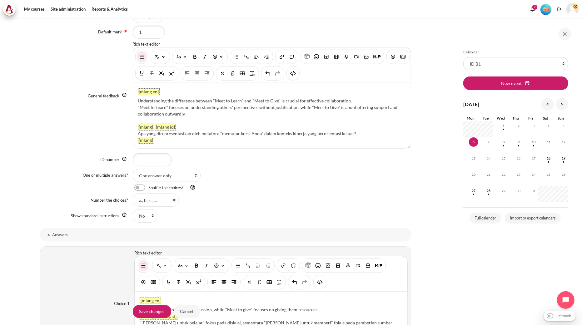
click at [151, 118] on div "Content" at bounding box center [272, 120] width 268 height 7
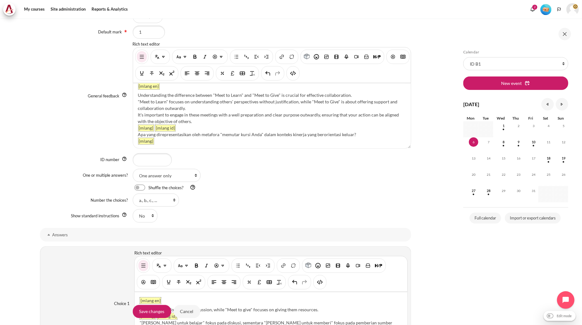
scroll to position [9, 0]
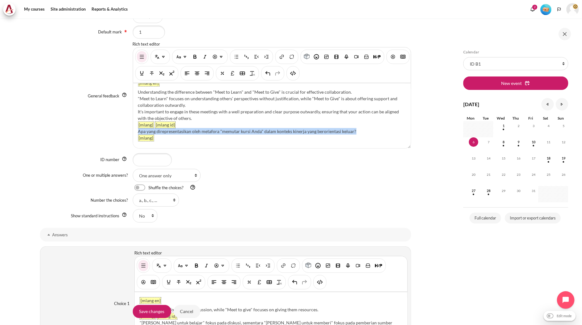
drag, startPoint x: 365, startPoint y: 130, endPoint x: 138, endPoint y: 130, distance: 227.7
click at [138, 130] on div "Apa yang direpresentasikan oleh metafora "memutar kursi Anda" dalam konteks kin…" at bounding box center [272, 131] width 268 height 7
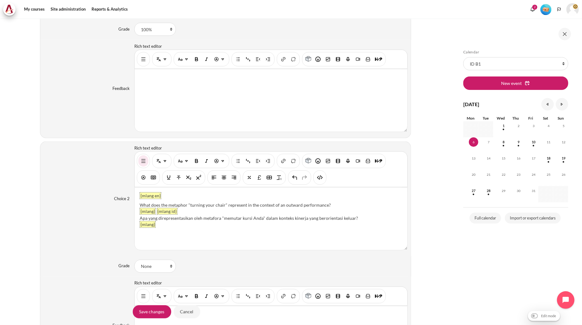
scroll to position [659, 0]
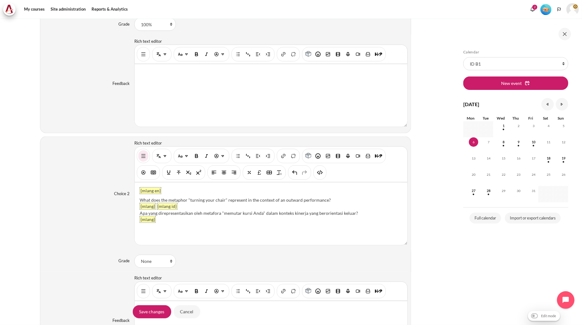
drag, startPoint x: 338, startPoint y: 200, endPoint x: 140, endPoint y: 200, distance: 198.0
click at [140, 200] on div "What does the metaphor "turning your chair" represent in the context of an outw…" at bounding box center [271, 200] width 263 height 7
paste div "Content"
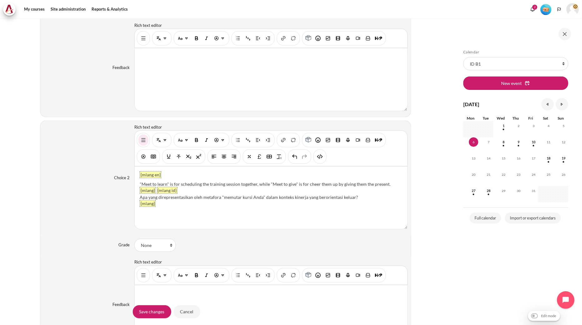
scroll to position [694, 0]
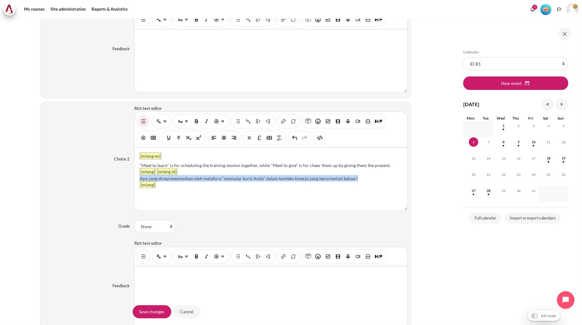
drag, startPoint x: 359, startPoint y: 180, endPoint x: 139, endPoint y: 179, distance: 220.5
click at [140, 179] on div "Apa yang direpresentasikan oleh metafora "memutar kursi Anda" dalam konteks kin…" at bounding box center [271, 178] width 263 height 7
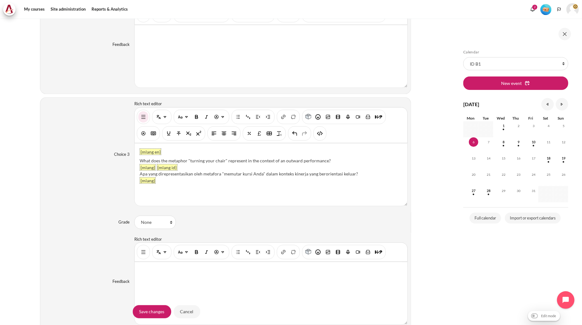
scroll to position [937, 0]
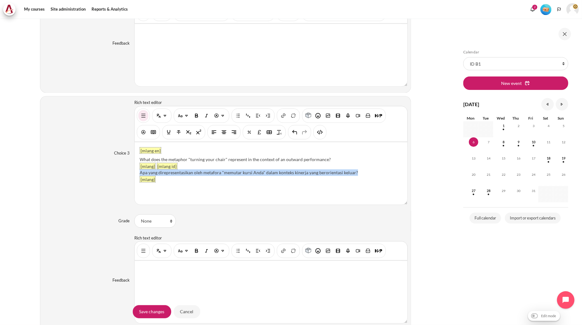
drag, startPoint x: 360, startPoint y: 175, endPoint x: 139, endPoint y: 174, distance: 221.8
click at [140, 174] on div "Apa yang direpresentasikan oleh metafora "memutar kursi Anda" dalam konteks kin…" at bounding box center [271, 172] width 263 height 7
paste div "Content"
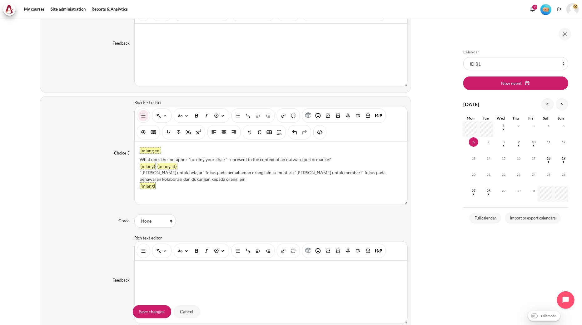
click at [140, 172] on div ""Bertemu untuk belajar" fokus pada pemahaman orang lain, sementara "Bertemu unt…" at bounding box center [271, 175] width 263 height 13
click at [199, 181] on div ""Bertemu untuk belajar" fokus pada pemahaman orang lain, sementara "Bertemu unt…" at bounding box center [271, 175] width 263 height 13
drag, startPoint x: 331, startPoint y: 161, endPoint x: 136, endPoint y: 160, distance: 195.5
click at [136, 160] on div "{mlang en} What does the metaphor "turning your chair" represent in the context…" at bounding box center [271, 173] width 273 height 62
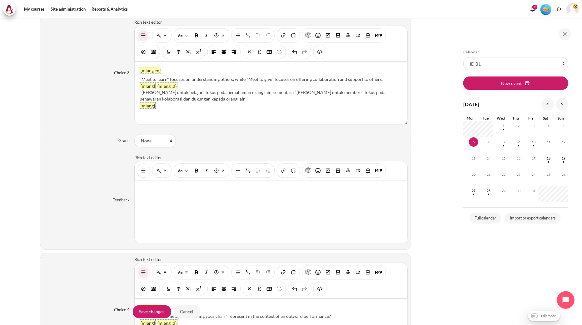
scroll to position [1145, 0]
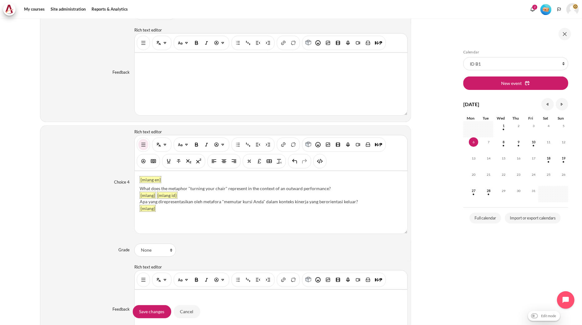
drag, startPoint x: 331, startPoint y: 188, endPoint x: 139, endPoint y: 188, distance: 192.1
click at [140, 188] on div "What does the metaphor "turning your chair" represent in the context of an outw…" at bounding box center [271, 188] width 263 height 7
paste div "Content"
drag, startPoint x: 139, startPoint y: 188, endPoint x: 135, endPoint y: 187, distance: 3.8
click at [135, 187] on div "{mlang en} "Meet to learn" is for planning, while "Meet to give" is about deleg…" at bounding box center [271, 202] width 273 height 62
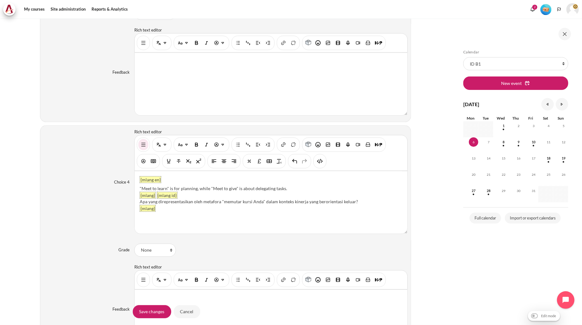
click at [297, 186] on div "{mlang en} "Meet to learn" is for planning, while "Meet to give" is about deleg…" at bounding box center [271, 202] width 273 height 62
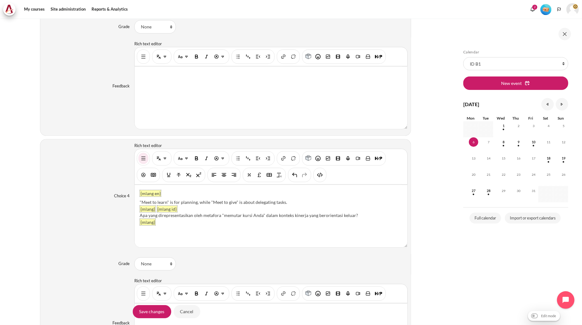
scroll to position [1172, 0]
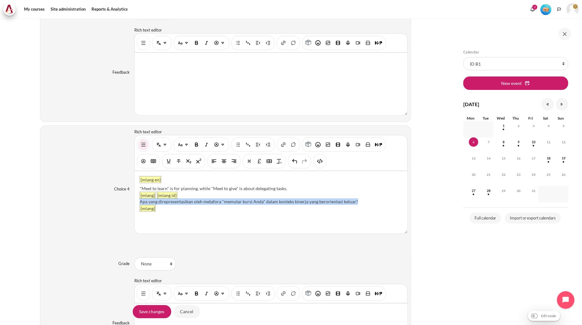
drag, startPoint x: 361, startPoint y: 202, endPoint x: 136, endPoint y: 203, distance: 225.2
click at [136, 203] on div "{mlang en} "Meet to learn" is for planning, while "Meet to give" is about deleg…" at bounding box center [271, 202] width 273 height 62
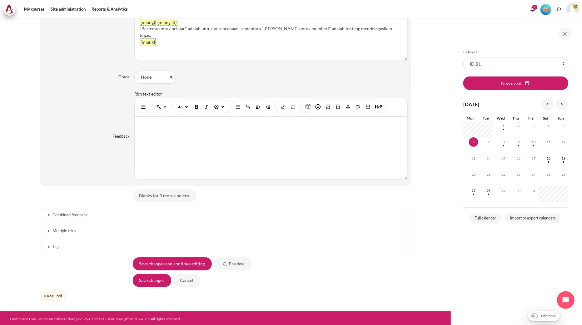
scroll to position [1319, 0]
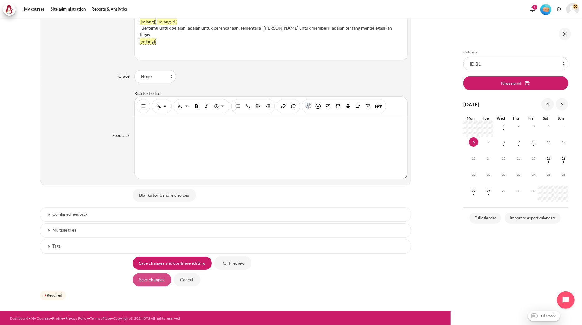
click at [146, 282] on input "Save changes" at bounding box center [152, 279] width 38 height 13
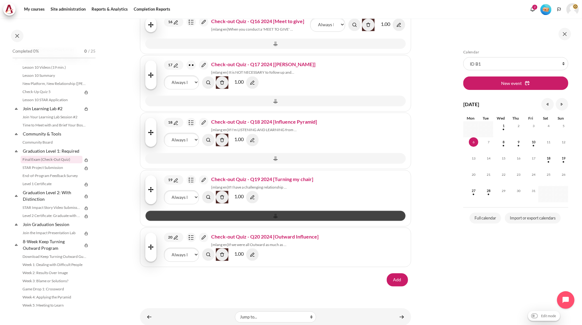
scroll to position [978, 0]
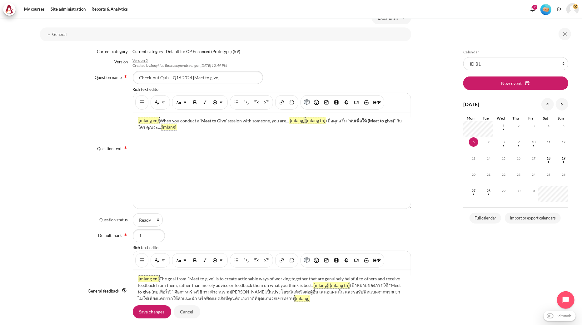
scroll to position [104, 0]
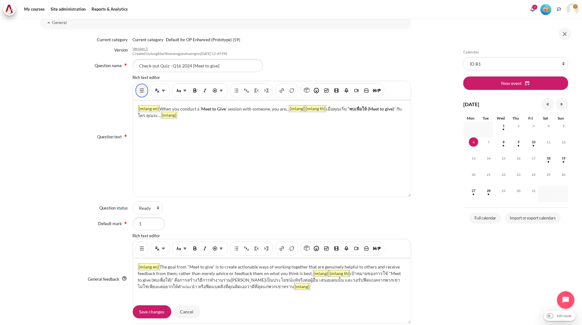
click at [139, 90] on img "Show/hide advanced buttons" at bounding box center [142, 90] width 6 height 6
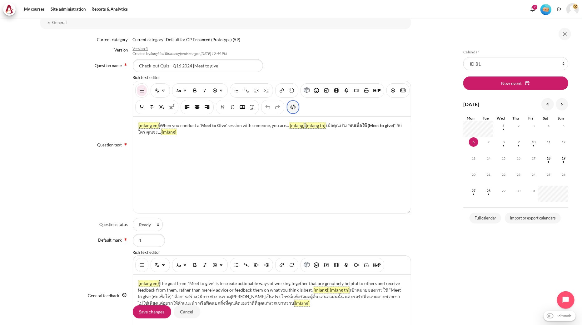
click at [298, 108] on button "HTML" at bounding box center [293, 107] width 10 height 11
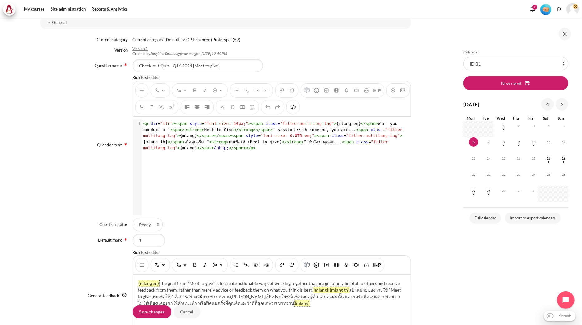
scroll to position [1, 0]
click at [219, 142] on span "< p dir = "ltr" >< span style = "font-size: 14px;" >< span class = "filter-mult…" at bounding box center [274, 135] width 262 height 29
type textarea "<p dir="ltr"><span style="font-size: 14px;"><span class="filter-multilang-tag">…"
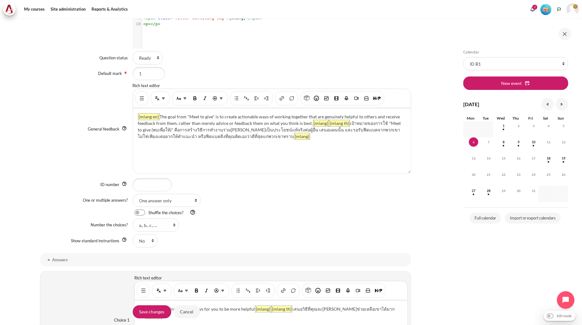
scroll to position [277, 0]
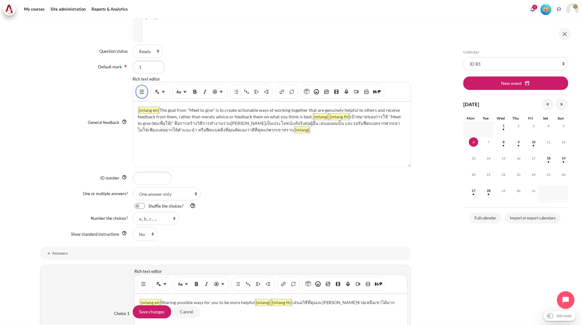
click at [140, 92] on img "Show/hide advanced buttons" at bounding box center [142, 92] width 6 height 6
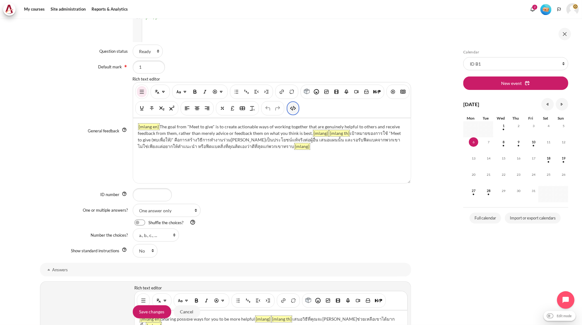
click at [296, 110] on img "HTML" at bounding box center [293, 108] width 6 height 6
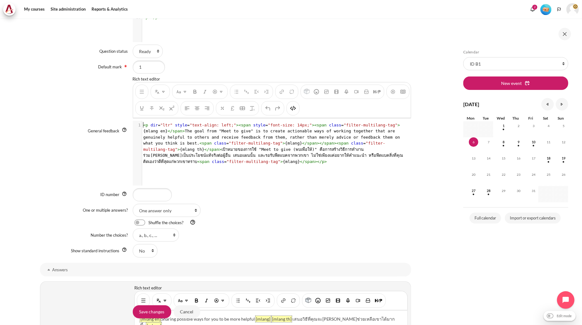
scroll to position [1, 0]
click at [291, 143] on span ""filter-multilang-tag"" at bounding box center [264, 146] width 242 height 11
type textarea "<l ips="dol" sitam="cons-adipi: elit;"><sedd eiusm="temp-inci: 21ut;"><labo etd…"
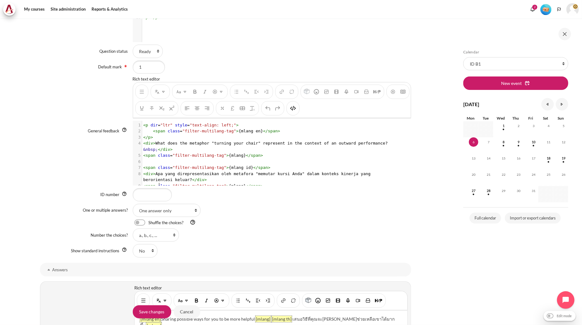
scroll to position [11, 0]
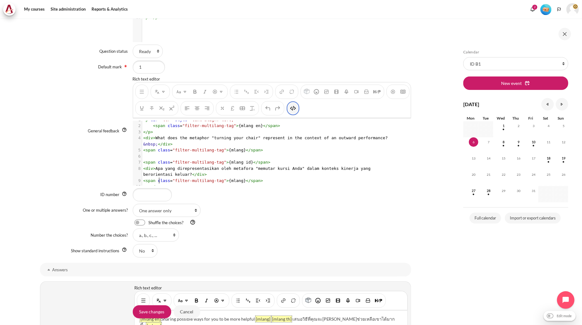
click at [296, 110] on img "HTML" at bounding box center [293, 108] width 6 height 6
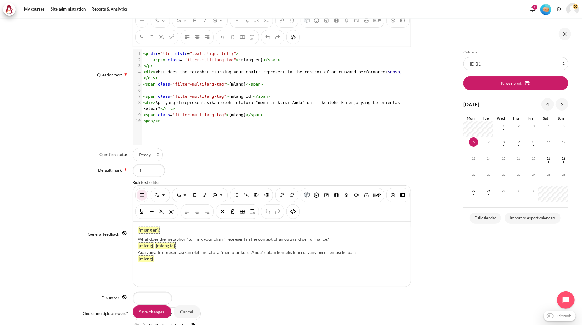
scroll to position [173, 0]
click at [296, 40] on img "HTML" at bounding box center [293, 38] width 6 height 6
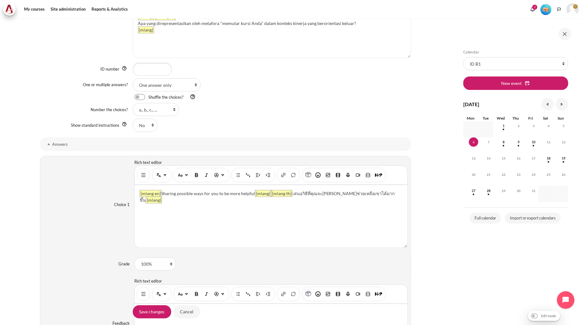
scroll to position [416, 0]
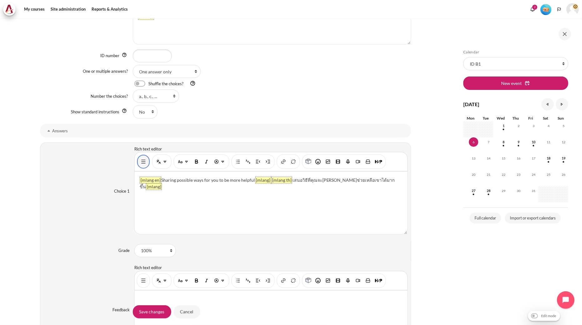
click at [144, 163] on img "Show/hide advanced buttons" at bounding box center [143, 162] width 6 height 6
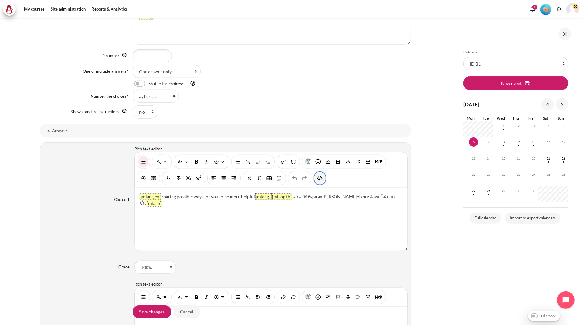
click at [320, 183] on button "HTML" at bounding box center [320, 178] width 10 height 11
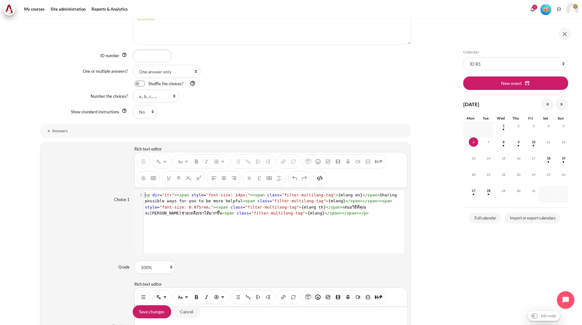
scroll to position [0, 0]
click at [302, 199] on span "< p dir = "ltr" >< span style = "font-size: 14px;" >< span class = "filter-mult…" at bounding box center [272, 204] width 254 height 23
type textarea "<p dir="ltr"><span style="font-size: 14px;"><span class="filter-multilang-tag">…"
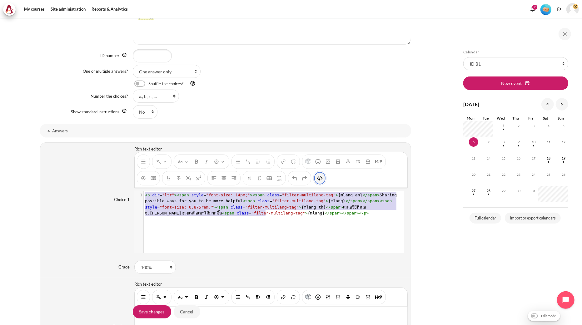
scroll to position [13, 0]
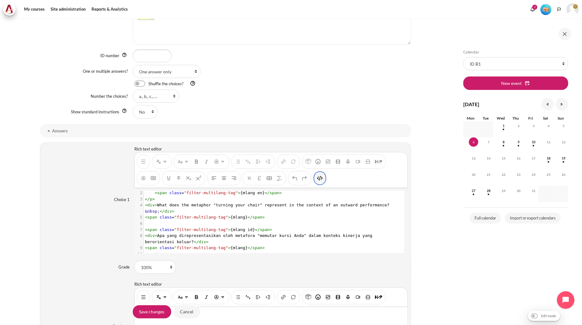
click at [315, 178] on button "HTML" at bounding box center [320, 178] width 10 height 11
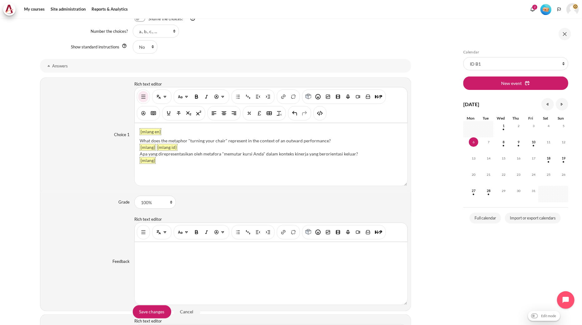
scroll to position [659, 0]
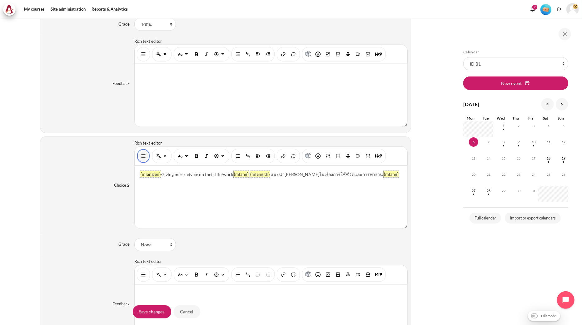
click at [144, 157] on img "Show/hide advanced buttons" at bounding box center [143, 156] width 6 height 6
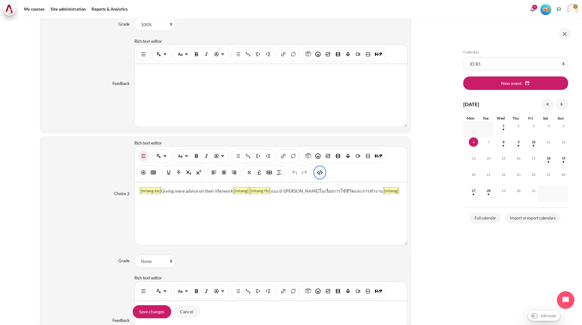
click at [320, 171] on img "HTML" at bounding box center [320, 173] width 6 height 6
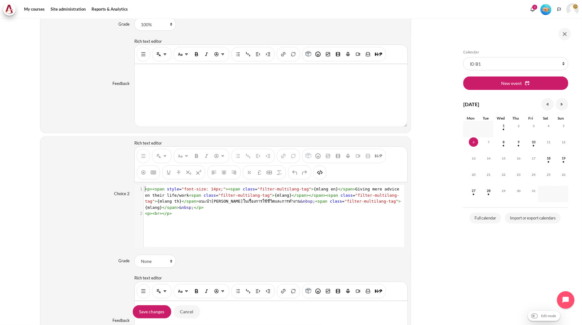
scroll to position [0, 0]
click at [328, 198] on span "span" at bounding box center [333, 195] width 10 height 5
type textarea "<p><span style="font-size: 14px;"><span class="filter-multilang-tag">{mlang en}…"
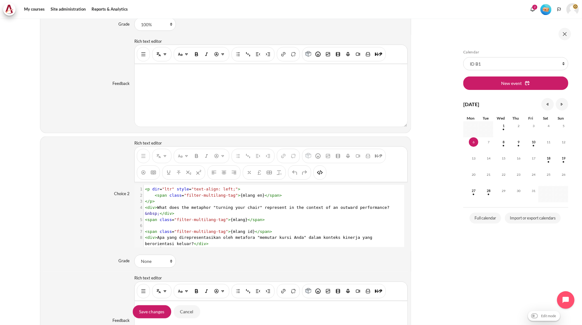
scroll to position [13, 0]
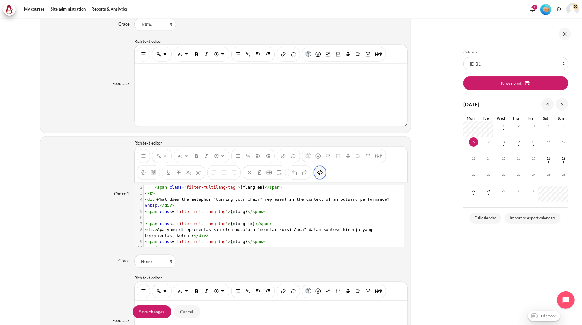
click at [320, 173] on img "HTML" at bounding box center [320, 173] width 6 height 6
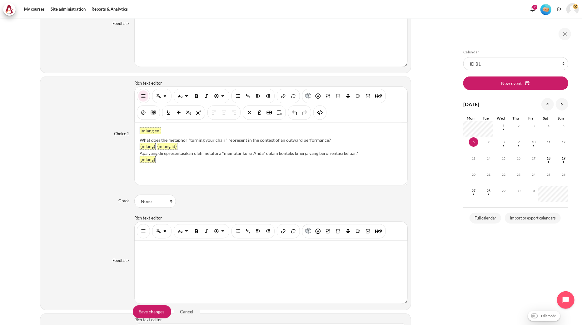
scroll to position [867, 0]
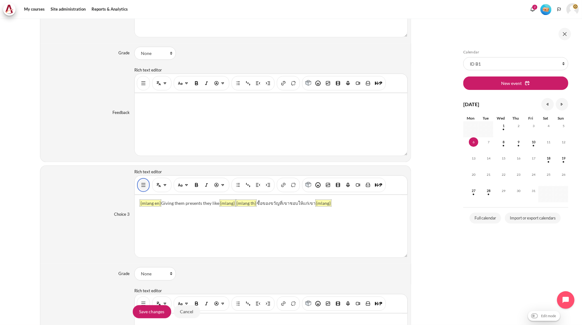
click at [141, 186] on img "Show/hide advanced buttons" at bounding box center [143, 185] width 6 height 6
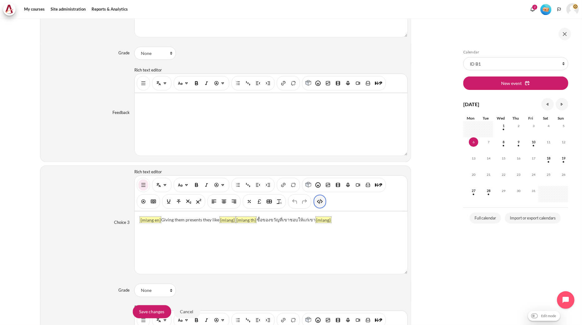
click at [322, 201] on img "HTML" at bounding box center [320, 202] width 6 height 6
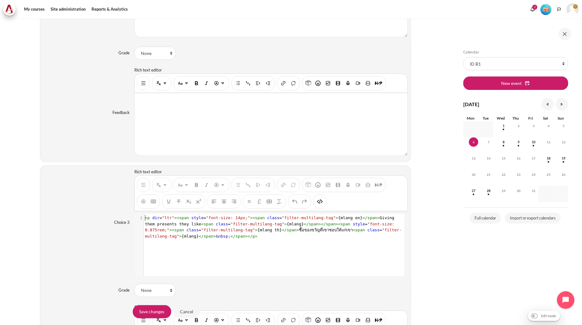
scroll to position [0, 0]
click at [305, 229] on pre "< p dir = "ltr" >< span style = "font-size: 14px;" >< span class = "filter-mult…" at bounding box center [273, 227] width 259 height 24
type textarea "<p dir="ltr"><span style="font-size: 14px;"><span class="filter-multilang-tag">…"
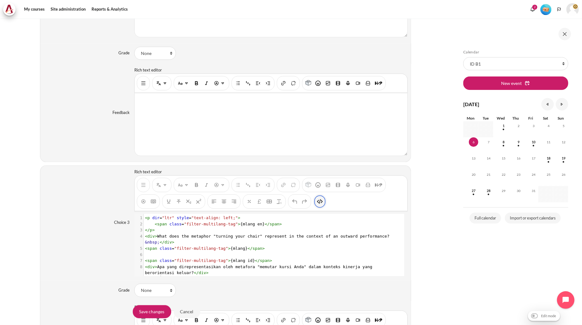
scroll to position [13, 0]
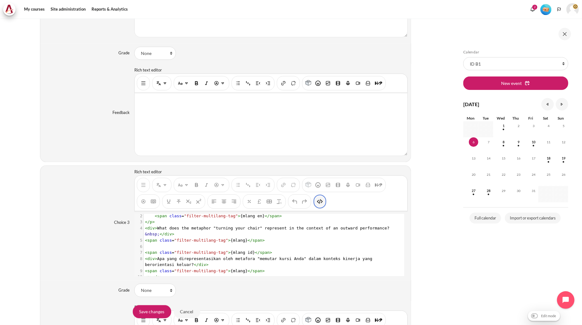
click at [317, 203] on img "HTML" at bounding box center [320, 202] width 6 height 6
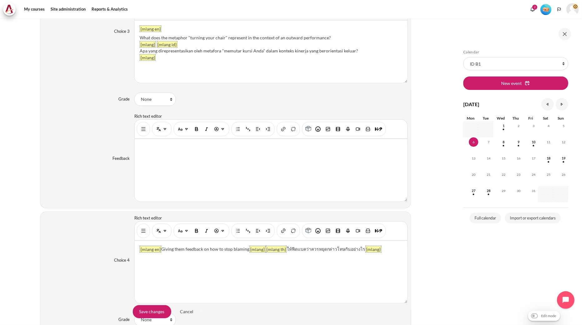
scroll to position [1110, 0]
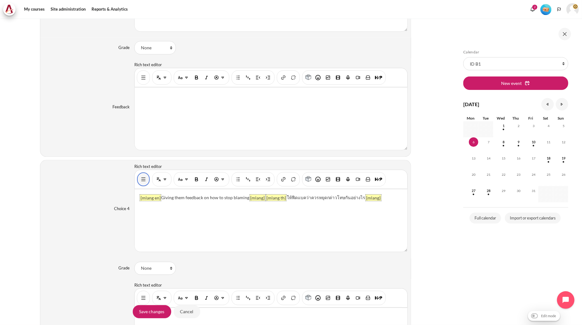
click at [143, 185] on button "Show/hide advanced buttons" at bounding box center [143, 179] width 10 height 11
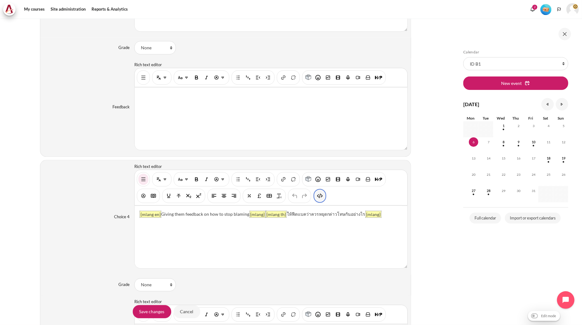
click at [318, 197] on img "HTML" at bounding box center [320, 196] width 6 height 6
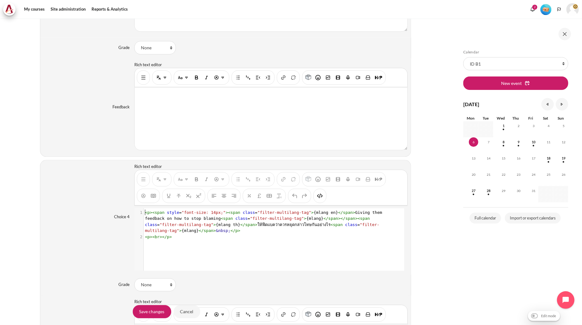
scroll to position [1, 0]
click at [328, 221] on span "span" at bounding box center [333, 218] width 10 height 5
type textarea "<p><span style="font-size: 14px;"><span class="filter-multilang-tag">{mlang en}…"
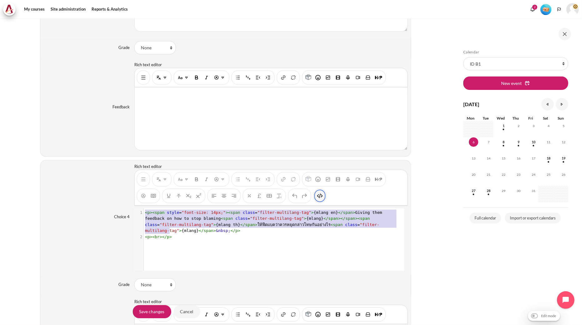
scroll to position [13, 0]
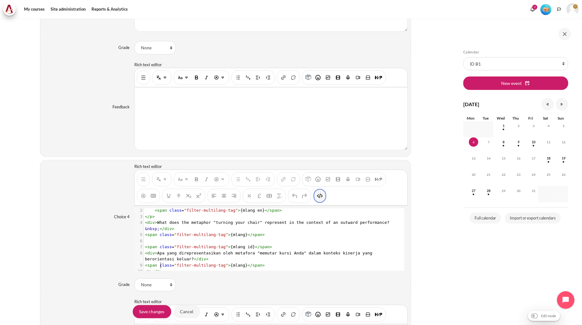
click at [319, 199] on img "HTML" at bounding box center [320, 196] width 6 height 6
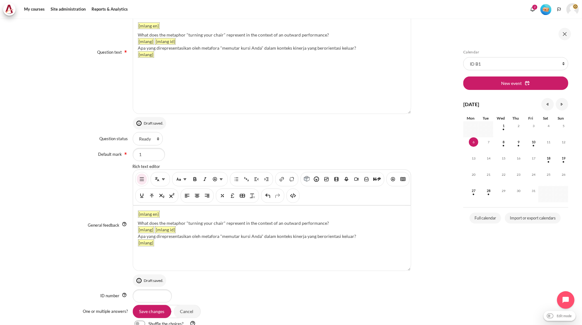
scroll to position [0, 0]
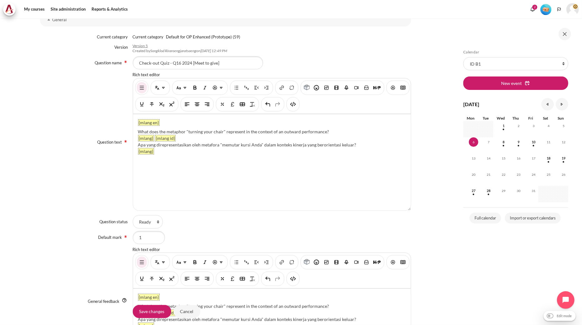
drag, startPoint x: 329, startPoint y: 130, endPoint x: 138, endPoint y: 130, distance: 190.8
click at [138, 130] on div "What does the metaphor "turning your chair" represent in the context of an outw…" at bounding box center [272, 131] width 268 height 7
paste div "Content"
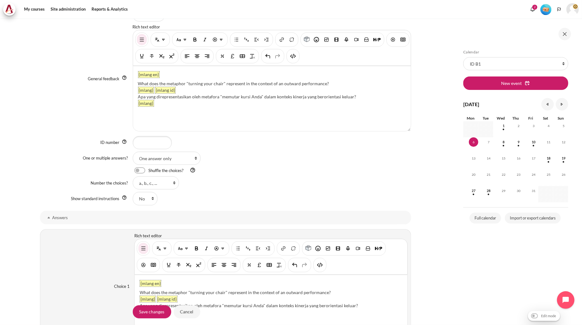
scroll to position [454, 0]
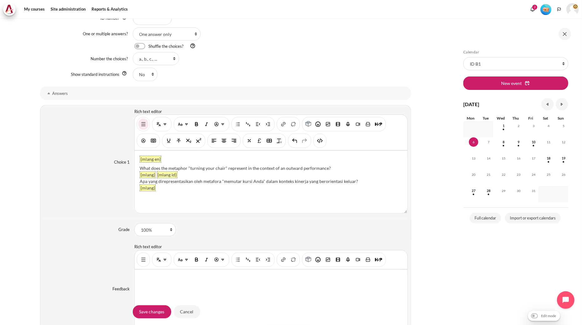
drag, startPoint x: 329, startPoint y: 168, endPoint x: 139, endPoint y: 167, distance: 190.5
click at [140, 167] on div "What does the metaphor "turning your chair" represent in the context of an outw…" at bounding box center [271, 168] width 263 height 7
paste div "Content"
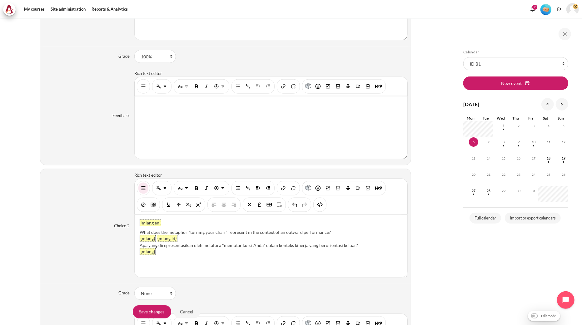
drag, startPoint x: 338, startPoint y: 232, endPoint x: 135, endPoint y: 233, distance: 202.4
click at [135, 233] on div "{mlang en} What does the metaphor "turning your chair" represent in the context…" at bounding box center [271, 246] width 273 height 62
paste div "Content"
drag, startPoint x: 145, startPoint y: 232, endPoint x: 138, endPoint y: 232, distance: 7.5
click at [138, 232] on div "{mlang en} Giving mere advice on their life/work. {mlang} {mlang id} Apa yang d…" at bounding box center [271, 246] width 273 height 62
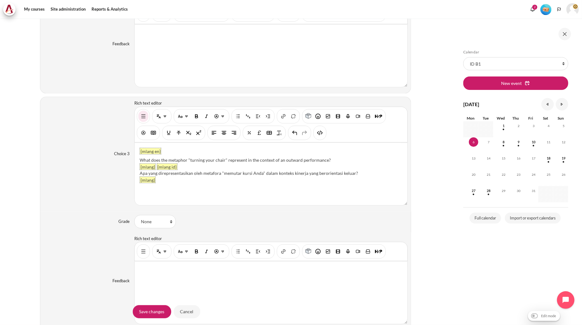
scroll to position [939, 0]
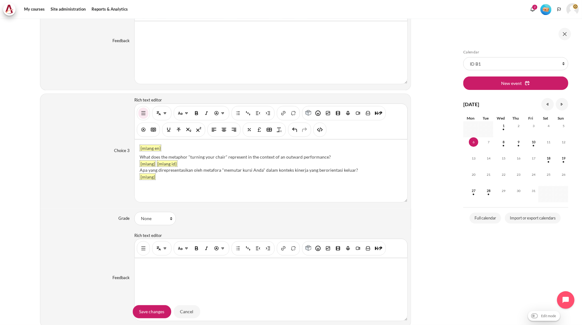
drag, startPoint x: 328, startPoint y: 156, endPoint x: 135, endPoint y: 158, distance: 193.3
click at [135, 158] on div "{mlang en} What does the metaphor "turning your chair" represent in the context…" at bounding box center [271, 171] width 273 height 62
paste div "Content"
drag, startPoint x: 144, startPoint y: 158, endPoint x: 136, endPoint y: 158, distance: 7.8
click at [136, 158] on div "{mlang en} Giving them presents they like. {mlang} {mlang id} Apa yang direpres…" at bounding box center [271, 171] width 273 height 62
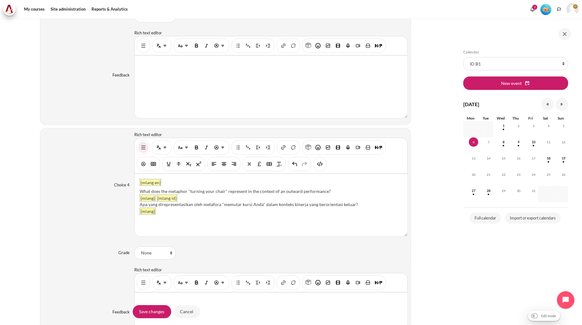
scroll to position [1148, 0]
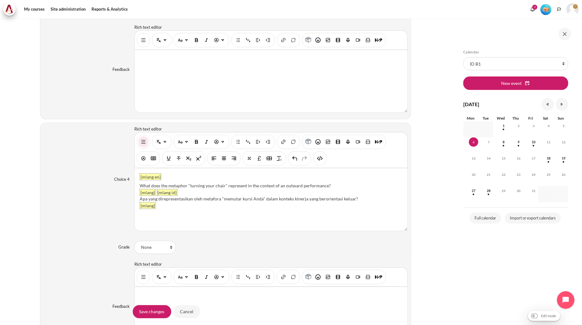
drag, startPoint x: 326, startPoint y: 186, endPoint x: 138, endPoint y: 184, distance: 188.0
click at [138, 184] on div "{mlang en} What does the metaphor "turning your chair" represent in the context…" at bounding box center [271, 199] width 273 height 62
paste div "Content"
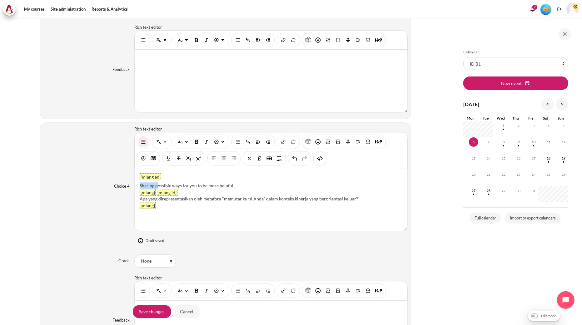
drag, startPoint x: 156, startPoint y: 188, endPoint x: 136, endPoint y: 189, distance: 20.0
click at [136, 189] on div "{mlang en} Sharing possible ways for you to be more helpful. {mlang} {mlang id}…" at bounding box center [271, 199] width 273 height 62
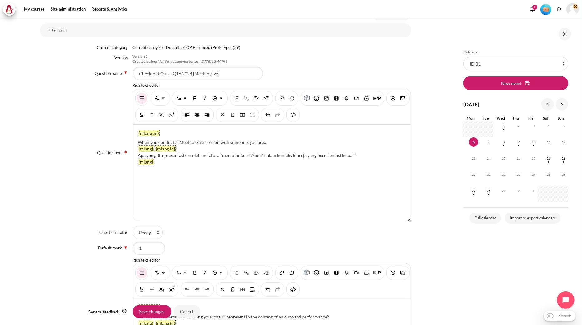
scroll to position [245, 0]
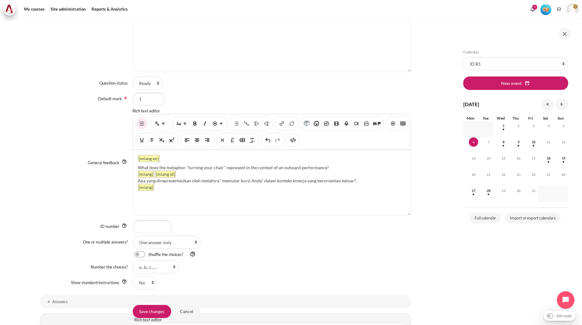
drag, startPoint x: 328, startPoint y: 166, endPoint x: 138, endPoint y: 166, distance: 190.2
click at [138, 166] on div "What does the metaphor "turning your chair" represent in the context of an outw…" at bounding box center [272, 167] width 268 height 7
paste div "Content"
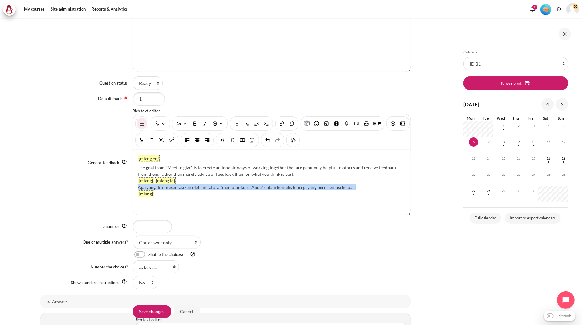
drag, startPoint x: 358, startPoint y: 186, endPoint x: 136, endPoint y: 188, distance: 222.7
click at [136, 188] on div "{mlang en} The goal from "Meet to give" is to create actionable ways of working…" at bounding box center [272, 182] width 278 height 65
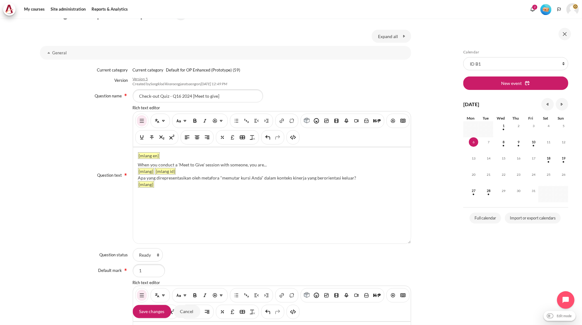
scroll to position [72, 0]
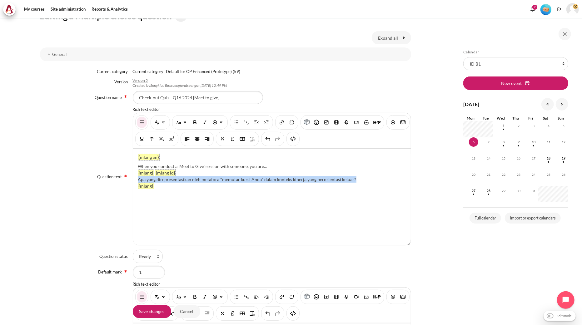
drag, startPoint x: 353, startPoint y: 179, endPoint x: 138, endPoint y: 181, distance: 214.9
click at [138, 181] on div "Apa yang direpresentasikan oleh metafora "memutar kursi Anda" dalam konteks kin…" at bounding box center [272, 179] width 268 height 7
click at [92, 239] on div "Question text Rich text editor {mlang en} When you conduct a 'Meet to Give' ses…" at bounding box center [225, 177] width 371 height 141
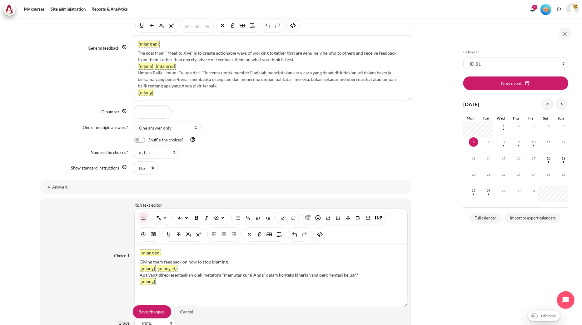
scroll to position [488, 0]
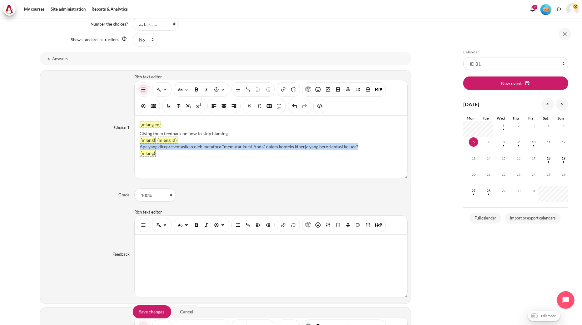
drag, startPoint x: 361, startPoint y: 147, endPoint x: 139, endPoint y: 148, distance: 222.4
click at [140, 148] on div "Apa yang direpresentasikan oleh metafora "memutar kursi Anda" dalam konteks kin…" at bounding box center [271, 146] width 263 height 7
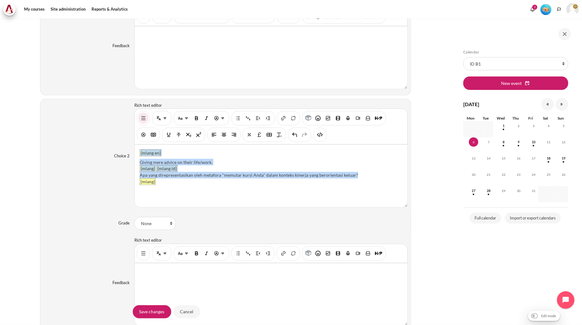
scroll to position [738, 0]
drag, startPoint x: 359, startPoint y: 177, endPoint x: 138, endPoint y: 176, distance: 221.4
click at [138, 176] on div "{mlang en} Giving mere advice on their life/work. {mlang} {mlang id} Apa yang d…" at bounding box center [271, 176] width 273 height 62
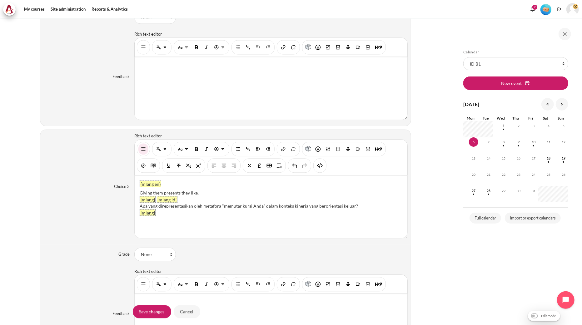
scroll to position [905, 0]
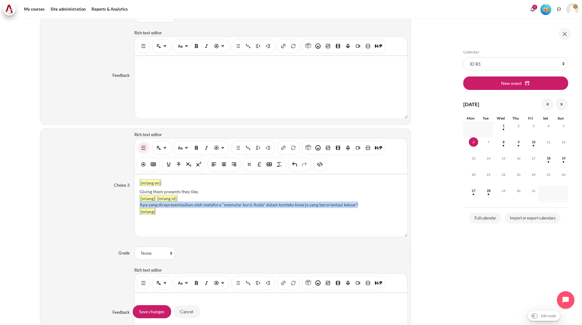
drag, startPoint x: 357, startPoint y: 206, endPoint x: 138, endPoint y: 208, distance: 219.6
click at [138, 208] on div "{mlang en} Giving them presents they like. {mlang} {mlang id} Apa yang direpres…" at bounding box center [271, 205] width 273 height 62
drag, startPoint x: 179, startPoint y: 209, endPoint x: 139, endPoint y: 204, distance: 40.3
click at [140, 204] on div "Memberi mereka hadiah yang mereka sukai." at bounding box center [271, 204] width 263 height 7
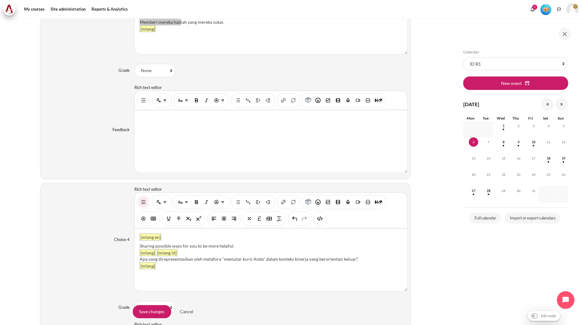
scroll to position [1113, 0]
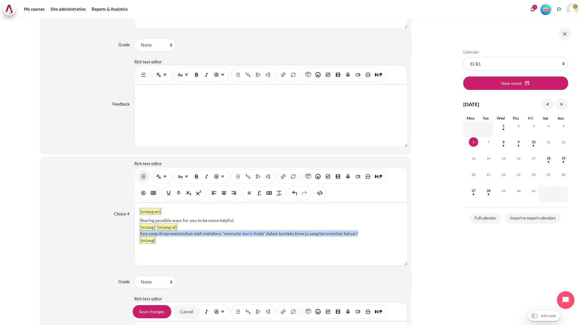
drag, startPoint x: 377, startPoint y: 235, endPoint x: 138, endPoint y: 238, distance: 238.6
click at [138, 238] on div "{mlang en} Sharing possible ways for you to be more helpful. {mlang} {mlang id}…" at bounding box center [271, 234] width 273 height 62
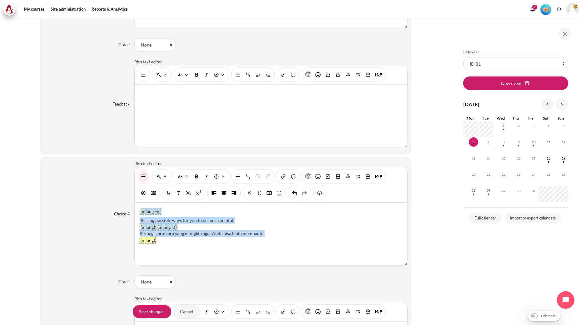
drag, startPoint x: 262, startPoint y: 236, endPoint x: 155, endPoint y: 241, distance: 106.6
click at [132, 239] on div "Choice 4 Rich text editor {mlang en} Sharing possible ways for you to be more h…" at bounding box center [225, 214] width 371 height 115
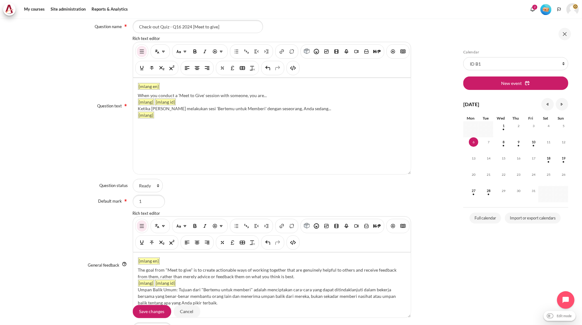
scroll to position [2, 0]
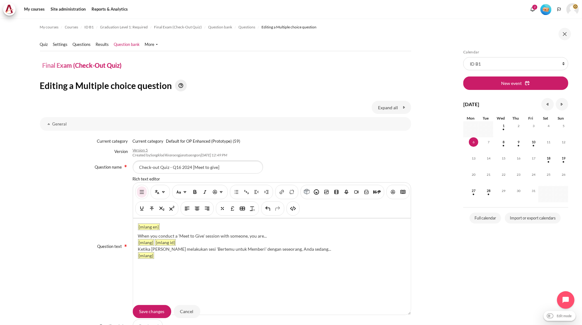
click at [49, 241] on div "Question text Rich text editor {mlang en} When you conduct a 'Meet to Give' ses…" at bounding box center [225, 246] width 371 height 141
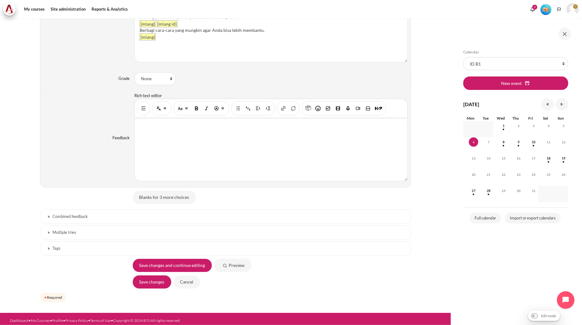
scroll to position [1322, 0]
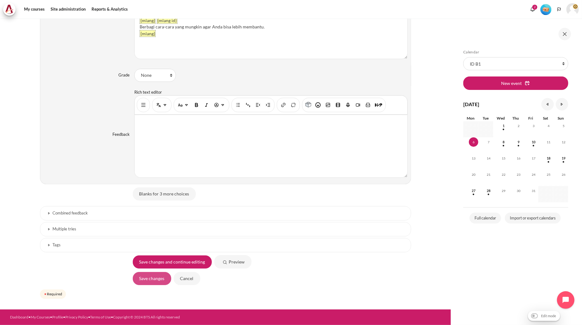
click at [139, 280] on input "Save changes" at bounding box center [152, 278] width 38 height 13
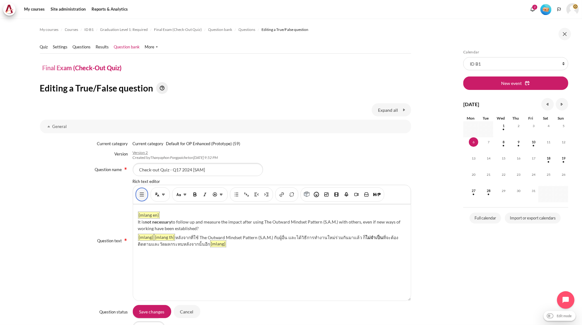
click at [141, 192] on img "Show/hide advanced buttons" at bounding box center [142, 194] width 6 height 6
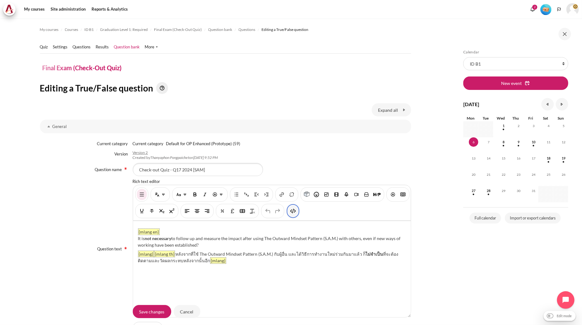
click at [296, 210] on img "HTML" at bounding box center [293, 211] width 6 height 6
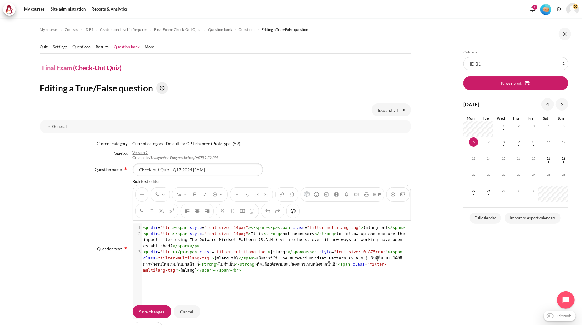
scroll to position [1, 0]
click at [236, 243] on pre "< p dir = "ltr" >< span style = "font-size: 14px;" > It is < strong > not neces…" at bounding box center [274, 240] width 265 height 18
type textarea "<p dir="ltr"><span style="font-size: 14px;"></span></p><span class="filter-mult…"
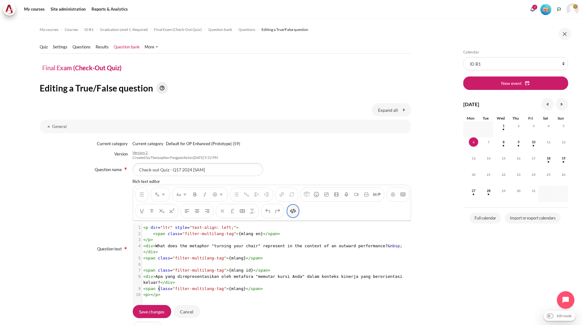
click at [298, 209] on button "HTML" at bounding box center [293, 211] width 10 height 11
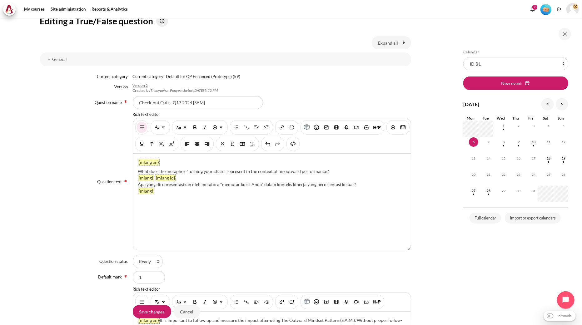
scroll to position [243, 0]
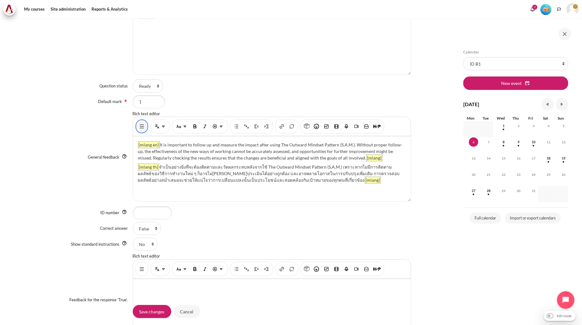
click at [144, 128] on button "Show/hide advanced buttons" at bounding box center [142, 126] width 10 height 11
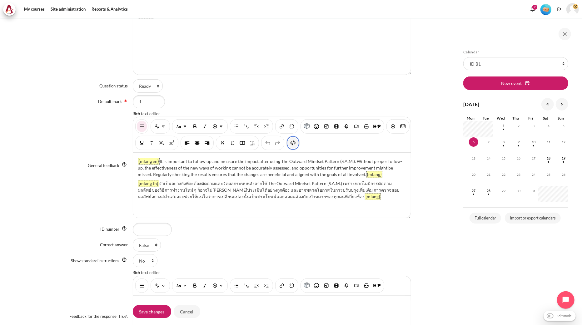
click at [296, 144] on img "HTML" at bounding box center [293, 143] width 6 height 6
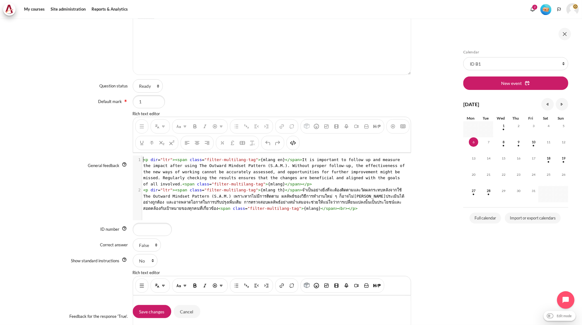
scroll to position [1, 0]
click at [266, 172] on span "< p dir = "ltr" >< span class = "filter-multilang-tag" > {mlang en} </ span > I…" at bounding box center [275, 171] width 264 height 29
type textarea "<p dir="ltr"><span class="filter-multilang-tag">{mlang en}</span>It is importan…"
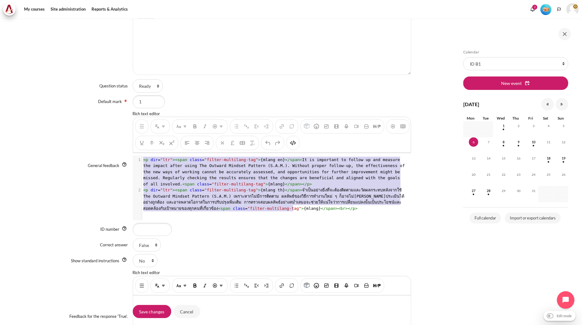
scroll to position [11, 0]
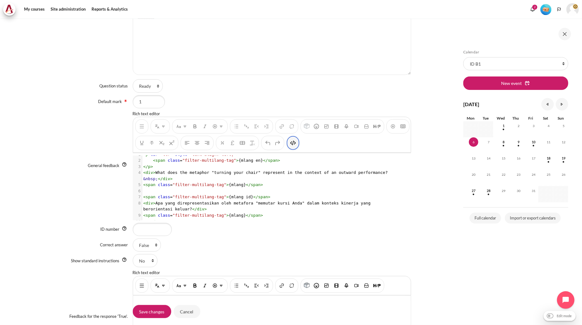
click at [296, 143] on img "HTML" at bounding box center [293, 143] width 6 height 6
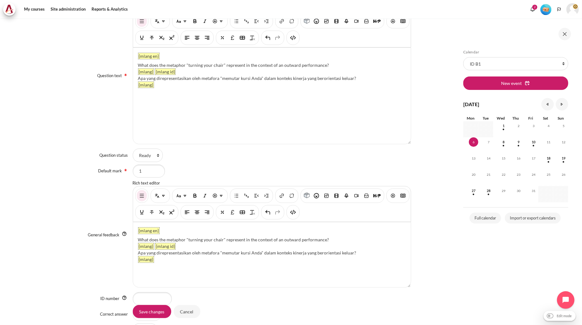
scroll to position [69, 0]
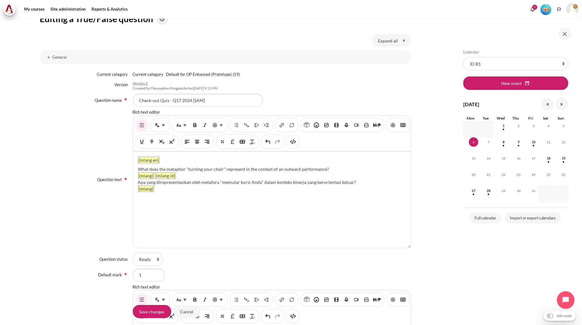
drag, startPoint x: 325, startPoint y: 167, endPoint x: 138, endPoint y: 168, distance: 187.7
click at [138, 168] on div "What does the metaphor "turning your chair" represent in the context of an outw…" at bounding box center [272, 169] width 268 height 7
paste div "Content"
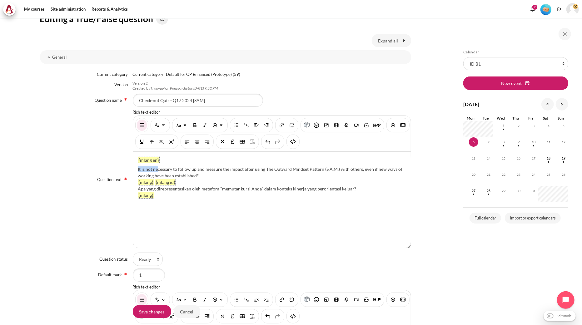
drag, startPoint x: 157, startPoint y: 169, endPoint x: 136, endPoint y: 168, distance: 21.2
click at [136, 168] on div "{mlang en} It is not necessary to follow up and measure the impact after using …" at bounding box center [272, 200] width 278 height 96
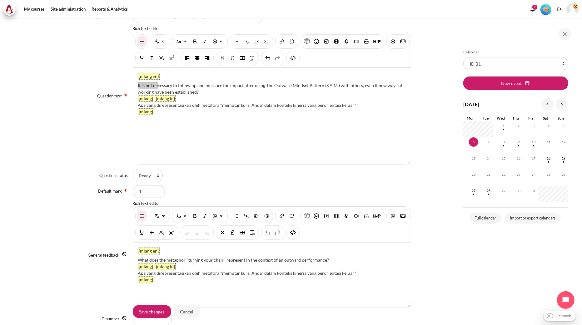
scroll to position [173, 0]
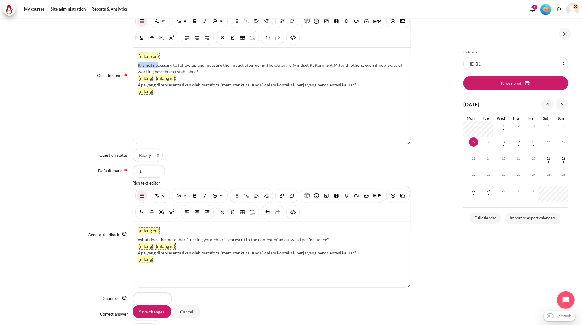
drag, startPoint x: 330, startPoint y: 239, endPoint x: 138, endPoint y: 238, distance: 191.8
click at [138, 238] on div "What does the metaphor "turning your chair" represent in the context of an outw…" at bounding box center [272, 239] width 268 height 7
paste div "Content"
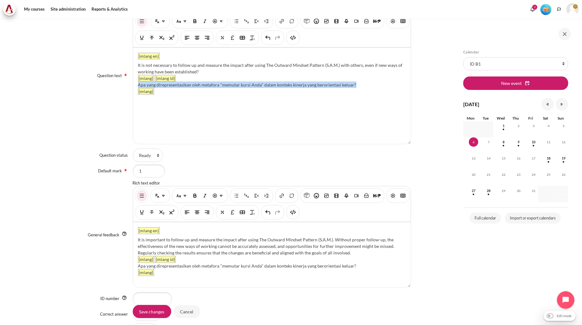
drag, startPoint x: 359, startPoint y: 85, endPoint x: 136, endPoint y: 84, distance: 223.6
click at [136, 84] on div "{mlang en} It is not necessary to follow up and measure the impact after using …" at bounding box center [272, 96] width 278 height 96
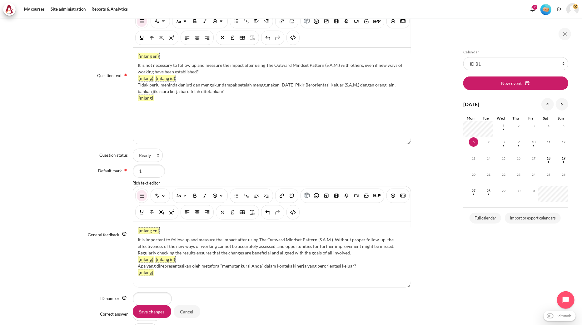
click at [139, 85] on div "Tidak perlu menindaklanjuti dan mengukur dampak setelah menggunakan Pola Pikir …" at bounding box center [272, 88] width 268 height 13
drag, startPoint x: 355, startPoint y: 265, endPoint x: 137, endPoint y: 263, distance: 217.7
click at [138, 263] on div "Apa yang direpresentasikan oleh metafora "memutar kursi Anda" dalam konteks kin…" at bounding box center [272, 266] width 268 height 7
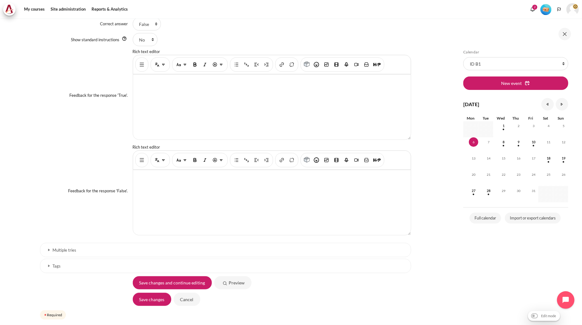
scroll to position [486, 0]
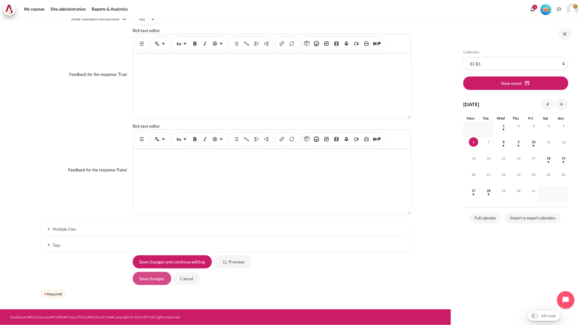
click at [145, 278] on input "Save changes" at bounding box center [152, 278] width 38 height 13
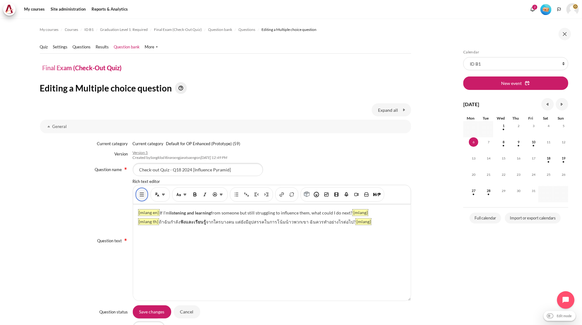
click at [141, 196] on img "Show/hide advanced buttons" at bounding box center [142, 194] width 6 height 6
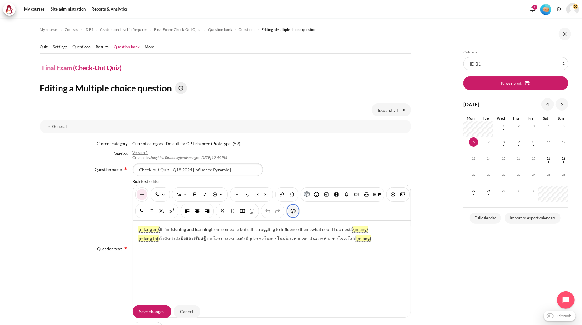
click at [298, 216] on button "HTML" at bounding box center [293, 211] width 10 height 11
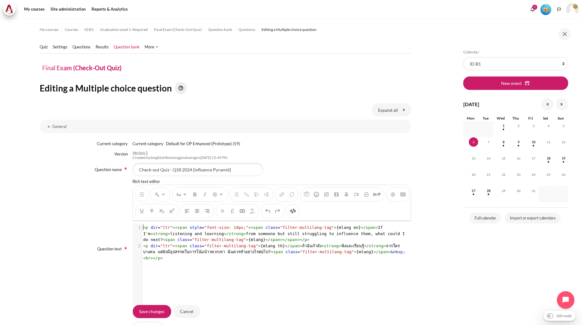
scroll to position [1, 0]
click at [228, 239] on span "< p dir = "ltr" >< span style = "font-size: 14px;" >< span class = "filter-mult…" at bounding box center [275, 233] width 264 height 17
type textarea "<p dir="ltr"><span style="font-size: 14px;"><span class="filter-multilang-tag">…"
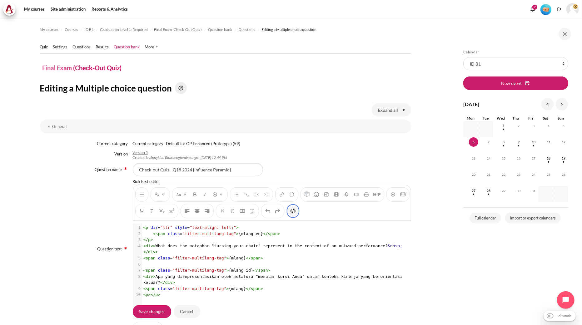
click at [296, 209] on img "HTML" at bounding box center [293, 211] width 6 height 6
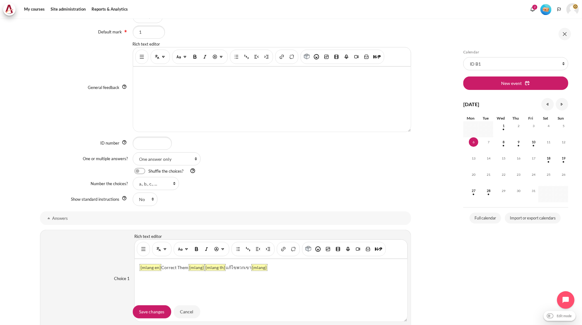
scroll to position [91, 0]
click at [139, 60] on img "Show/hide advanced buttons" at bounding box center [142, 57] width 6 height 6
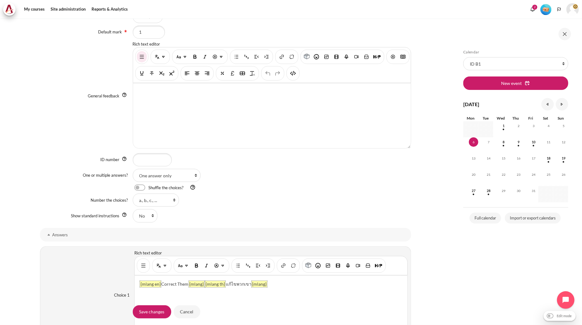
scroll to position [86, 0]
click at [296, 74] on img "HTML" at bounding box center [293, 73] width 6 height 6
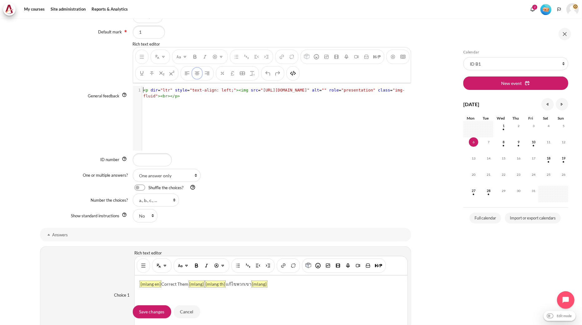
scroll to position [1, 0]
click at [219, 108] on div "xxxxxxxxxx 1 1 < p dir = "ltr" style = "text-align: left;" >< img src = "https:…" at bounding box center [275, 123] width 285 height 74
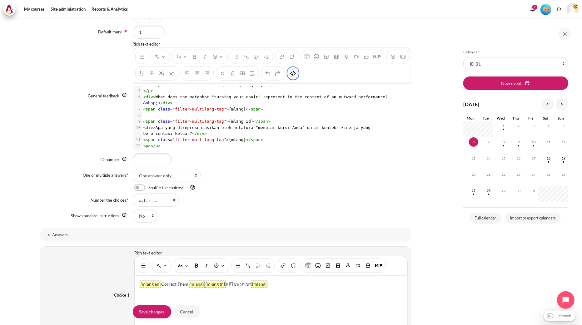
click at [296, 74] on img "HTML" at bounding box center [293, 73] width 6 height 6
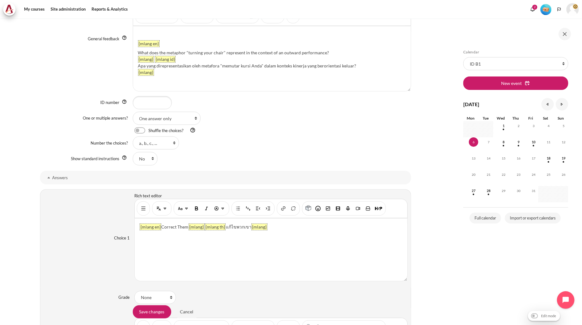
scroll to position [382, 0]
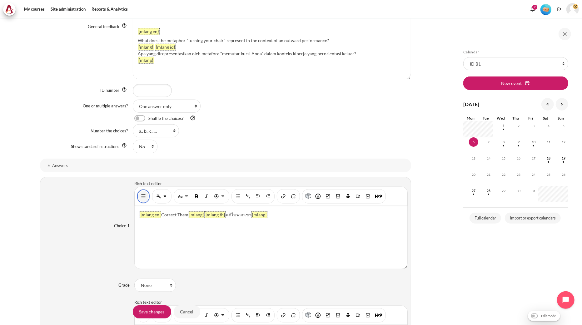
click at [146, 198] on button "Show/hide advanced buttons" at bounding box center [143, 196] width 10 height 11
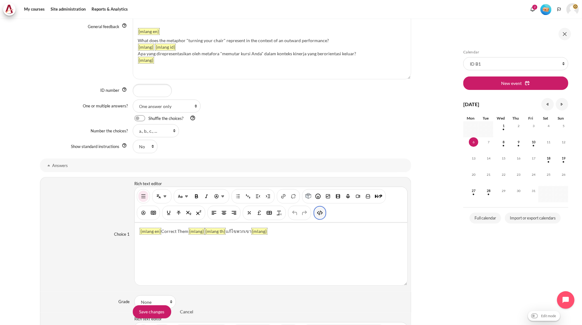
click at [315, 214] on button "HTML" at bounding box center [320, 212] width 10 height 11
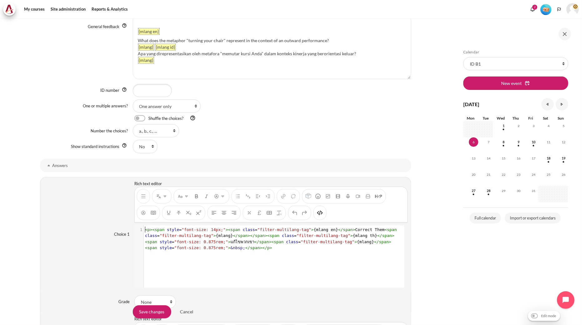
scroll to position [0, 0]
click at [296, 236] on span ""filter-multilang-tag"" at bounding box center [323, 235] width 54 height 5
type textarea "<p><span style="font-size: 14px;"><span class="filter-multilang-tag">{mlang en}…"
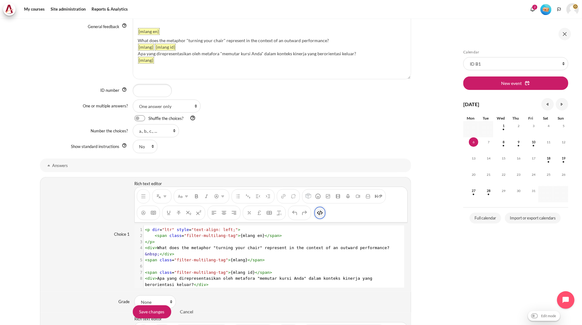
scroll to position [13, 0]
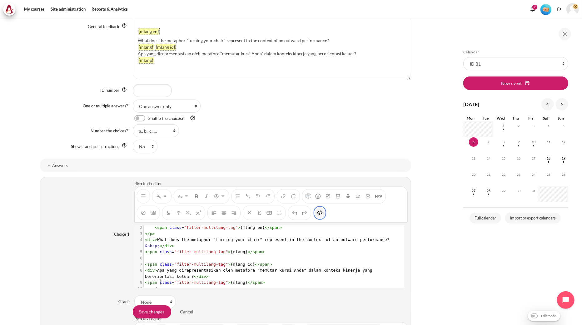
click at [318, 216] on img "HTML" at bounding box center [320, 213] width 6 height 6
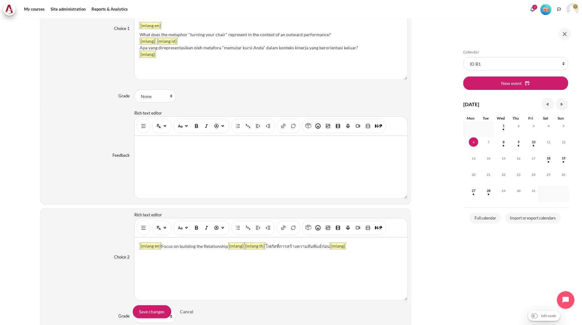
scroll to position [590, 0]
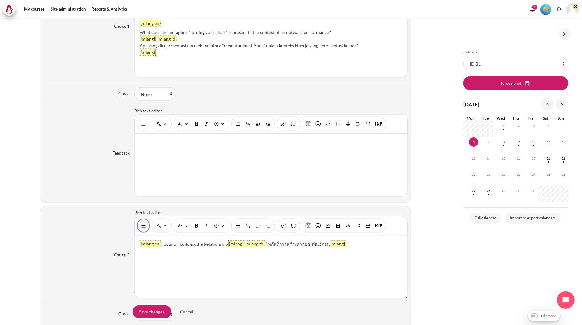
click at [144, 228] on img "Show/hide advanced buttons" at bounding box center [143, 226] width 6 height 6
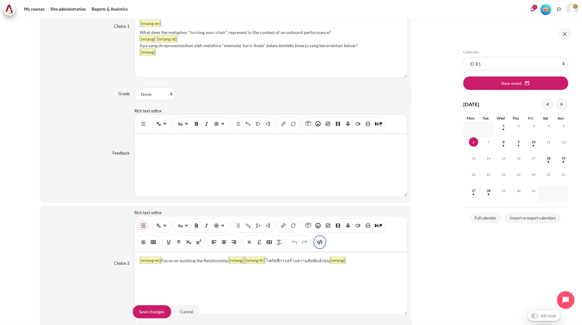
click at [323, 242] on button "HTML" at bounding box center [320, 242] width 10 height 11
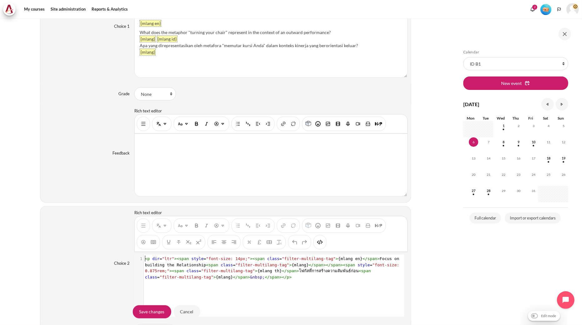
scroll to position [0, 0]
click at [309, 267] on span "</" at bounding box center [311, 265] width 5 height 5
type textarea "<p dir="ltr"><span style="font-size: 14px;"><span class="filter-multilang-tag">…"
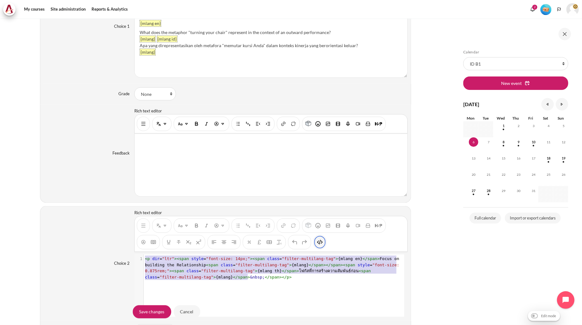
scroll to position [13, 0]
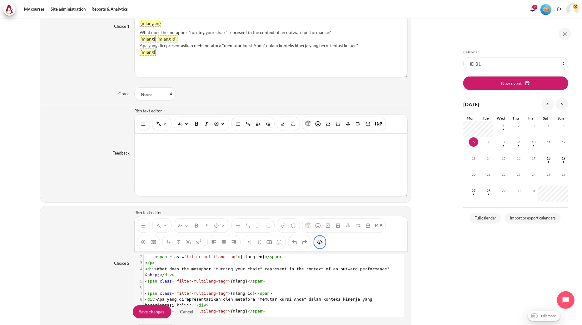
click at [317, 244] on img "HTML" at bounding box center [320, 242] width 6 height 6
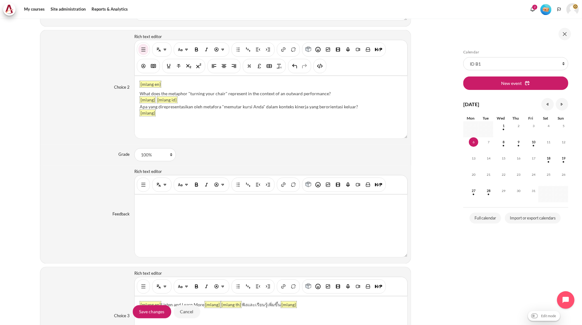
scroll to position [798, 0]
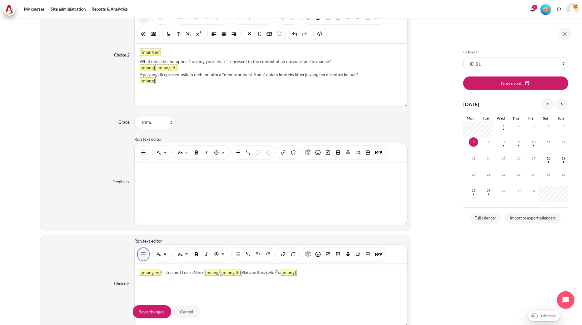
click at [146, 260] on button "Show/hide advanced buttons" at bounding box center [143, 254] width 10 height 11
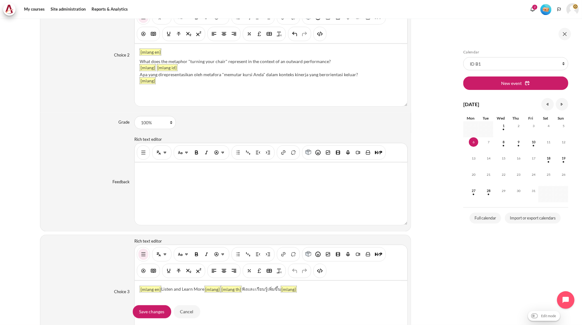
click at [315, 276] on div "You are now on another row of the editor's toolbar, where there are more button…" at bounding box center [319, 271] width 13 height 14
click at [317, 274] on img "HTML" at bounding box center [320, 271] width 6 height 6
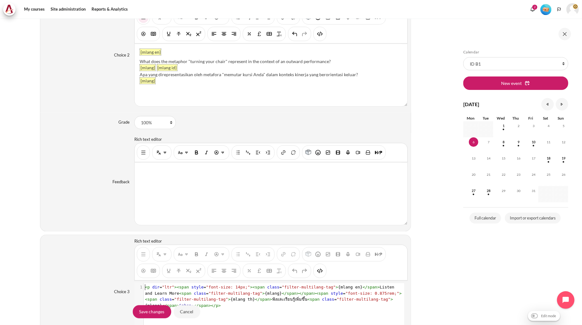
scroll to position [0, 0]
click at [303, 293] on span "< p dir = "ltr" >< span style = "font-size: 14px;" >< span class = "filter-mult…" at bounding box center [273, 296] width 257 height 23
type textarea "<p dir="ltr"><span style="font-size: 14px;"><span class="filter-multilang-tag">…"
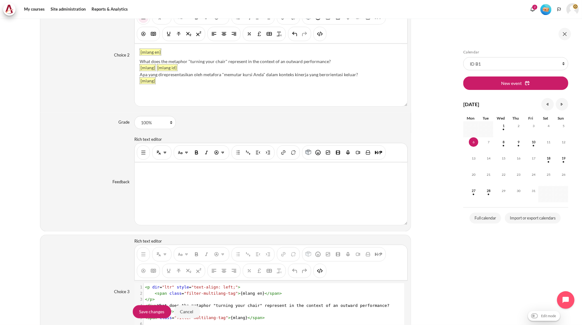
scroll to position [820, 0]
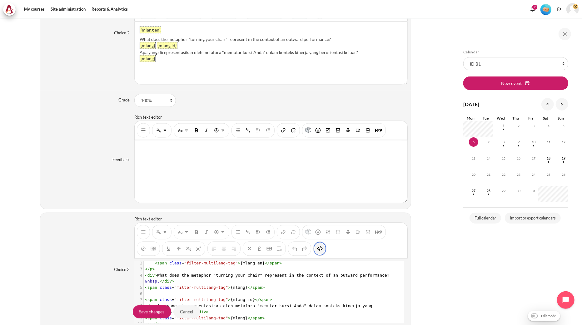
click at [319, 254] on button "HTML" at bounding box center [320, 248] width 10 height 11
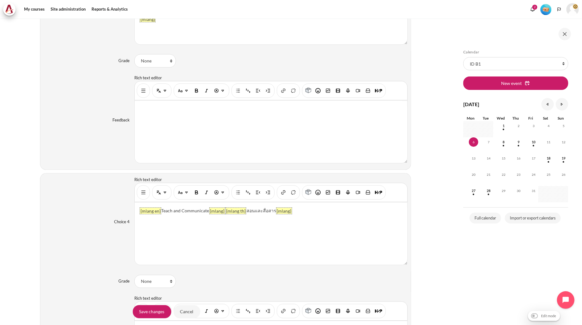
scroll to position [1098, 0]
click at [142, 195] on img "Show/hide advanced buttons" at bounding box center [143, 192] width 6 height 6
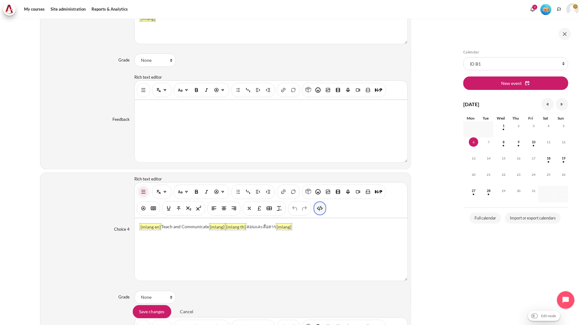
click at [323, 212] on button "HTML" at bounding box center [320, 208] width 10 height 11
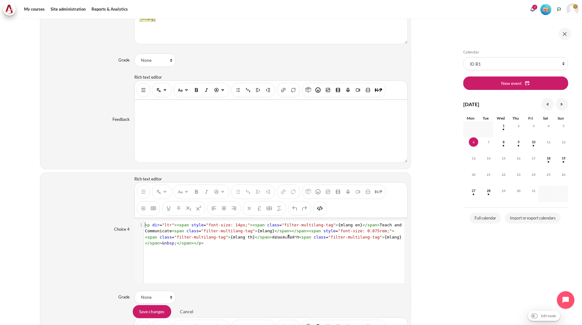
scroll to position [0, 0]
click at [305, 233] on span "< p dir = "ltr" >< span style = "font-size: 14px;" >< span class = "filter-mult…" at bounding box center [274, 234] width 259 height 23
type textarea "<p dir="ltr"><span style="font-size: 14px;"><span class="filter-multilang-tag">…"
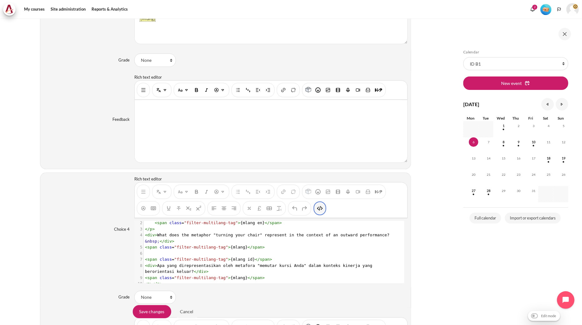
click at [322, 211] on img "HTML" at bounding box center [320, 208] width 6 height 6
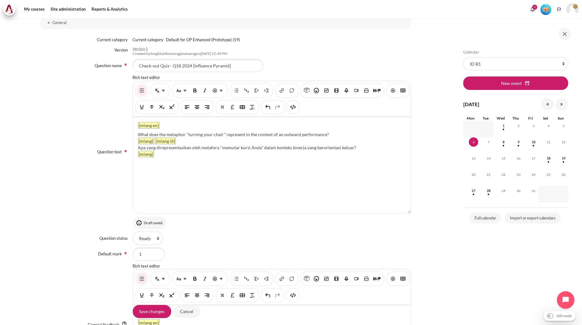
drag, startPoint x: 326, startPoint y: 134, endPoint x: 136, endPoint y: 131, distance: 189.3
click at [137, 131] on div "{mlang en} What does the metaphor "turning your chair" represent in the context…" at bounding box center [272, 165] width 278 height 96
paste div "Content"
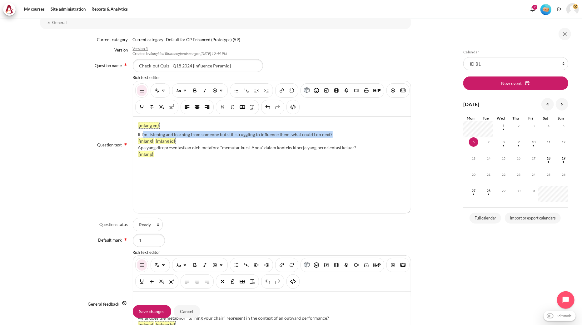
drag, startPoint x: 142, startPoint y: 136, endPoint x: 333, endPoint y: 131, distance: 191.5
click at [333, 131] on div "{mlang en} If I'm listening and learning from someone but still struggling to i…" at bounding box center [272, 165] width 278 height 96
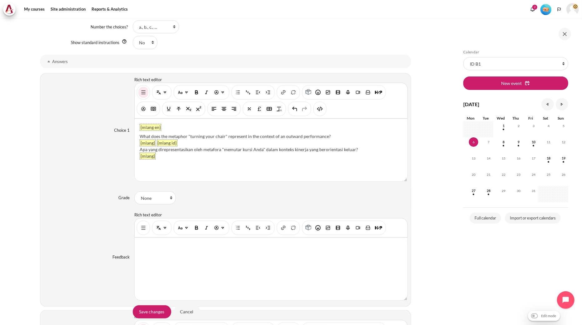
drag, startPoint x: 335, startPoint y: 135, endPoint x: 140, endPoint y: 134, distance: 195.5
click at [140, 134] on div "What does the metaphor "turning your chair" represent in the context of an outw…" at bounding box center [271, 136] width 263 height 7
paste div "Content"
drag, startPoint x: 154, startPoint y: 135, endPoint x: 131, endPoint y: 136, distance: 23.4
click at [131, 136] on div "Choice 1 Rich text editor {mlang en} Teach and Communicate. {mlang} {mlang id} …" at bounding box center [225, 130] width 371 height 115
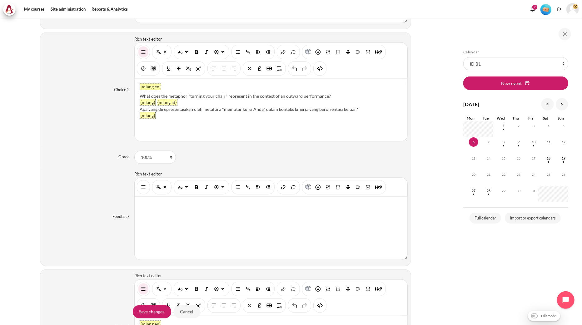
drag, startPoint x: 334, startPoint y: 96, endPoint x: 138, endPoint y: 96, distance: 196.1
click at [138, 96] on div "{mlang en} What does the metaphor "turning your chair" represent in the context…" at bounding box center [271, 110] width 273 height 62
paste div "Content"
drag, startPoint x: 144, startPoint y: 96, endPoint x: 136, endPoint y: 97, distance: 8.2
click at [136, 97] on div "{mlang en} Focus on building the Relationship {mlang} {mlang id} Apa yang direp…" at bounding box center [271, 110] width 273 height 62
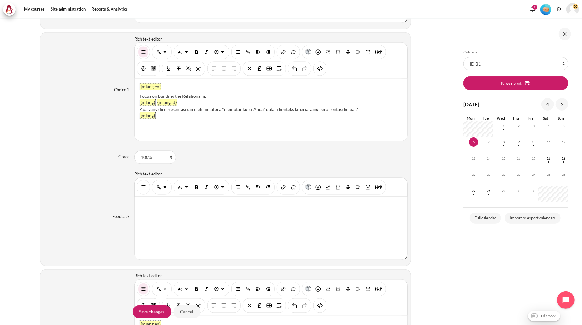
click at [211, 97] on div "Focus on building the Relationship" at bounding box center [271, 96] width 263 height 7
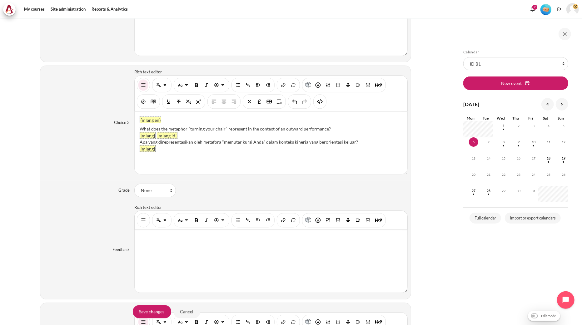
scroll to position [972, 0]
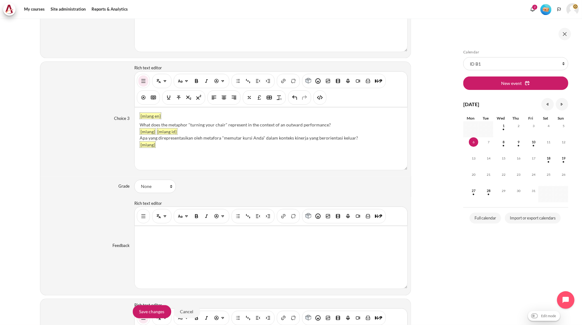
drag, startPoint x: 329, startPoint y: 126, endPoint x: 138, endPoint y: 127, distance: 191.1
click at [138, 127] on div "{mlang en} What does the metaphor "turning your chair" represent in the context…" at bounding box center [271, 138] width 273 height 62
paste div "Content"
drag, startPoint x: 141, startPoint y: 126, endPoint x: 136, endPoint y: 126, distance: 5.3
click at [136, 126] on div "{mlang en} Correct Them. {mlang} {mlang id} Apa yang direpresentasikan oleh met…" at bounding box center [271, 138] width 273 height 62
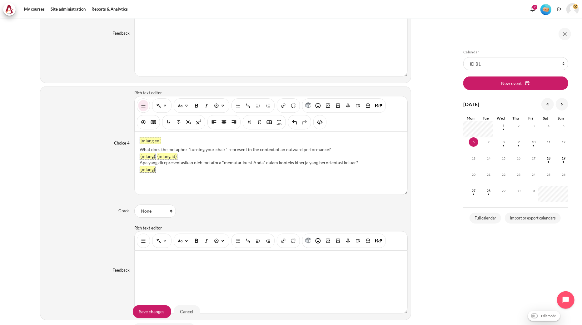
scroll to position [1214, 0]
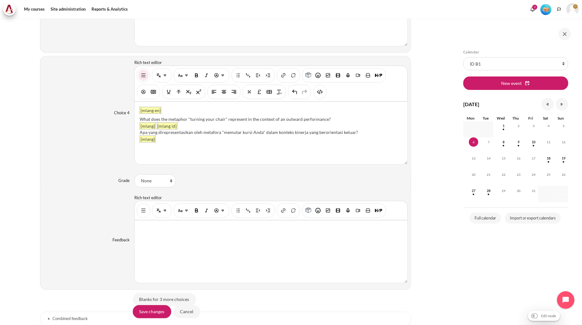
drag, startPoint x: 343, startPoint y: 119, endPoint x: 139, endPoint y: 120, distance: 203.6
click at [140, 120] on div "What does the metaphor "turning your chair" represent in the context of an outw…" at bounding box center [271, 119] width 263 height 7
paste div "Content"
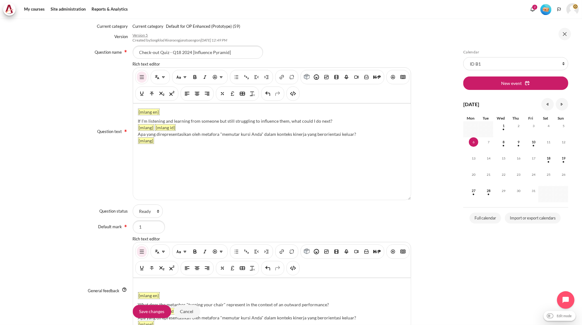
scroll to position [117, 0]
drag, startPoint x: 362, startPoint y: 133, endPoint x: 138, endPoint y: 135, distance: 224.6
click at [138, 136] on div "Apa yang direpresentasikan oleh metafora "memutar kursi Anda" dalam konteks kin…" at bounding box center [272, 134] width 268 height 7
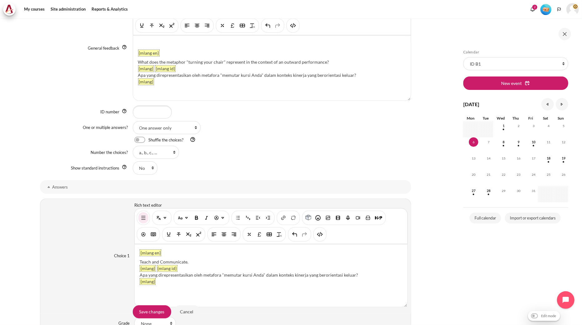
scroll to position [464, 0]
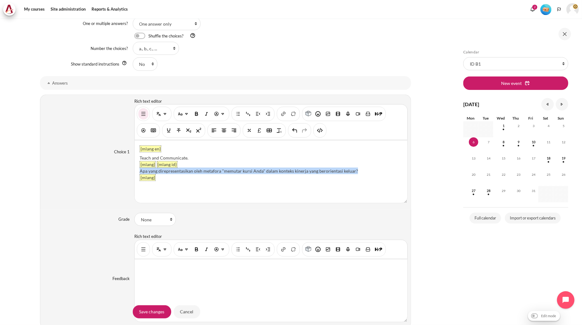
drag, startPoint x: 358, startPoint y: 172, endPoint x: 139, endPoint y: 173, distance: 218.9
click at [139, 174] on div "{mlang en} Teach and Communicate. {mlang} {mlang id} Apa yang direpresentasikan…" at bounding box center [271, 172] width 273 height 62
drag, startPoint x: 170, startPoint y: 169, endPoint x: 138, endPoint y: 171, distance: 32.2
click at [138, 171] on div "{mlang en} Teach and Communicate. {mlang} {mlang id} Mengajar dan Berkomunikasi…" at bounding box center [271, 172] width 273 height 62
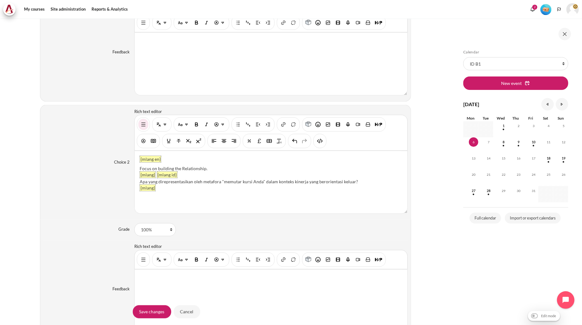
scroll to position [707, 0]
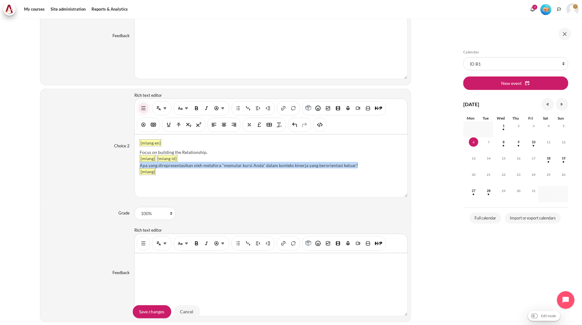
drag, startPoint x: 355, startPoint y: 166, endPoint x: 137, endPoint y: 167, distance: 217.7
click at [137, 167] on div "{mlang en} Focus on building the Relationship. {mlang} {mlang id} Apa yang dire…" at bounding box center [271, 166] width 273 height 62
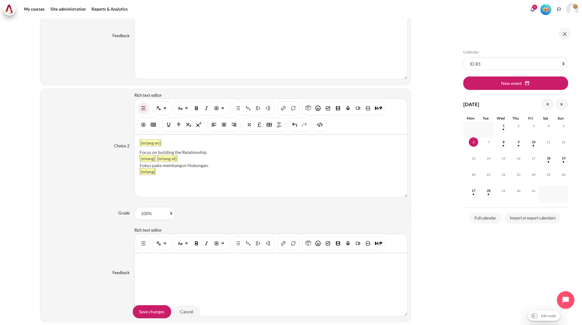
click at [141, 166] on div "Fokus pada membangun Hubungan." at bounding box center [271, 165] width 263 height 7
click at [140, 166] on div "Fokus pada membangun Hubungan." at bounding box center [271, 165] width 263 height 7
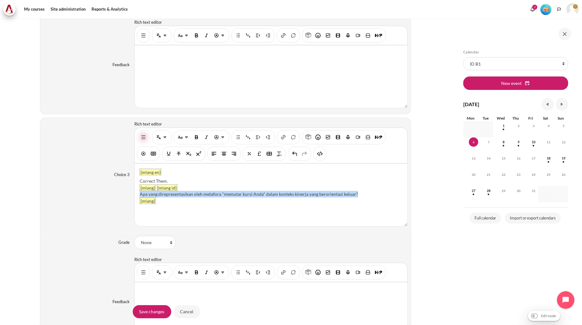
drag, startPoint x: 364, startPoint y: 195, endPoint x: 184, endPoint y: 207, distance: 180.6
click at [140, 197] on div "Apa yang direpresentasikan oleh metafora "memutar kursi Anda" dalam konteks kin…" at bounding box center [271, 194] width 263 height 7
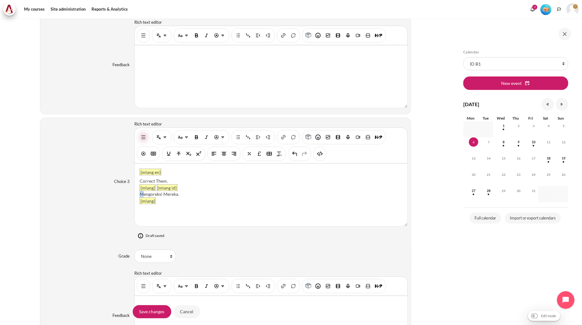
click at [142, 196] on div "Mengoreksi Mereka." at bounding box center [271, 194] width 263 height 7
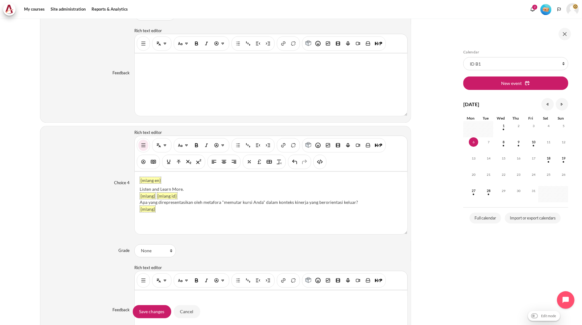
scroll to position [1144, 0]
drag, startPoint x: 365, startPoint y: 202, endPoint x: 137, endPoint y: 207, distance: 227.4
click at [137, 207] on div "{mlang en} Listen and Learn More. {mlang} {mlang id} Apa yang direpresentasikan…" at bounding box center [271, 203] width 273 height 62
drag, startPoint x: 173, startPoint y: 205, endPoint x: 136, endPoint y: 206, distance: 37.2
click at [136, 206] on div "{mlang en} Listen and Learn More. {mlang} {mlang id} Mendengarkan dan Belajar L…" at bounding box center [271, 203] width 273 height 62
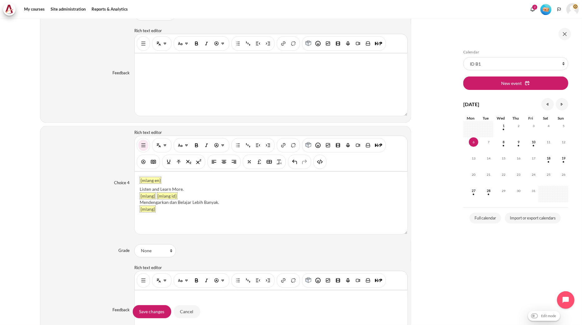
click at [55, 216] on div "Choice 4 Rich text editor {mlang en} Listen and Learn More. {mlang} {mlang id} …" at bounding box center [225, 183] width 371 height 115
click at [92, 227] on div "Choice 4 Rich text editor {mlang en} Listen and Learn More. {mlang} {mlang id} …" at bounding box center [225, 183] width 371 height 115
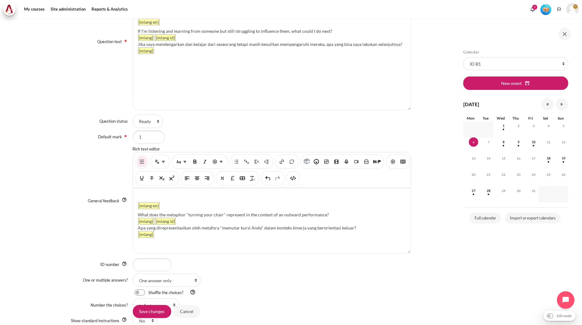
scroll to position [131, 0]
drag, startPoint x: 358, startPoint y: 236, endPoint x: 138, endPoint y: 235, distance: 220.5
click at [138, 231] on div "Apa yang direpresentasikan oleh metafora "memutar kursi Anda" dalam konteks kin…" at bounding box center [272, 228] width 268 height 7
paste div "Content"
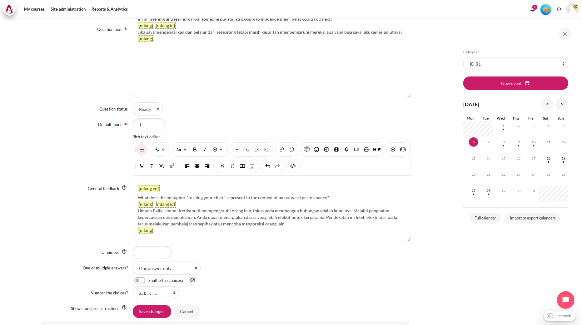
scroll to position [207, 0]
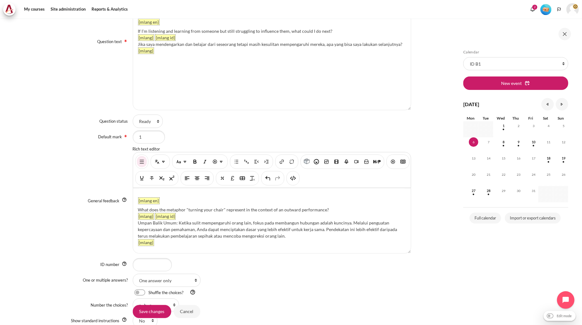
drag, startPoint x: 328, startPoint y: 207, endPoint x: 139, endPoint y: 210, distance: 189.6
click at [139, 210] on div "What does the metaphor "turning your chair" represent in the context of an outw…" at bounding box center [272, 209] width 268 height 7
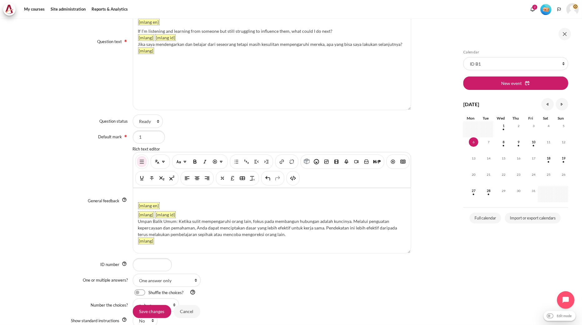
scroll to position [138, 0]
click at [255, 207] on p "{mlang en}" at bounding box center [272, 205] width 268 height 7
click at [149, 309] on input "Save changes" at bounding box center [152, 311] width 38 height 13
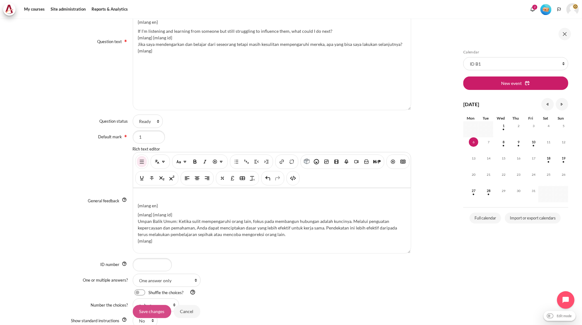
scroll to position [0, 0]
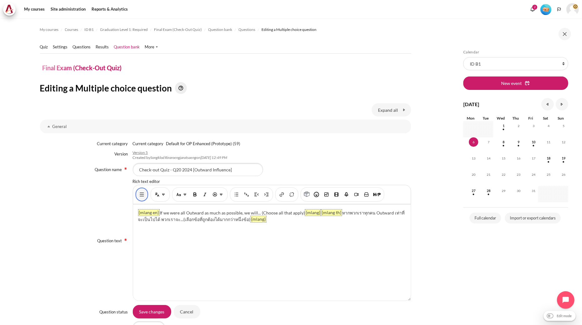
click at [137, 192] on button "Show/hide advanced buttons" at bounding box center [142, 194] width 10 height 11
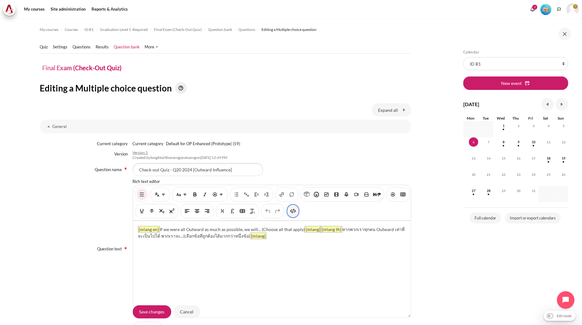
click at [298, 211] on button "HTML" at bounding box center [293, 211] width 10 height 11
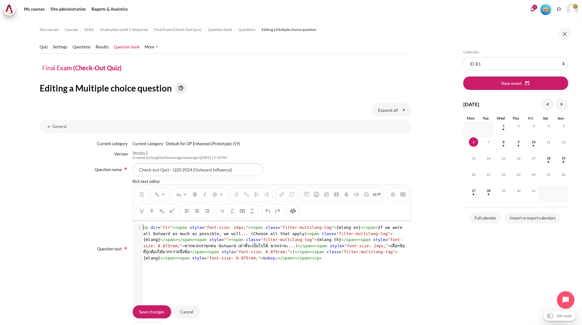
scroll to position [1, 0]
click at [290, 238] on span "< p dir = "ltr" >< span style = "font-size: 14px;" >< span class = "filter-mult…" at bounding box center [274, 242] width 262 height 35
type textarea "<p dir="ltr"><span style="font-size: 14px;"><span class="filter-multilang-tag">…"
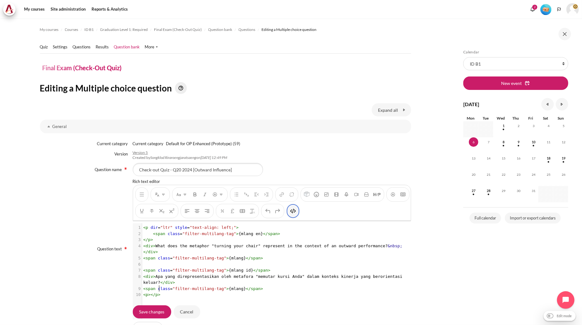
click at [296, 210] on img "HTML" at bounding box center [293, 211] width 6 height 6
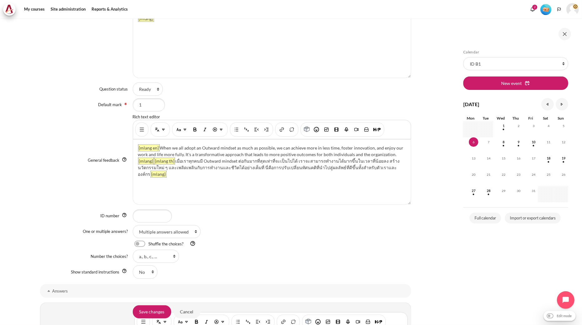
scroll to position [277, 0]
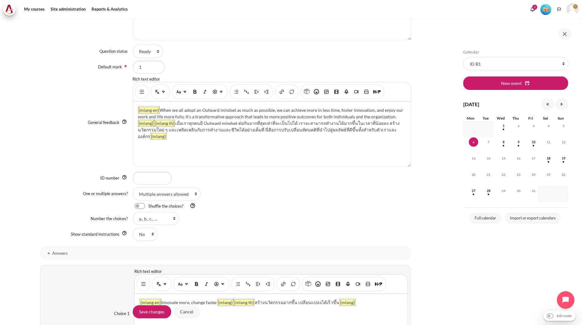
click at [135, 94] on div "Content" at bounding box center [141, 92] width 13 height 14
click at [140, 92] on img "Show/hide advanced buttons" at bounding box center [142, 92] width 6 height 6
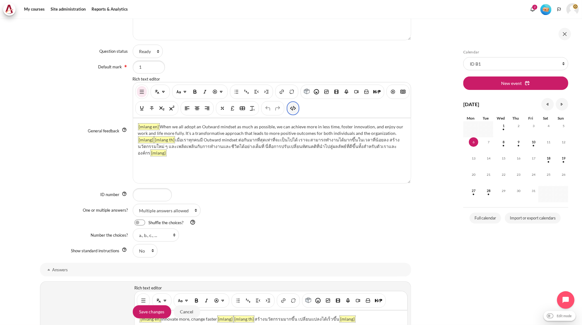
click at [298, 112] on button "HTML" at bounding box center [293, 108] width 10 height 11
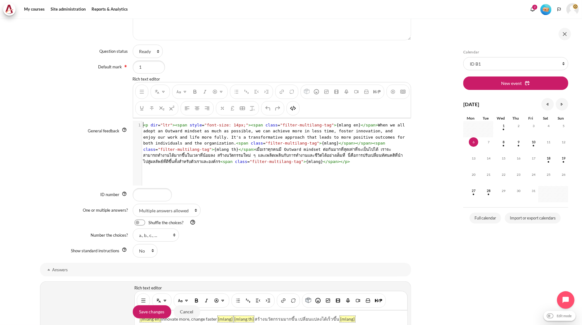
scroll to position [1, 0]
click at [295, 139] on pre "< p dir = "ltr" >< span style = "font-size: 14px;" >< span class = "filter-mult…" at bounding box center [274, 143] width 265 height 43
type textarea "<l ips="dol"><sita conse="adip-elit: 61se;"><doei tempo="incidi-utlaboree-dol">…"
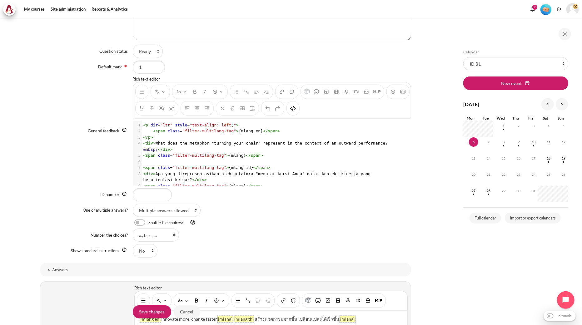
scroll to position [11, 0]
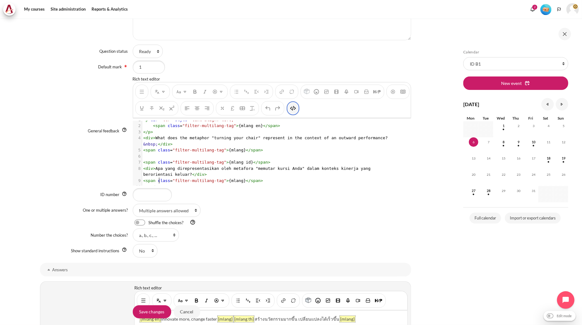
click at [296, 111] on img "HTML" at bounding box center [293, 108] width 6 height 6
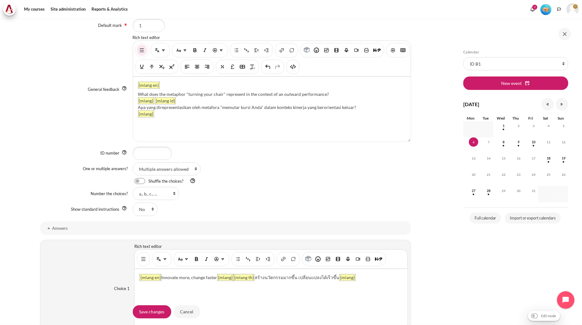
scroll to position [416, 0]
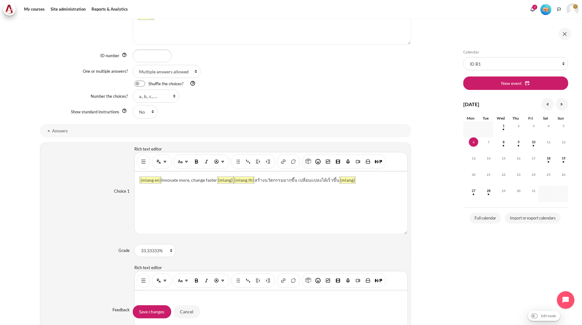
click at [138, 167] on div "Content" at bounding box center [143, 162] width 13 height 14
click at [138, 166] on button "Show/hide advanced buttons" at bounding box center [143, 161] width 10 height 11
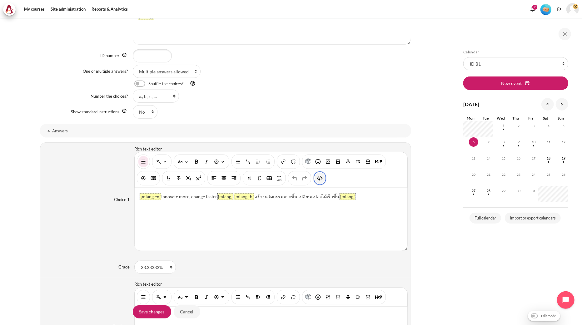
click at [317, 181] on img "HTML" at bounding box center [320, 178] width 6 height 6
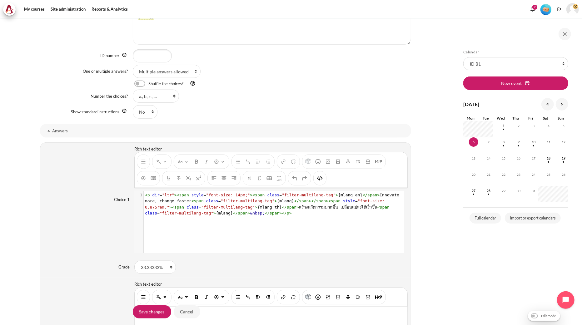
scroll to position [0, 0]
click at [270, 212] on pre "< p dir = "ltr" >< span style = "font-size: 14px;" >< span class = "filter-mult…" at bounding box center [273, 204] width 259 height 24
type textarea "<p dir="ltr"><span style="font-size: 14px;"><span class="filter-multilang-tag">…"
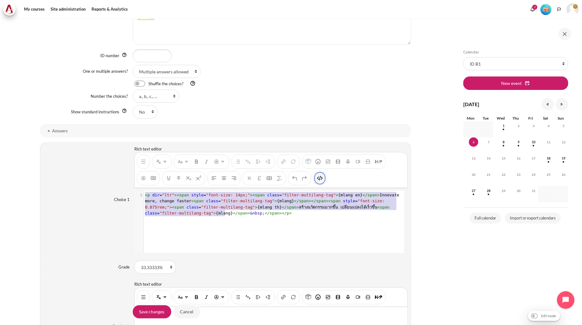
scroll to position [13, 0]
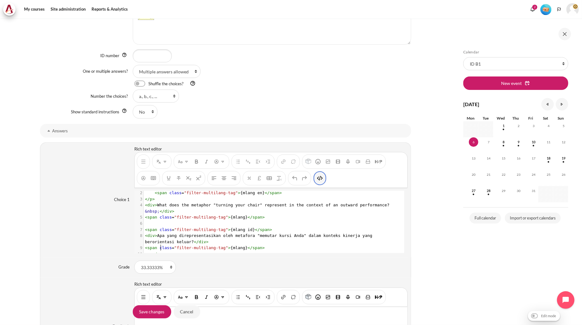
click at [320, 176] on img "HTML" at bounding box center [320, 178] width 6 height 6
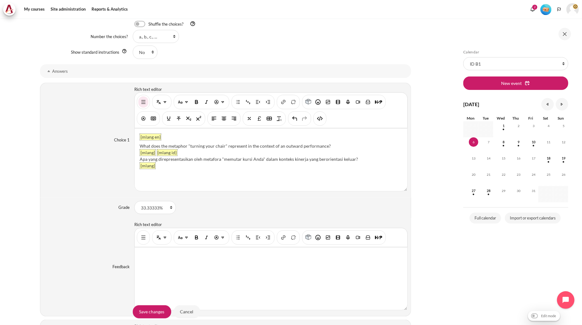
scroll to position [625, 0]
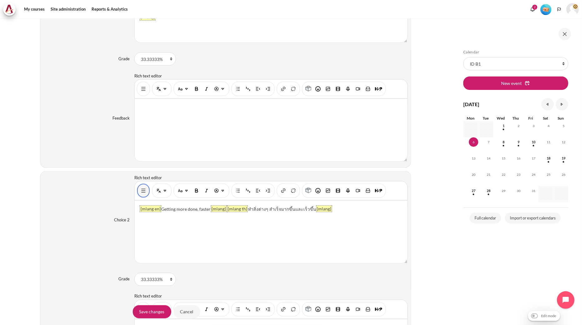
click at [144, 194] on img "Show/hide advanced buttons" at bounding box center [143, 191] width 6 height 6
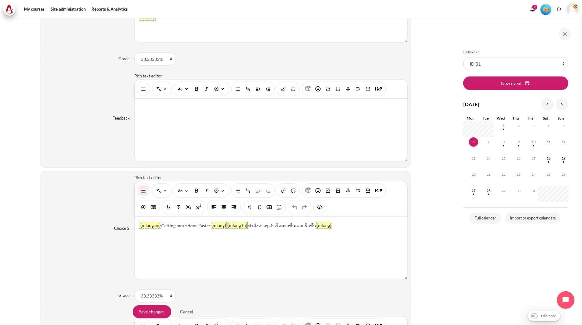
click at [328, 208] on div "Content" at bounding box center [270, 199] width 273 height 36
click at [323, 207] on button "HTML" at bounding box center [320, 207] width 10 height 11
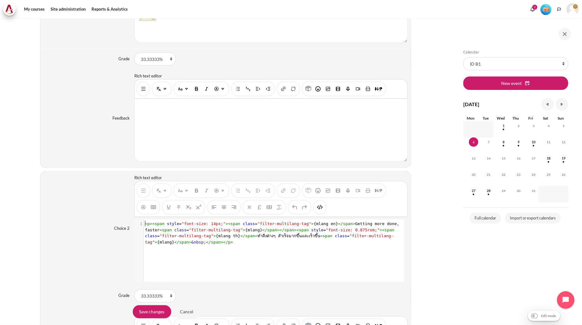
scroll to position [0, 0]
click at [316, 240] on pre "< p >< span style = "font-size: 14px;" >< span class = "filter-multilang-tag" >…" at bounding box center [273, 233] width 259 height 24
type textarea "<p><span style="font-size: 14px;"><span class="filter-multilang-tag">{mlang en}…"
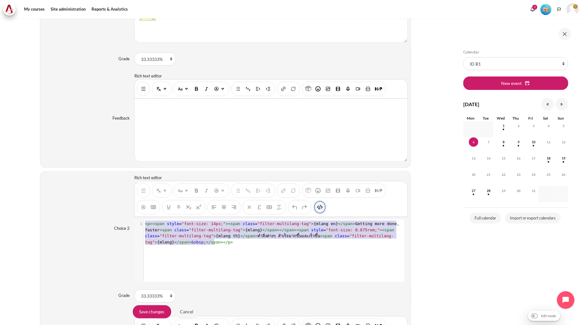
scroll to position [13, 0]
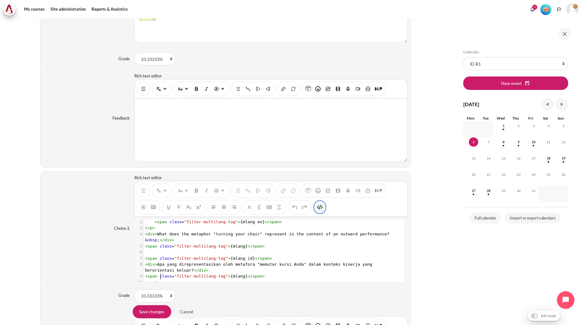
click at [321, 206] on img "HTML" at bounding box center [320, 207] width 6 height 6
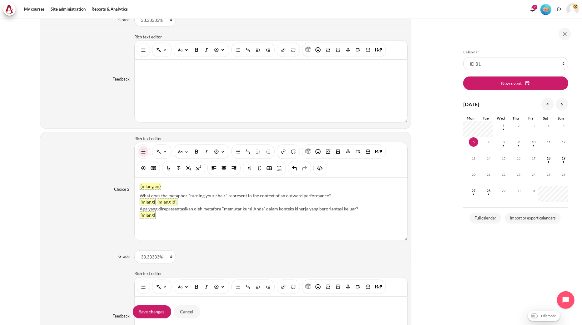
scroll to position [833, 0]
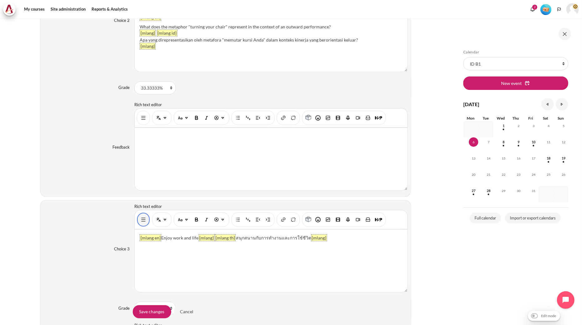
click at [141, 225] on button "Show/hide advanced buttons" at bounding box center [143, 219] width 10 height 11
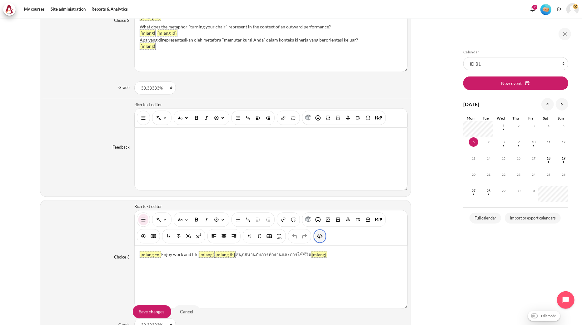
click at [317, 240] on img "HTML" at bounding box center [320, 236] width 6 height 6
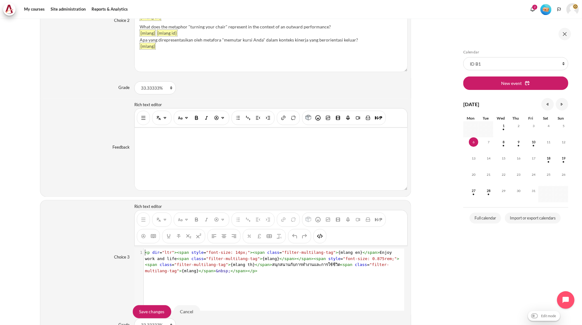
scroll to position [0, 0]
click at [299, 272] on pre "< p dir = "ltr" >< span style = "font-size: 14px;" >< span class = "filter-mult…" at bounding box center [273, 262] width 259 height 24
type textarea "<p dir="ltr"><span style="font-size: 14px;"><span class="filter-multilang-tag">…"
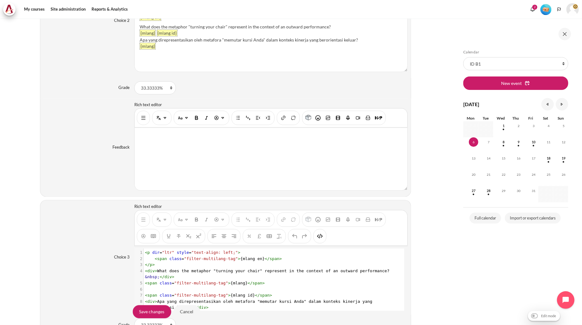
scroll to position [13, 0]
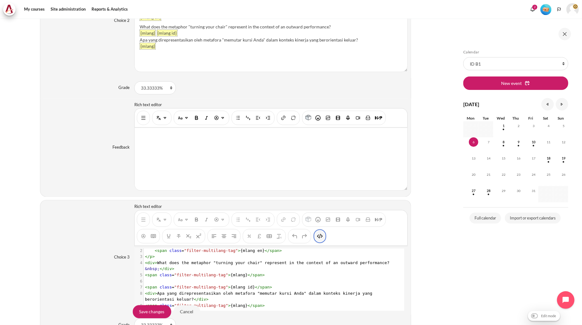
click at [319, 237] on img "HTML" at bounding box center [320, 236] width 6 height 6
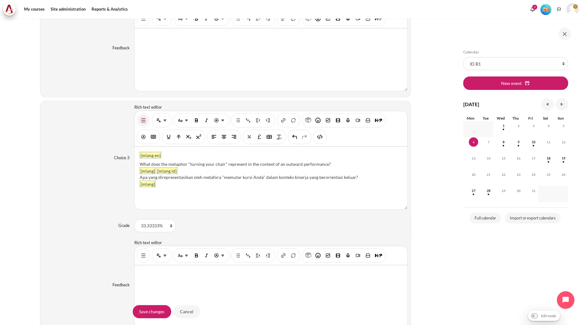
scroll to position [1001, 0]
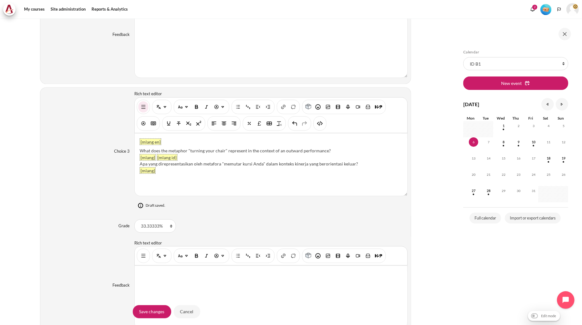
drag, startPoint x: 332, startPoint y: 149, endPoint x: 140, endPoint y: 148, distance: 192.1
click at [140, 148] on div "What does the metaphor "turning your chair" represent in the context of an outw…" at bounding box center [271, 150] width 263 height 7
paste div "Content"
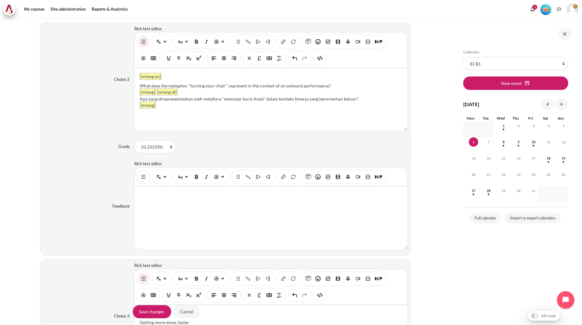
scroll to position [772, 0]
drag, startPoint x: 328, startPoint y: 87, endPoint x: 141, endPoint y: 85, distance: 187.4
click at [141, 85] on div "What does the metaphor "turning your chair" represent in the context of an outw…" at bounding box center [271, 87] width 263 height 7
paste div "Content"
drag, startPoint x: 142, startPoint y: 86, endPoint x: 147, endPoint y: 87, distance: 5.1
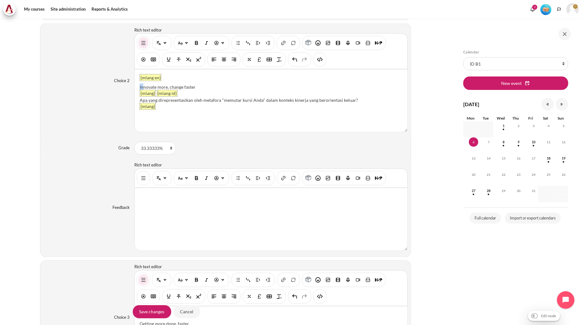
click at [135, 86] on div "{mlang en} Innovate more, change faster {mlang} {mlang id} Apa yang direpresent…" at bounding box center [271, 101] width 273 height 62
drag, startPoint x: 198, startPoint y: 88, endPoint x: 201, endPoint y: 88, distance: 3.7
click at [201, 88] on div "Innovate more, change faster" at bounding box center [271, 87] width 263 height 7
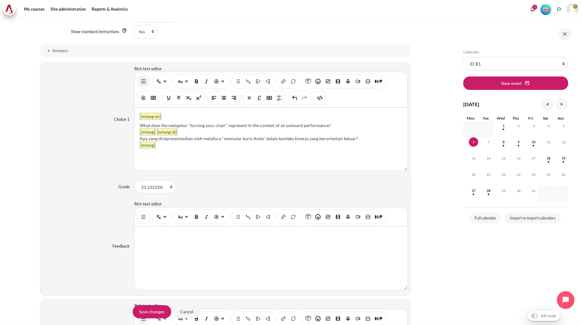
scroll to position [495, 0]
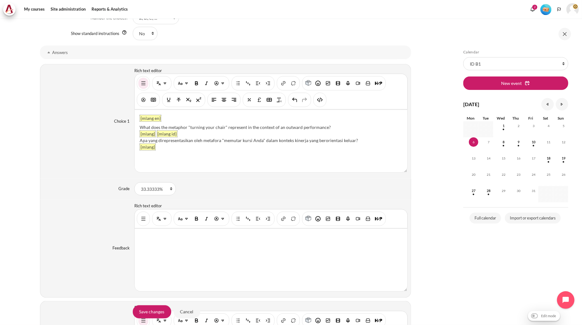
drag, startPoint x: 333, startPoint y: 127, endPoint x: 138, endPoint y: 125, distance: 194.3
click at [138, 125] on div "{mlang en} What does the metaphor "turning your chair" represent in the context…" at bounding box center [271, 141] width 273 height 62
paste div "Content"
drag, startPoint x: 142, startPoint y: 127, endPoint x: 136, endPoint y: 127, distance: 6.9
click at [136, 127] on div "{mlang en} Enjoy work and life. {mlang} {mlang id} Apa yang direpresentasikan o…" at bounding box center [271, 141] width 273 height 62
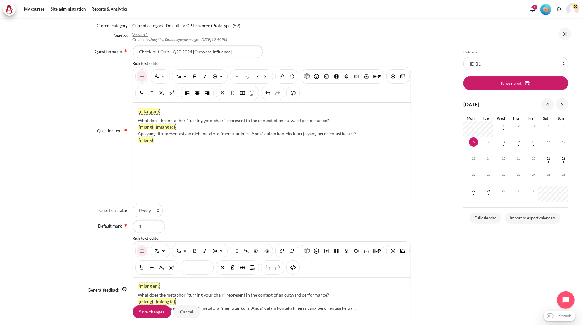
scroll to position [113, 0]
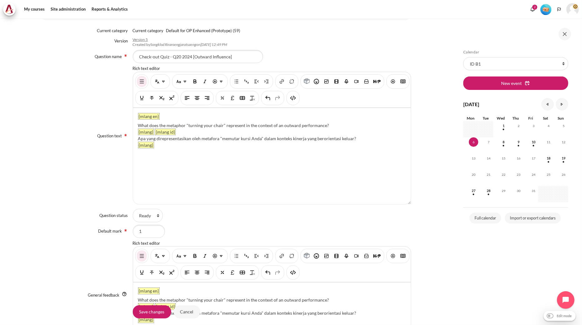
drag, startPoint x: 327, startPoint y: 123, endPoint x: 138, endPoint y: 121, distance: 189.3
click at [138, 121] on div "{mlang en} What does the metaphor "turning your chair" represent in the context…" at bounding box center [272, 156] width 278 height 96
paste div "Content"
click at [138, 125] on div "If we were all Outward as much as possible, we will... (Choose all that apply)" at bounding box center [272, 125] width 268 height 7
click at [292, 121] on div "{mlang en} If we were all Outward as much as possible, we will... (Choose all t…" at bounding box center [272, 156] width 278 height 96
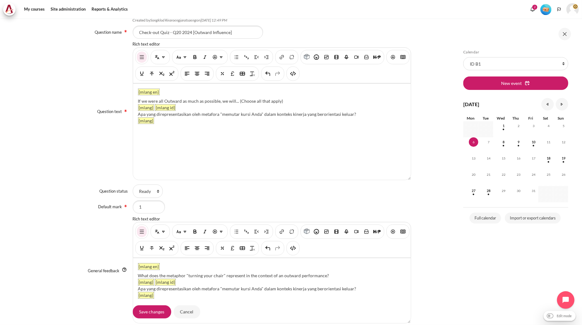
scroll to position [182, 0]
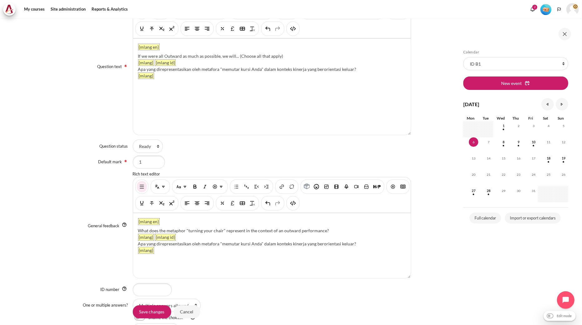
drag, startPoint x: 329, startPoint y: 229, endPoint x: 136, endPoint y: 227, distance: 193.3
click at [136, 227] on div "{mlang en} What does the metaphor "turning your chair" represent in the context…" at bounding box center [272, 245] width 278 height 65
paste div "Content"
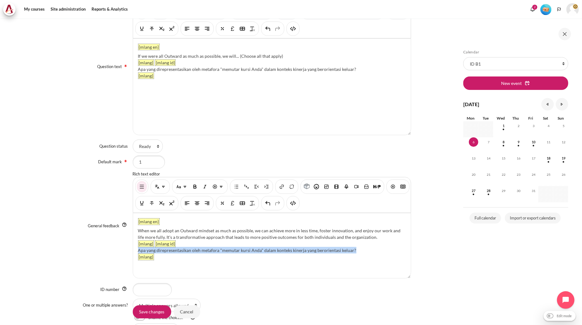
drag, startPoint x: 357, startPoint y: 251, endPoint x: 138, endPoint y: 251, distance: 218.9
click at [138, 251] on div "Apa yang direpresentasikan oleh metafora "memutar kursi Anda" dalam konteks kin…" at bounding box center [272, 250] width 268 height 7
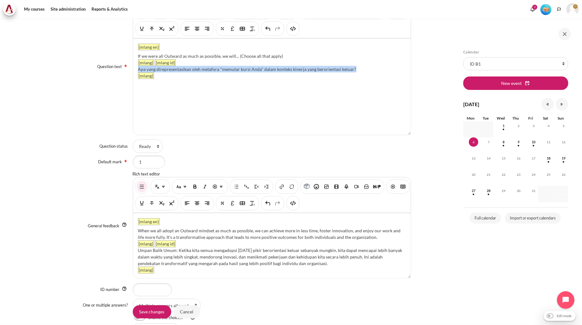
drag, startPoint x: 366, startPoint y: 70, endPoint x: 138, endPoint y: 69, distance: 228.6
click at [138, 69] on div "Apa yang direpresentasikan oleh metafora "memutar kursi Anda" dalam konteks kin…" at bounding box center [272, 69] width 268 height 7
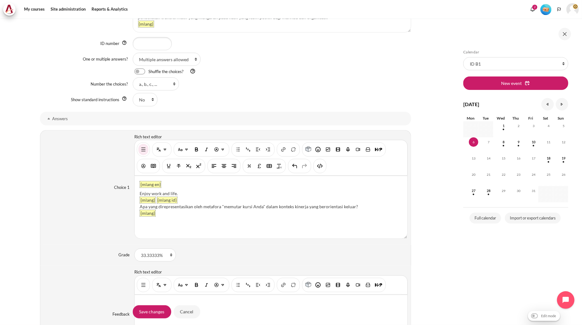
scroll to position [460, 0]
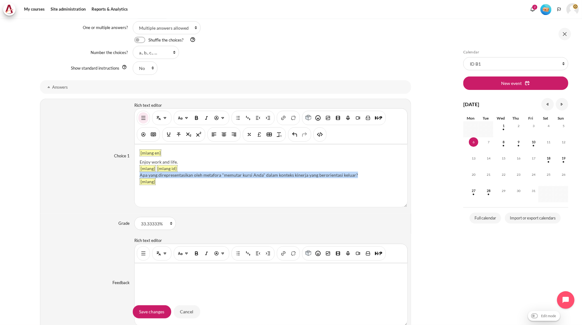
drag, startPoint x: 369, startPoint y: 176, endPoint x: 139, endPoint y: 175, distance: 230.2
click at [140, 175] on div "Apa yang direpresentasikan oleh metafora "memutar kursi Anda" dalam konteks kin…" at bounding box center [271, 175] width 263 height 7
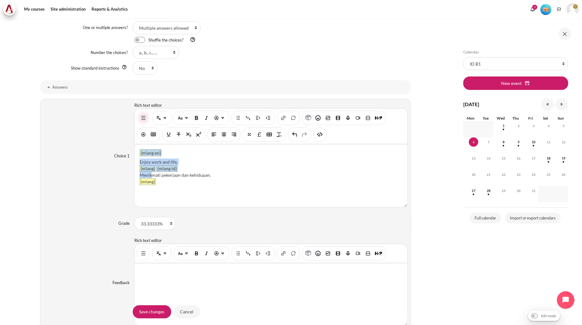
drag, startPoint x: 150, startPoint y: 175, endPoint x: 133, endPoint y: 176, distance: 16.9
click at [135, 176] on div "{mlang en} Enjoy work and life. {mlang} {mlang id} Menikmati pekerjaan dan kehi…" at bounding box center [271, 176] width 273 height 62
click at [219, 189] on div "{mlang en} Enjoy work and life. {mlang} {mlang id} Menikmati pekerjaan dan kehi…" at bounding box center [271, 176] width 273 height 62
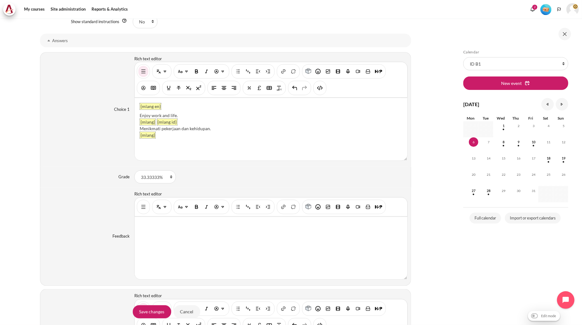
scroll to position [668, 0]
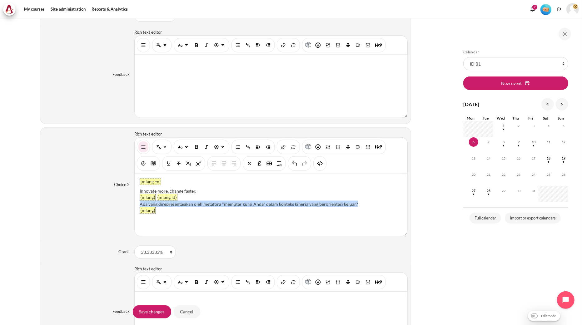
drag, startPoint x: 358, startPoint y: 204, endPoint x: 139, endPoint y: 205, distance: 218.6
click at [140, 205] on div "Apa yang direpresentasikan oleh metafora "memutar kursi Anda" dalam konteks kin…" at bounding box center [271, 204] width 263 height 7
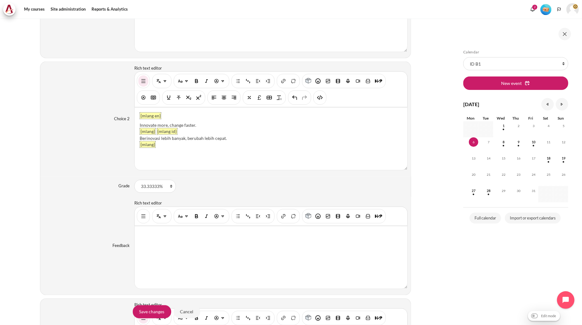
scroll to position [911, 0]
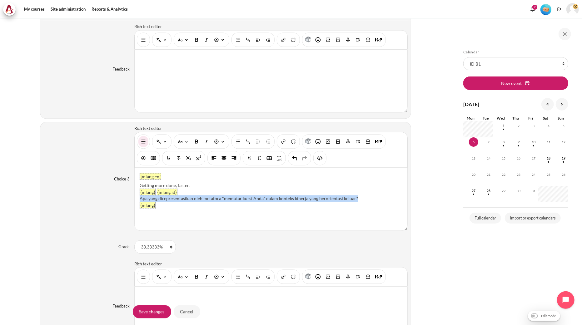
drag, startPoint x: 382, startPoint y: 201, endPoint x: 136, endPoint y: 199, distance: 246.4
click at [136, 199] on div "{mlang en} Getting more done, faster. {mlang} {mlang id} Apa yang direpresentas…" at bounding box center [271, 199] width 273 height 62
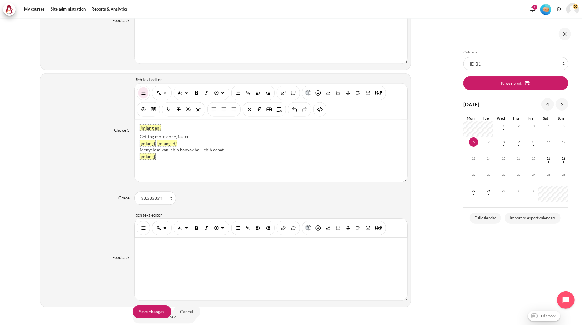
scroll to position [1085, 0]
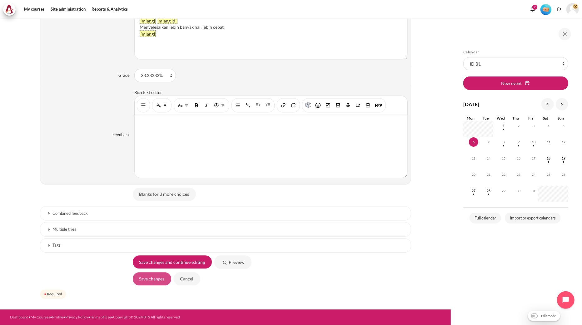
click at [152, 279] on input "Save changes" at bounding box center [152, 278] width 38 height 13
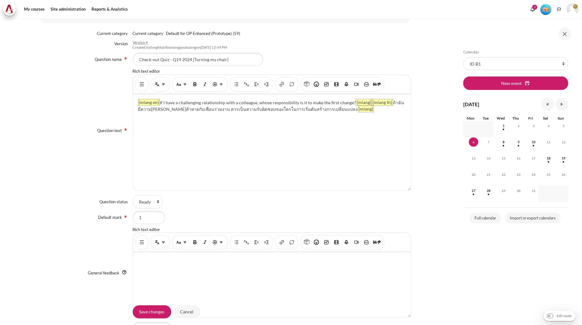
scroll to position [35, 0]
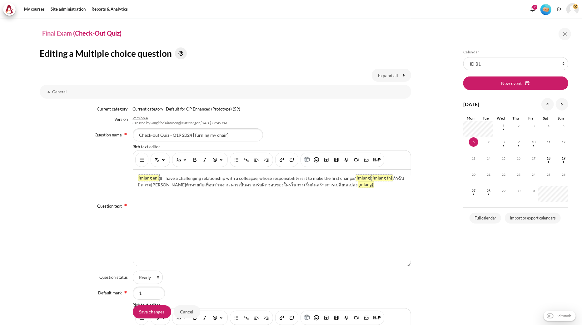
click at [146, 160] on div "Content" at bounding box center [141, 160] width 13 height 14
click at [144, 160] on button "Show/hide advanced buttons" at bounding box center [142, 159] width 10 height 11
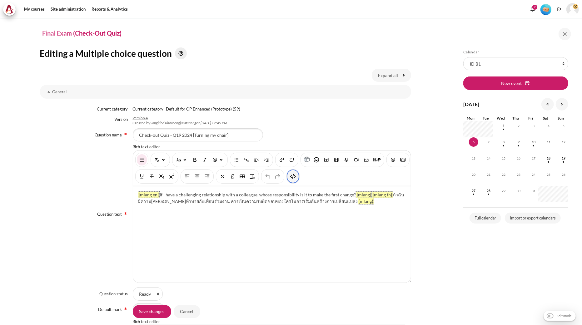
click at [296, 179] on img "HTML" at bounding box center [293, 176] width 6 height 6
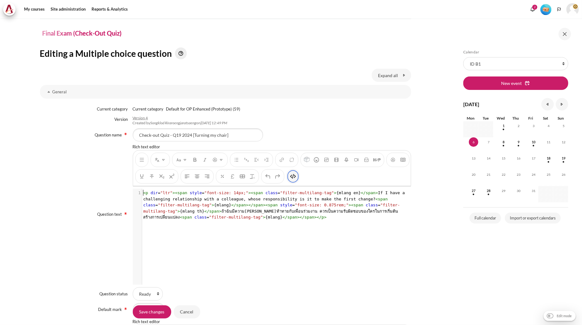
scroll to position [1, 0]
click at [261, 211] on span "< p dir = "ltr" >< span style = "font-size: 14px;" >< span class = "filter-mult…" at bounding box center [275, 205] width 264 height 29
type textarea "<p dir="ltr"><span style="font-size: 14px;"><span class="filter-multilang-tag">…"
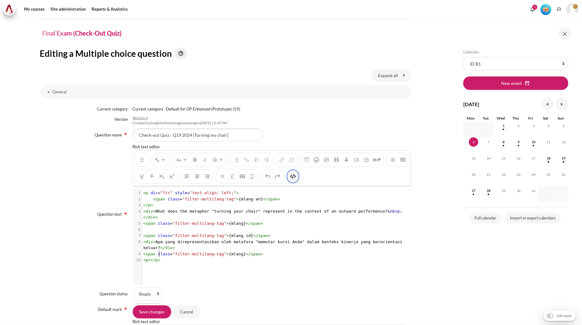
click at [296, 178] on img "HTML" at bounding box center [293, 176] width 6 height 6
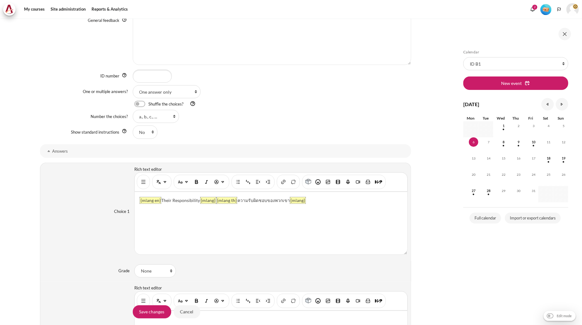
scroll to position [382, 0]
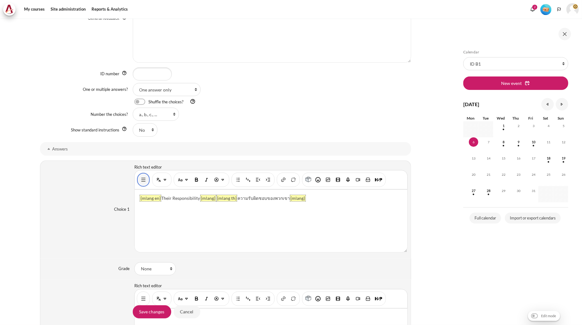
click at [144, 182] on img "Show/hide advanced buttons" at bounding box center [143, 180] width 6 height 6
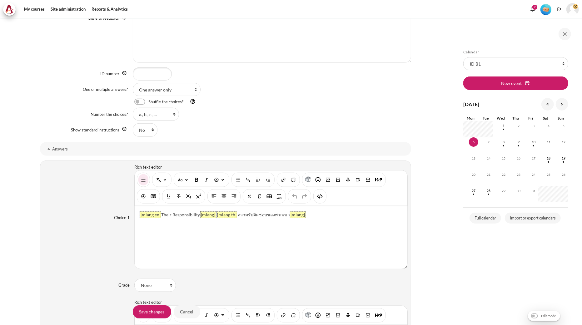
click at [324, 199] on div "You are now on another row of the editor's toolbar, where there are more button…" at bounding box center [319, 196] width 13 height 14
click at [320, 198] on img "HTML" at bounding box center [320, 196] width 6 height 6
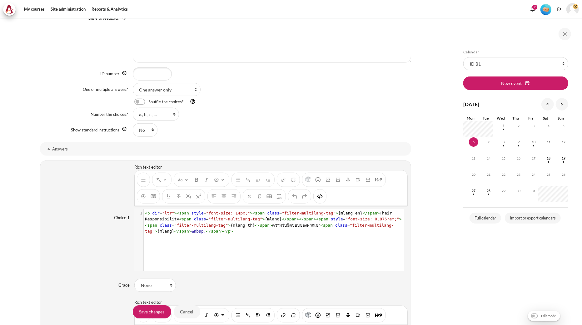
scroll to position [1, 0]
click at [308, 222] on pre "< p dir = "ltr" >< span style = "font-size: 14px;" >< span class = "filter-mult…" at bounding box center [273, 222] width 259 height 24
type textarea "<p dir="ltr"><span style="font-size: 14px;"><span class="filter-multilang-tag">…"
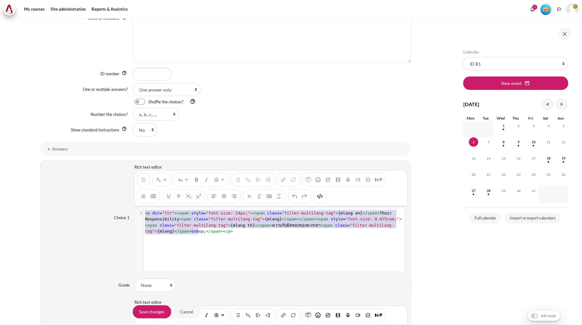
scroll to position [13, 0]
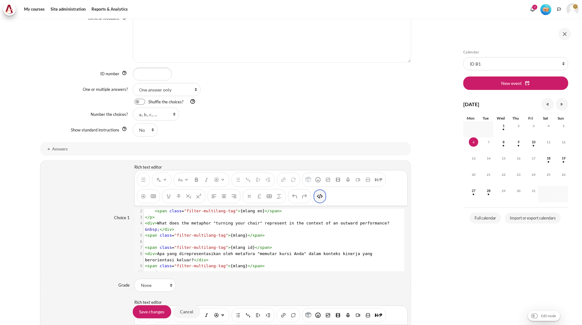
click at [320, 200] on img "HTML" at bounding box center [320, 196] width 6 height 6
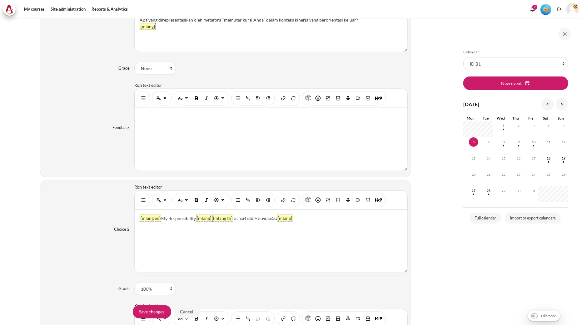
scroll to position [625, 0]
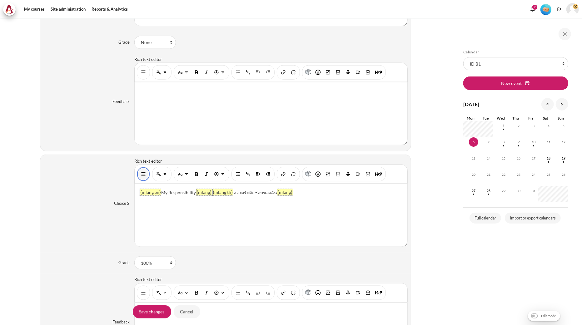
click at [142, 176] on img "Show/hide advanced buttons" at bounding box center [143, 174] width 6 height 6
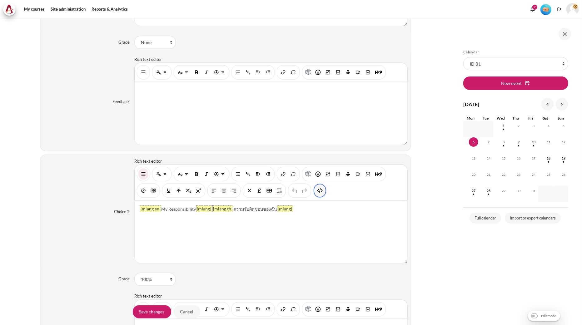
click at [320, 193] on img "HTML" at bounding box center [320, 191] width 6 height 6
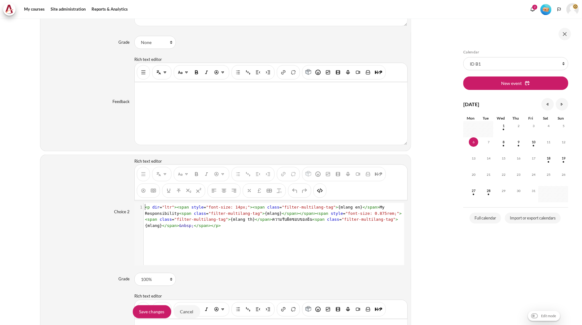
scroll to position [0, 0]
click at [299, 217] on pre "< p dir = "ltr" >< span style = "font-size: 14px;" >< span class = "filter-mult…" at bounding box center [273, 216] width 259 height 24
type textarea "<p dir="ltr"><span style="font-size: 14px;"><span class="filter-multilang-tag">…"
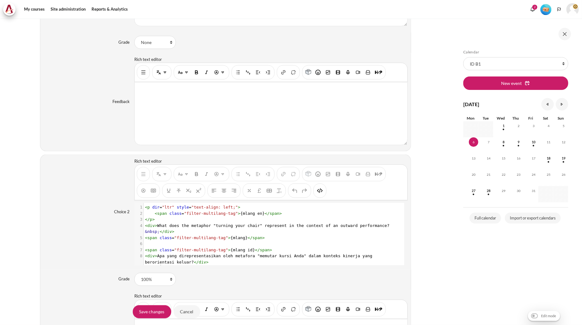
scroll to position [13, 0]
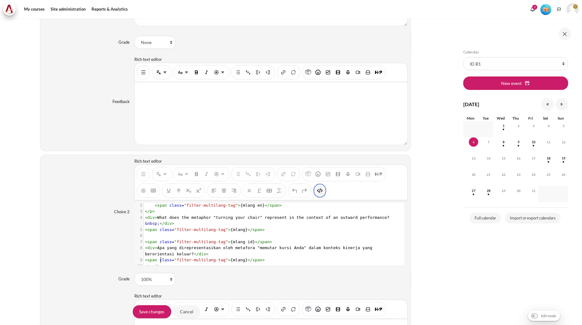
click at [323, 188] on button "HTML" at bounding box center [320, 190] width 10 height 11
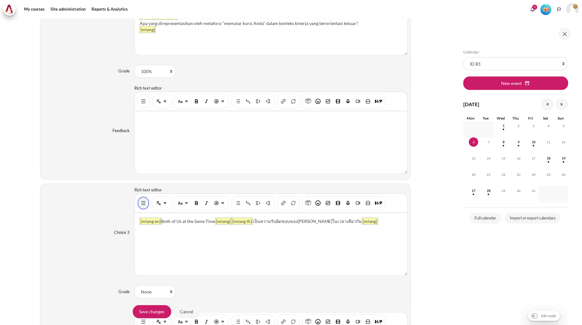
scroll to position [860, 0]
click at [144, 208] on button "Show/hide advanced buttons" at bounding box center [143, 203] width 10 height 11
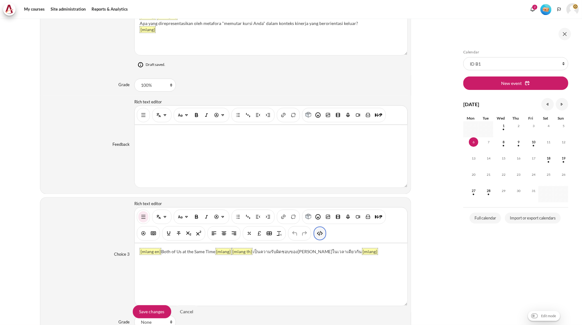
click at [318, 231] on button "HTML" at bounding box center [320, 233] width 10 height 11
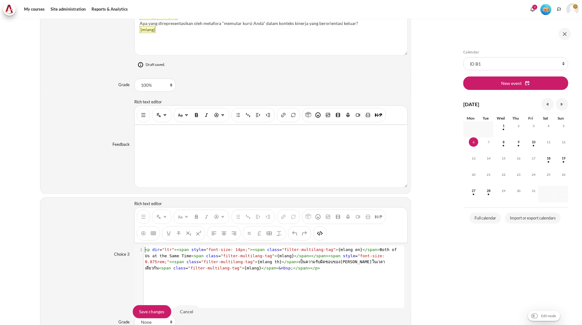
scroll to position [1, 0]
click at [331, 257] on span "span" at bounding box center [336, 256] width 10 height 5
type textarea "<p dir="ltr"><span style="font-size: 14px;"><span class="filter-multilang-tag">…"
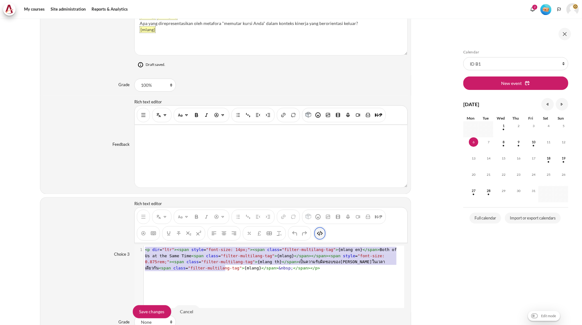
scroll to position [13, 0]
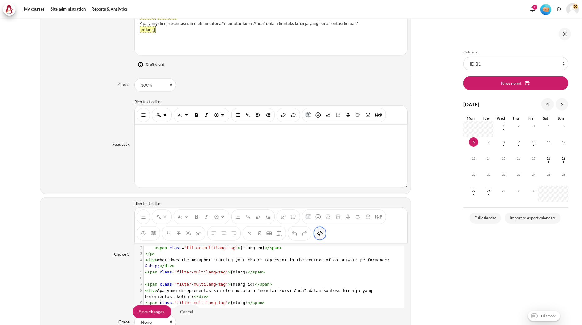
click at [319, 235] on img "HTML" at bounding box center [320, 233] width 6 height 6
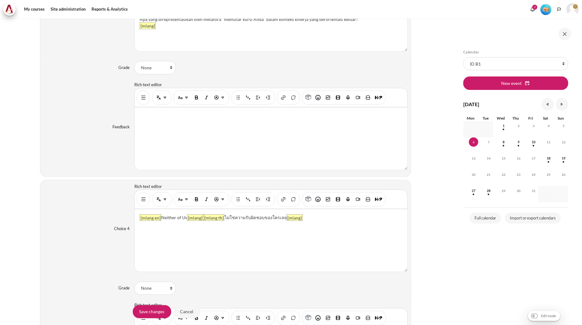
scroll to position [1207, 0]
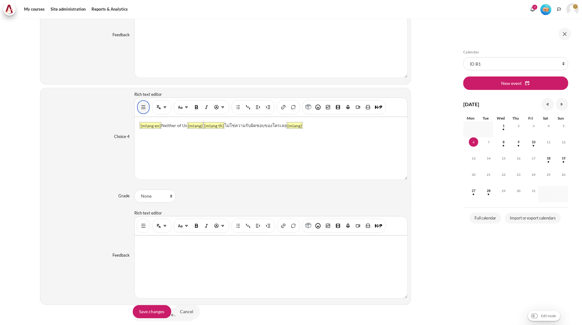
click at [140, 110] on img "Show/hide advanced buttons" at bounding box center [143, 107] width 6 height 6
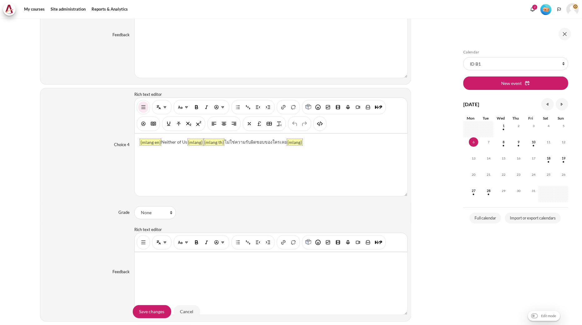
click at [327, 127] on div "Content" at bounding box center [270, 115] width 273 height 36
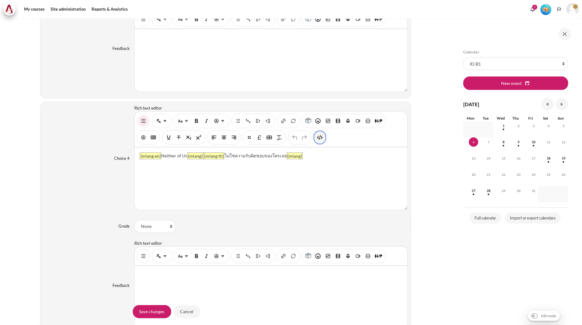
click at [324, 132] on button "HTML" at bounding box center [320, 137] width 10 height 11
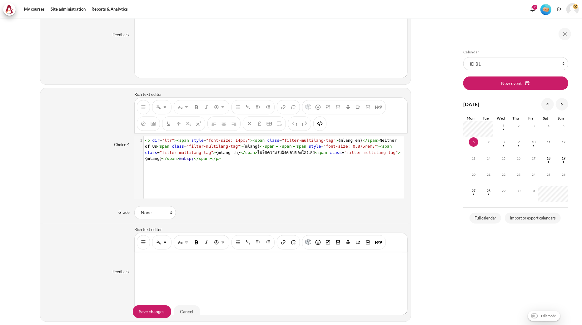
scroll to position [0, 0]
click at [312, 153] on span "< p dir = "ltr" >< span style = "font-size: 14px;" >< span class = "filter-mult…" at bounding box center [272, 149] width 255 height 23
type textarea "<p dir="ltr"><span style="font-size: 14px;"><span class="filter-multilang-tag">…"
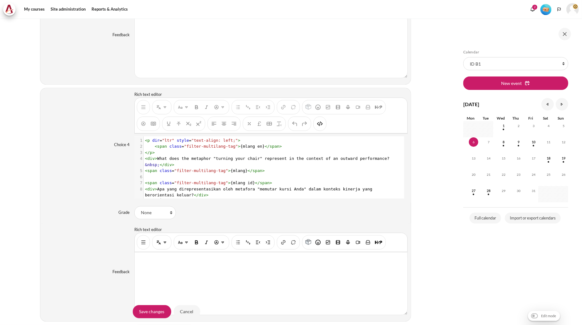
scroll to position [13, 0]
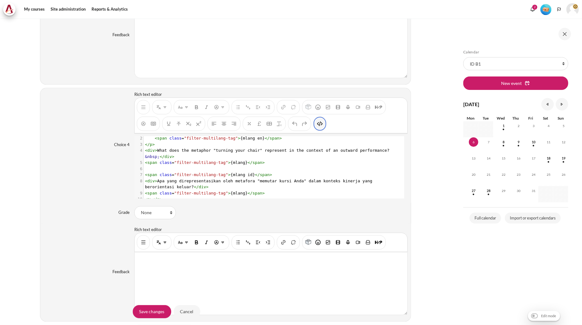
click at [321, 127] on img "HTML" at bounding box center [320, 124] width 6 height 6
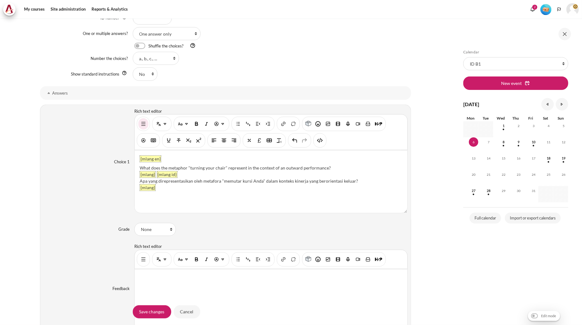
scroll to position [0, 0]
drag, startPoint x: 335, startPoint y: 167, endPoint x: 137, endPoint y: 164, distance: 197.4
click at [137, 164] on div "{mlang en} What does the metaphor "turning your chair" represent in the context…" at bounding box center [271, 181] width 273 height 62
paste div "Content"
click at [137, 167] on div "{mlang en} My Responsibility {mlang} {mlang id} Apa yang direpresentasikan oleh…" at bounding box center [271, 181] width 273 height 62
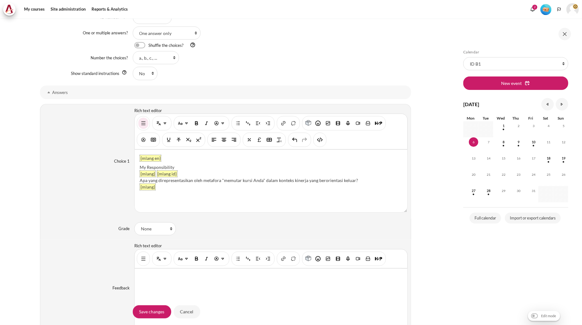
click at [181, 165] on div "My Responsibility" at bounding box center [271, 167] width 263 height 7
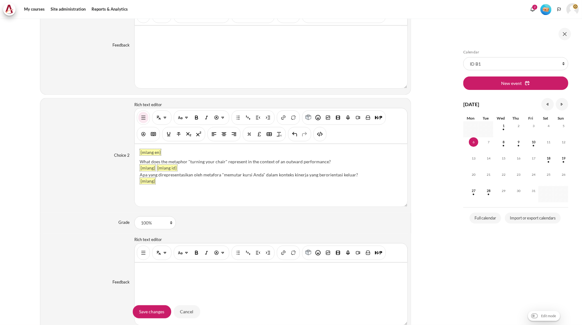
drag, startPoint x: 331, startPoint y: 161, endPoint x: 138, endPoint y: 158, distance: 193.0
click at [138, 158] on div "{mlang en} What does the metaphor "turning your chair" represent in the context…" at bounding box center [271, 175] width 273 height 62
paste div "Content"
drag, startPoint x: 143, startPoint y: 163, endPoint x: 133, endPoint y: 163, distance: 10.0
click at [134, 163] on div "{mlang en} Neither of Us. {mlang} {mlang id} Apa yang direpresentasikan oleh me…" at bounding box center [270, 175] width 273 height 63
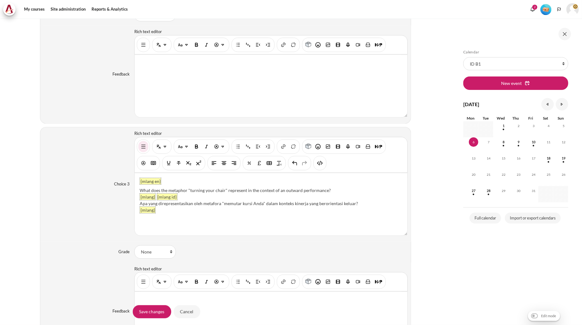
drag, startPoint x: 332, startPoint y: 190, endPoint x: 135, endPoint y: 191, distance: 197.4
click at [135, 191] on div "{mlang en} What does the metaphor "turning your chair" represent in the context…" at bounding box center [271, 204] width 273 height 62
paste div "Content"
drag, startPoint x: 145, startPoint y: 191, endPoint x: 134, endPoint y: 191, distance: 10.6
click at [135, 191] on div "{mlang en} Both of Us at the Same Time. {mlang} {mlang id} Apa yang direpresent…" at bounding box center [271, 204] width 273 height 62
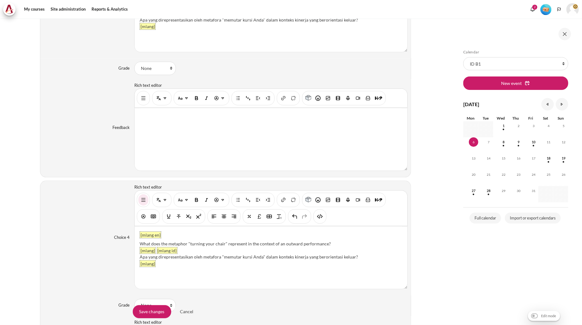
scroll to position [1097, 0]
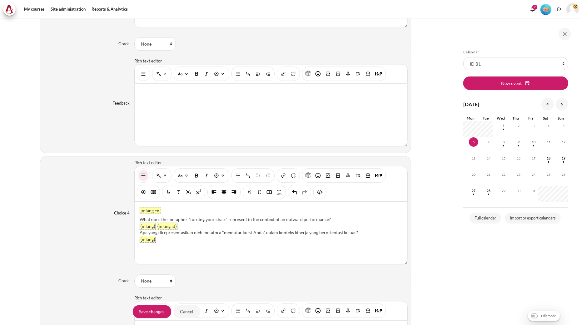
drag, startPoint x: 332, startPoint y: 219, endPoint x: 139, endPoint y: 218, distance: 193.0
click at [140, 218] on div "What does the metaphor "turning your chair" represent in the context of an outw…" at bounding box center [271, 219] width 263 height 7
paste div "Content"
drag, startPoint x: 141, startPoint y: 220, endPoint x: 137, endPoint y: 219, distance: 4.7
click at [137, 219] on div "{mlang en} Their Responsibility. {mlang} {mlang id} Apa yang direpresentasikan …" at bounding box center [271, 233] width 273 height 62
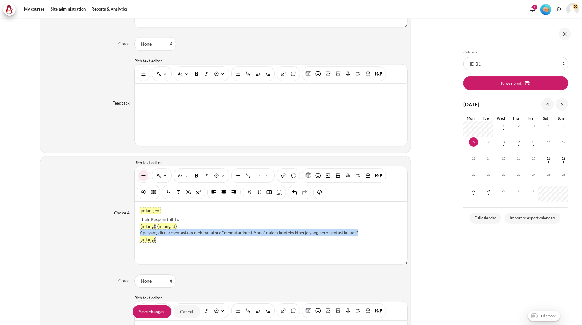
drag, startPoint x: 360, startPoint y: 233, endPoint x: 139, endPoint y: 235, distance: 221.1
click at [140, 235] on div "Apa yang direpresentasikan oleh metafora "memutar kursi Anda" dalam konteks kin…" at bounding box center [271, 232] width 263 height 7
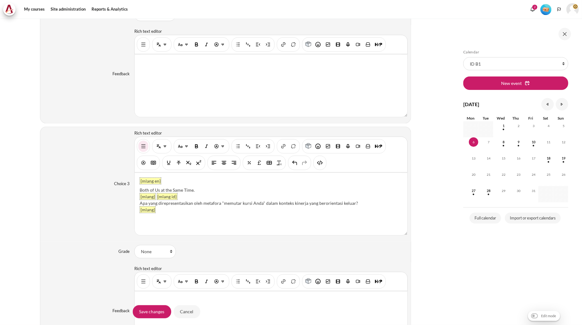
scroll to position [889, 0]
drag, startPoint x: 367, startPoint y: 203, endPoint x: 140, endPoint y: 202, distance: 227.7
click at [140, 202] on div "Apa yang direpresentasikan oleh metafora "memutar kursi Anda" dalam konteks kin…" at bounding box center [271, 204] width 263 height 7
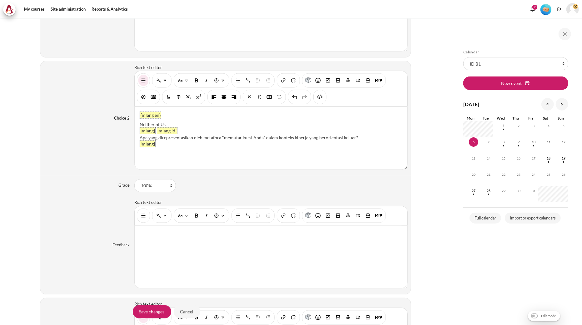
scroll to position [716, 0]
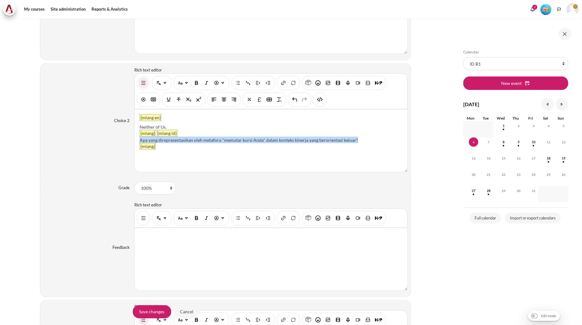
drag, startPoint x: 354, startPoint y: 139, endPoint x: 139, endPoint y: 138, distance: 215.2
click at [140, 138] on div "Apa yang direpresentasikan oleh metafora "memutar kursi Anda" dalam konteks kin…" at bounding box center [271, 140] width 263 height 7
drag, startPoint x: 192, startPoint y: 141, endPoint x: 134, endPoint y: 143, distance: 58.7
click at [135, 143] on div "{mlang en} Neither of Us. {mlang} {mlang id} Bukan Siapa pun dari Kami. {mlang}" at bounding box center [271, 141] width 273 height 62
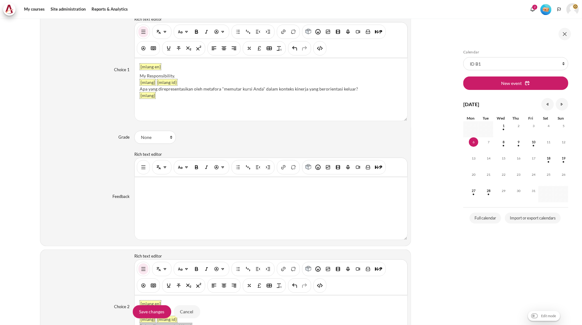
scroll to position [473, 0]
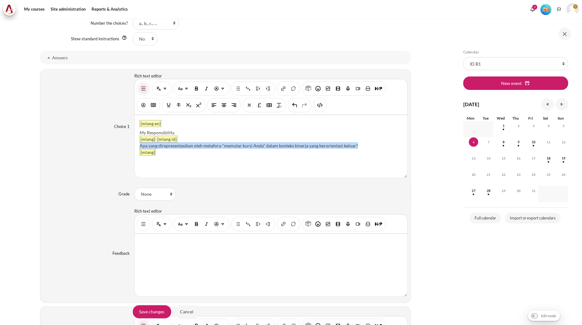
drag, startPoint x: 356, startPoint y: 145, endPoint x: 140, endPoint y: 146, distance: 216.8
click at [140, 146] on div "Apa yang direpresentasikan oleh metafora "memutar kursi Anda" dalam konteks kin…" at bounding box center [271, 145] width 263 height 7
drag, startPoint x: 146, startPoint y: 148, endPoint x: 137, endPoint y: 148, distance: 8.5
click at [137, 148] on div "{mlang en} My Responsibility. {mlang} {mlang id} Tanggung Jawab Saya. {mlang}" at bounding box center [271, 146] width 273 height 62
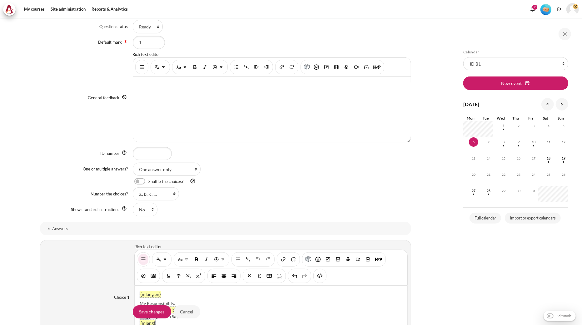
scroll to position [161, 0]
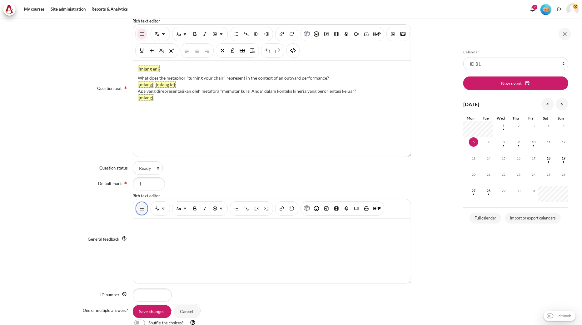
click at [139, 210] on img "Show/hide advanced buttons" at bounding box center [142, 209] width 6 height 6
click at [296, 225] on img "HTML" at bounding box center [293, 225] width 6 height 6
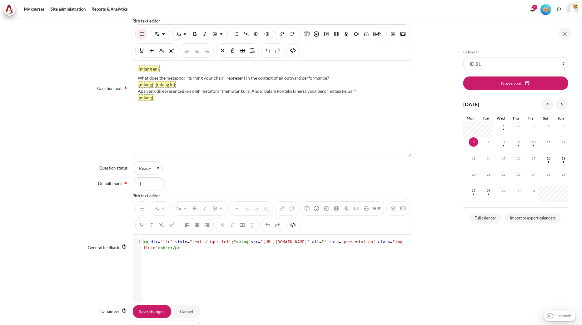
scroll to position [1, 0]
click at [225, 266] on div "xxxxxxxxxx 1 1 < p dir = "ltr" style = "text-align: left;" >< img src = "https:…" at bounding box center [275, 275] width 285 height 74
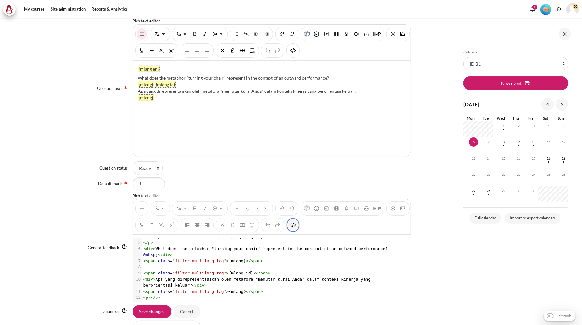
click at [296, 223] on img "HTML" at bounding box center [293, 225] width 6 height 6
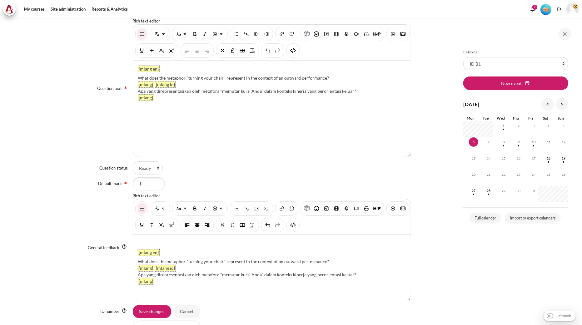
scroll to position [125, 0]
drag, startPoint x: 357, startPoint y: 283, endPoint x: 137, endPoint y: 284, distance: 219.9
click at [138, 278] on div "Apa yang direpresentasikan oleh metafora "memutar kursi Anda" dalam konteks kin…" at bounding box center [272, 274] width 268 height 7
paste div "Content"
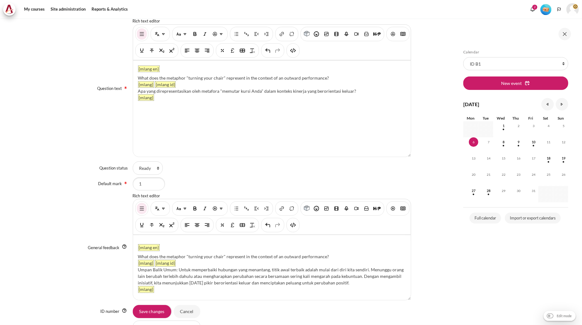
scroll to position [138, 0]
drag, startPoint x: 330, startPoint y: 257, endPoint x: 138, endPoint y: 257, distance: 192.4
click at [138, 257] on div "What does the metaphor "turning your chair" represent in the context of an outw…" at bounding box center [272, 256] width 268 height 7
click at [147, 312] on input "Save changes" at bounding box center [152, 311] width 38 height 13
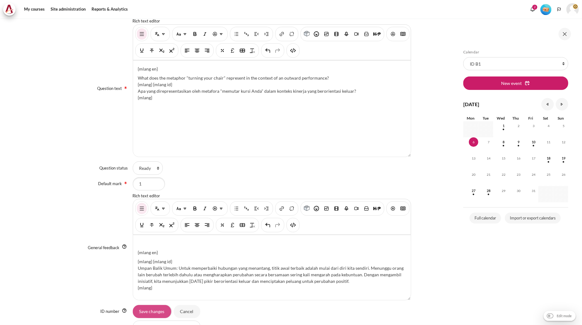
scroll to position [0, 0]
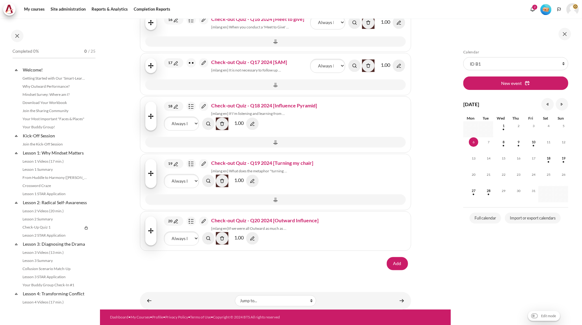
scroll to position [592, 0]
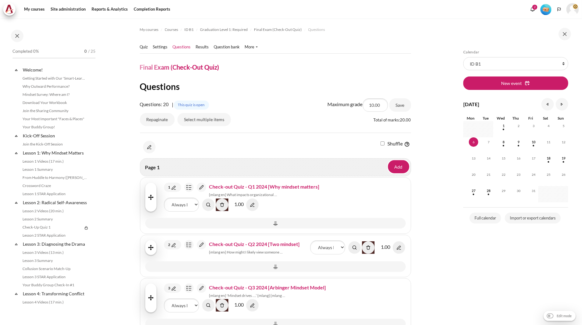
scroll to position [592, 0]
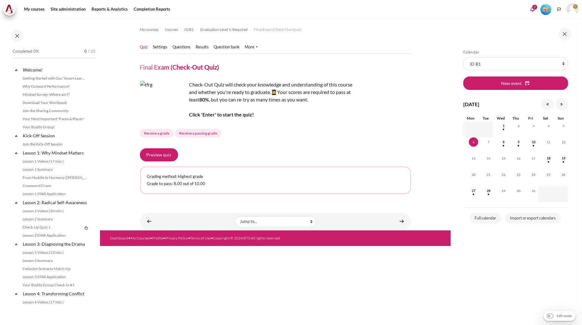
scroll to position [592, 0]
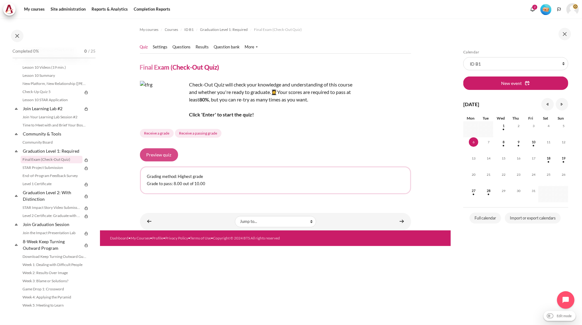
click at [158, 152] on button "Preview quiz" at bounding box center [159, 154] width 38 height 13
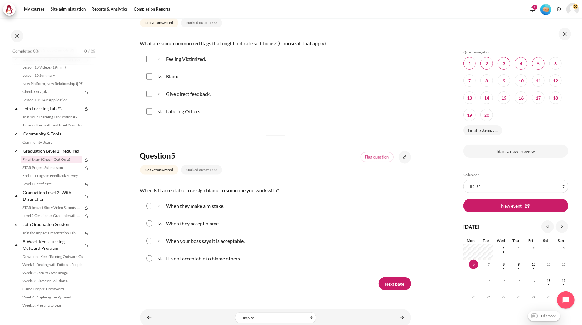
scroll to position [567, 0]
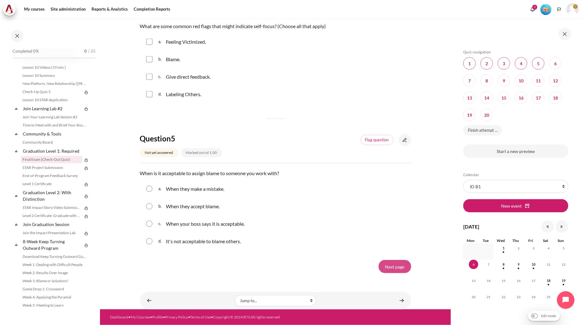
click at [383, 260] on input "Next page" at bounding box center [395, 266] width 32 height 13
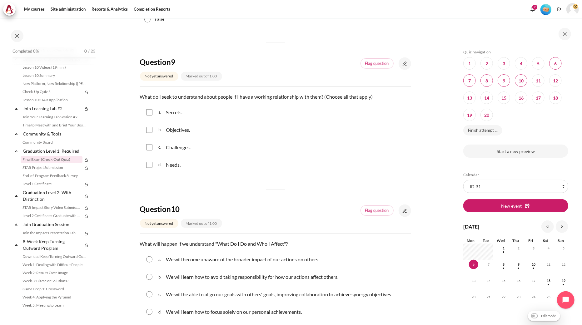
scroll to position [527, 0]
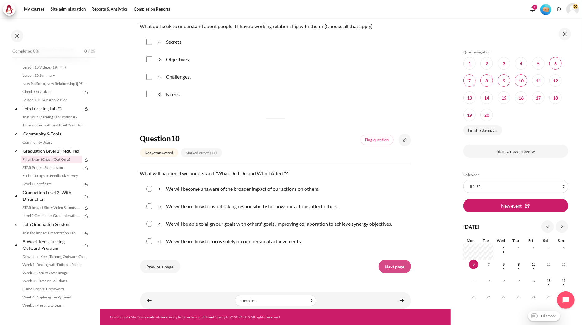
click at [379, 263] on input "Next page" at bounding box center [395, 266] width 32 height 13
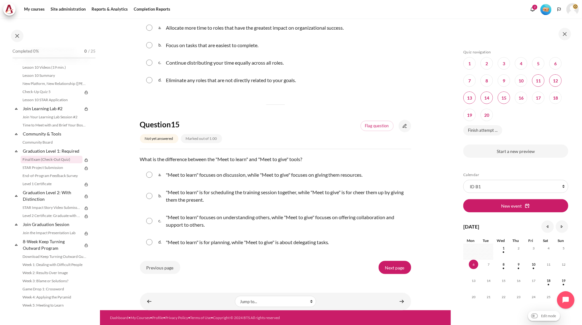
scroll to position [595, 0]
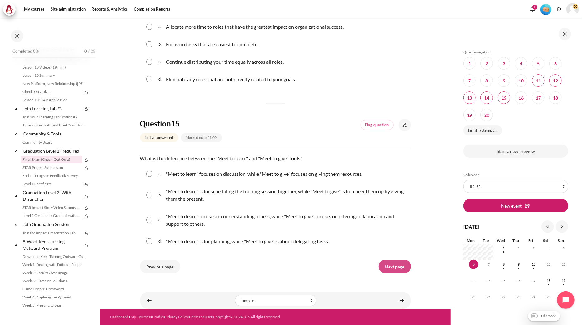
click at [391, 263] on input "Next page" at bounding box center [395, 266] width 32 height 13
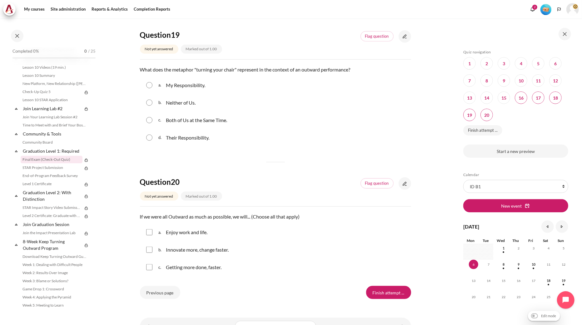
scroll to position [517, 0]
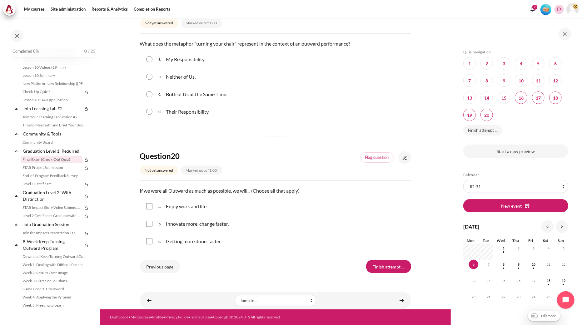
click at [561, 10] on icon "Languages" at bounding box center [559, 9] width 5 height 5
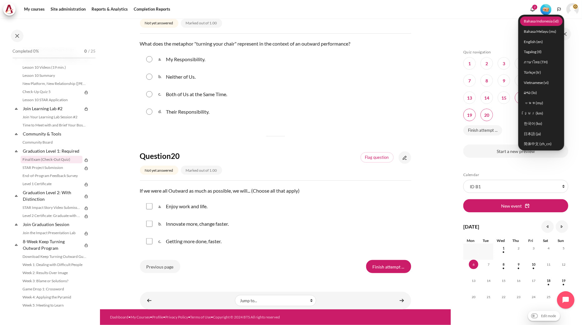
click at [541, 22] on link "Bahasa Indonesia ‎(id)‎" at bounding box center [541, 21] width 42 height 10
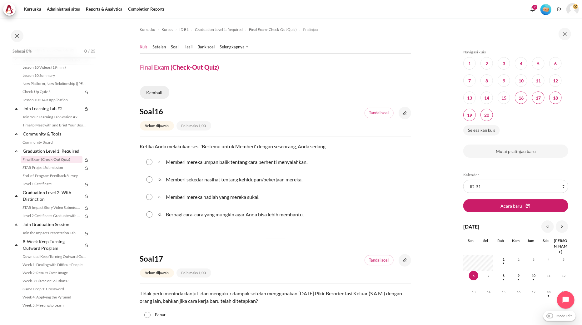
click at [159, 96] on link "Kembali" at bounding box center [154, 92] width 29 height 13
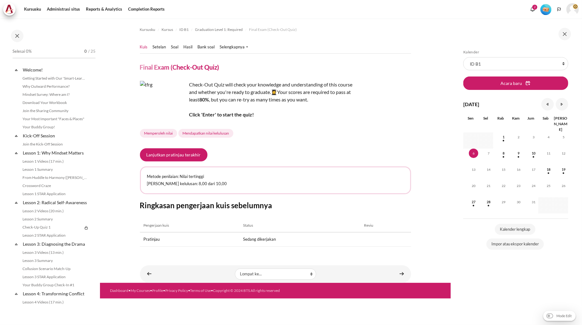
scroll to position [592, 0]
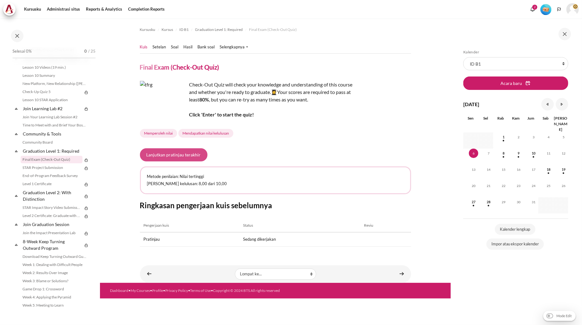
click at [162, 154] on button "Lanjutkan pratinjau terakhir" at bounding box center [173, 154] width 67 height 13
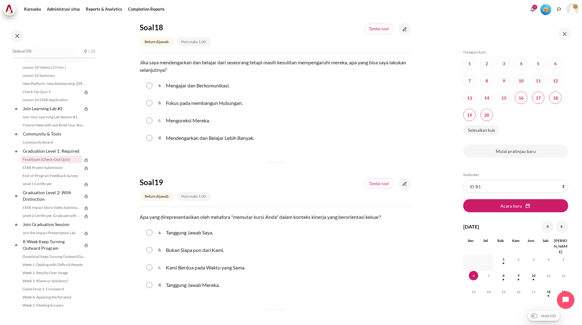
scroll to position [520, 0]
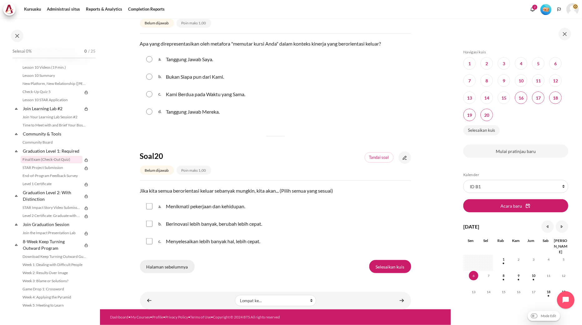
click at [154, 267] on input "Halaman sebelumnya" at bounding box center [167, 266] width 55 height 13
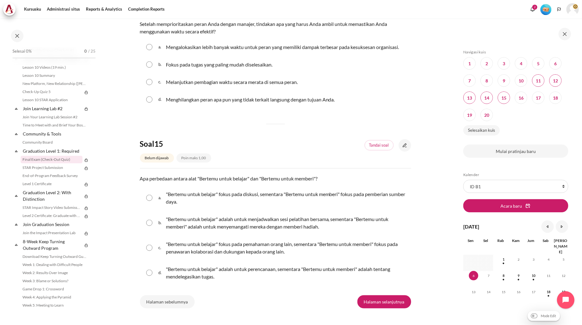
scroll to position [640, 0]
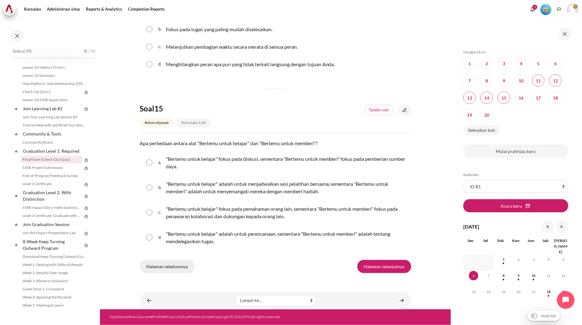
click at [167, 263] on input "Halaman sebelumnya" at bounding box center [167, 266] width 55 height 13
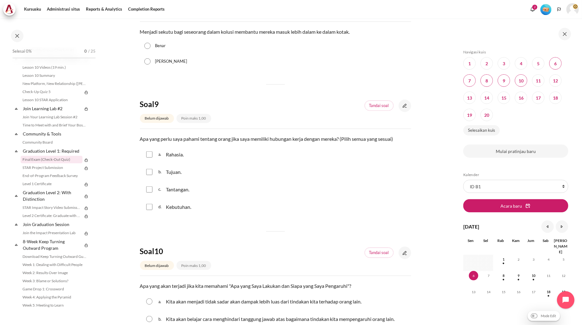
scroll to position [542, 0]
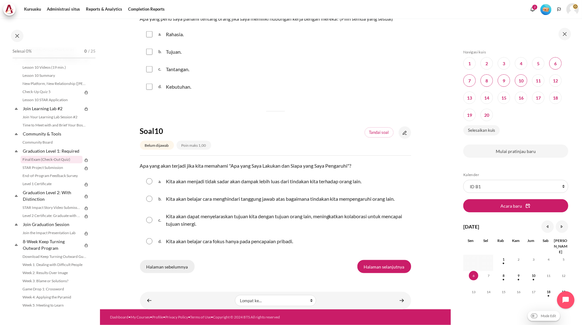
click at [158, 263] on input "Halaman sebelumnya" at bounding box center [167, 266] width 55 height 13
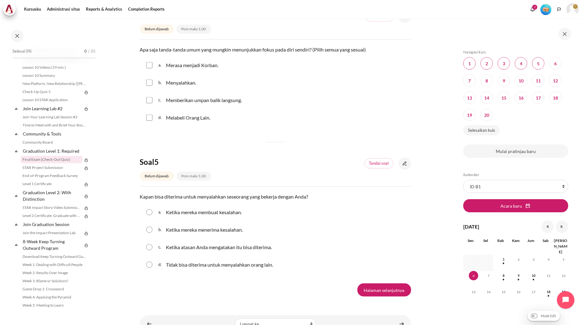
scroll to position [555, 0]
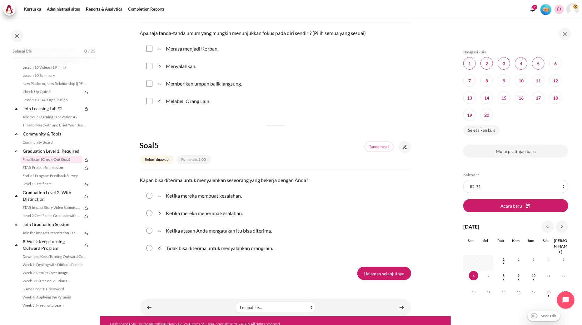
click at [559, 8] on icon "Languages" at bounding box center [559, 9] width 5 height 5
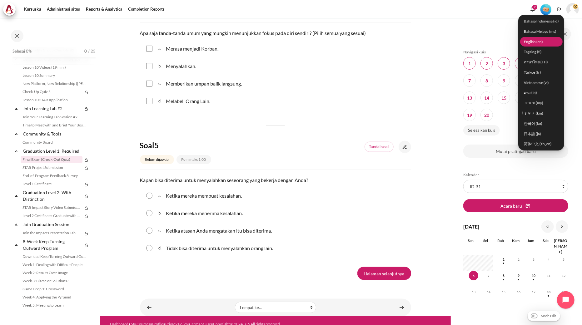
click at [552, 40] on link "English ‎(en)‎" at bounding box center [541, 42] width 42 height 10
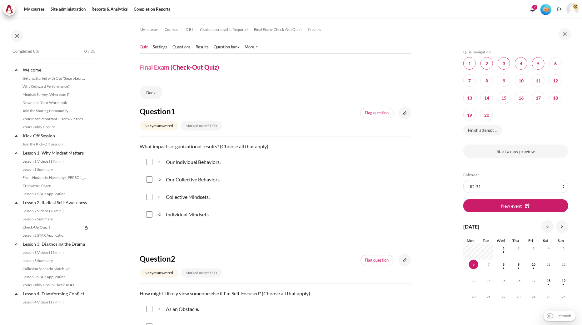
scroll to position [592, 0]
